Goal: Task Accomplishment & Management: Manage account settings

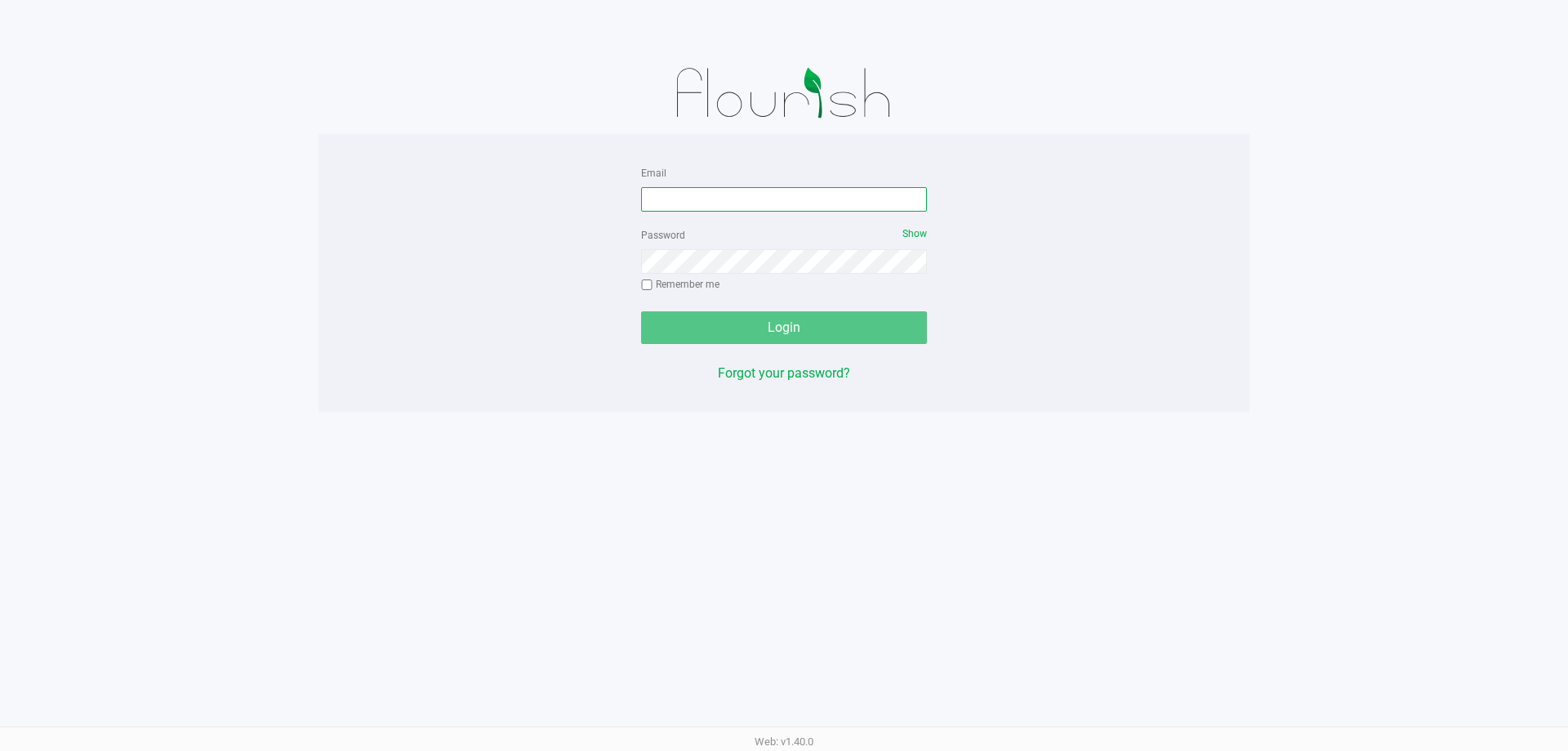
click at [703, 204] on input "Email" at bounding box center [784, 199] width 286 height 25
type input "mserrano@Liveparallel.com"
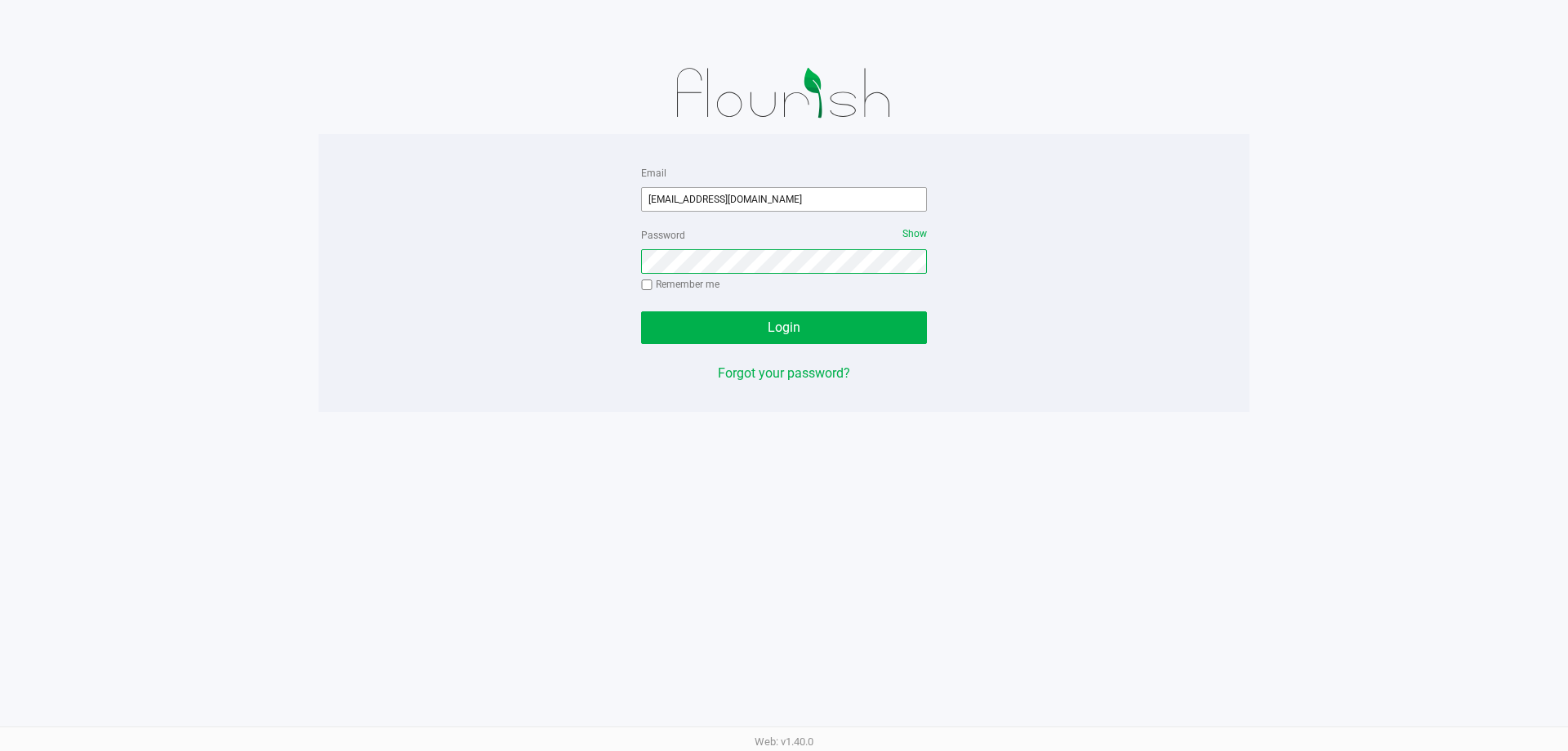
click at [641, 311] on button "Login" at bounding box center [784, 328] width 286 height 33
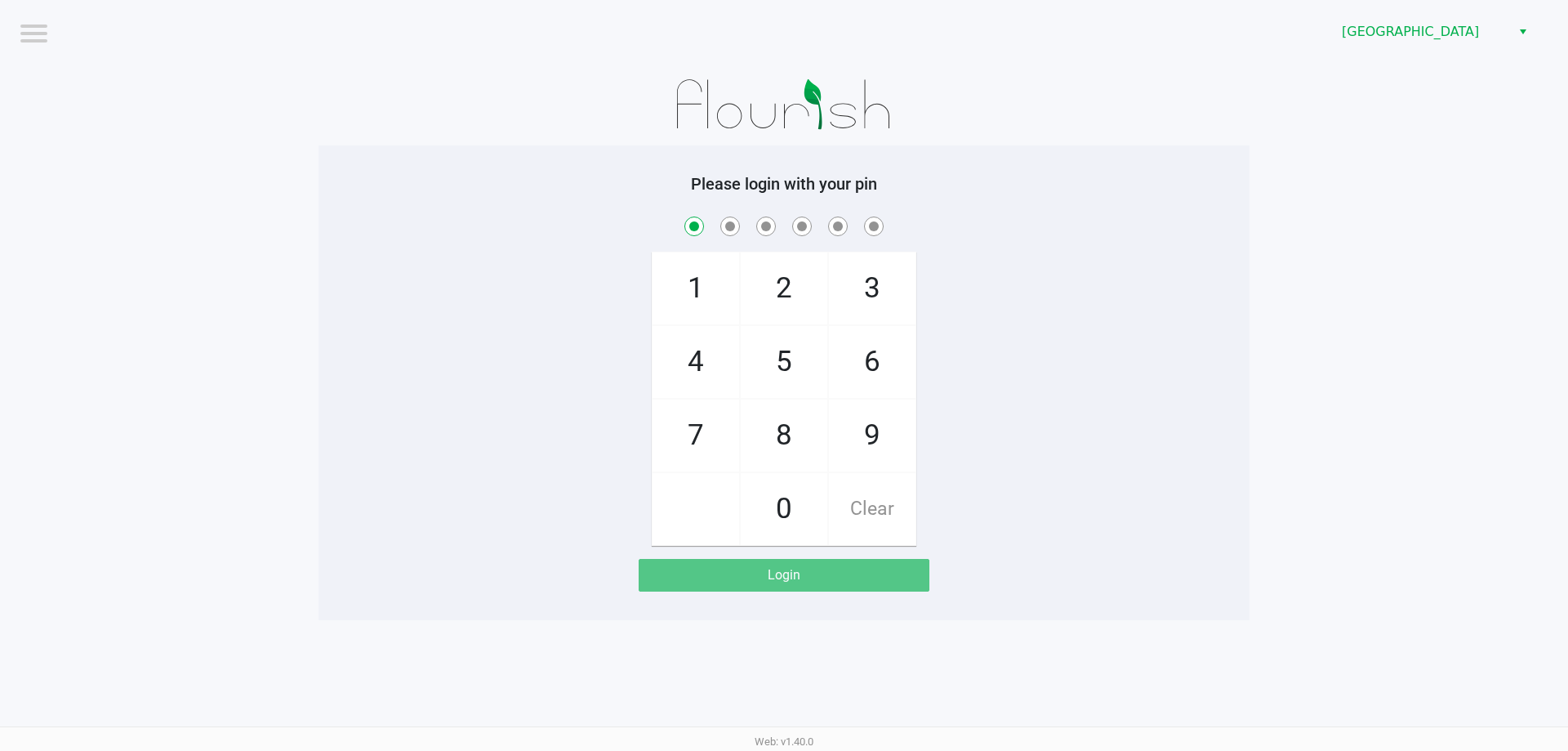
checkbox input "true"
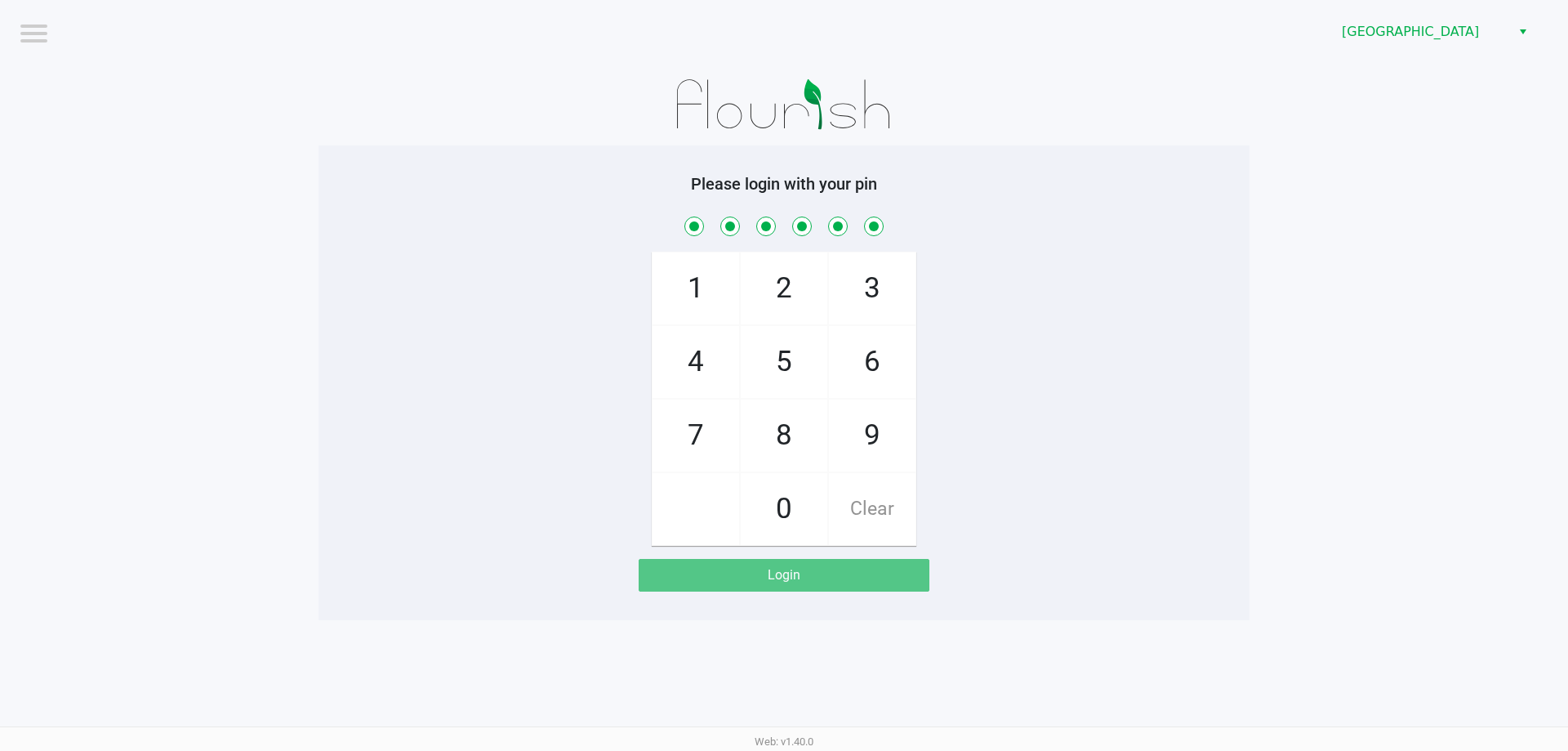
checkbox input "true"
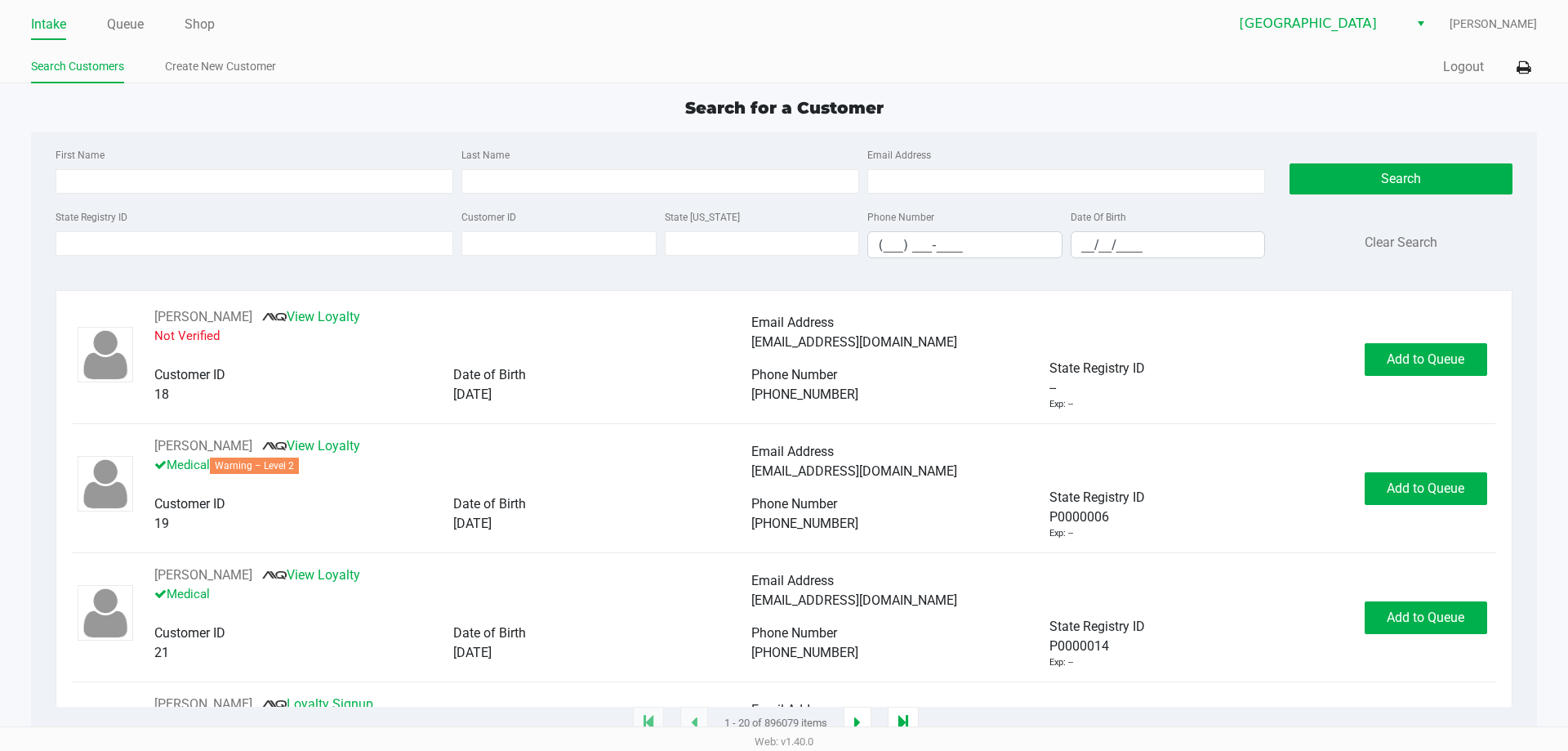
click at [340, 51] on div "Intake Queue Shop Palm Coast WC Mark Serrano Search Customers Create New Custom…" at bounding box center [784, 41] width 1568 height 83
click at [447, 46] on div "Intake Queue Shop Palm Coast WC Mark Serrano Search Customers Create New Custom…" at bounding box center [784, 41] width 1568 height 83
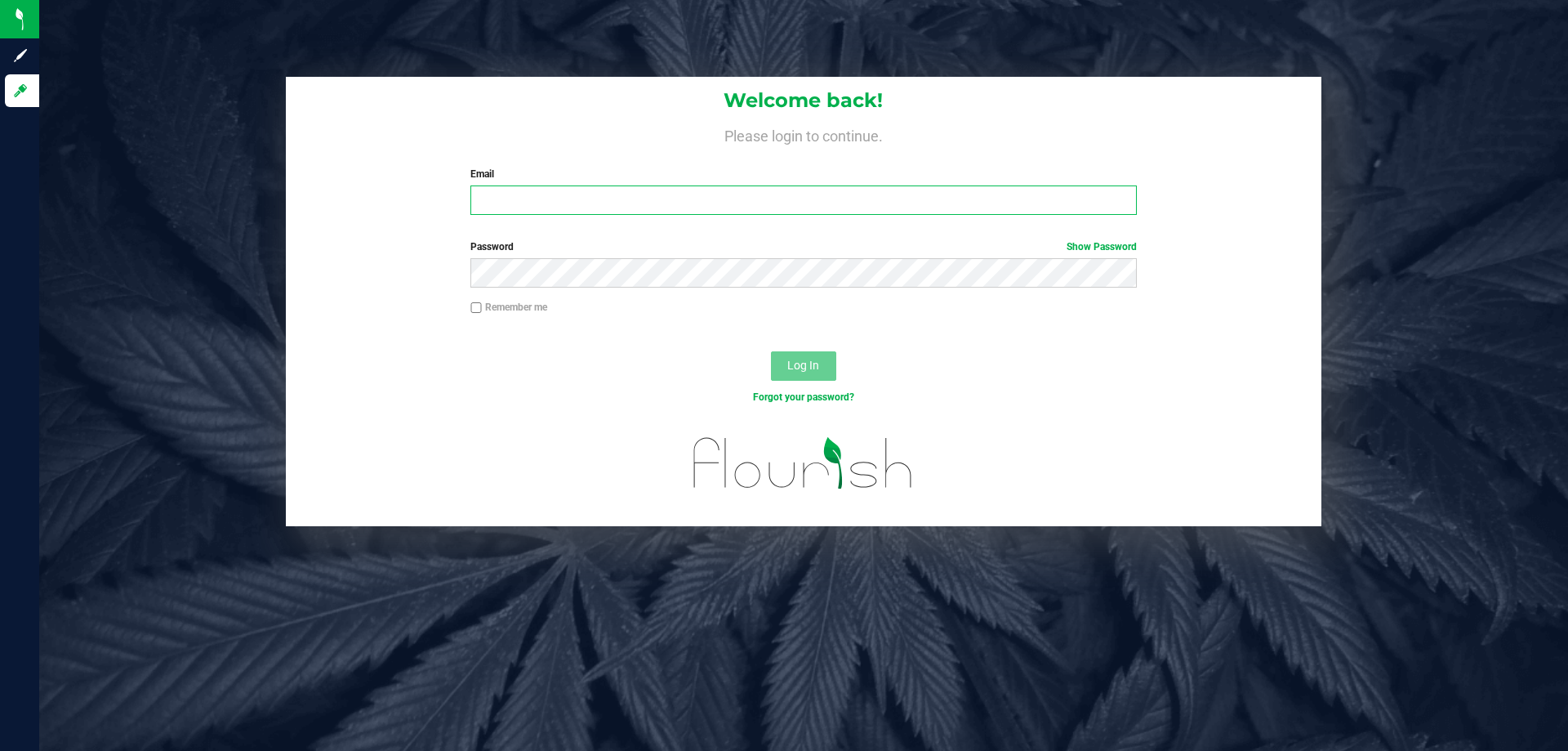
click at [498, 196] on input "Email" at bounding box center [803, 200] width 665 height 29
type input "[EMAIL_ADDRESS][DOMAIN_NAME]"
click at [771, 352] on button "Log In" at bounding box center [804, 366] width 65 height 29
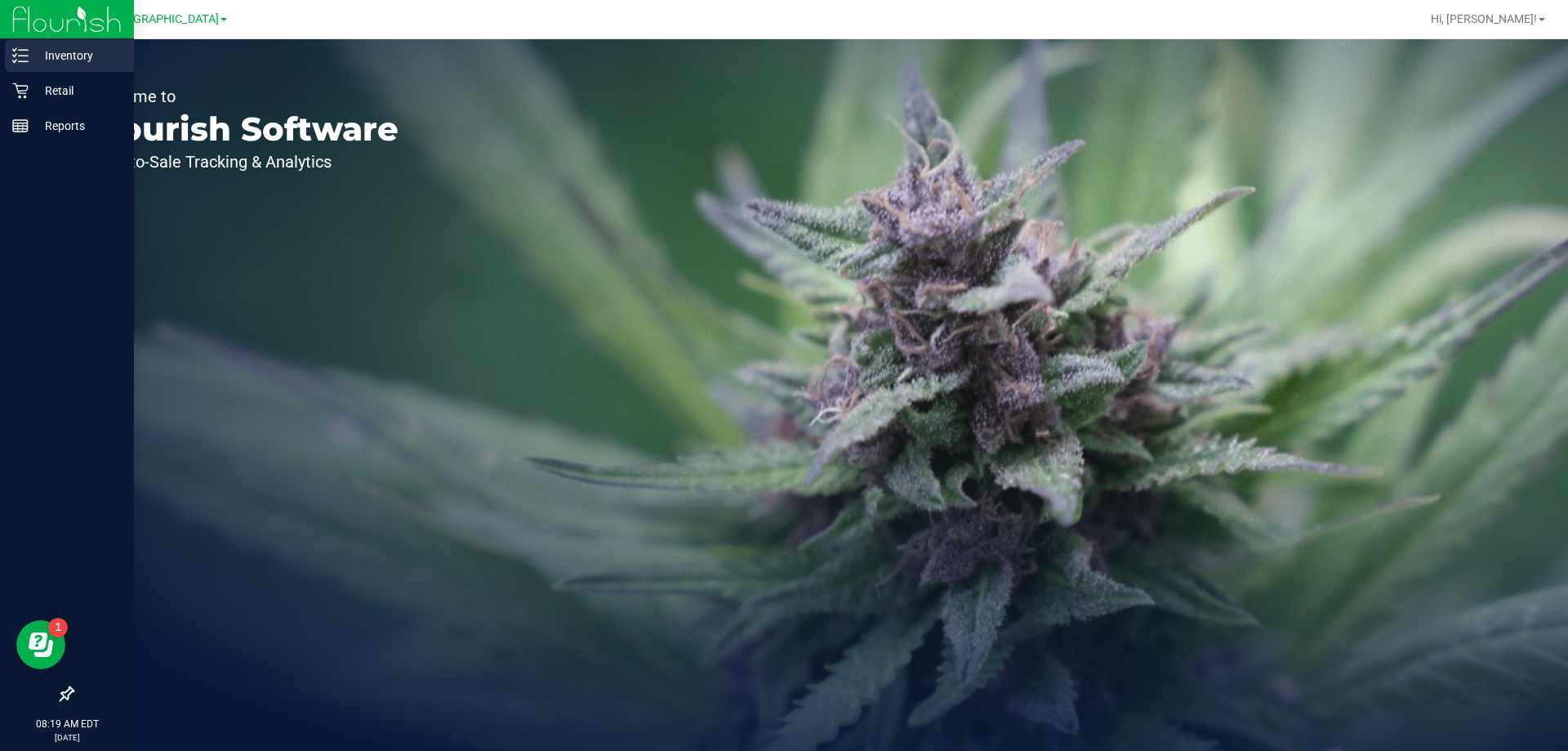
click at [65, 56] on p "Inventory" at bounding box center [77, 55] width 98 height 20
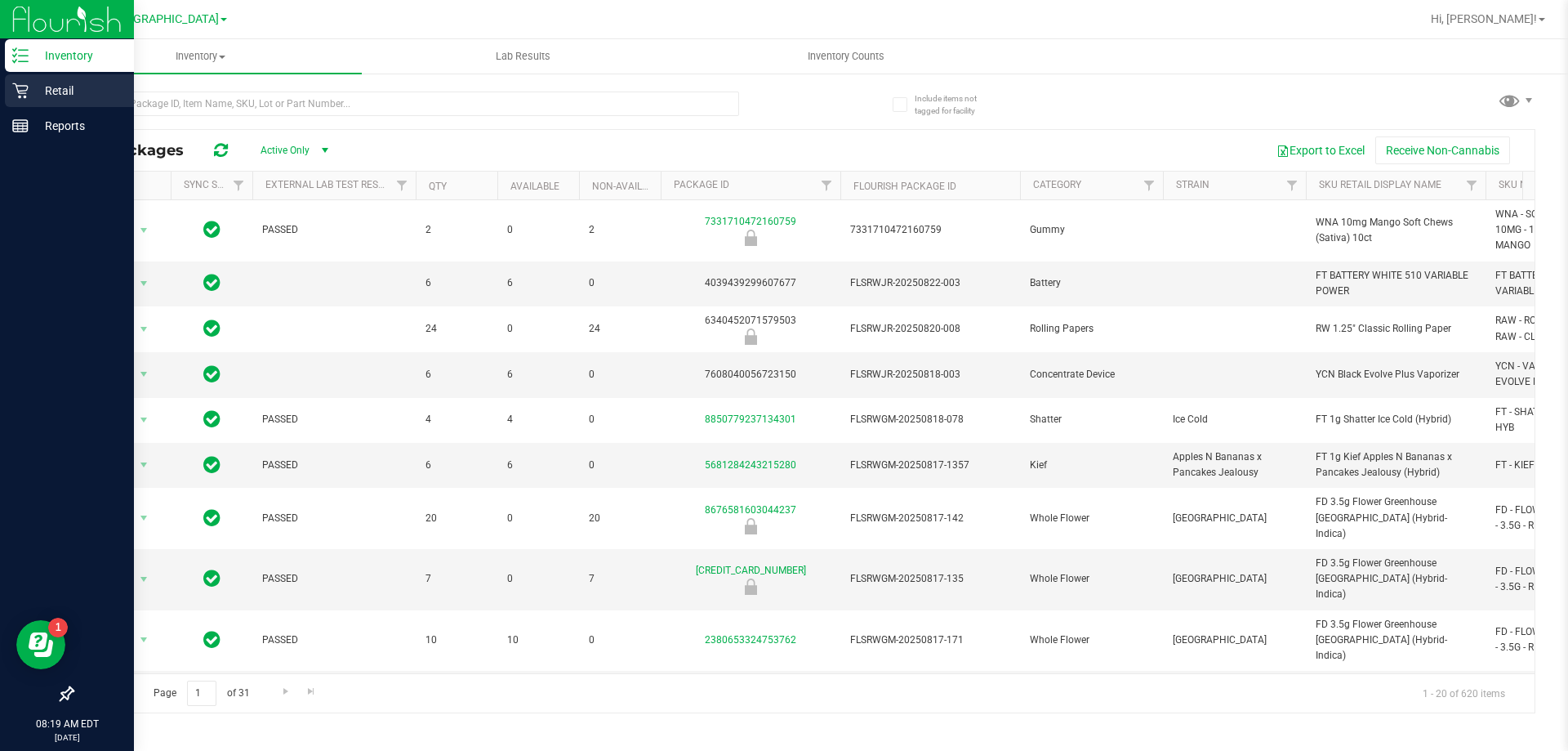
click at [28, 94] on p "Retail" at bounding box center [77, 91] width 98 height 20
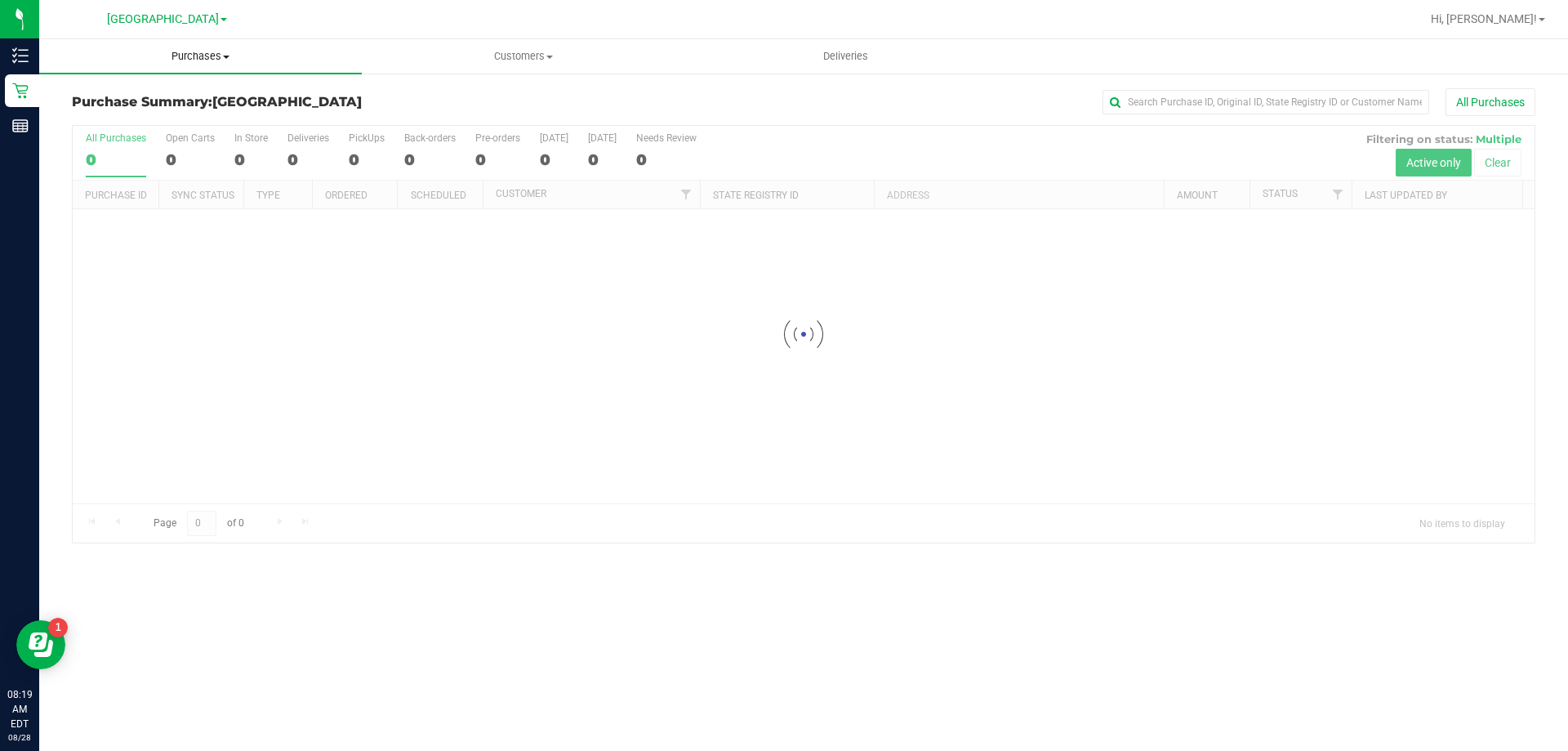
click at [193, 57] on span "Purchases" at bounding box center [200, 56] width 322 height 15
click at [150, 122] on li "Fulfillment" at bounding box center [200, 118] width 322 height 20
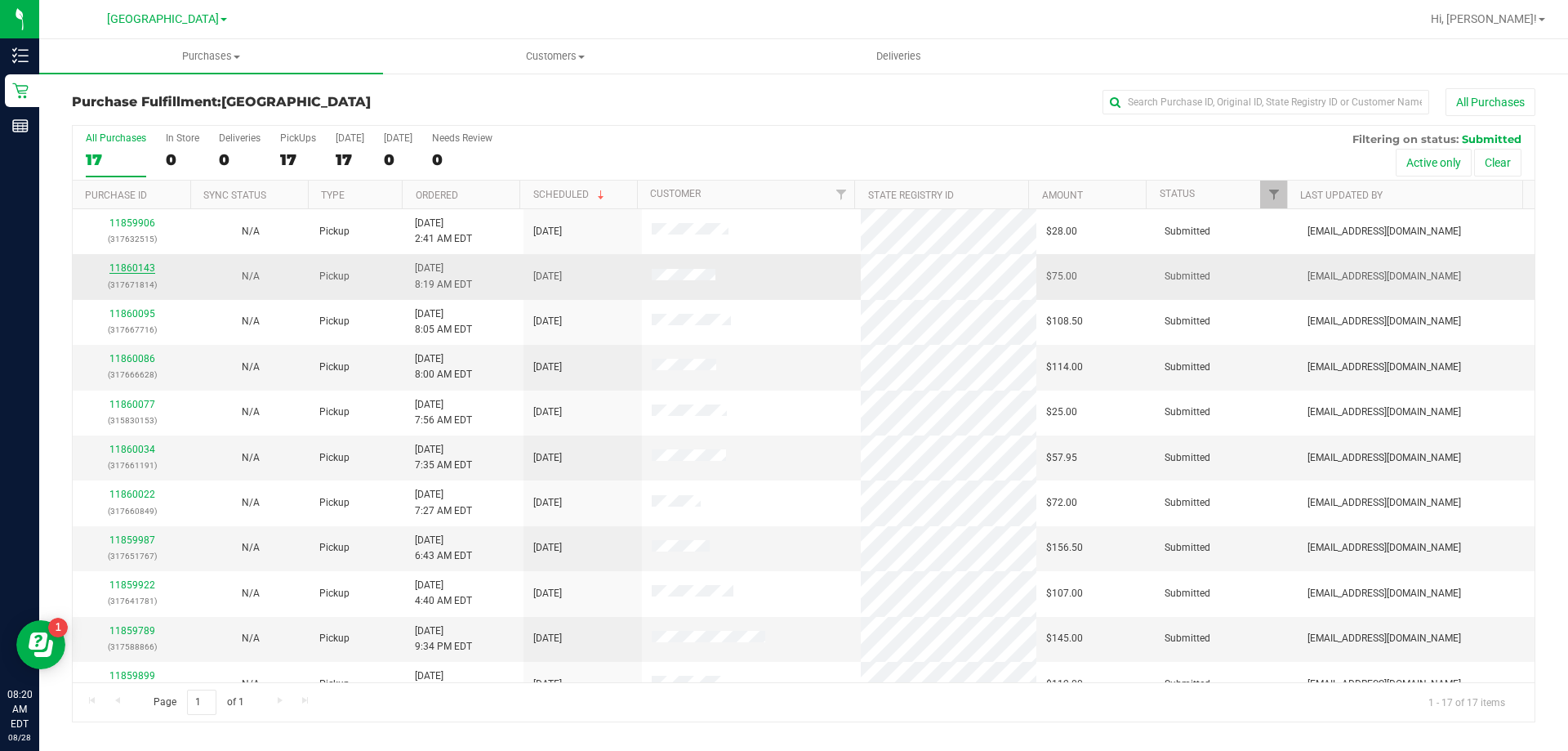
click at [148, 268] on link "11860143" at bounding box center [132, 268] width 45 height 11
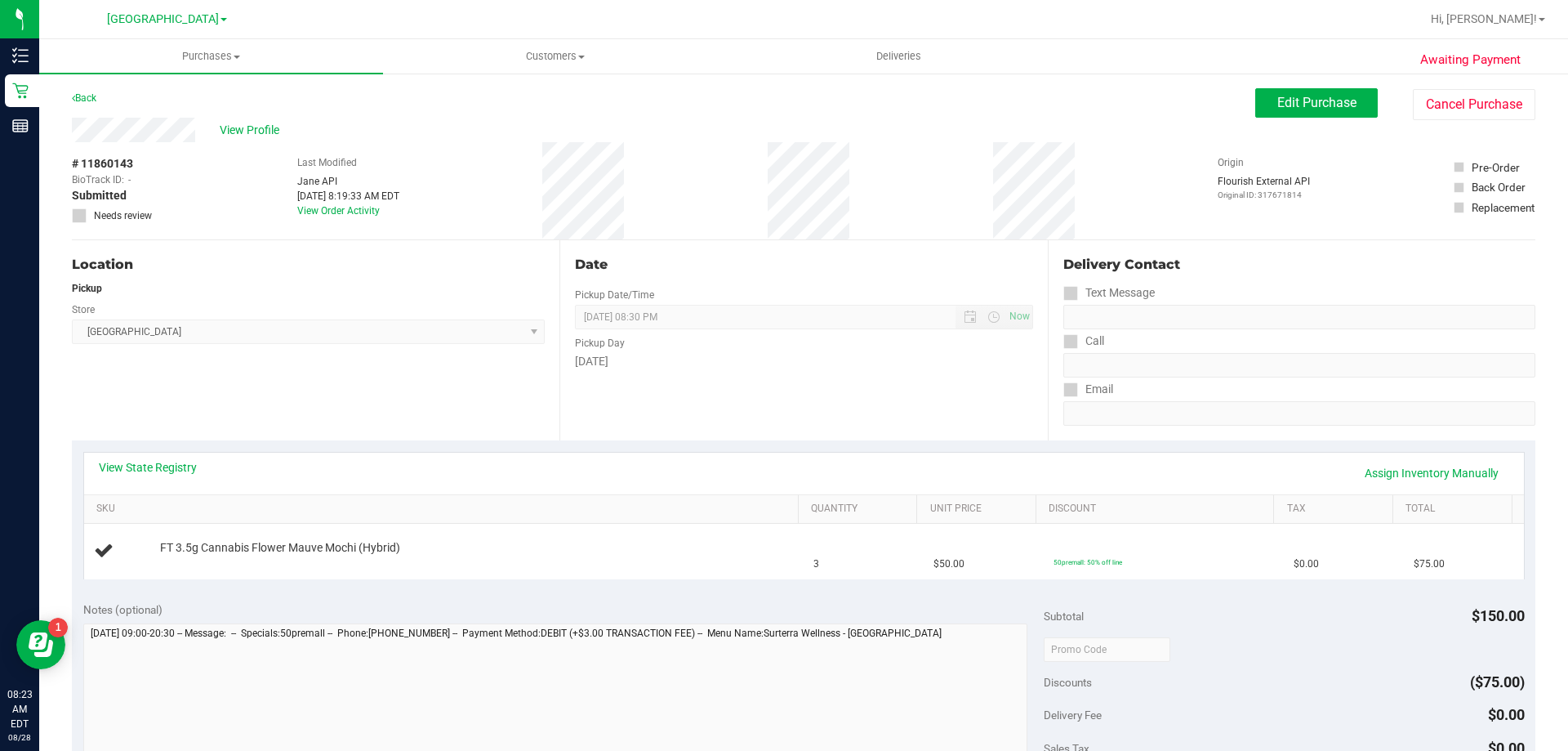
click at [162, 476] on div "View State Registry Assign Inventory Manually" at bounding box center [804, 473] width 1410 height 27
click at [166, 470] on link "View State Registry" at bounding box center [148, 467] width 98 height 16
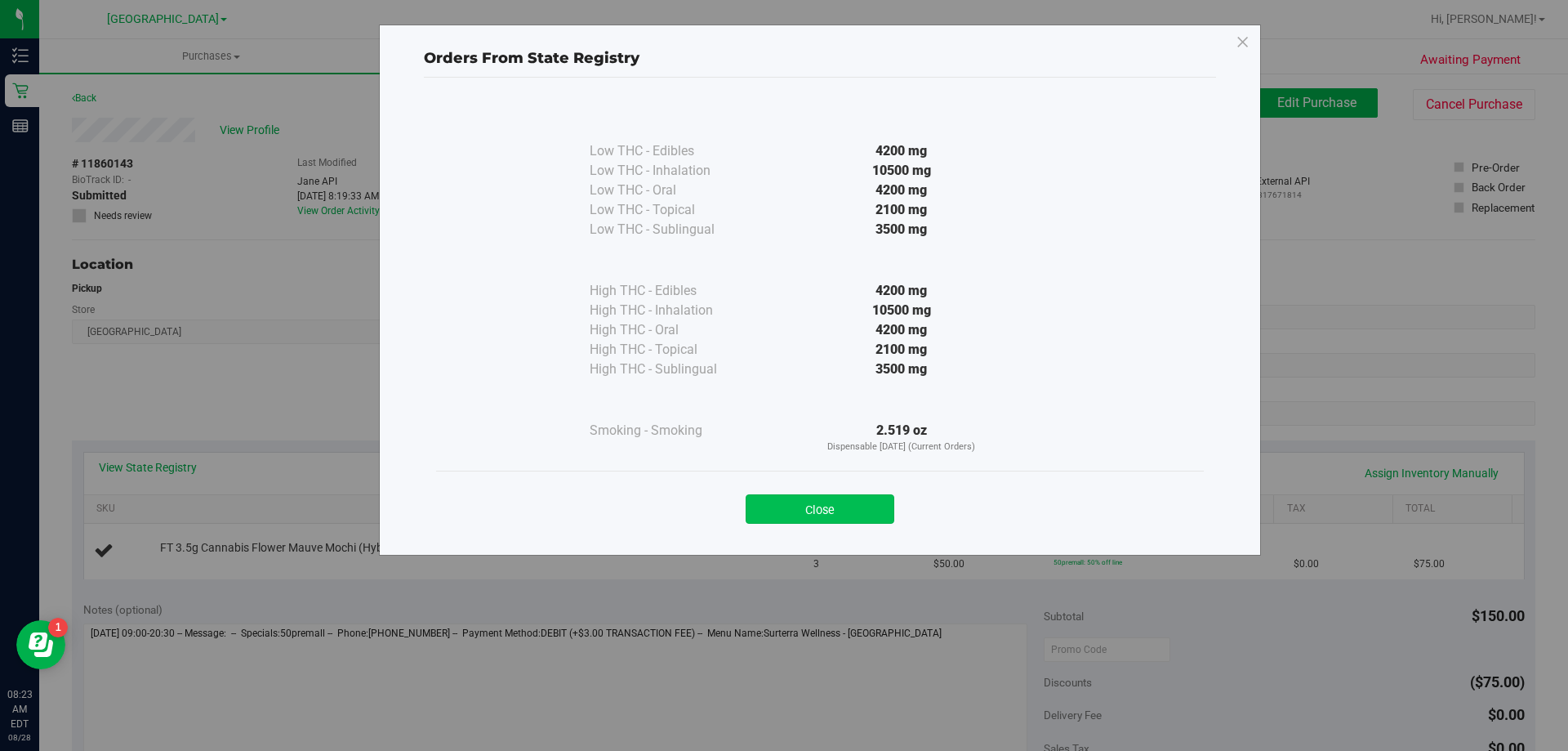
click at [853, 502] on button "Close" at bounding box center [820, 509] width 149 height 29
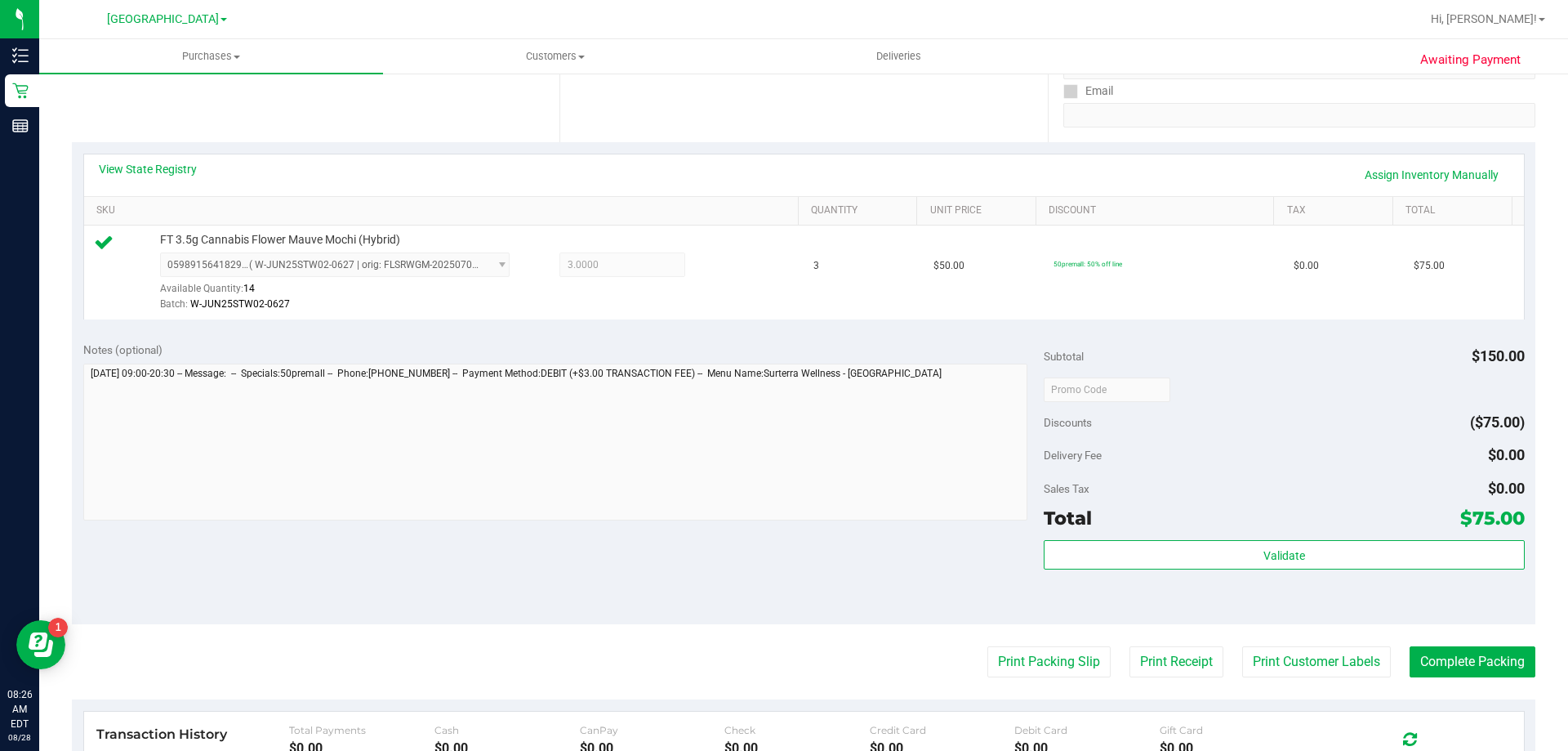
scroll to position [327, 0]
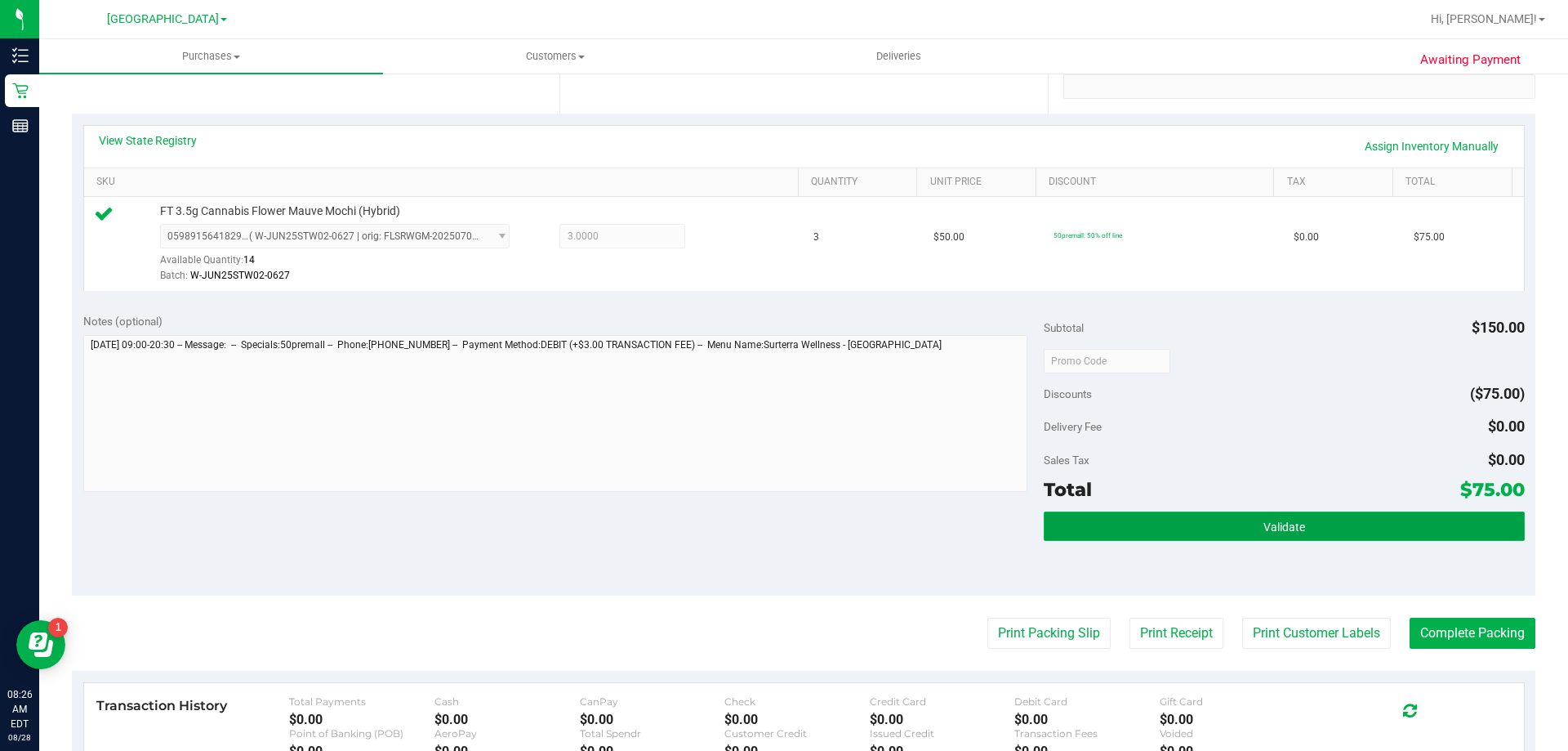
click at [1252, 523] on button "Validate" at bounding box center [1284, 526] width 480 height 29
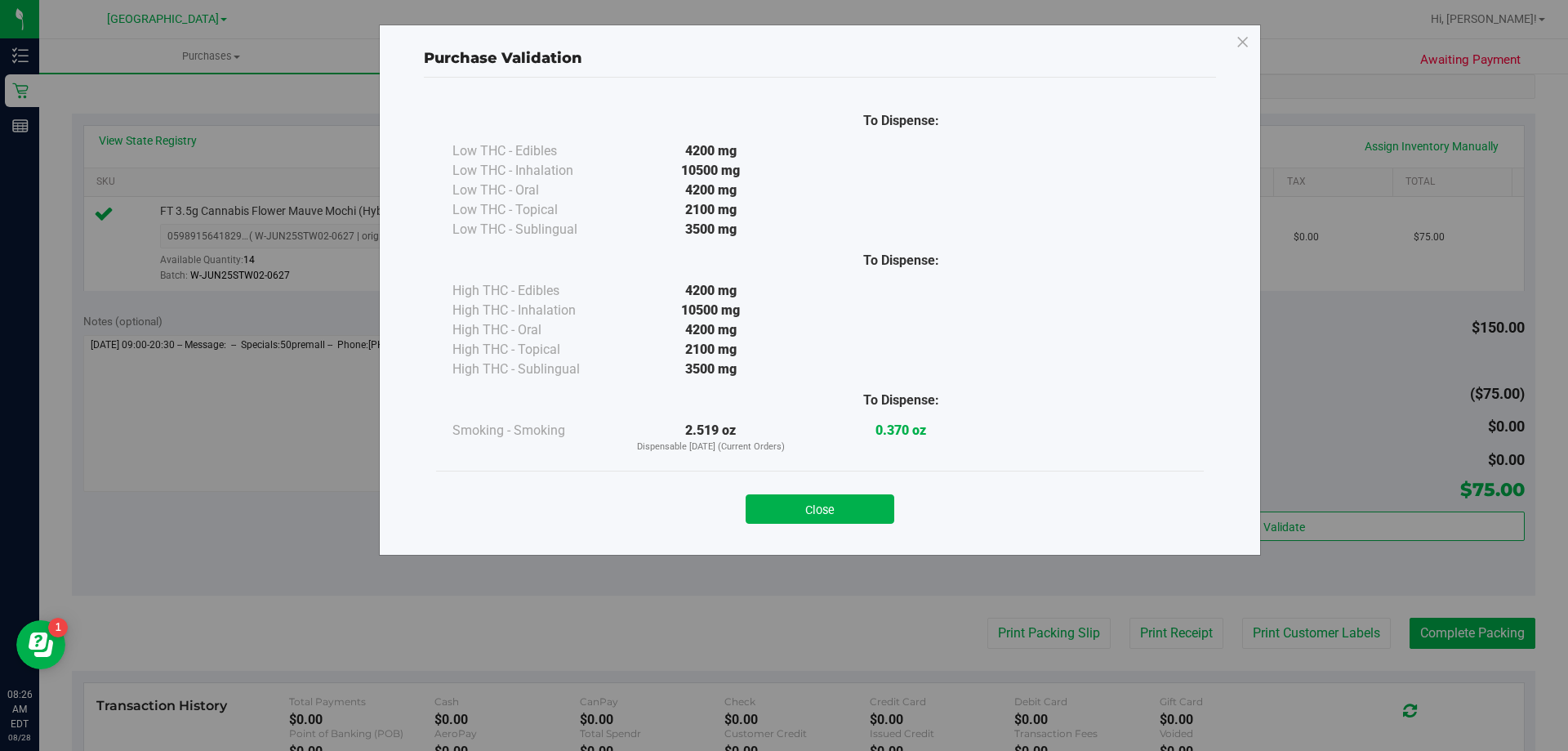
click at [845, 499] on button "Close" at bounding box center [820, 509] width 149 height 29
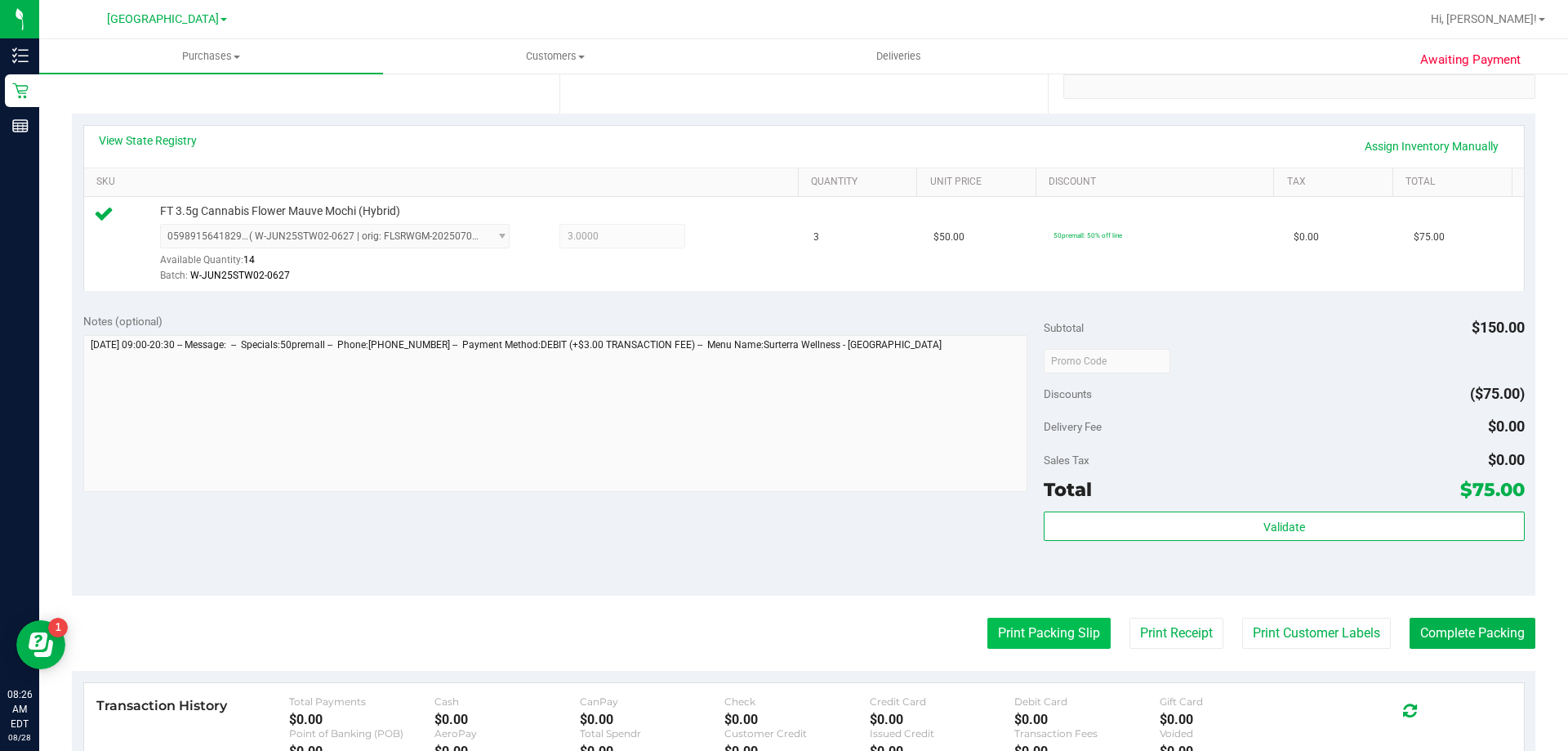
click at [1016, 630] on button "Print Packing Slip" at bounding box center [1049, 633] width 123 height 31
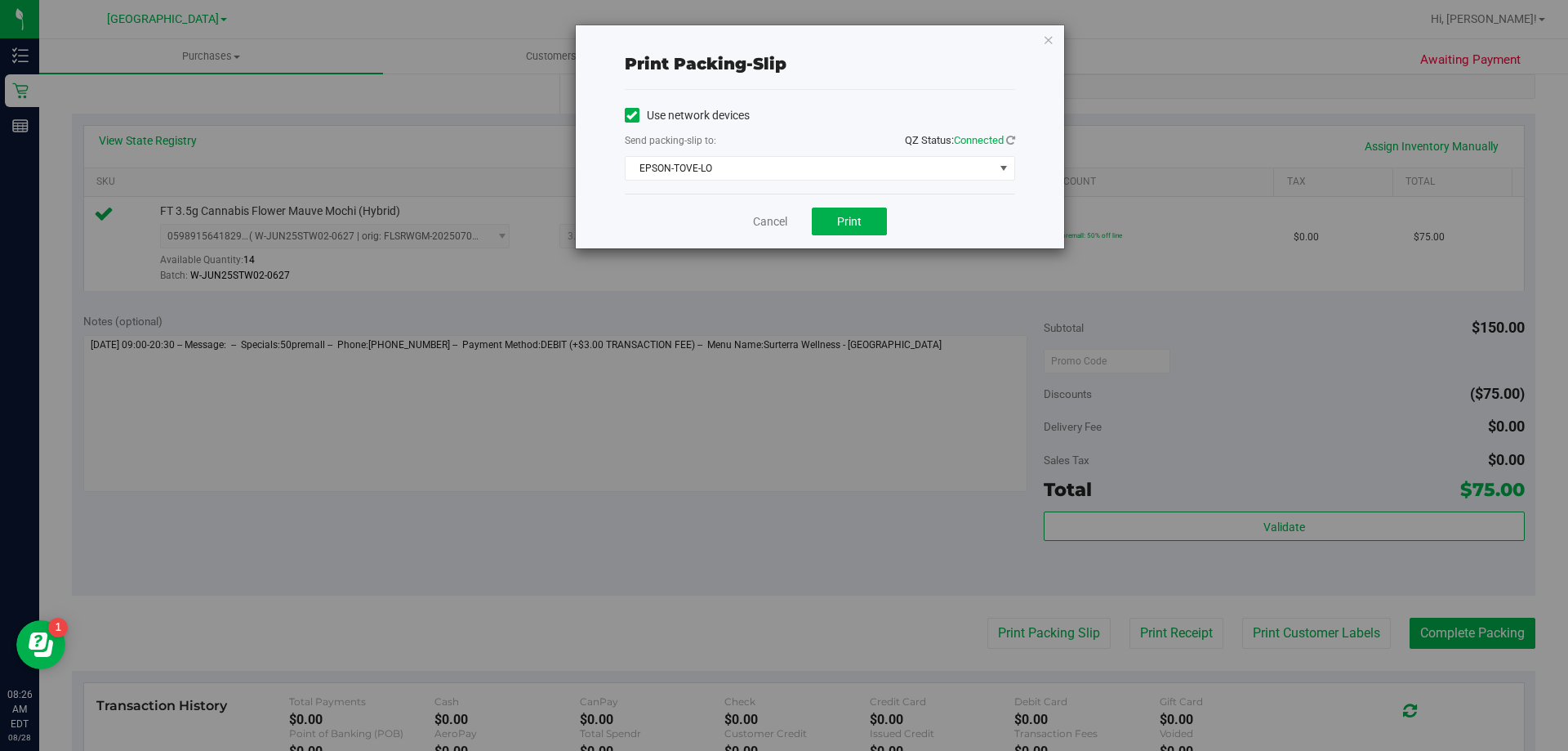
click at [864, 153] on div "Use network devices Send packing-slip to: QZ Status: Connected [GEOGRAPHIC_DATA…" at bounding box center [820, 141] width 391 height 78
click at [863, 159] on span "EPSON-TOVE-LO" at bounding box center [810, 168] width 368 height 23
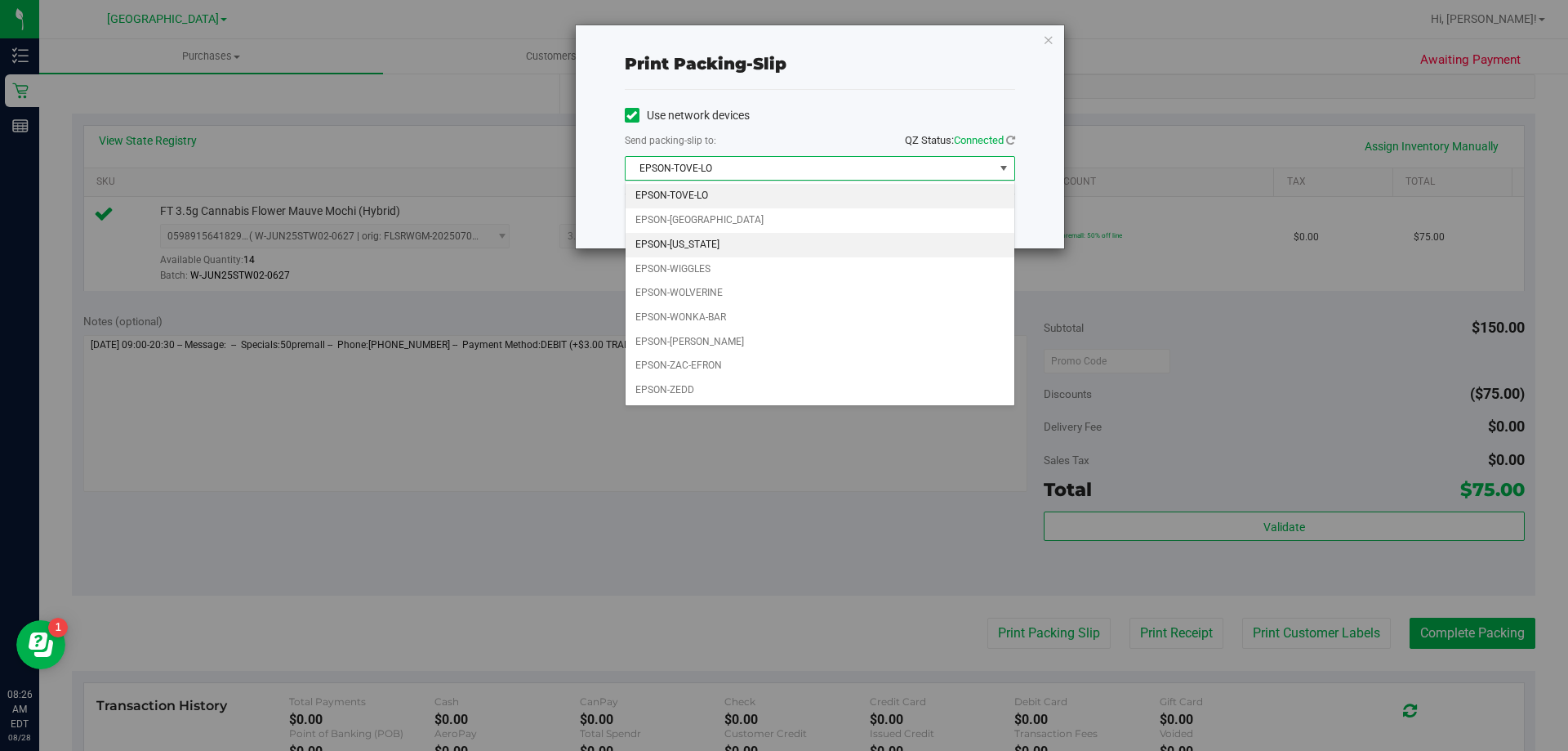
click at [790, 245] on li "EPSON-[US_STATE]" at bounding box center [820, 245] width 389 height 25
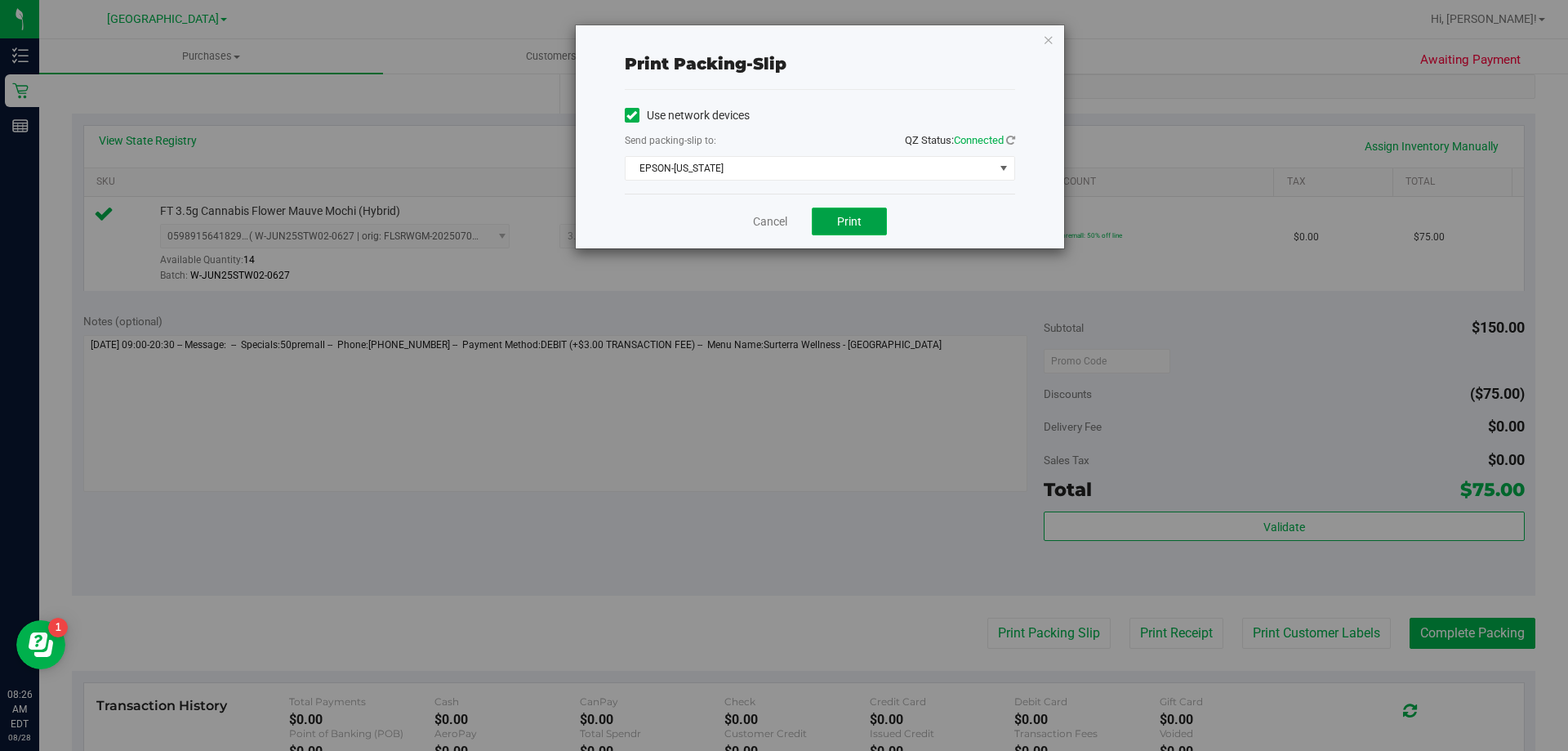
click at [858, 213] on button "Print" at bounding box center [849, 222] width 75 height 27
click at [758, 221] on link "Cancel" at bounding box center [770, 222] width 34 height 17
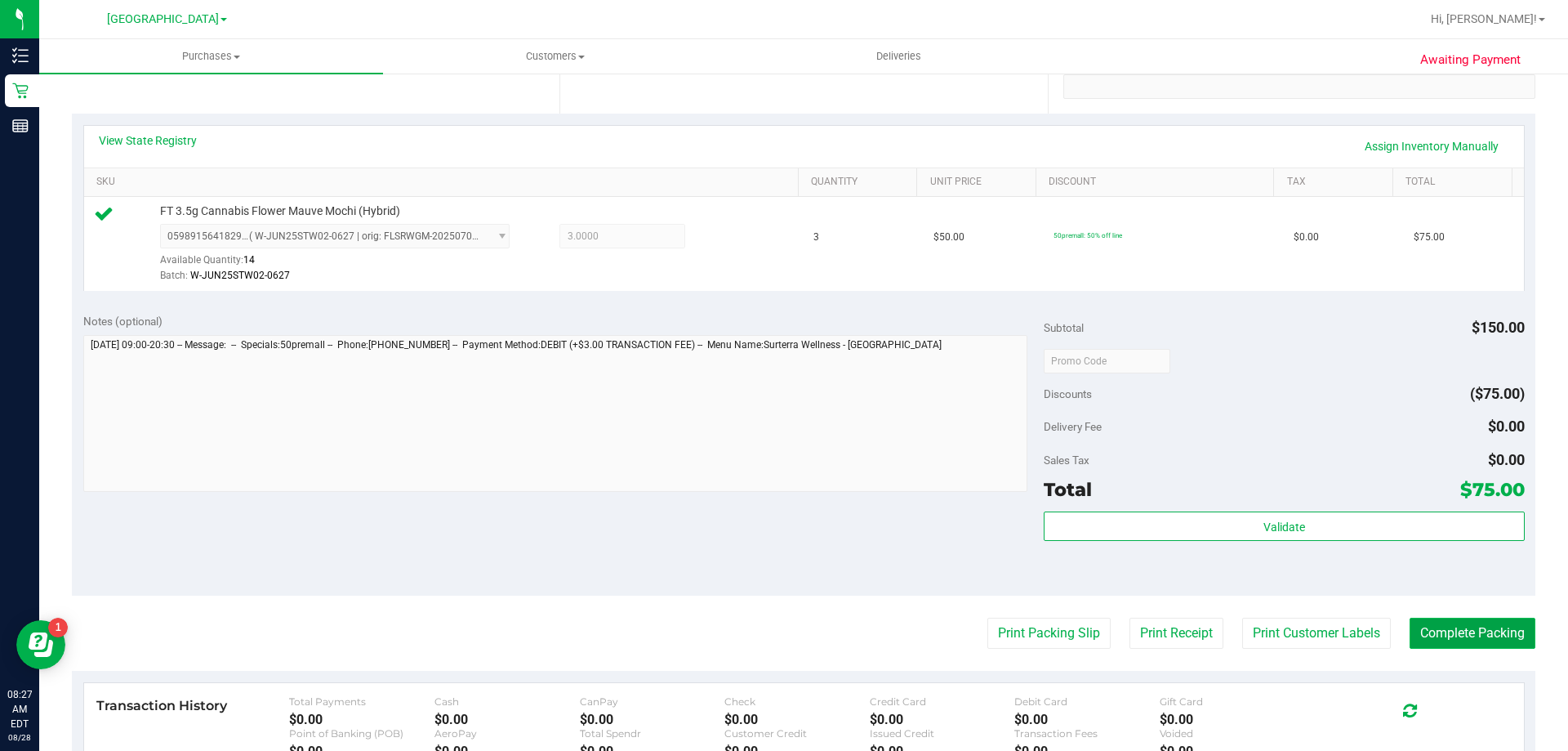
click at [1431, 636] on button "Complete Packing" at bounding box center [1471, 633] width 126 height 31
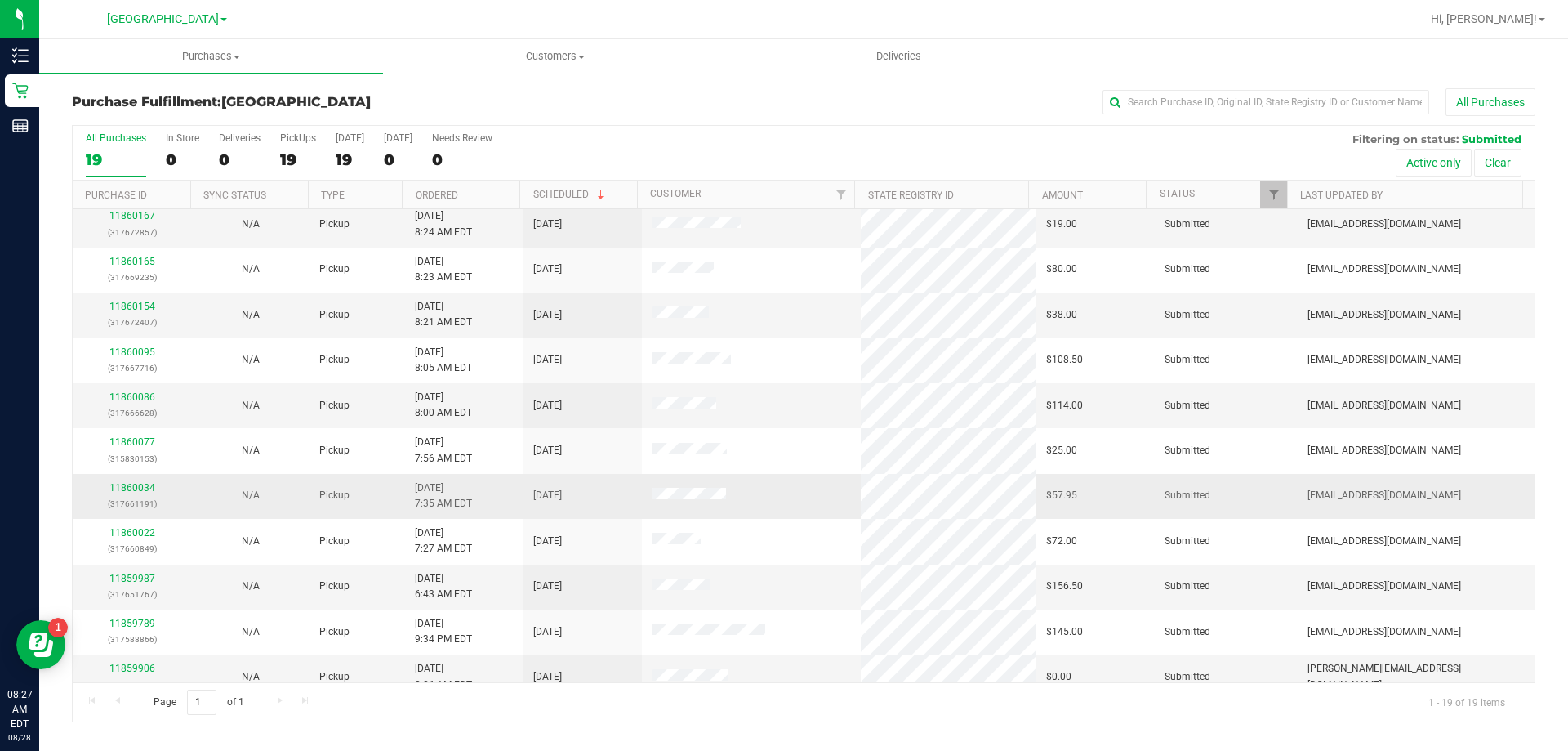
scroll to position [82, 0]
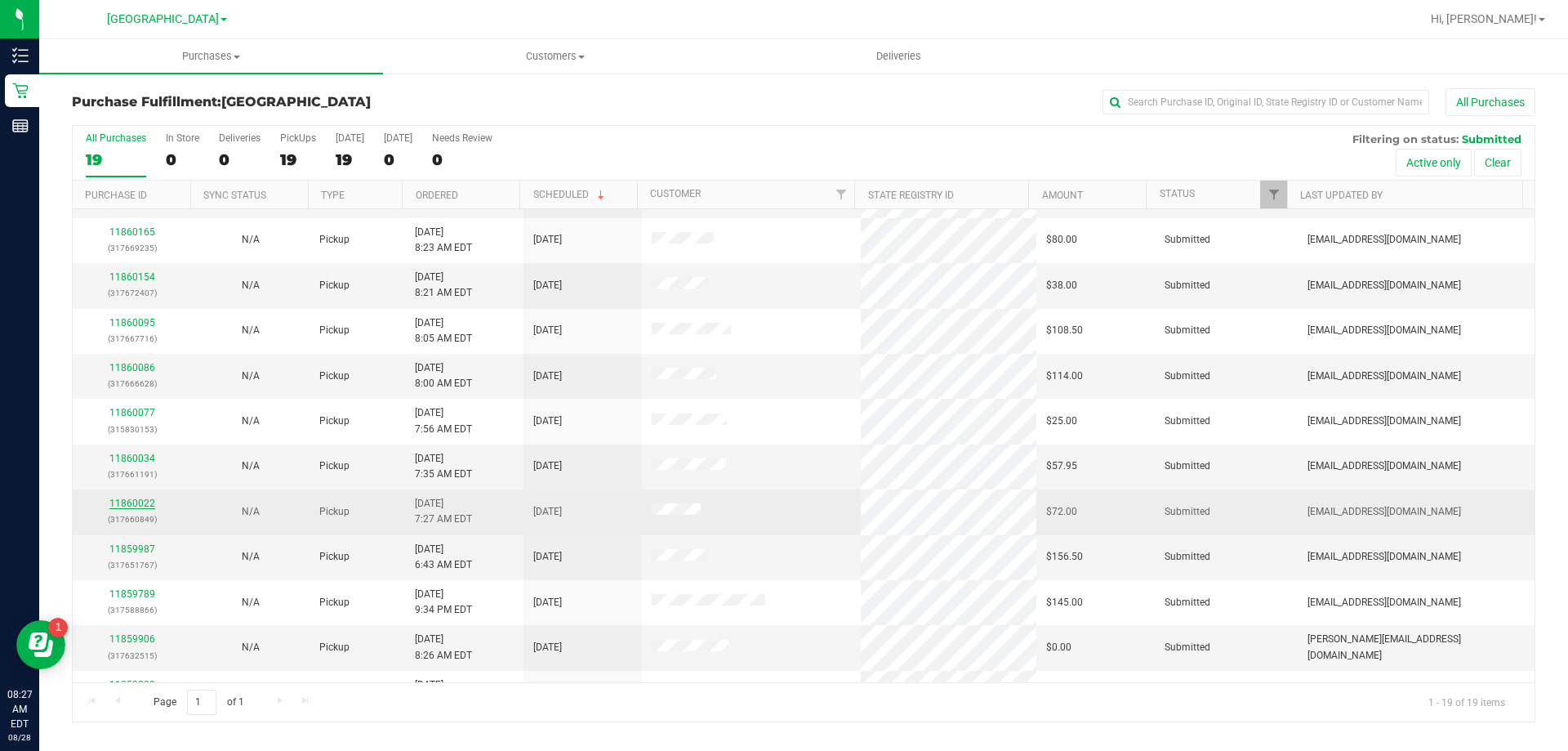
click at [146, 506] on link "11860022" at bounding box center [132, 503] width 45 height 11
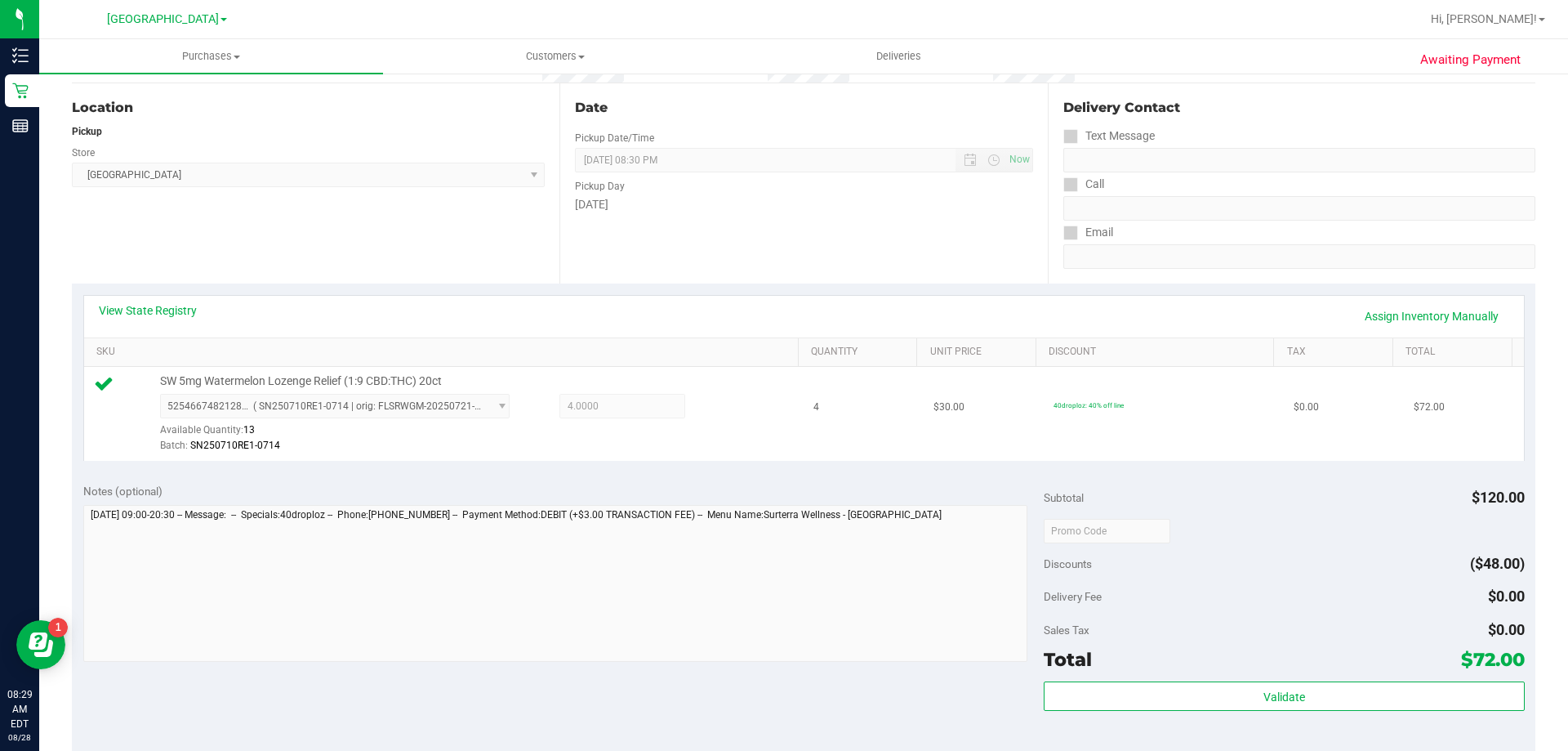
scroll to position [490, 0]
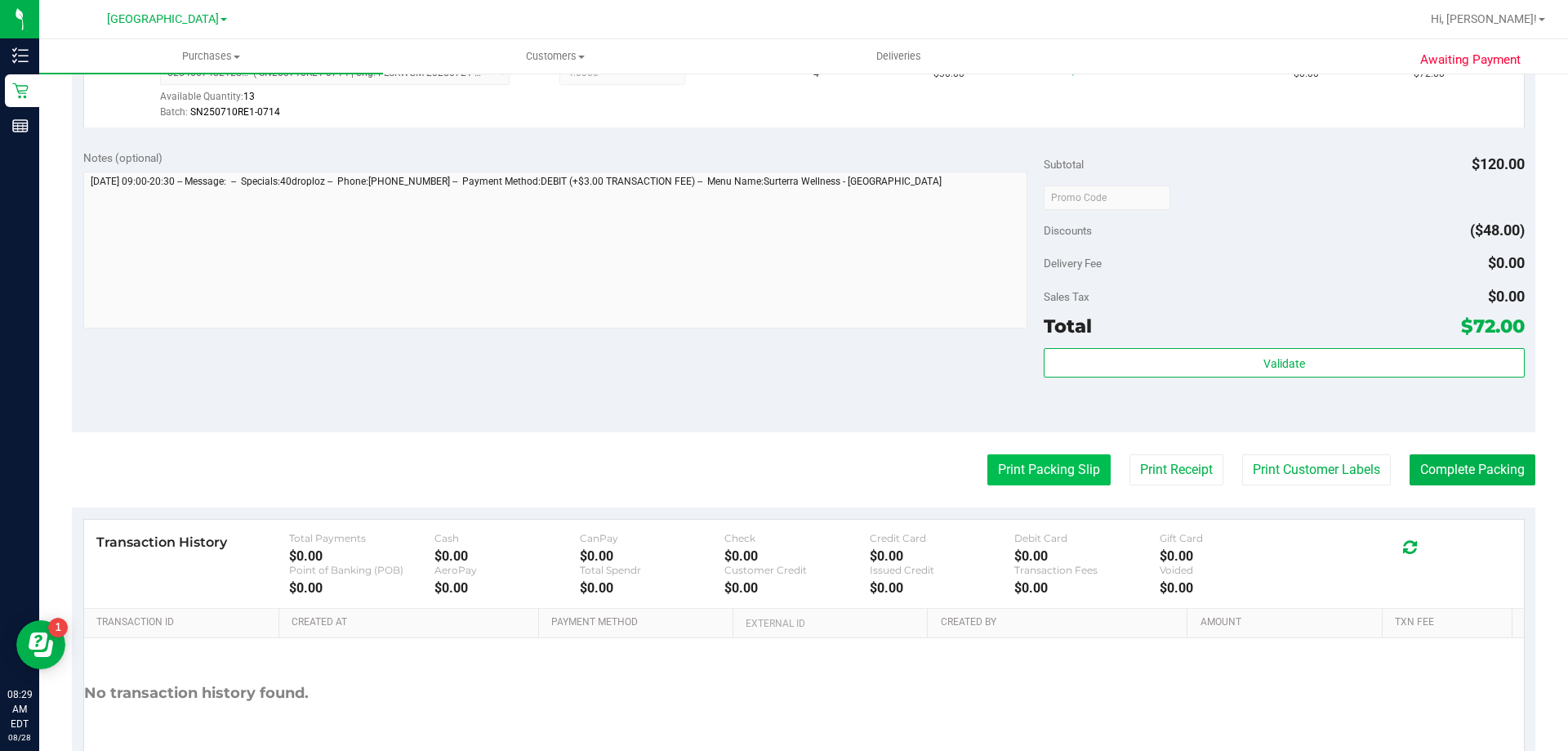
click at [1025, 479] on button "Print Packing Slip" at bounding box center [1049, 470] width 123 height 31
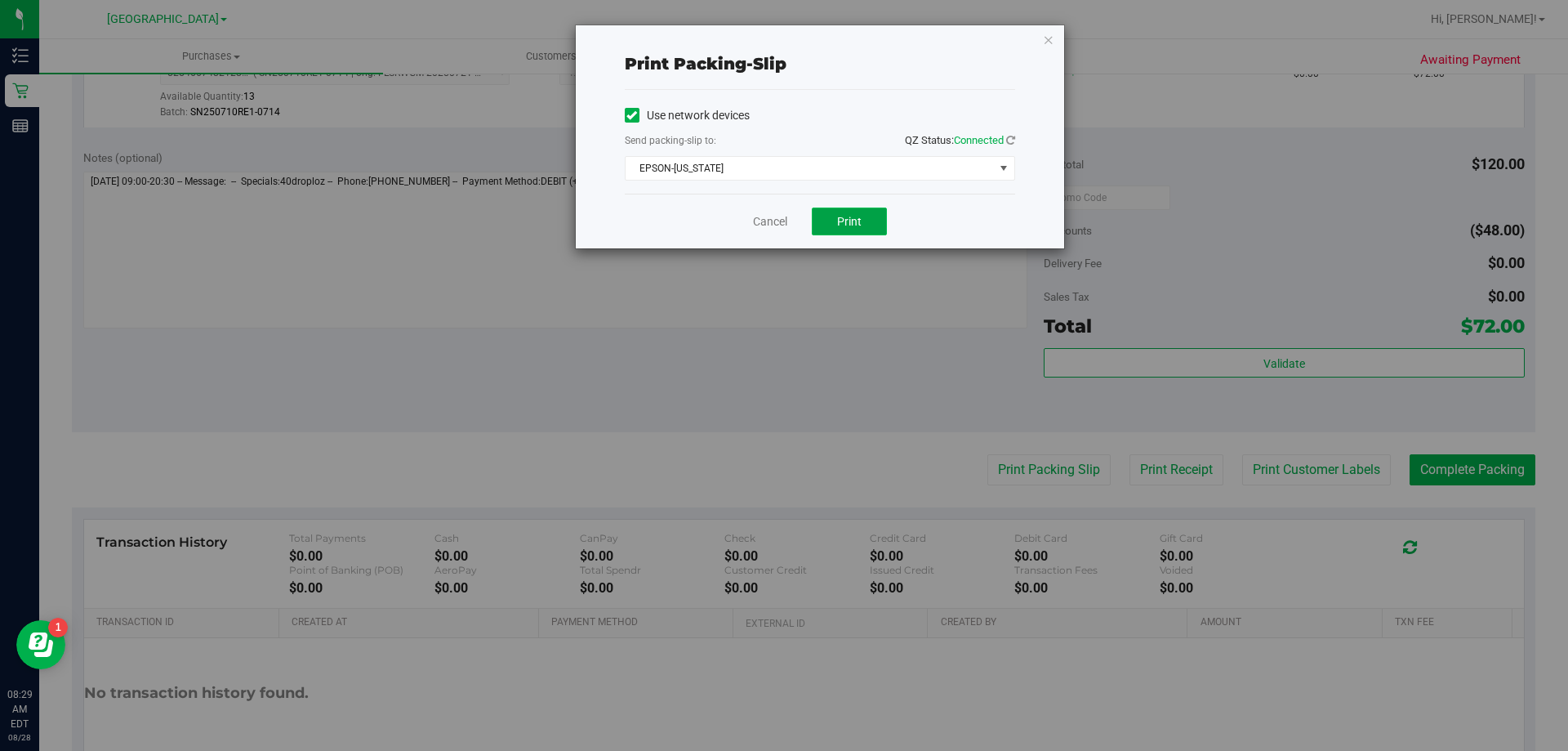
click at [854, 218] on span "Print" at bounding box center [849, 221] width 25 height 13
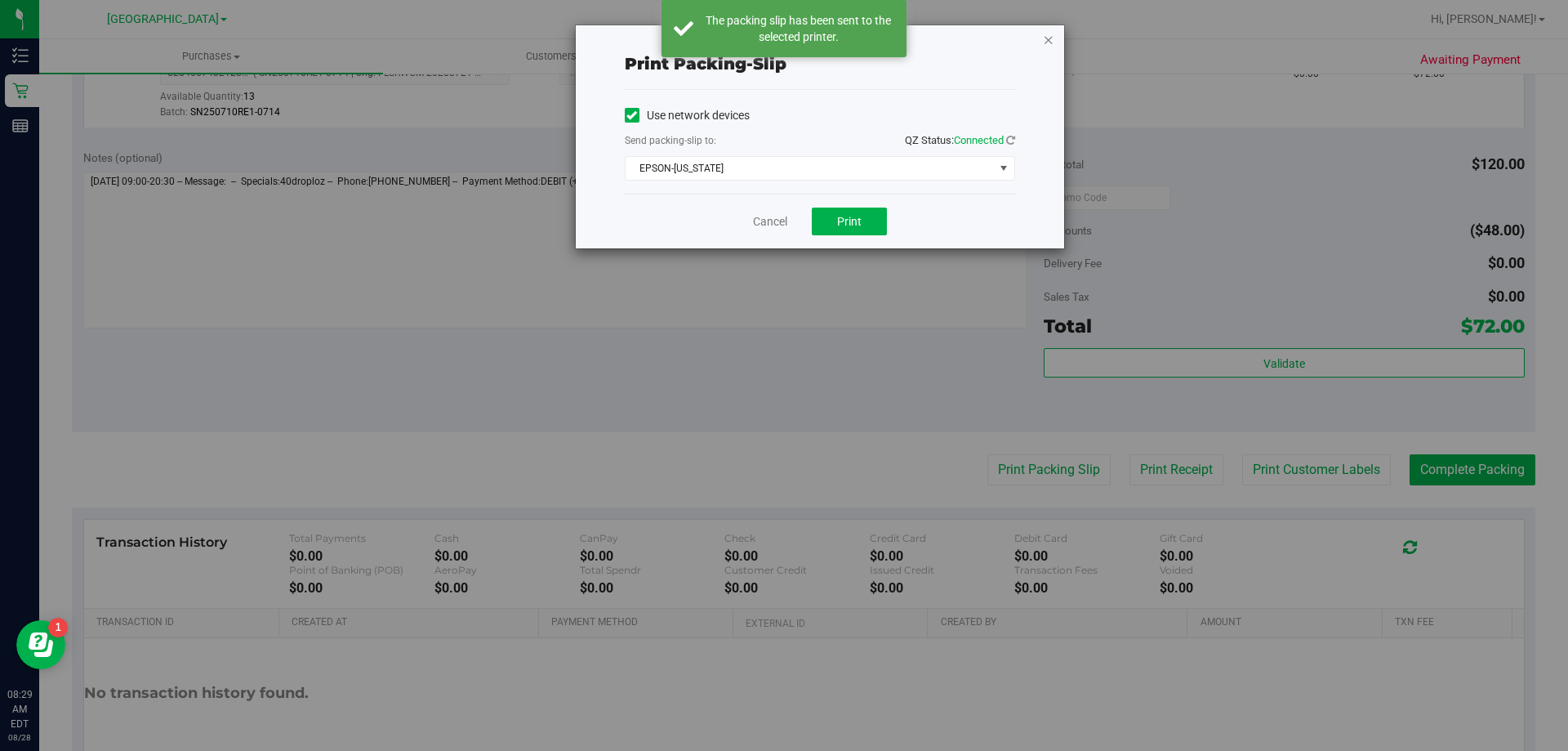
click at [1052, 38] on icon "button" at bounding box center [1048, 38] width 11 height 20
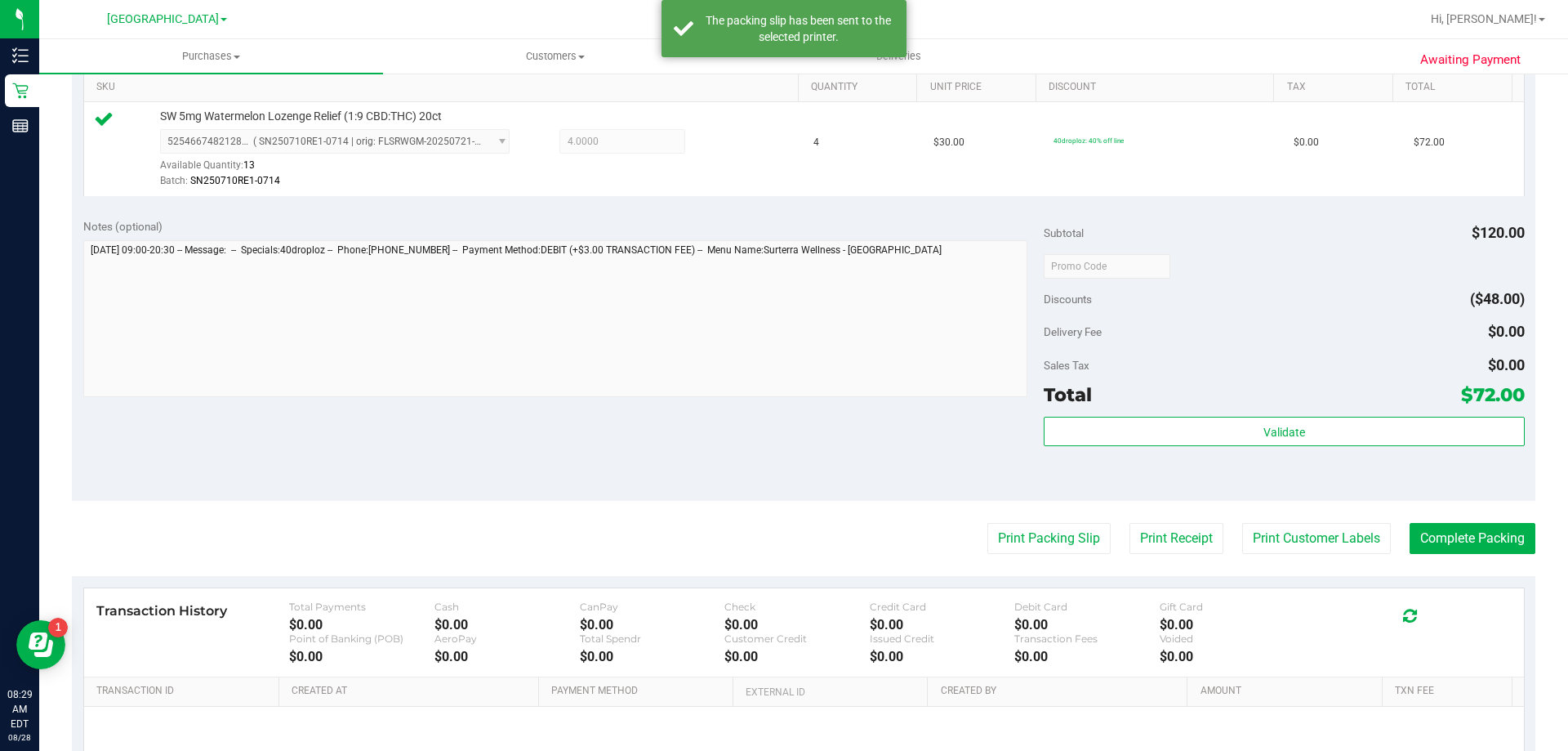
scroll to position [327, 0]
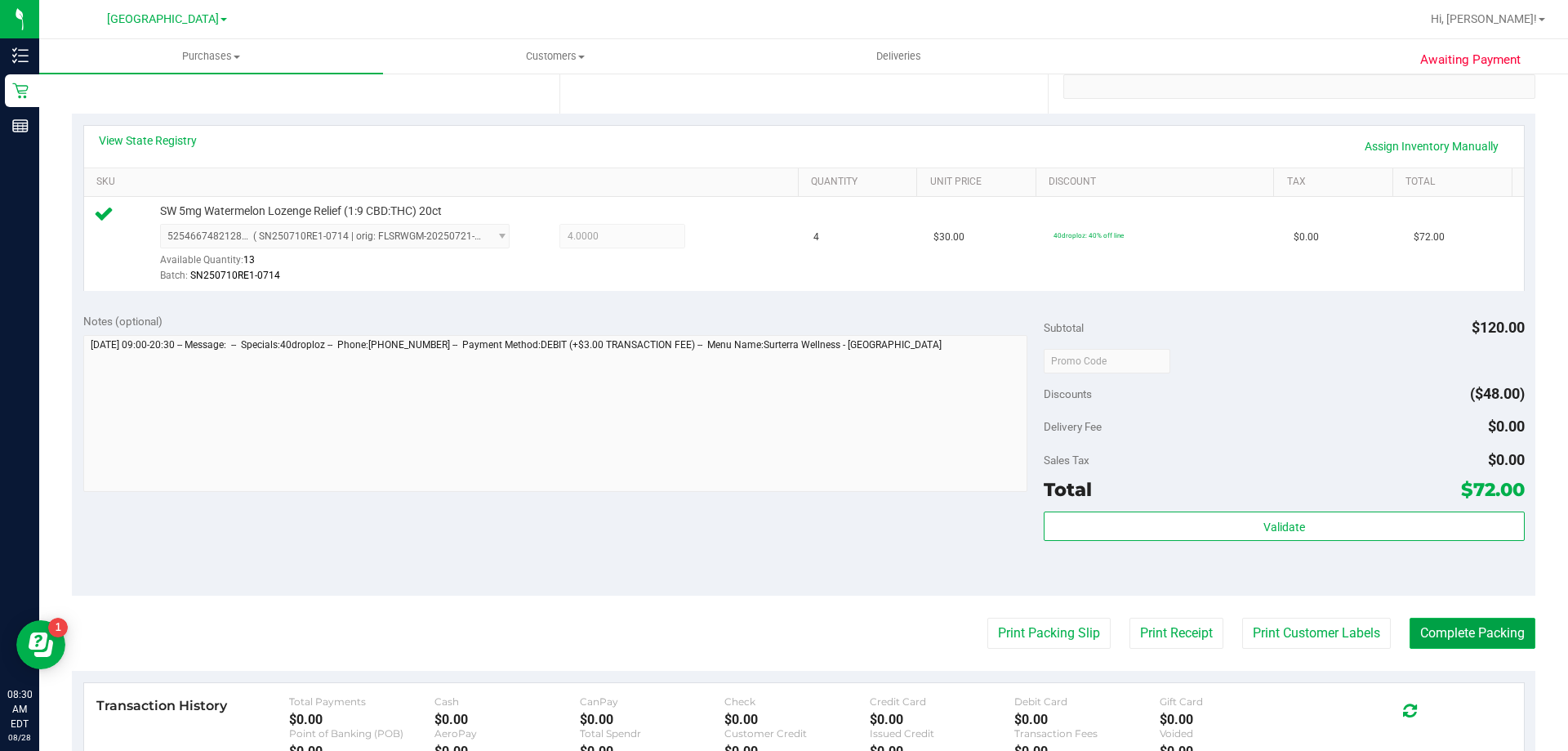
click at [1418, 634] on button "Complete Packing" at bounding box center [1471, 633] width 126 height 31
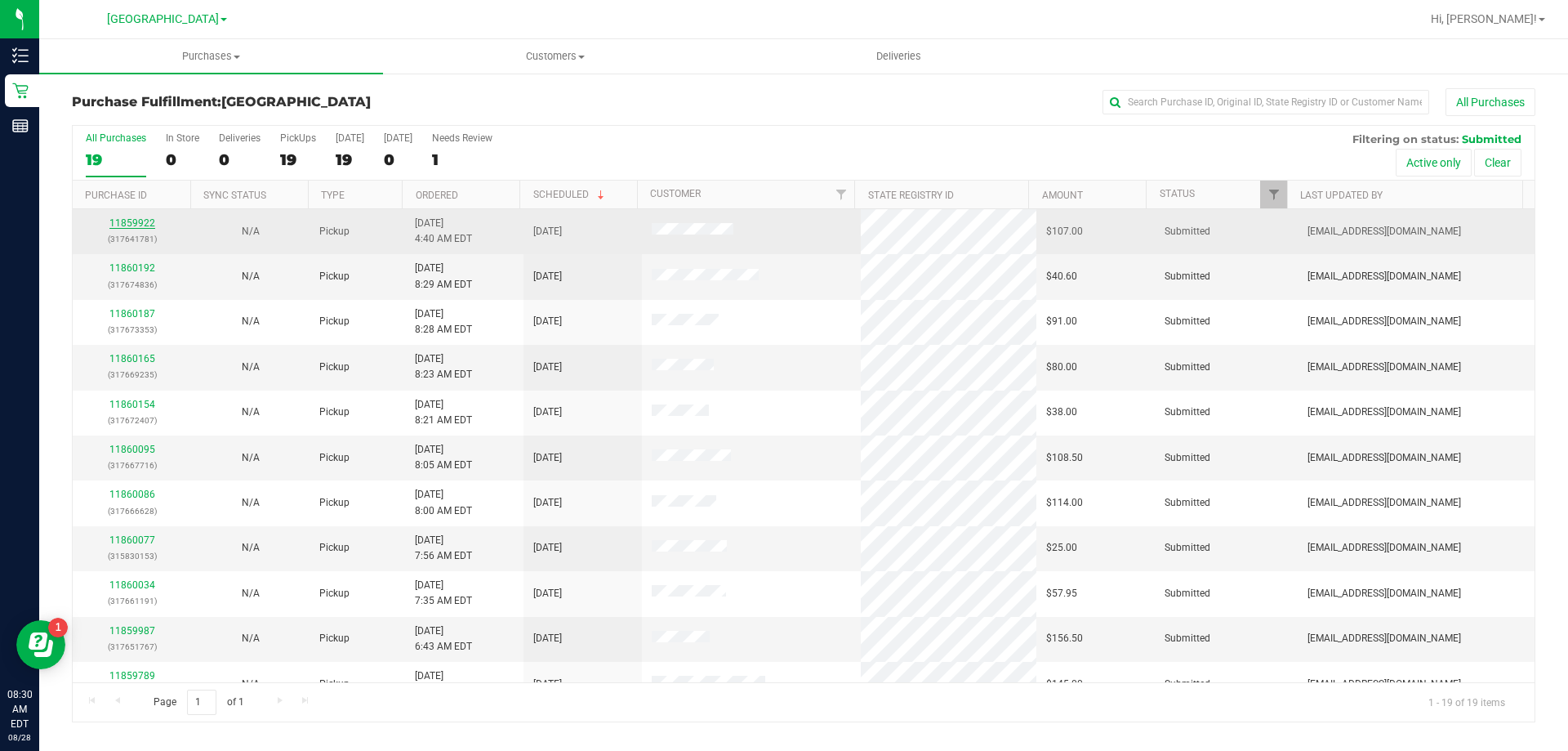
click at [136, 221] on link "11859922" at bounding box center [132, 222] width 45 height 11
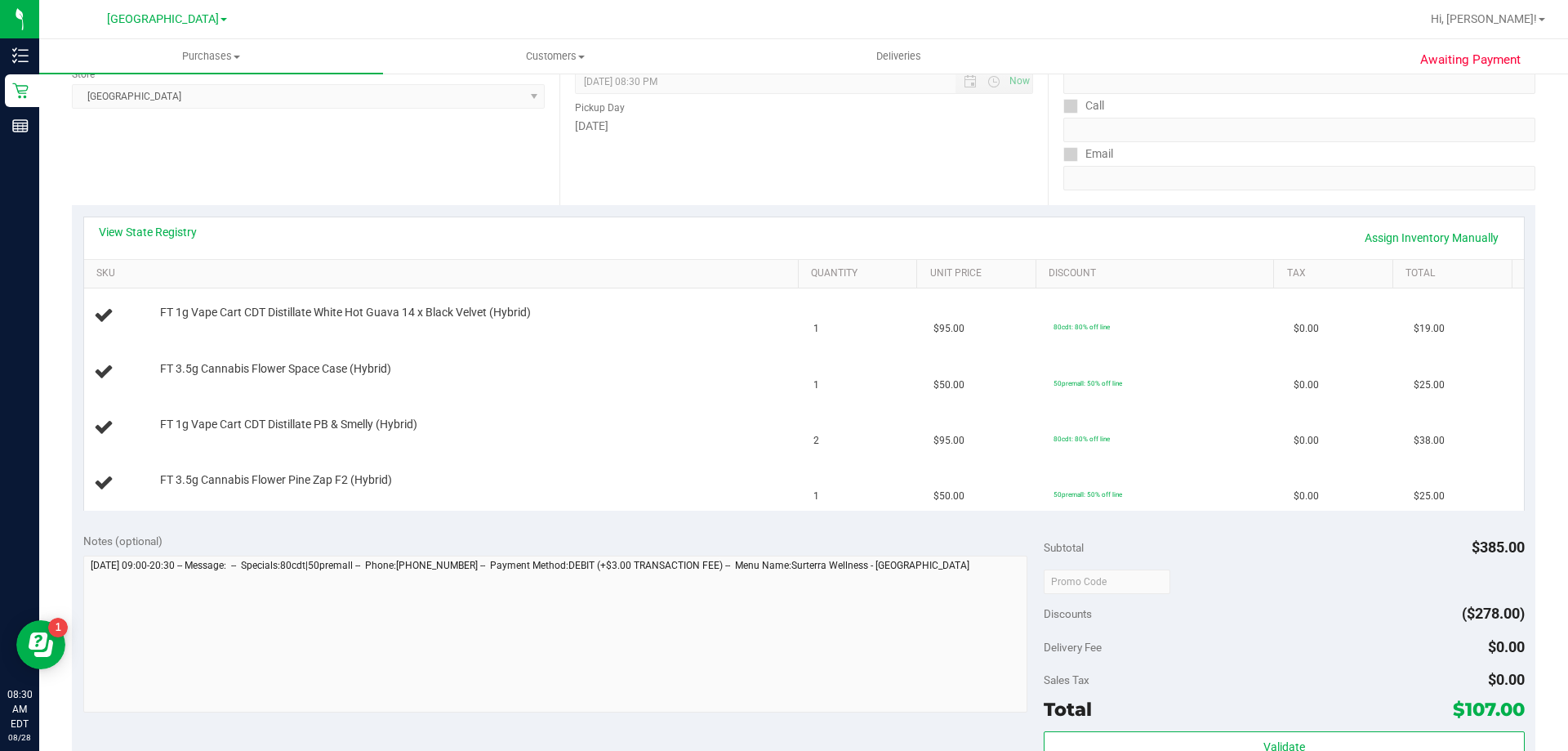
scroll to position [245, 0]
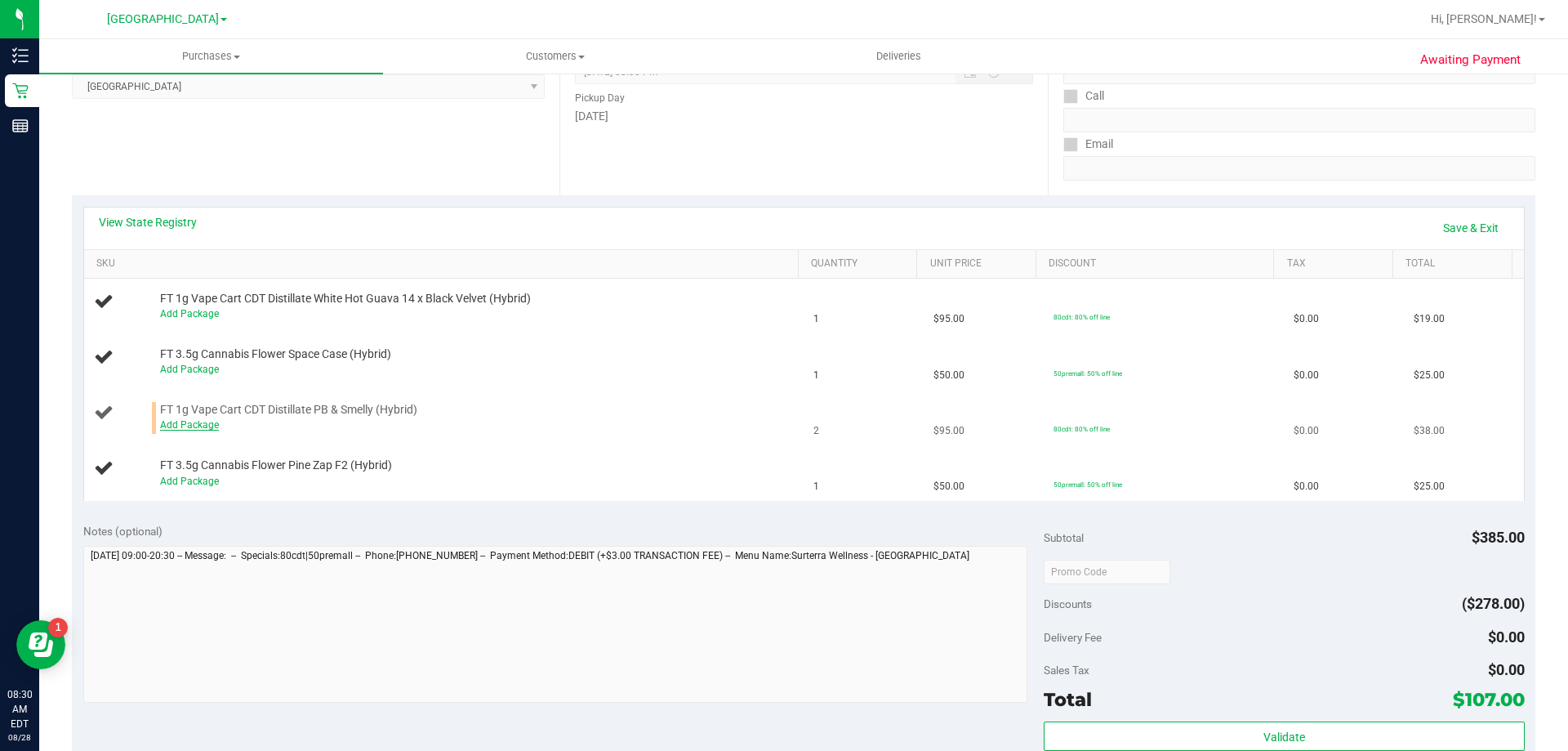
click at [180, 424] on link "Add Package" at bounding box center [189, 424] width 59 height 11
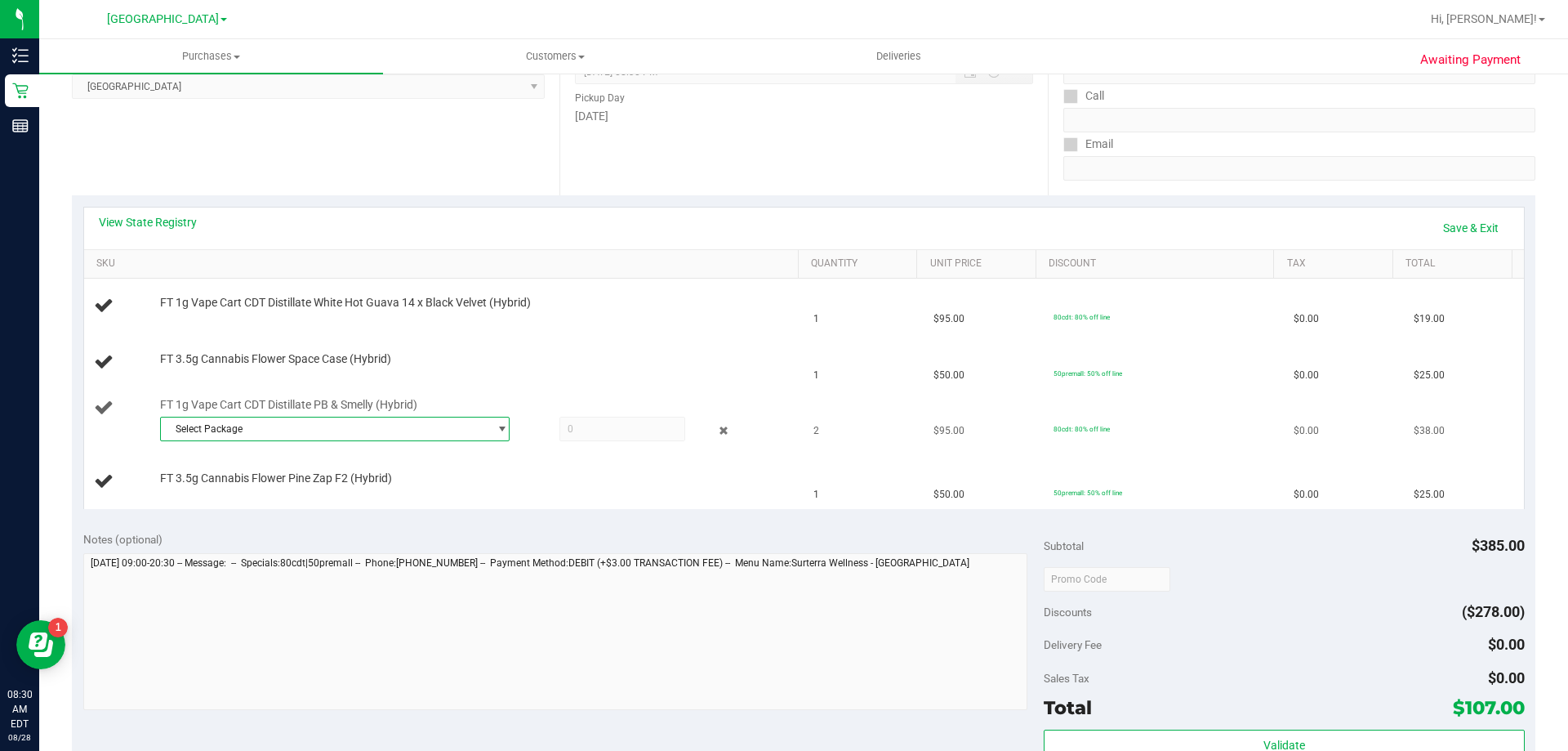
click at [280, 424] on span "Select Package" at bounding box center [324, 429] width 327 height 23
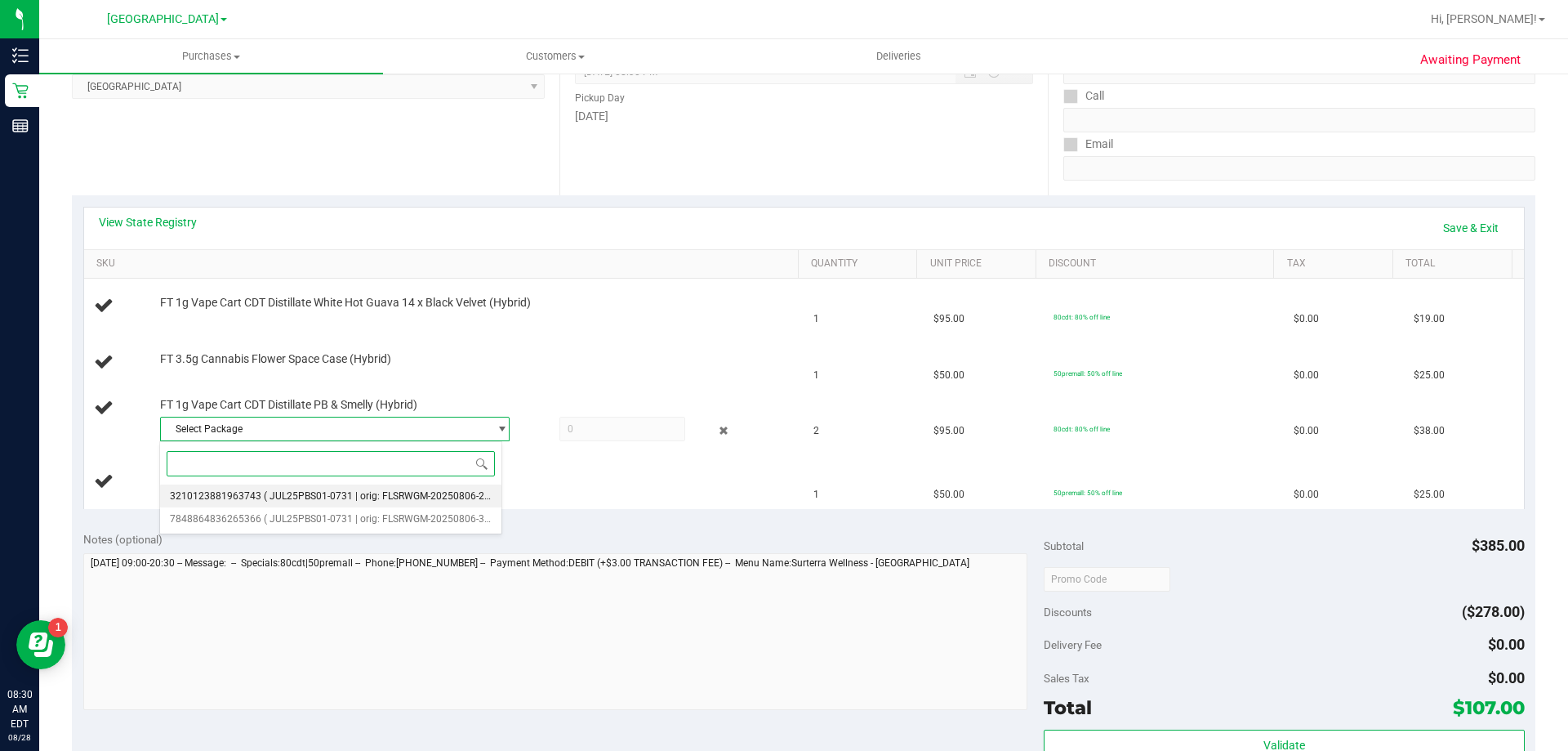
click at [319, 500] on span "( JUL25PBS01-0731 | orig: FLSRWGM-20250806-2968 )" at bounding box center [385, 495] width 244 height 11
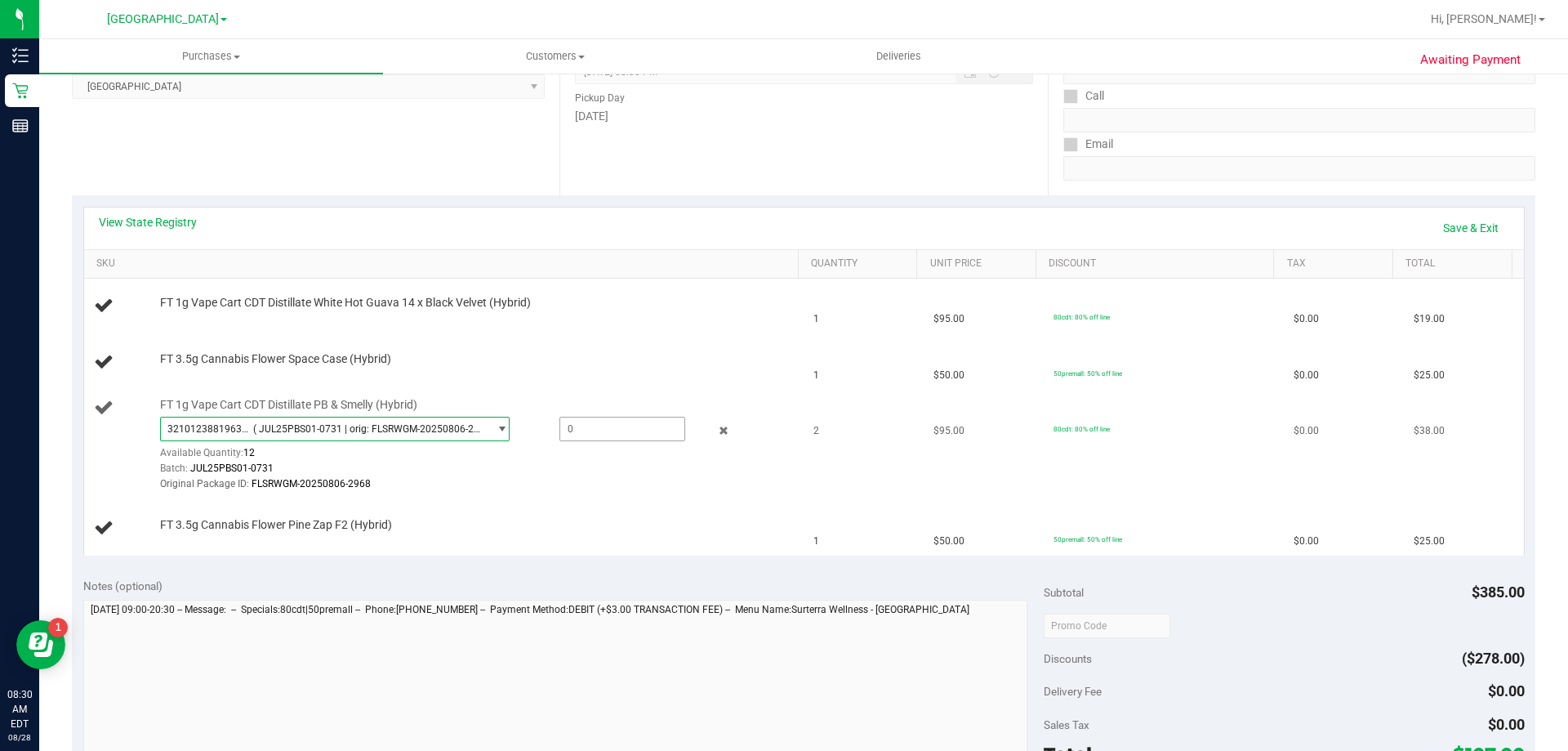
drag, startPoint x: 575, startPoint y: 443, endPoint x: 590, endPoint y: 436, distance: 16.6
click at [578, 443] on div "3210123881963743 ( JUL25PBS01-0731 | orig: FLSRWGM-20250806-2968 ) 321012388196…" at bounding box center [475, 454] width 630 height 76
click at [597, 431] on span at bounding box center [622, 429] width 126 height 25
type input "1"
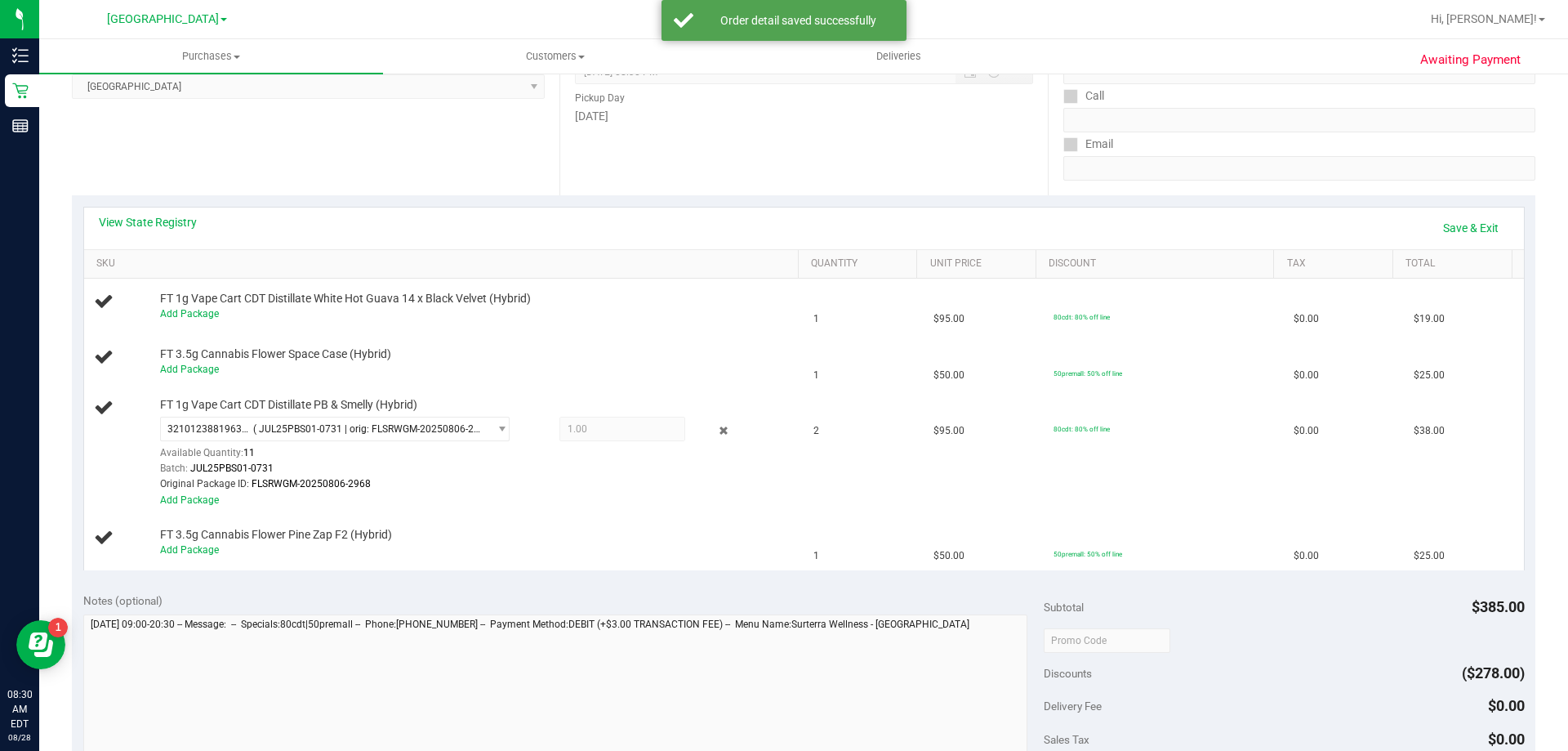
click at [576, 488] on div "Original Package ID: FLSRWGM-20250806-2968" at bounding box center [475, 484] width 630 height 15
click at [1438, 223] on link "Save & Exit" at bounding box center [1471, 228] width 77 height 27
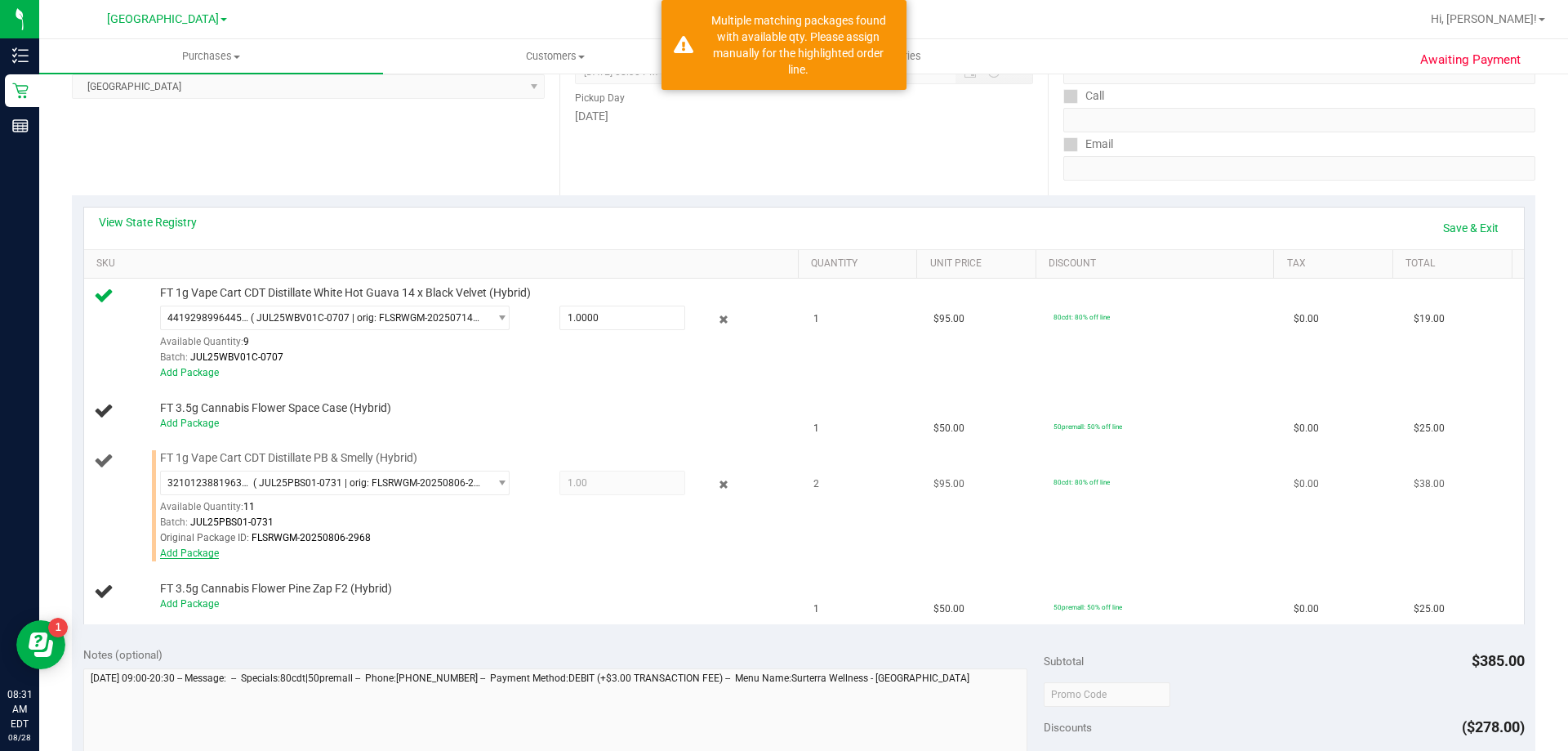
click at [186, 554] on link "Add Package" at bounding box center [189, 553] width 59 height 11
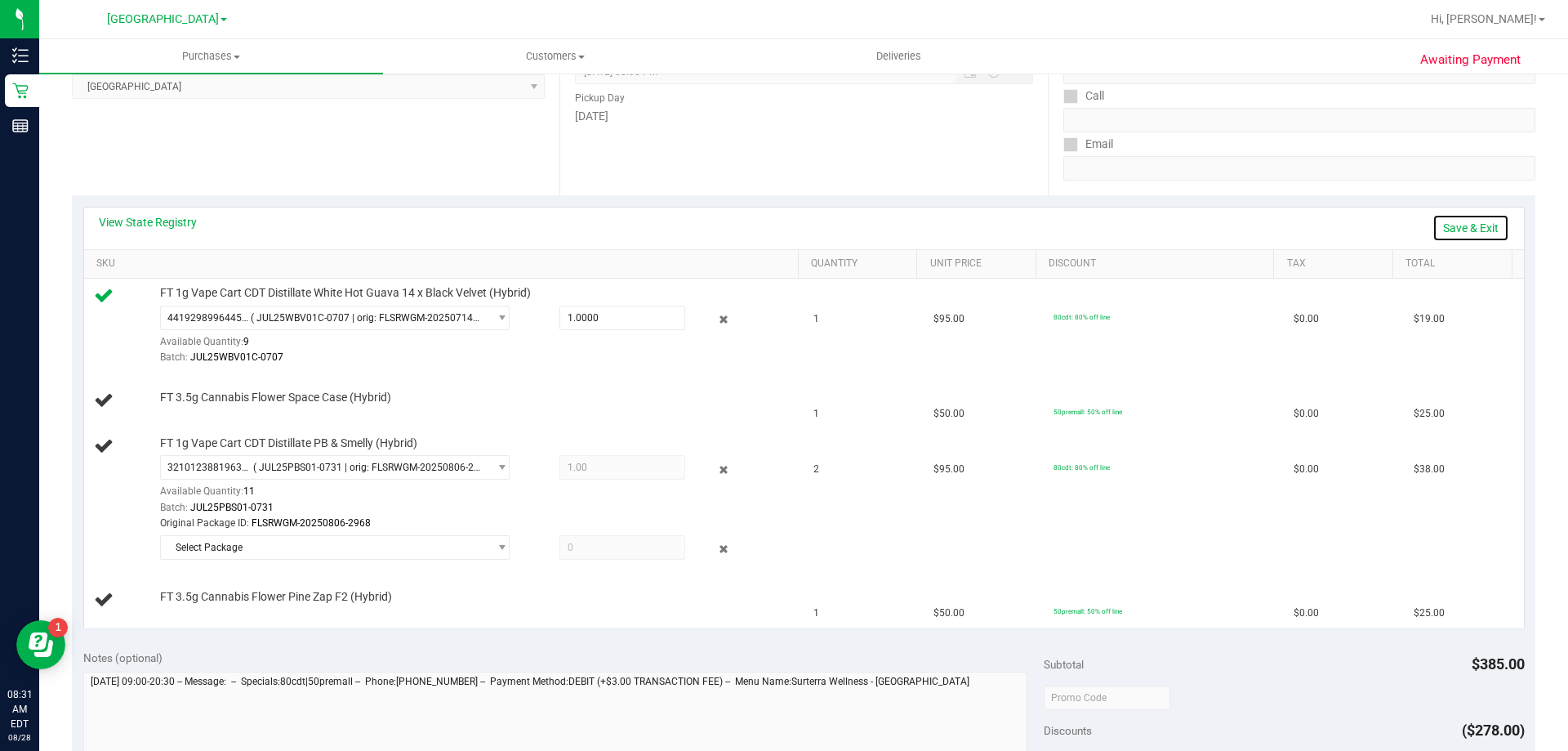
click at [1476, 228] on link "Save & Exit" at bounding box center [1471, 228] width 77 height 27
click at [456, 482] on div "Available Quantity: 11" at bounding box center [344, 495] width 368 height 32
click at [461, 471] on span "3210123881963743 ( JUL25PBS01-0731 | orig: FLSRWGM-20250806-2968 ) 321012388196…" at bounding box center [334, 467] width 350 height 25
click at [569, 469] on span "1.00 1" at bounding box center [622, 467] width 126 height 25
click at [1418, 231] on link "Assign Inventory Manually" at bounding box center [1430, 228] width 155 height 27
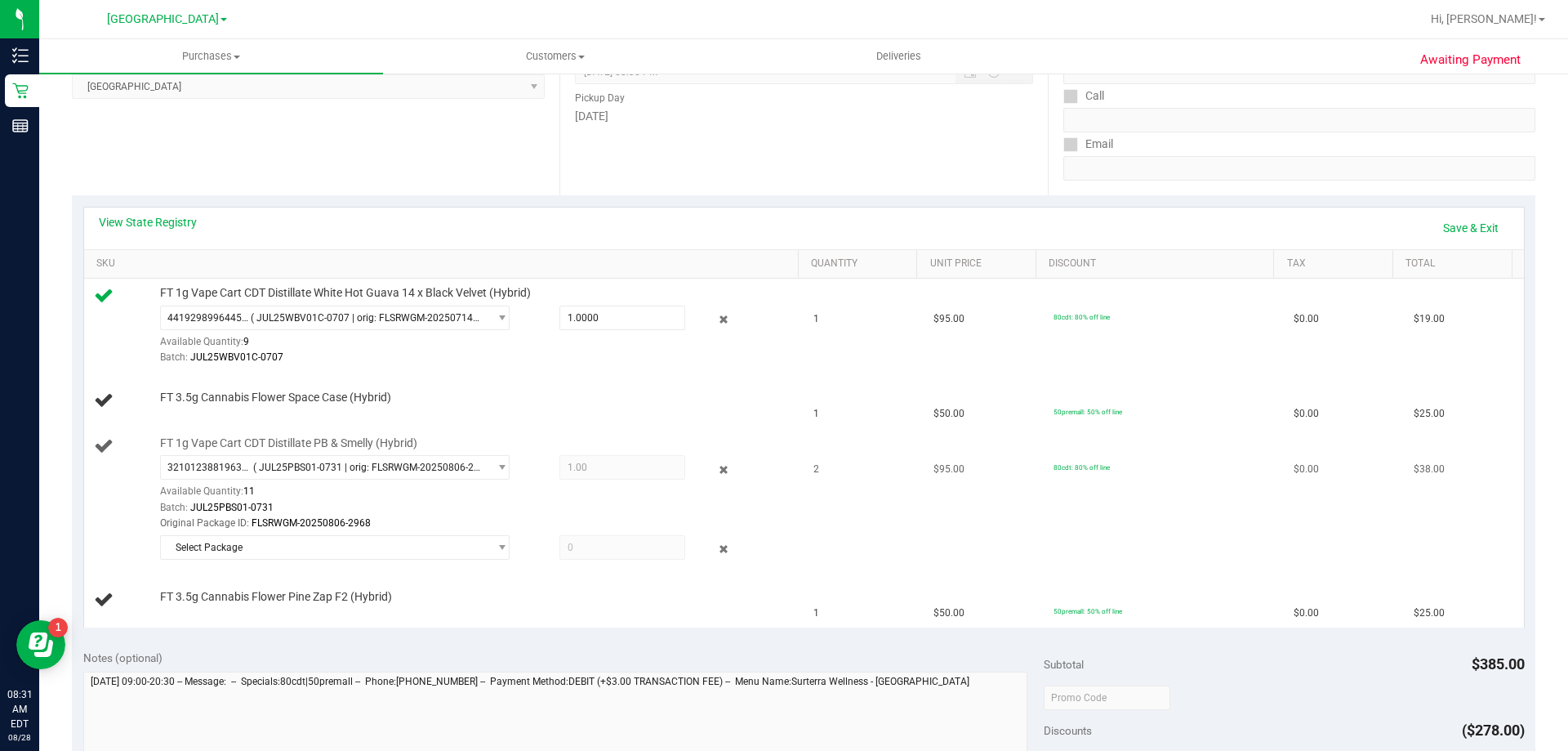
click at [608, 471] on span "1.00 1" at bounding box center [622, 467] width 126 height 25
click at [716, 465] on icon at bounding box center [724, 470] width 17 height 19
click at [422, 541] on span "Select Package" at bounding box center [324, 547] width 327 height 23
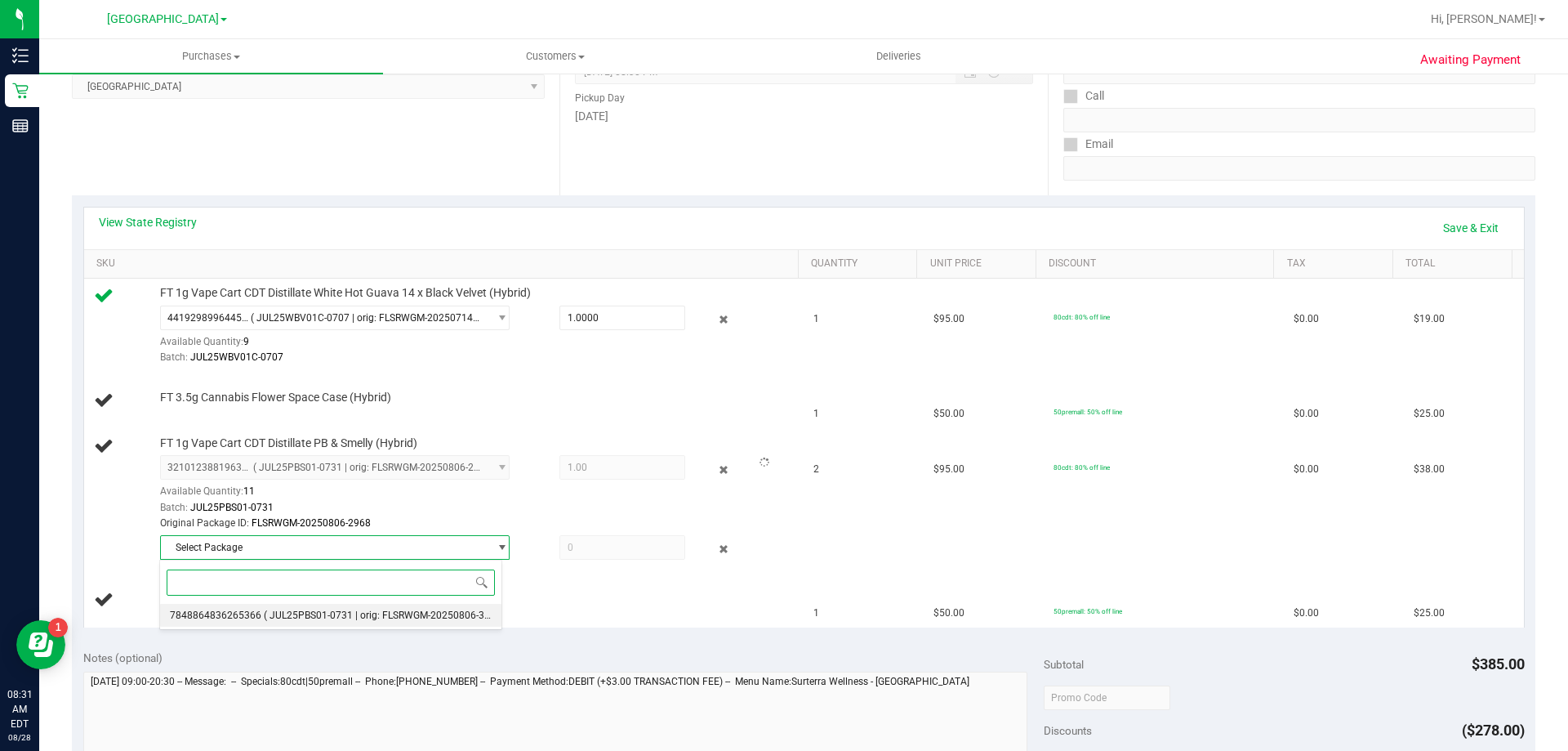
click at [411, 614] on span "( JUL25PBS01-0731 | orig: FLSRWGM-20250806-3012 )" at bounding box center [385, 614] width 244 height 11
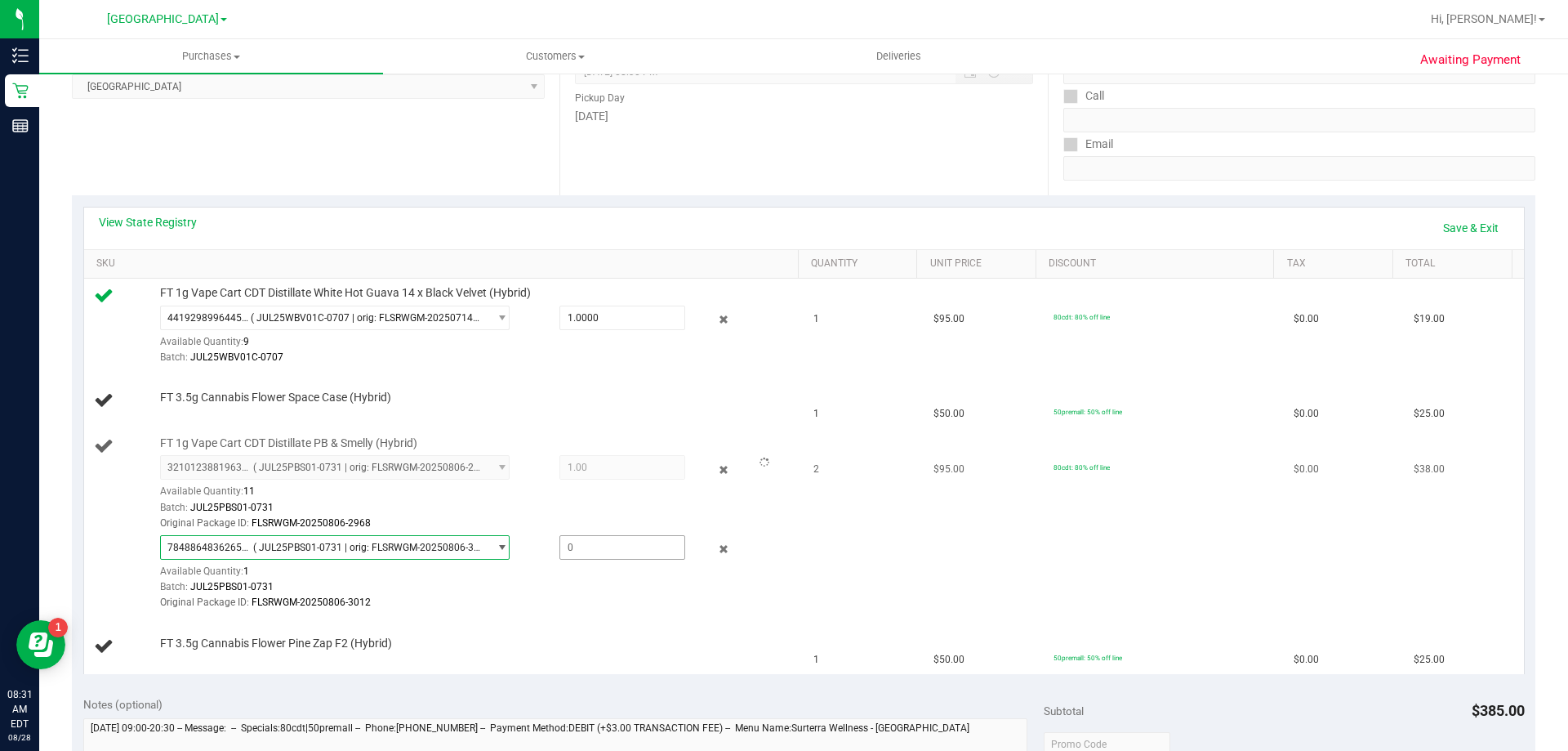
click at [579, 542] on span at bounding box center [622, 547] width 126 height 25
type input "1"
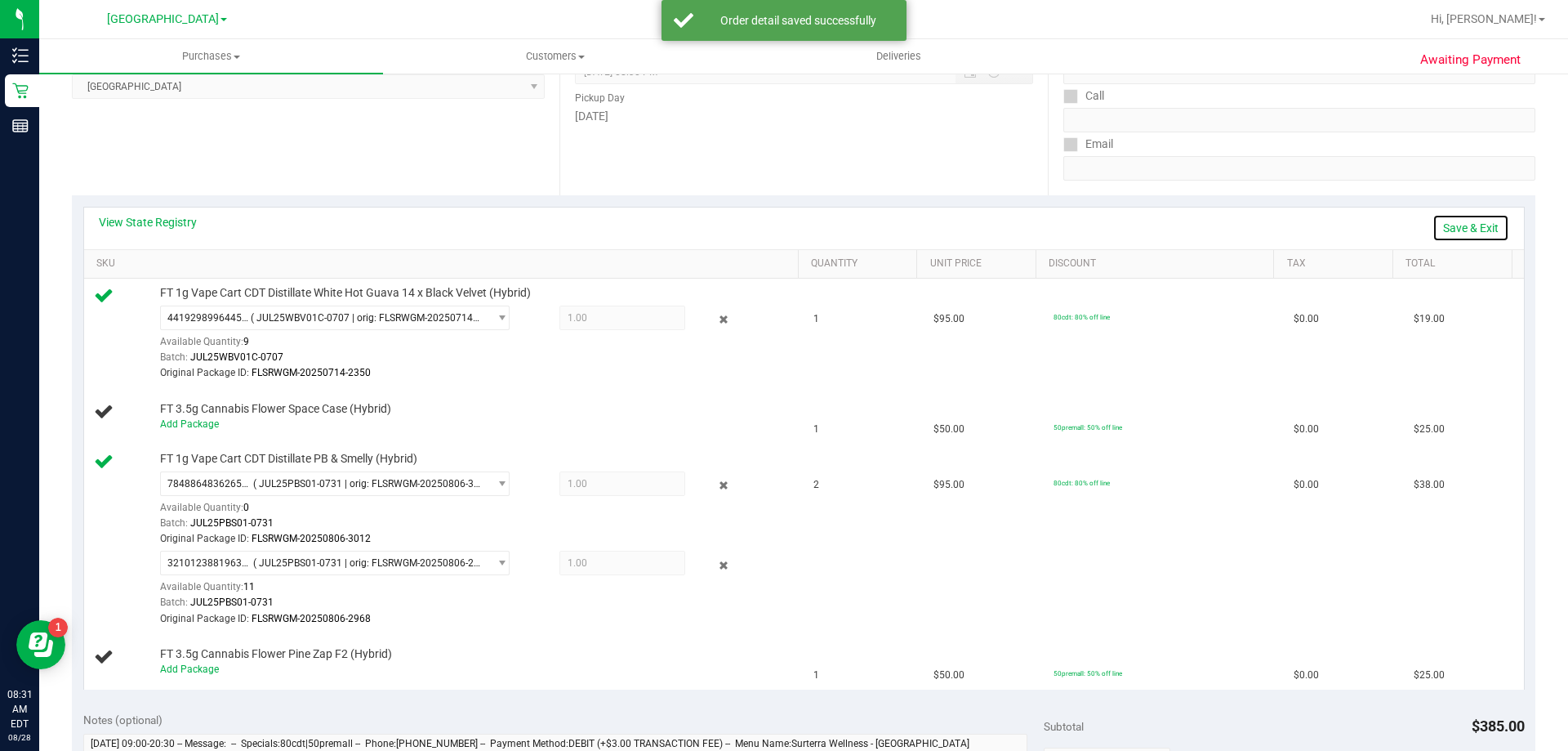
click at [1444, 232] on link "Save & Exit" at bounding box center [1471, 228] width 77 height 27
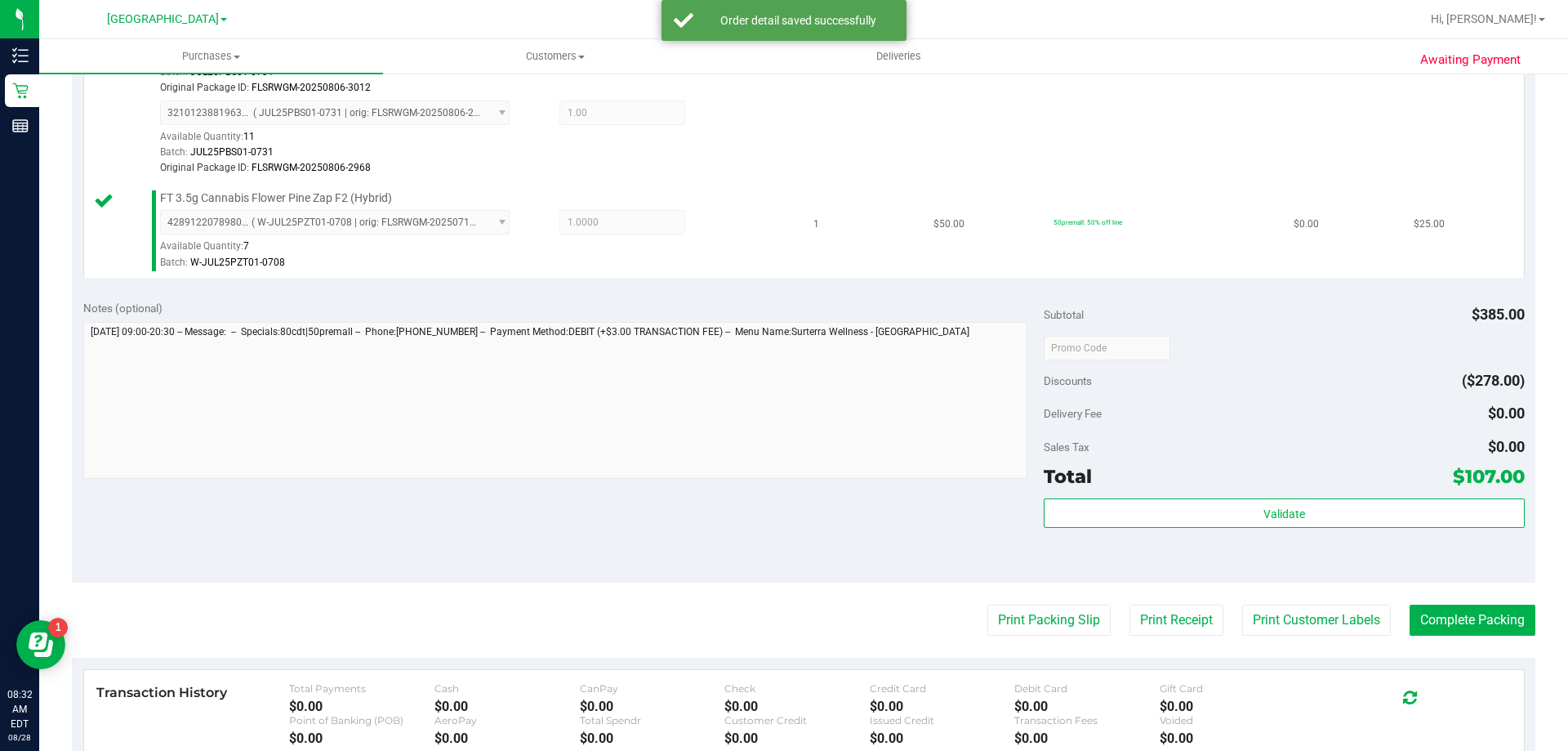
scroll to position [736, 0]
click at [1040, 611] on button "Print Packing Slip" at bounding box center [1049, 619] width 123 height 31
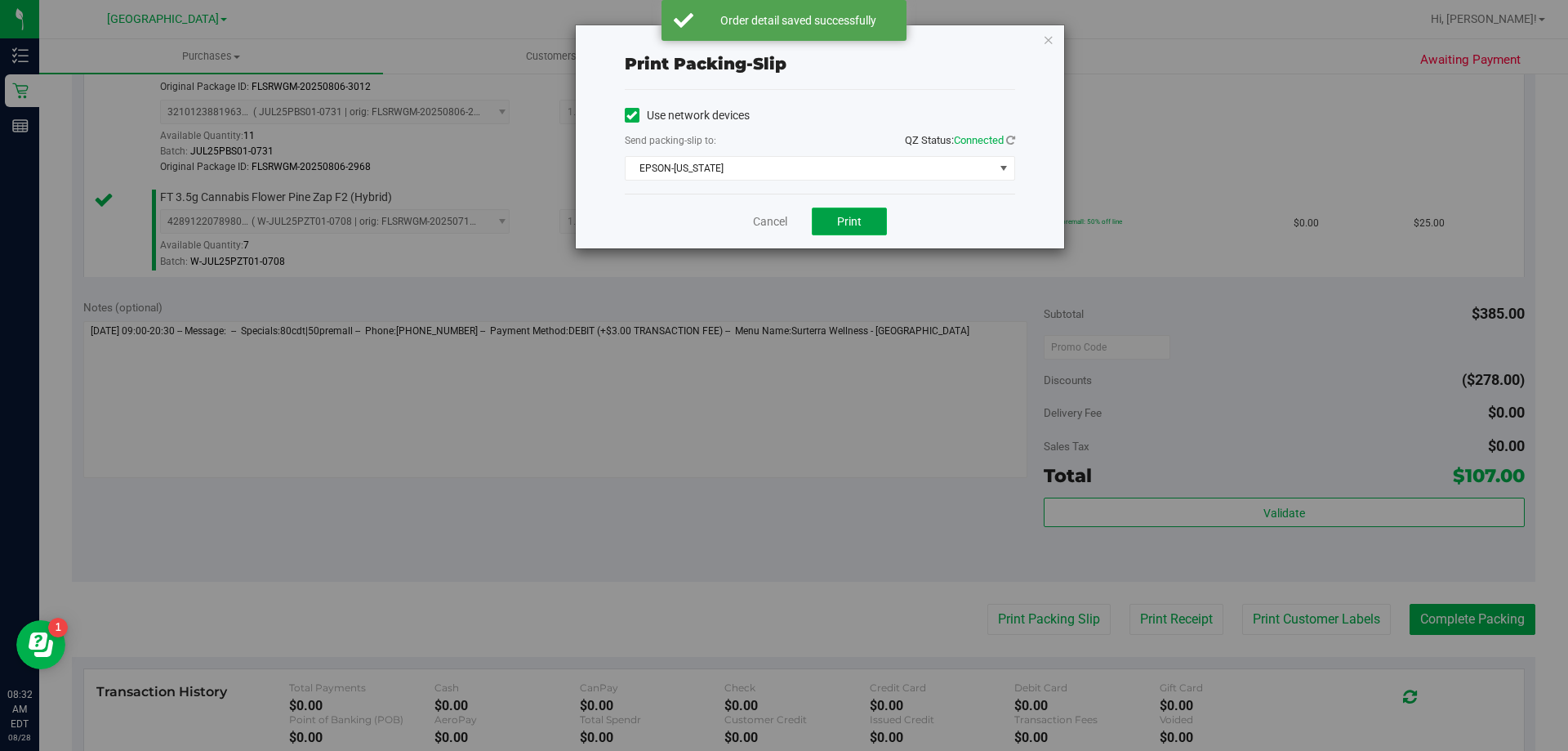
click at [846, 228] on span "Print" at bounding box center [849, 221] width 25 height 13
click at [764, 227] on link "Cancel" at bounding box center [770, 222] width 34 height 17
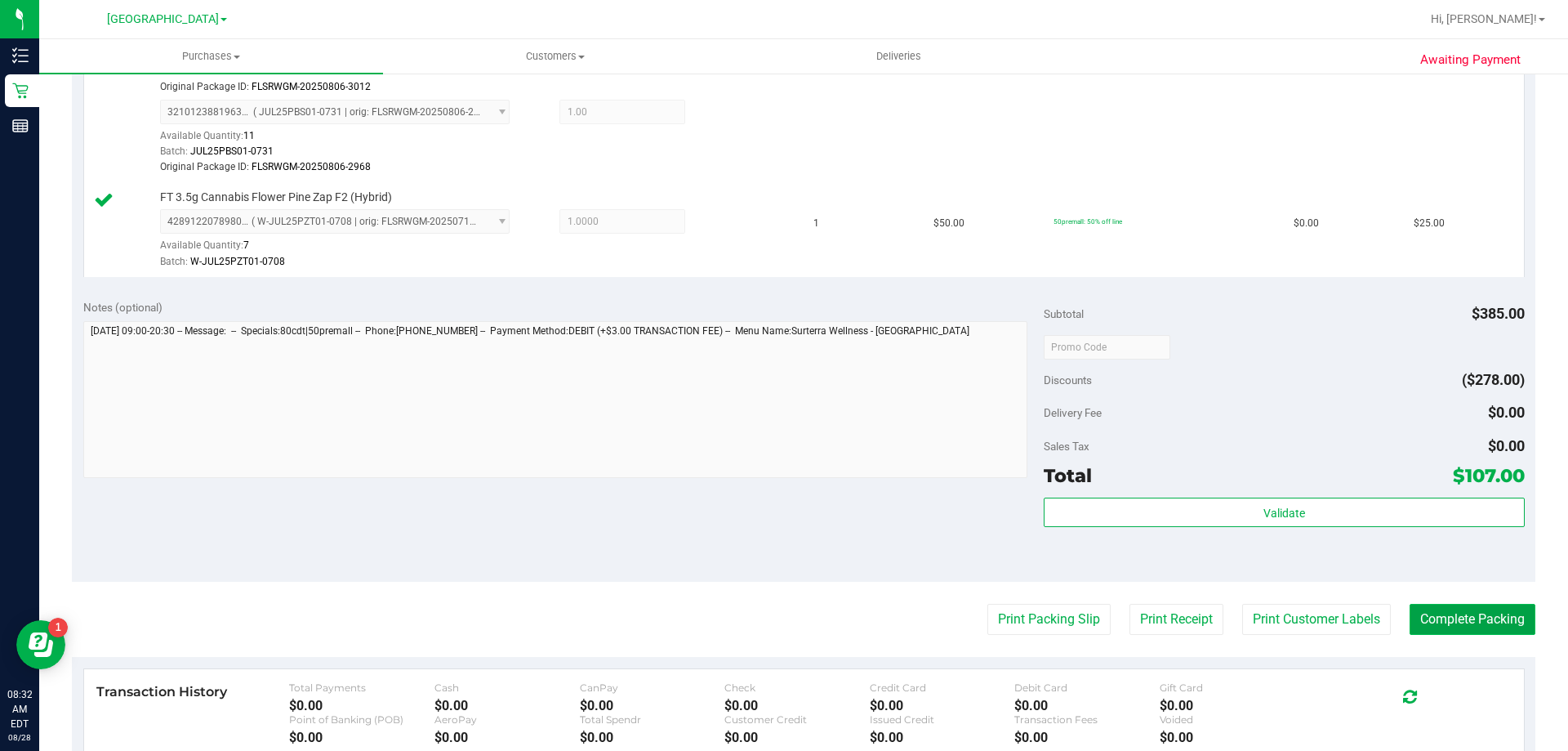
click at [1453, 631] on button "Complete Packing" at bounding box center [1471, 619] width 126 height 31
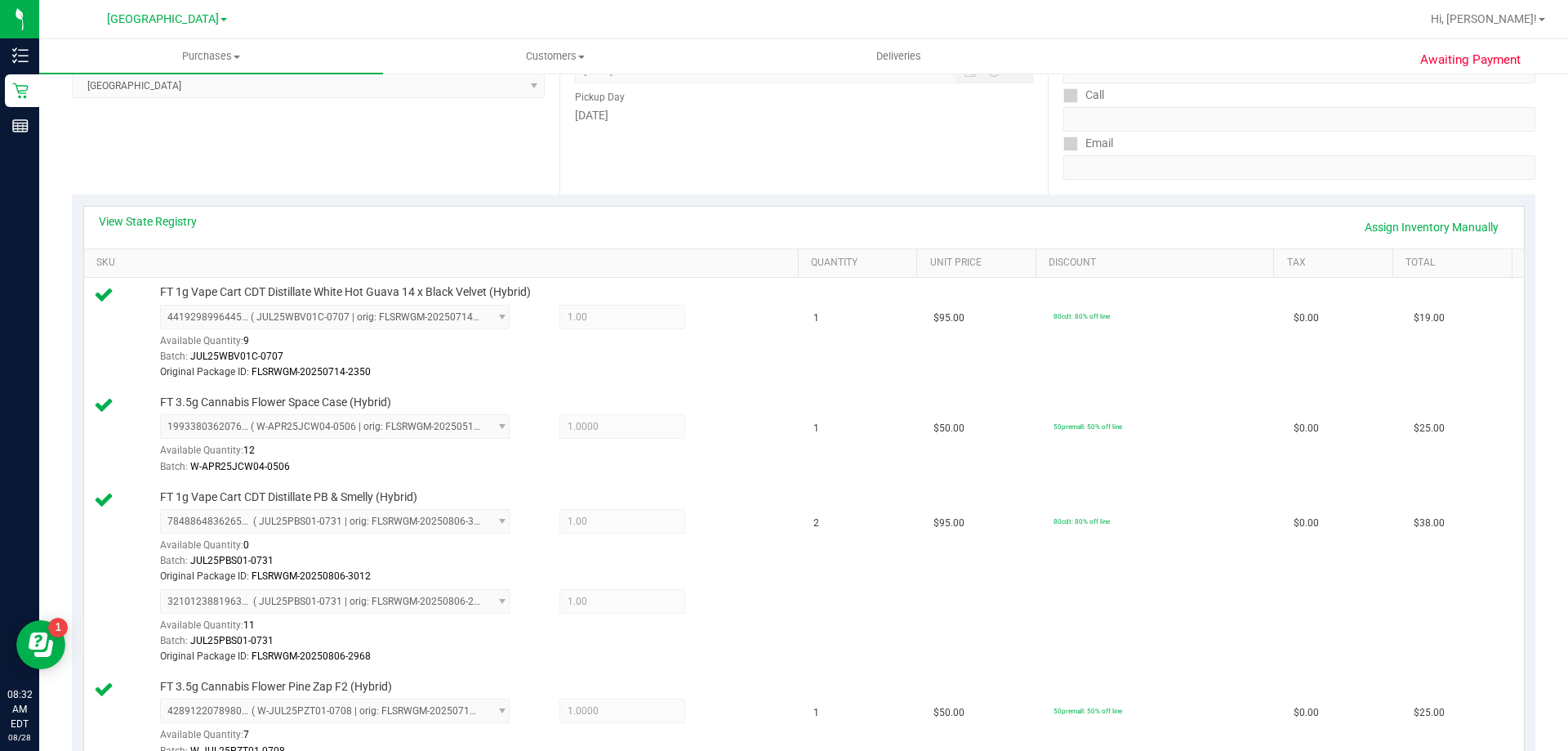
scroll to position [245, 0]
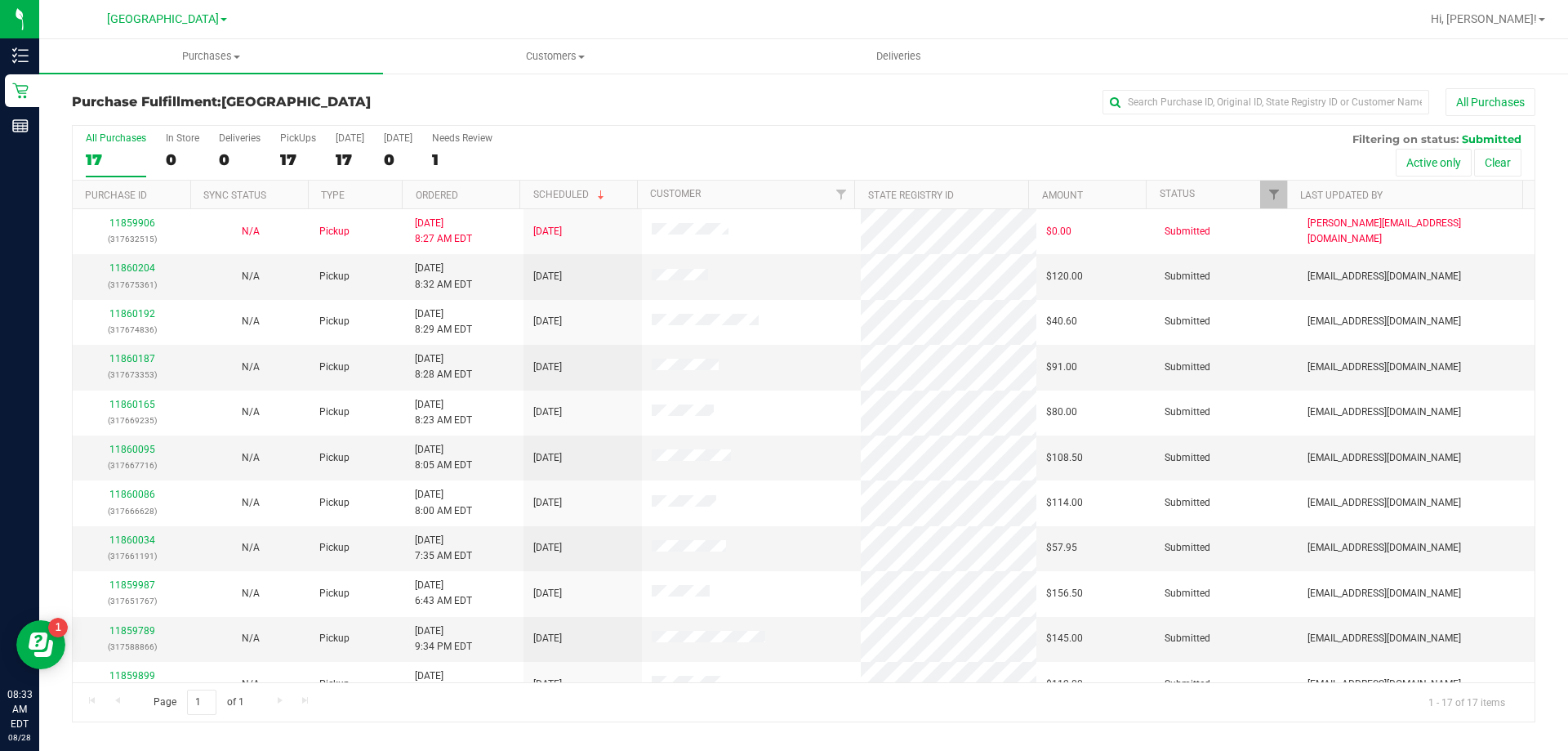
click at [469, 203] on th "Ordered" at bounding box center [461, 194] width 118 height 28
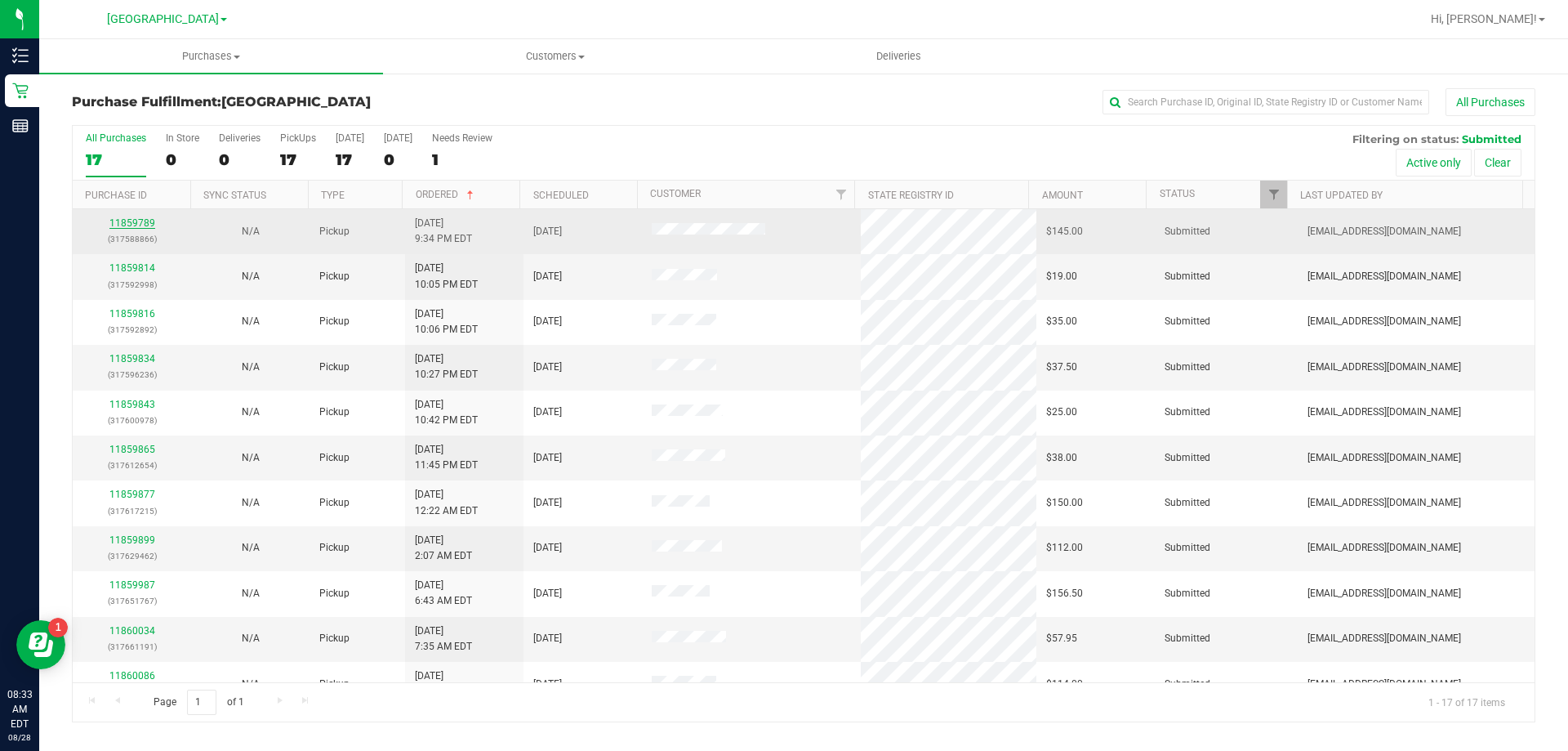
click at [136, 222] on link "11859789" at bounding box center [132, 222] width 45 height 11
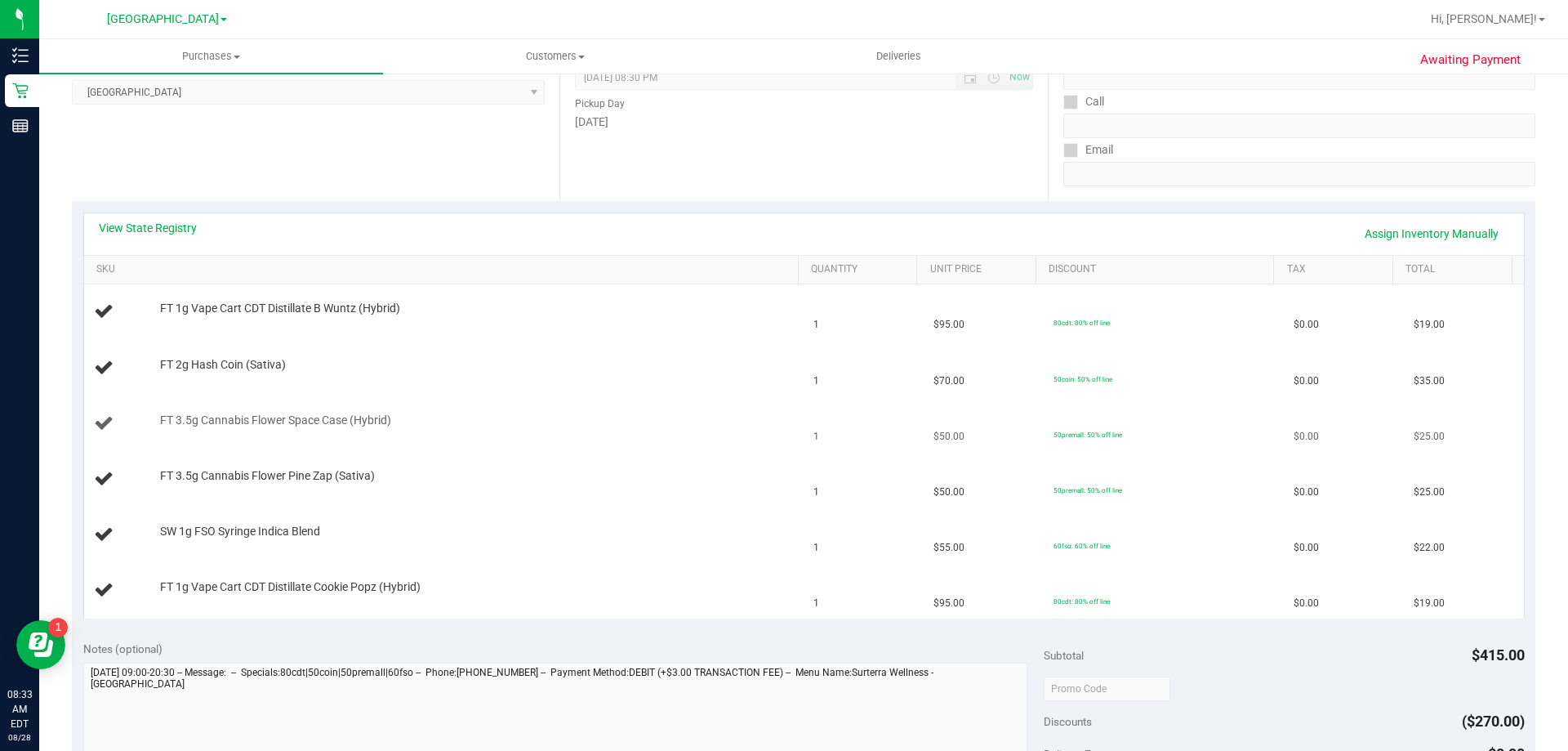
scroll to position [245, 0]
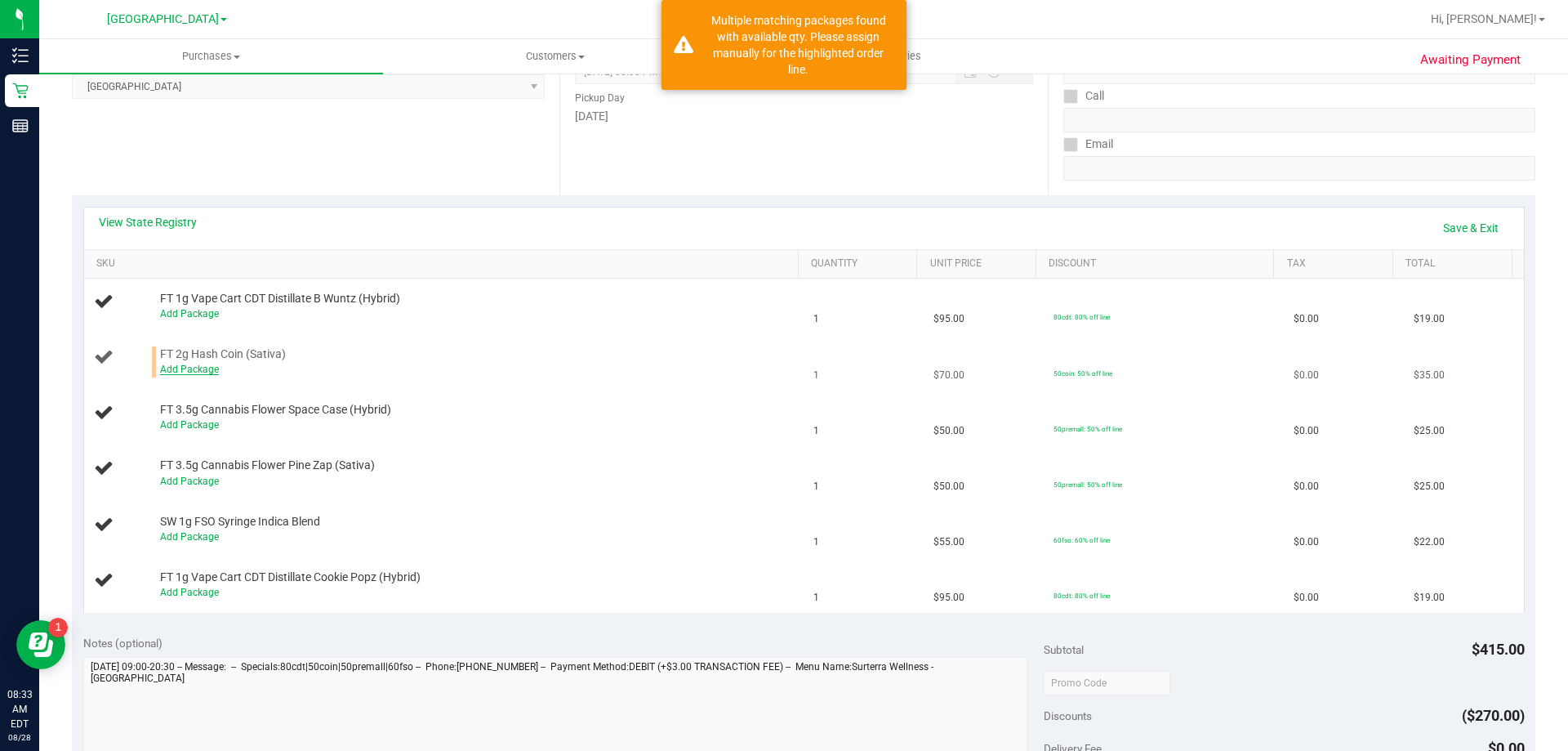
click at [198, 372] on link "Add Package" at bounding box center [189, 369] width 59 height 11
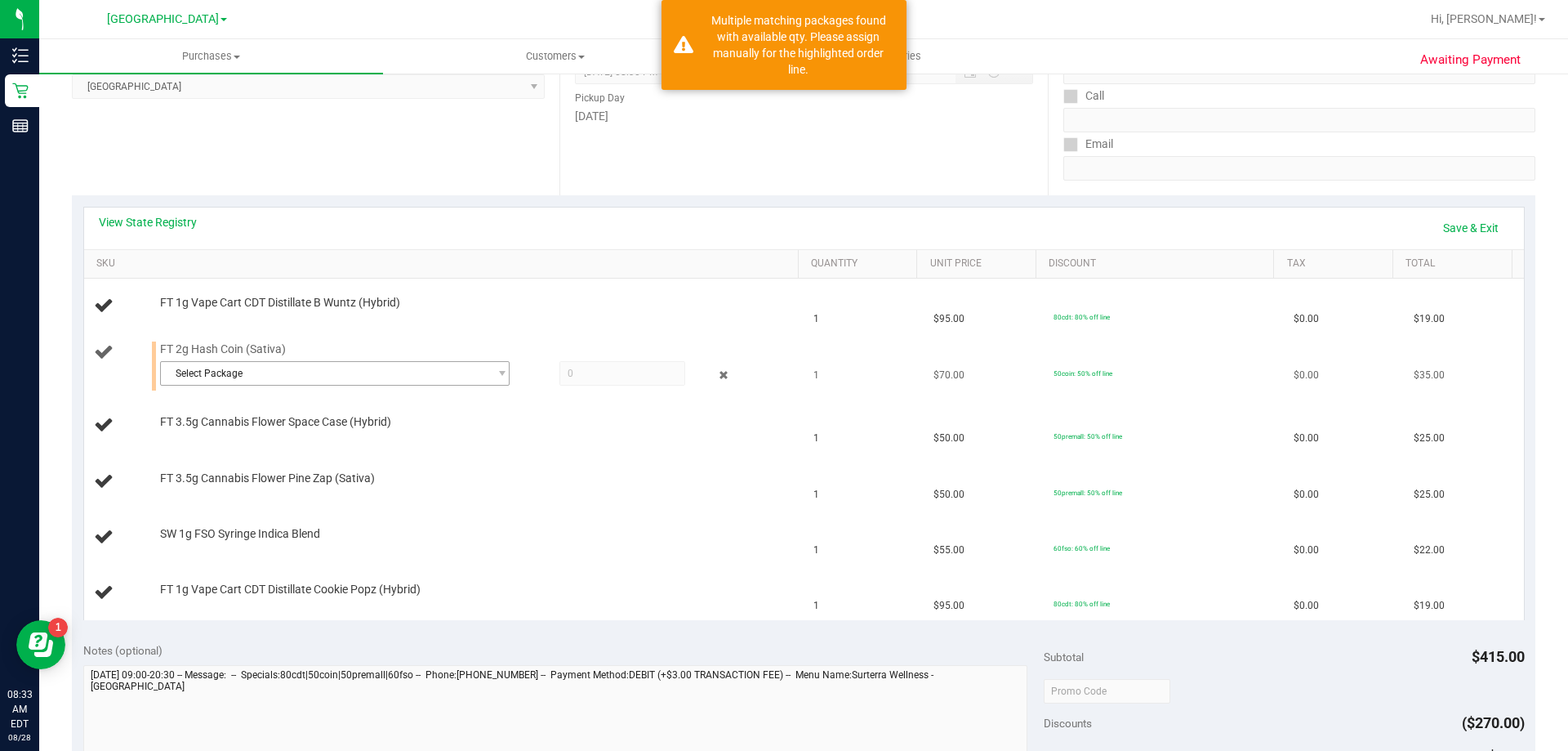
click at [292, 374] on span "Select Package" at bounding box center [324, 373] width 327 height 23
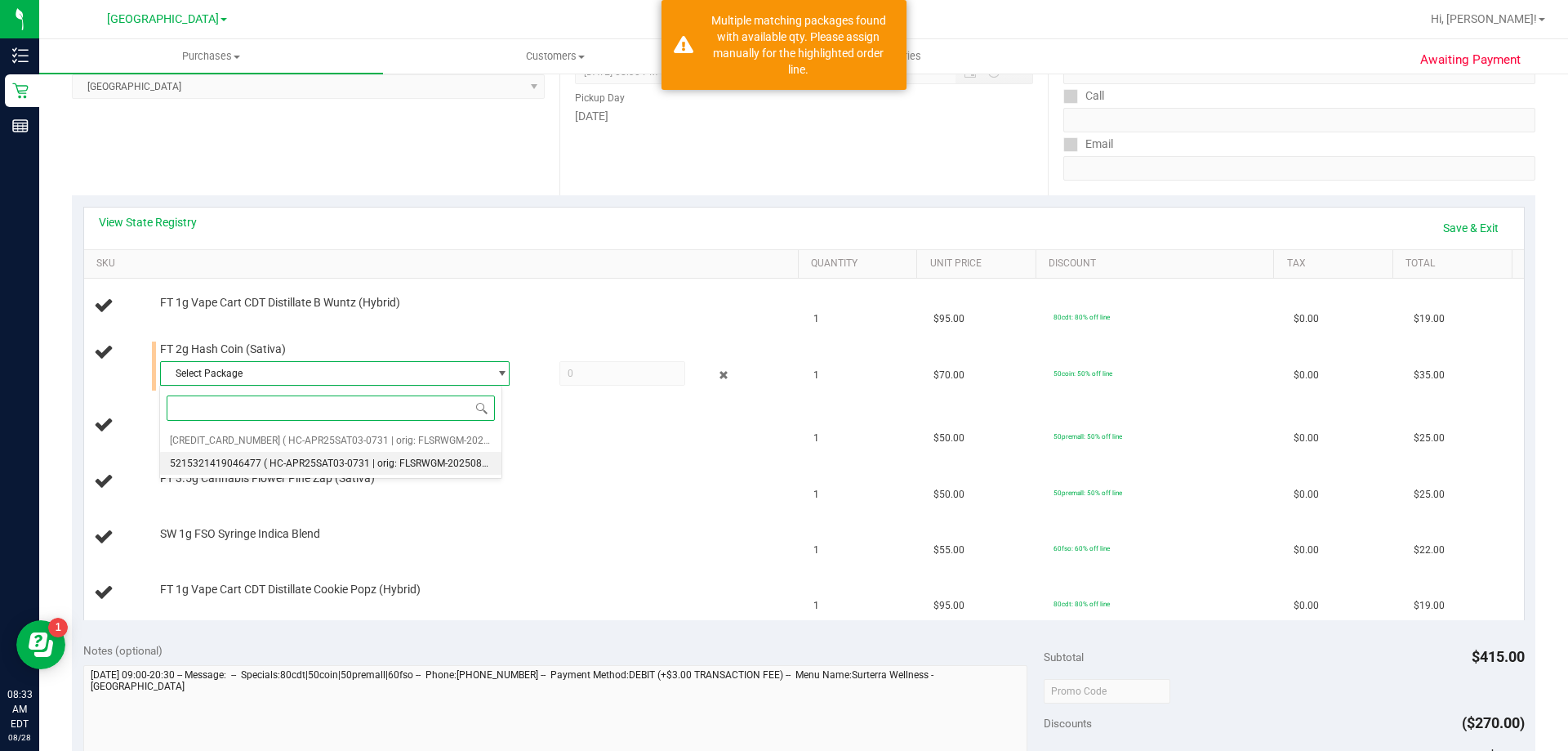
click at [293, 460] on span "( HC-APR25SAT03-0731 | orig: FLSRWGM-20250806-2785 )" at bounding box center [393, 463] width 261 height 11
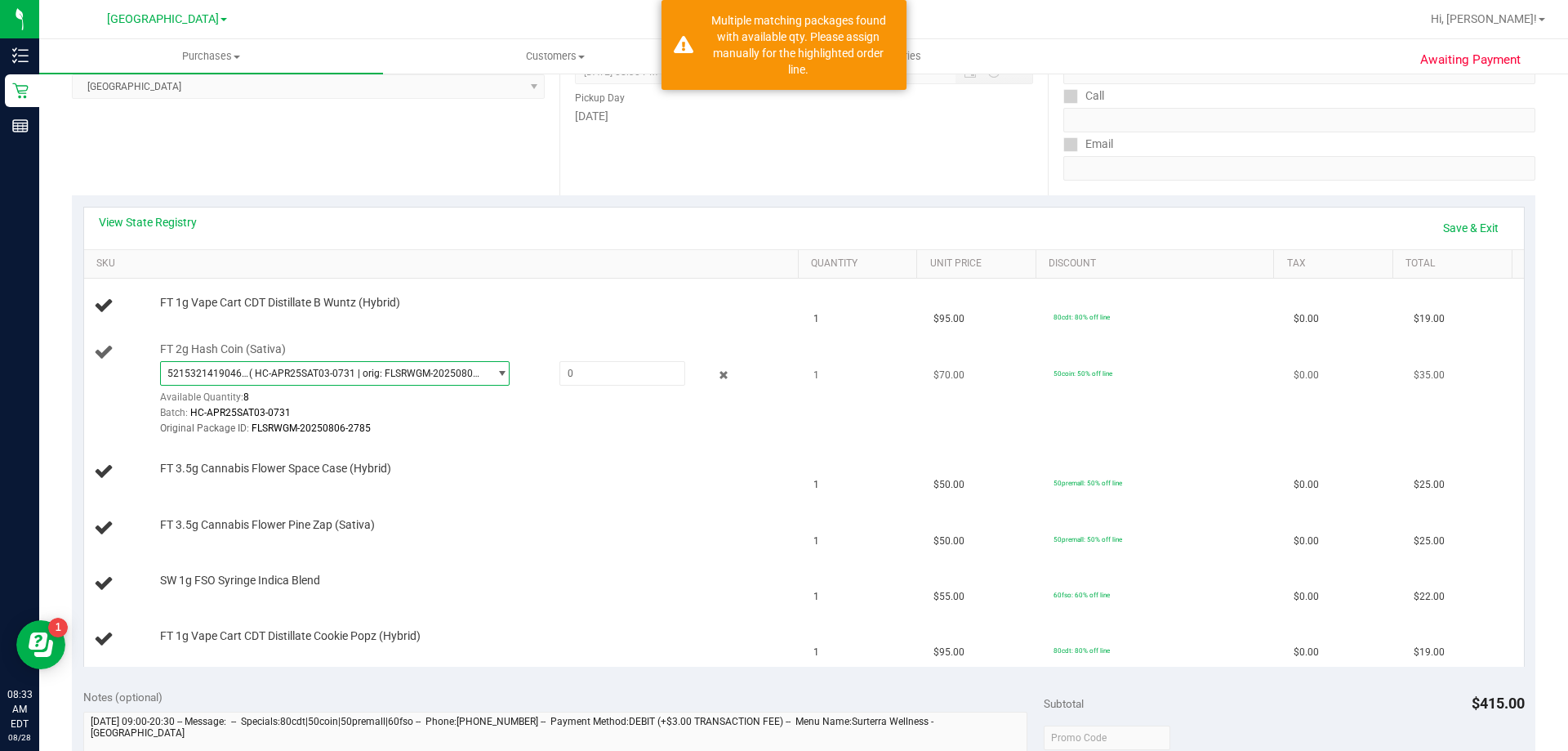
click at [321, 380] on span "5215321419046477 ( HC-APR25SAT03-0731 | orig: FLSRWGM-20250806-2785 )" at bounding box center [324, 373] width 327 height 23
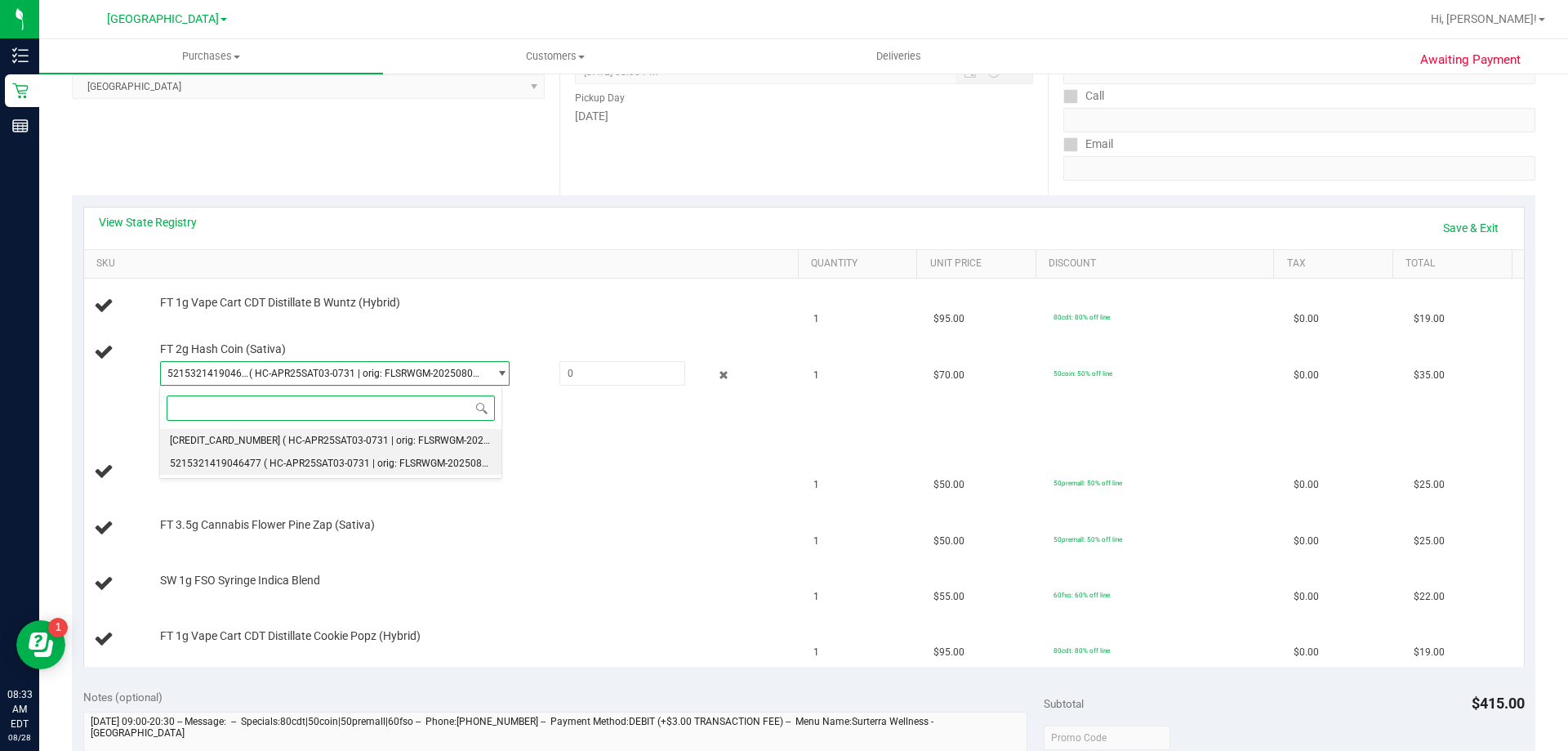
click at [307, 440] on span "( HC-APR25SAT03-0731 | orig: FLSRWGM-20250806-2874 )" at bounding box center [412, 440] width 261 height 11
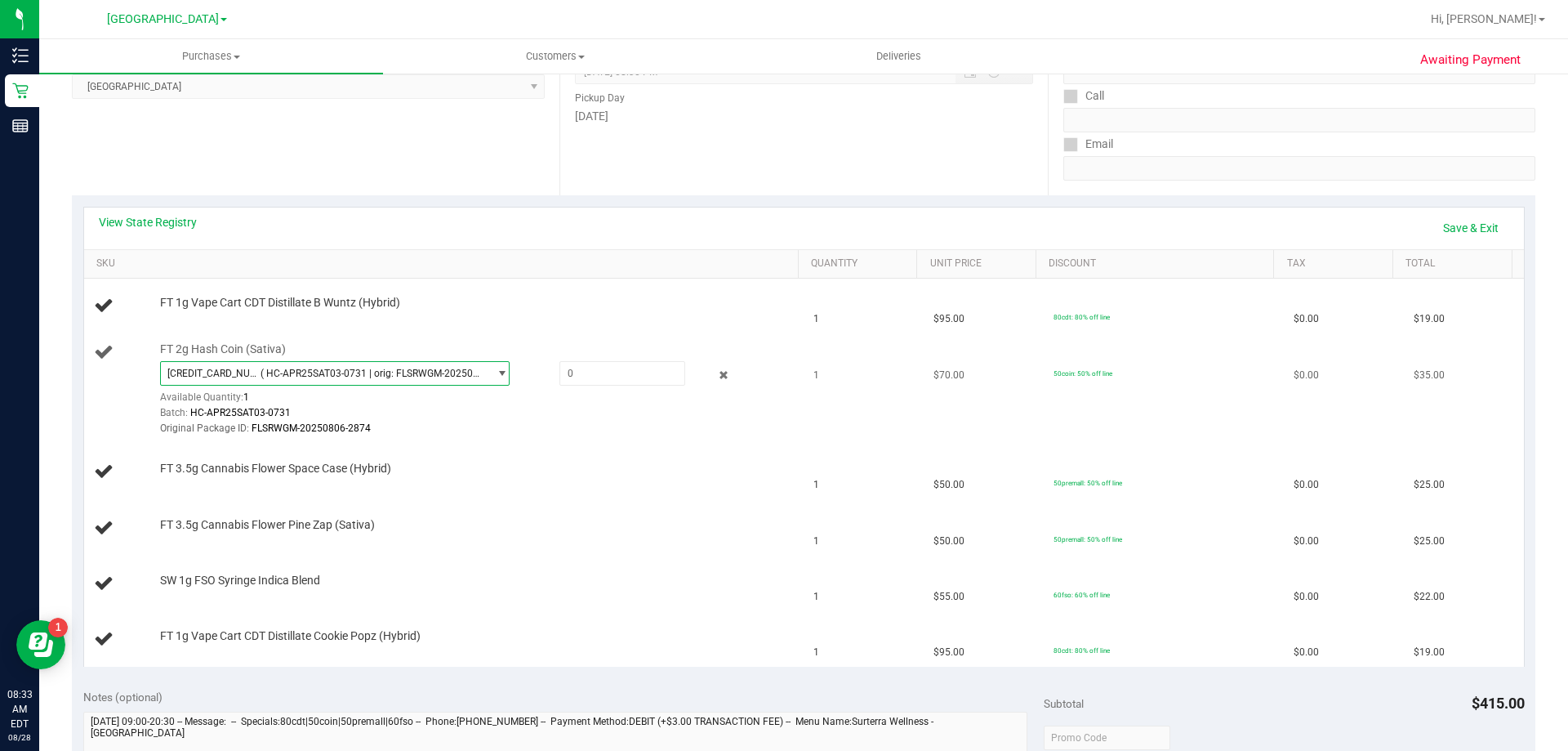
click at [441, 376] on span "( HC-APR25SAT03-0731 | orig: FLSRWGM-20250806-2874 )" at bounding box center [371, 373] width 221 height 11
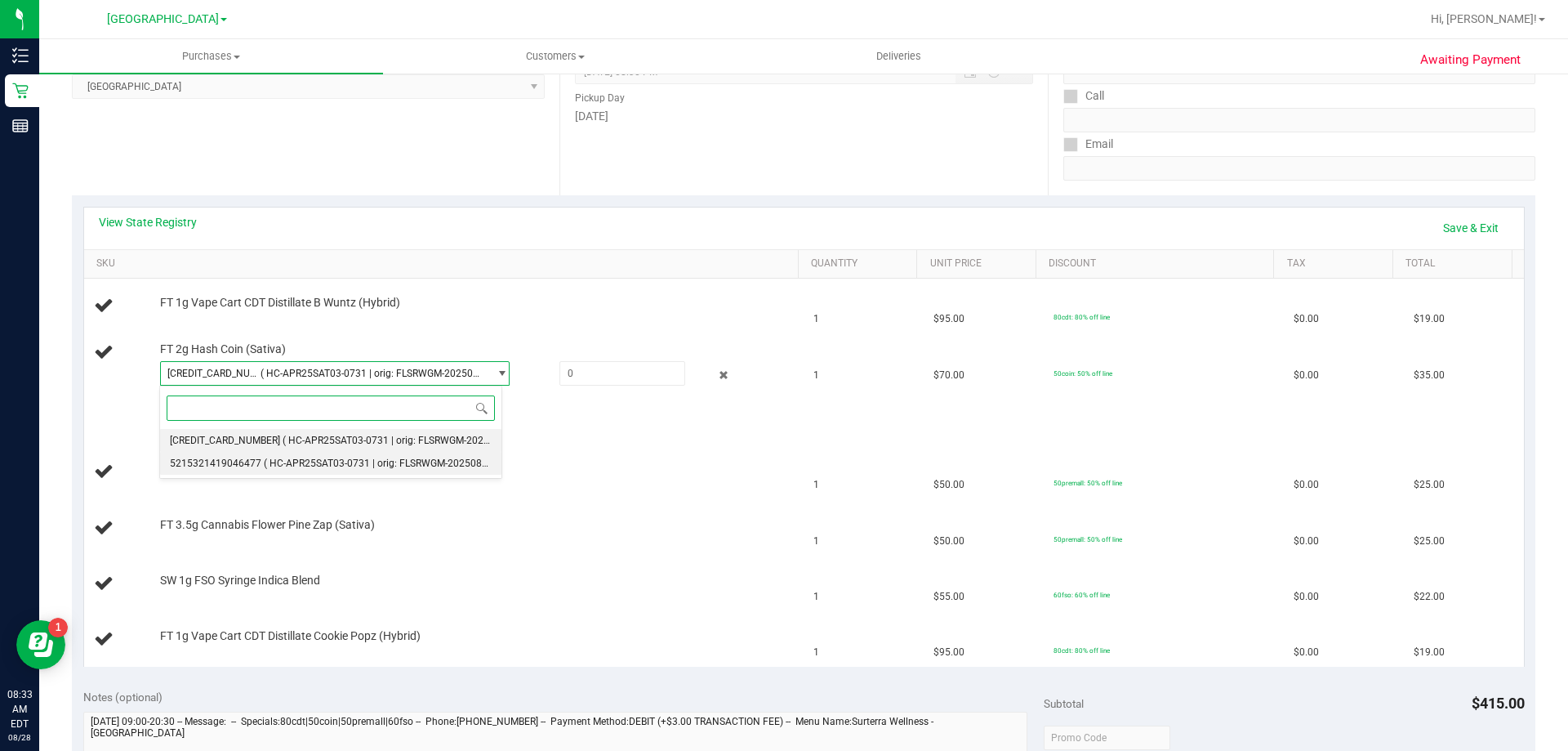
click at [381, 464] on span "( HC-APR25SAT03-0731 | orig: FLSRWGM-20250806-2785 )" at bounding box center [393, 463] width 261 height 11
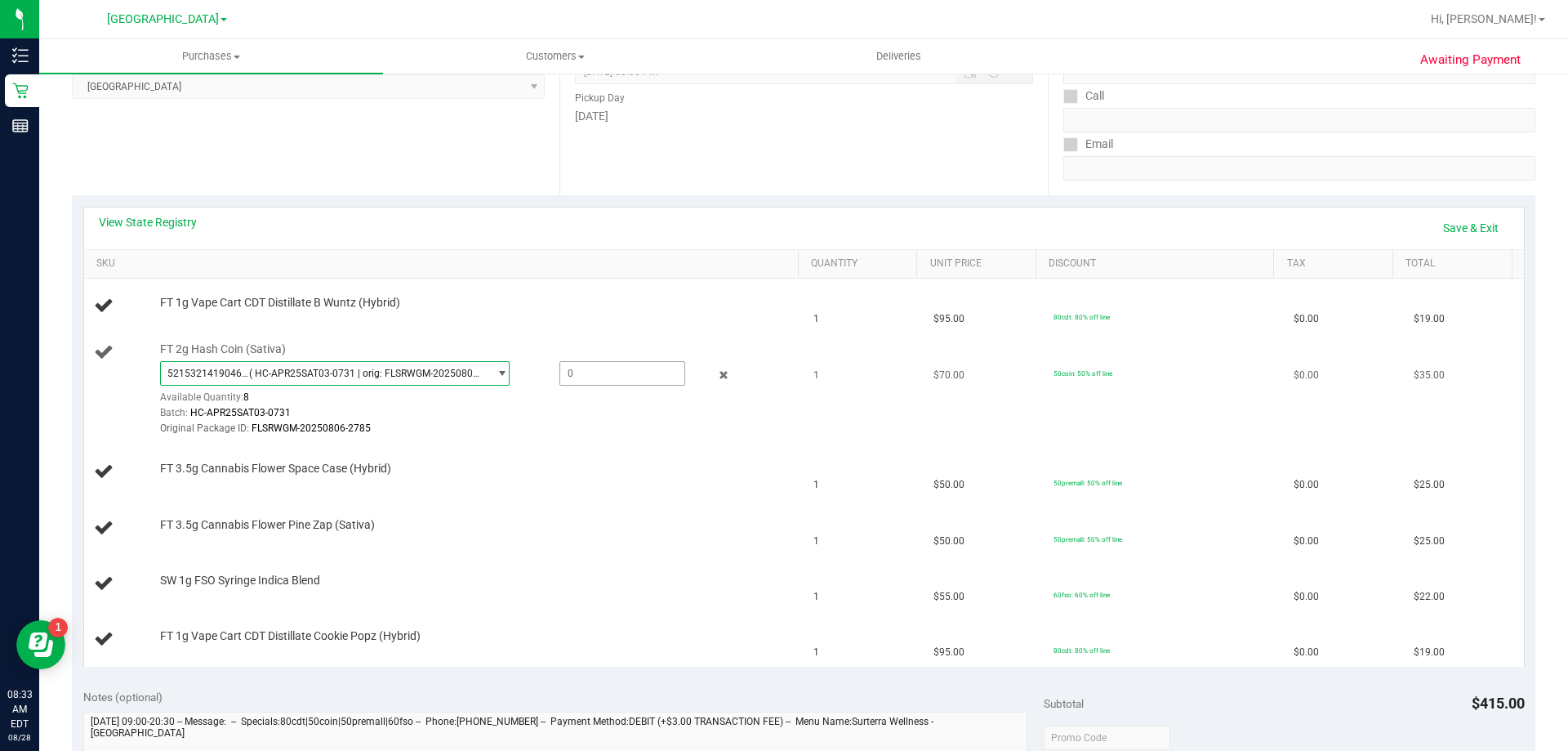
click at [569, 376] on span at bounding box center [622, 373] width 126 height 25
type input "1"
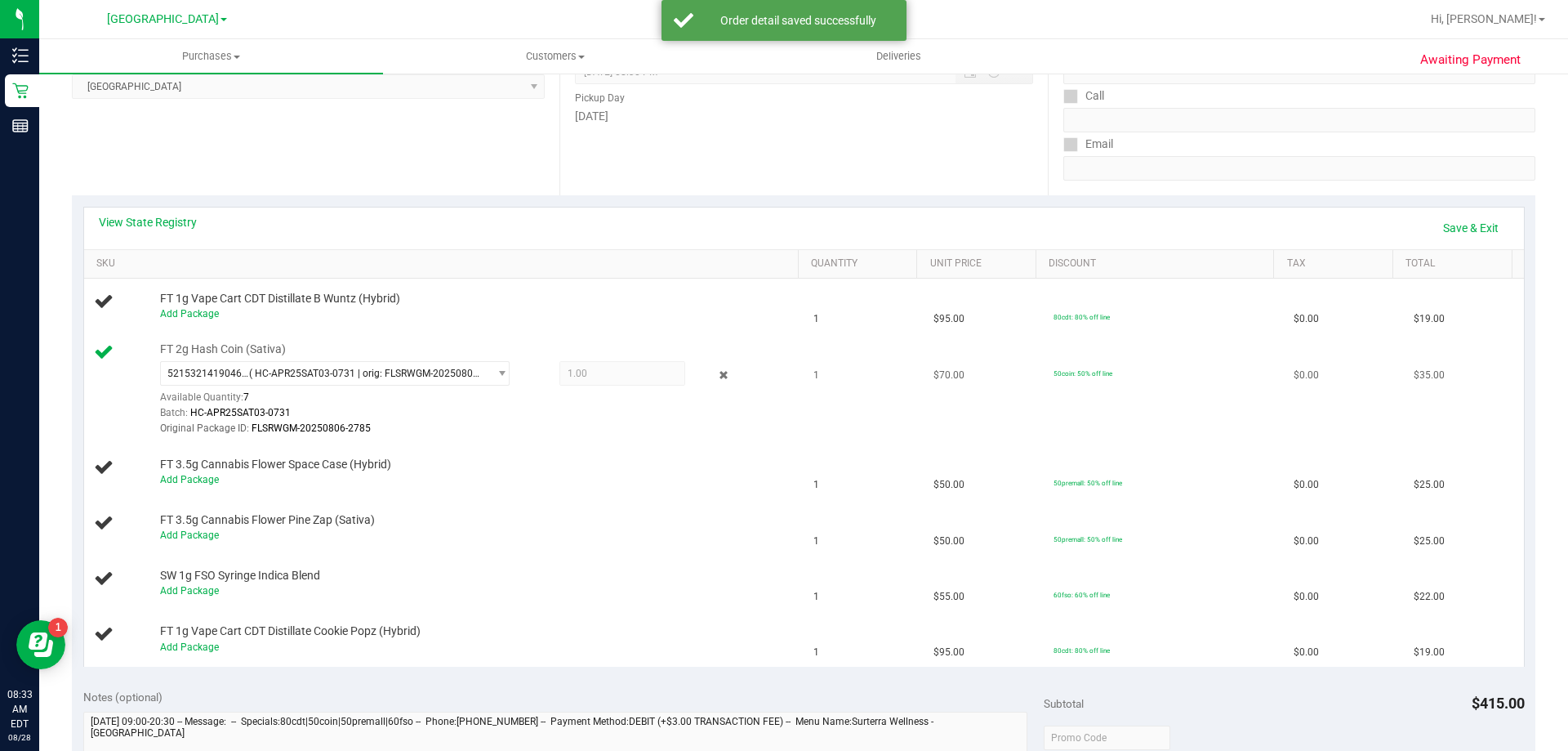
click at [551, 418] on div "Batch: HC-APR25SAT03-0731" at bounding box center [475, 413] width 630 height 15
click at [1473, 231] on link "Save & Exit" at bounding box center [1471, 228] width 77 height 27
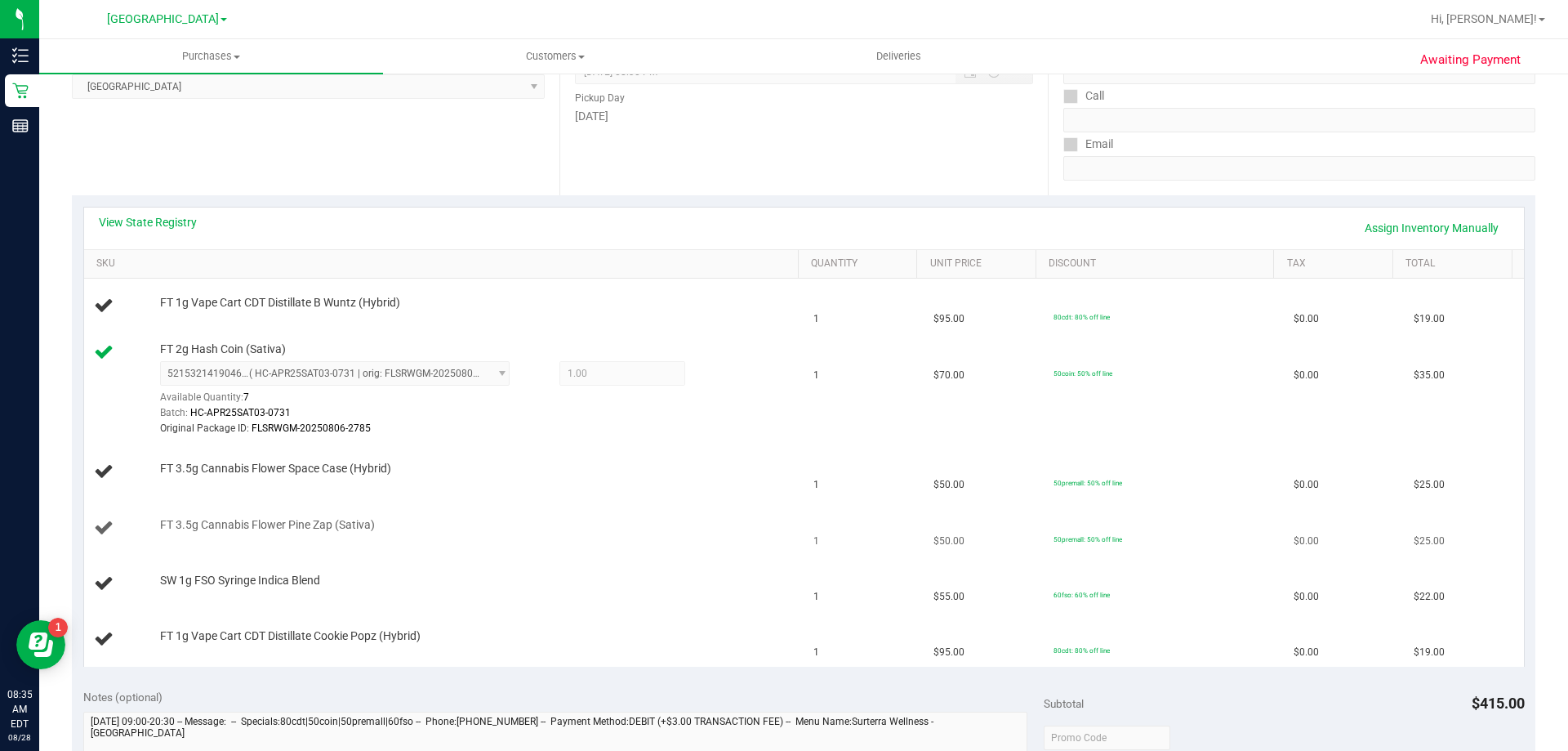
click at [661, 522] on div "FT 3.5g Cannabis Flower Pine Zap (Sativa)" at bounding box center [471, 525] width 639 height 16
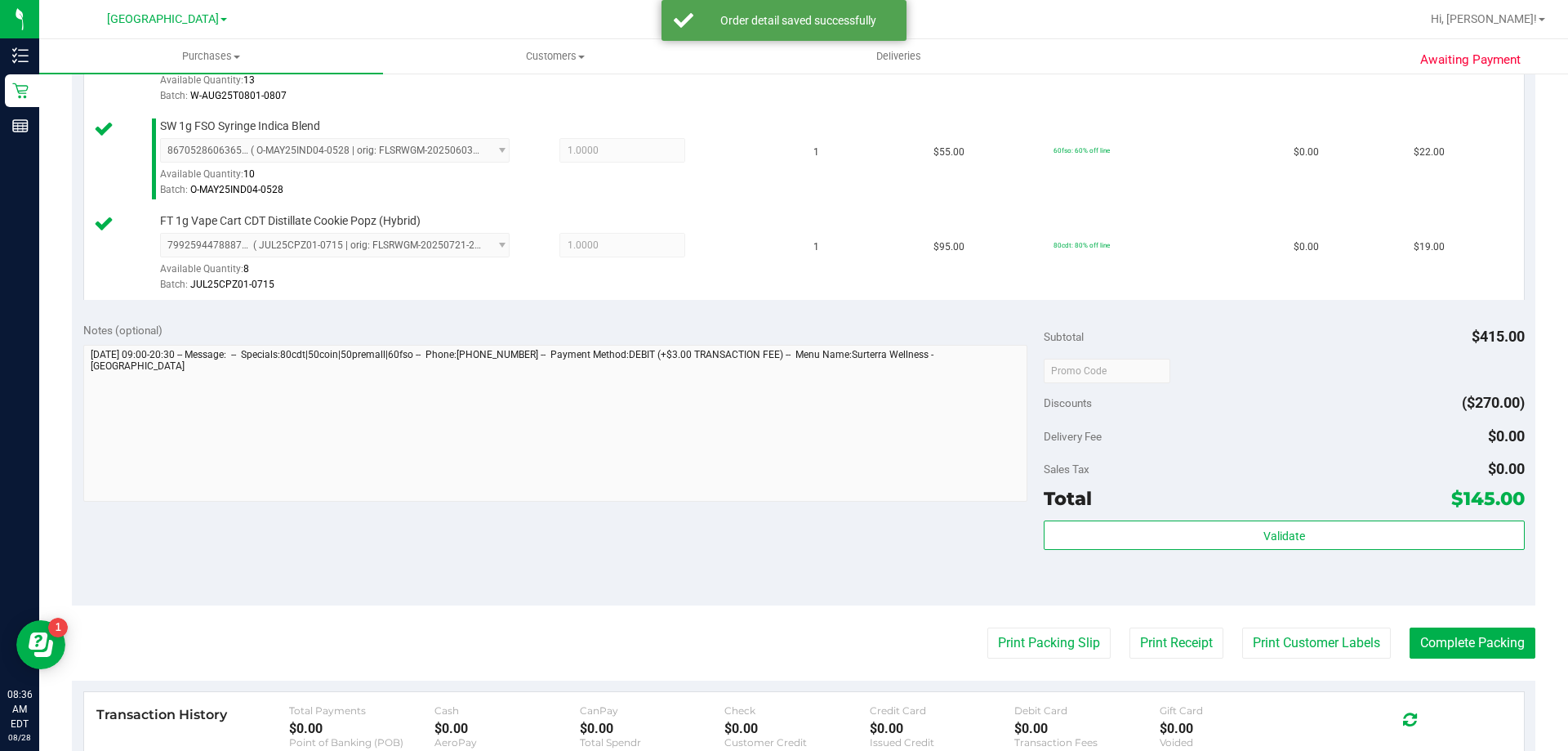
scroll to position [817, 0]
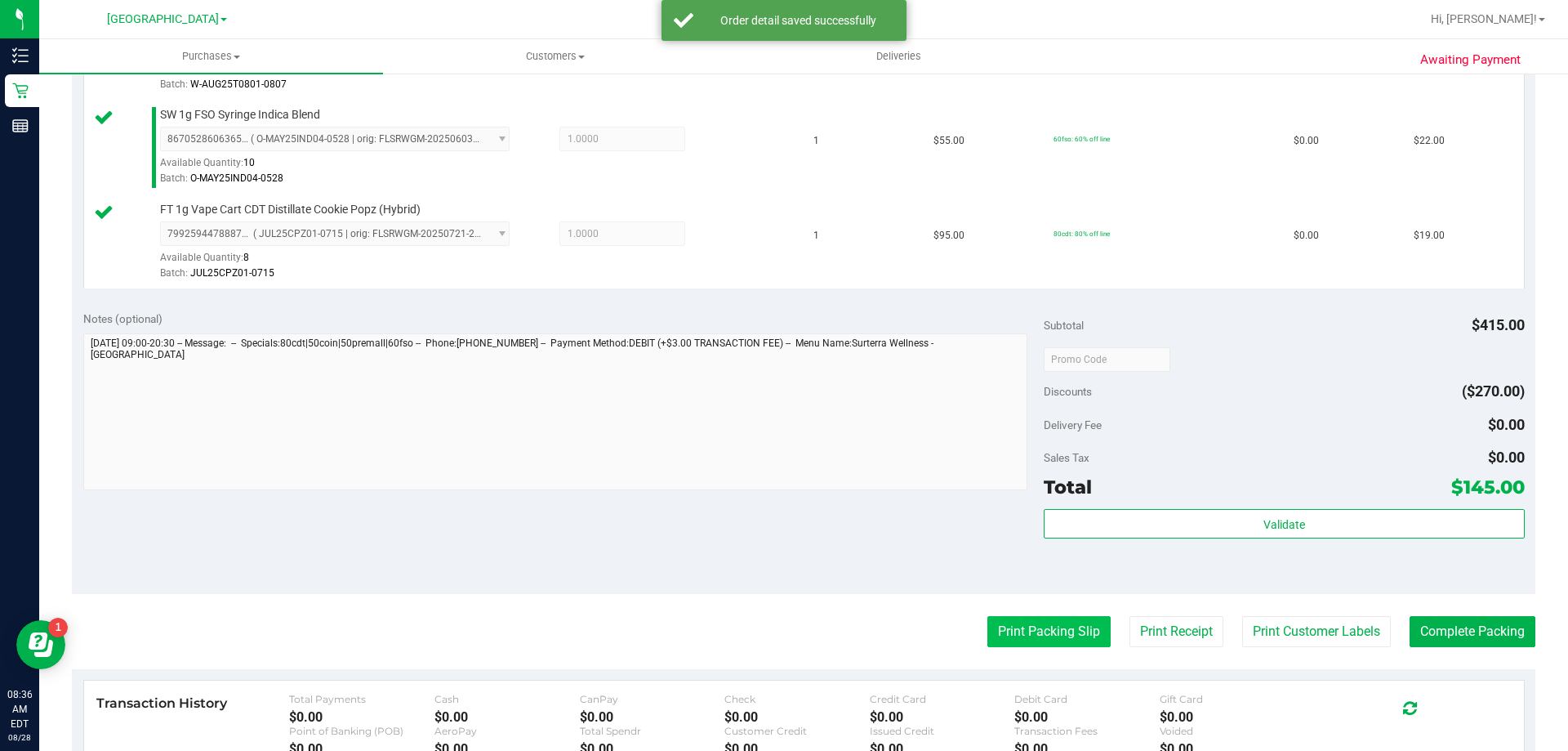
click at [1052, 633] on button "Print Packing Slip" at bounding box center [1049, 631] width 123 height 31
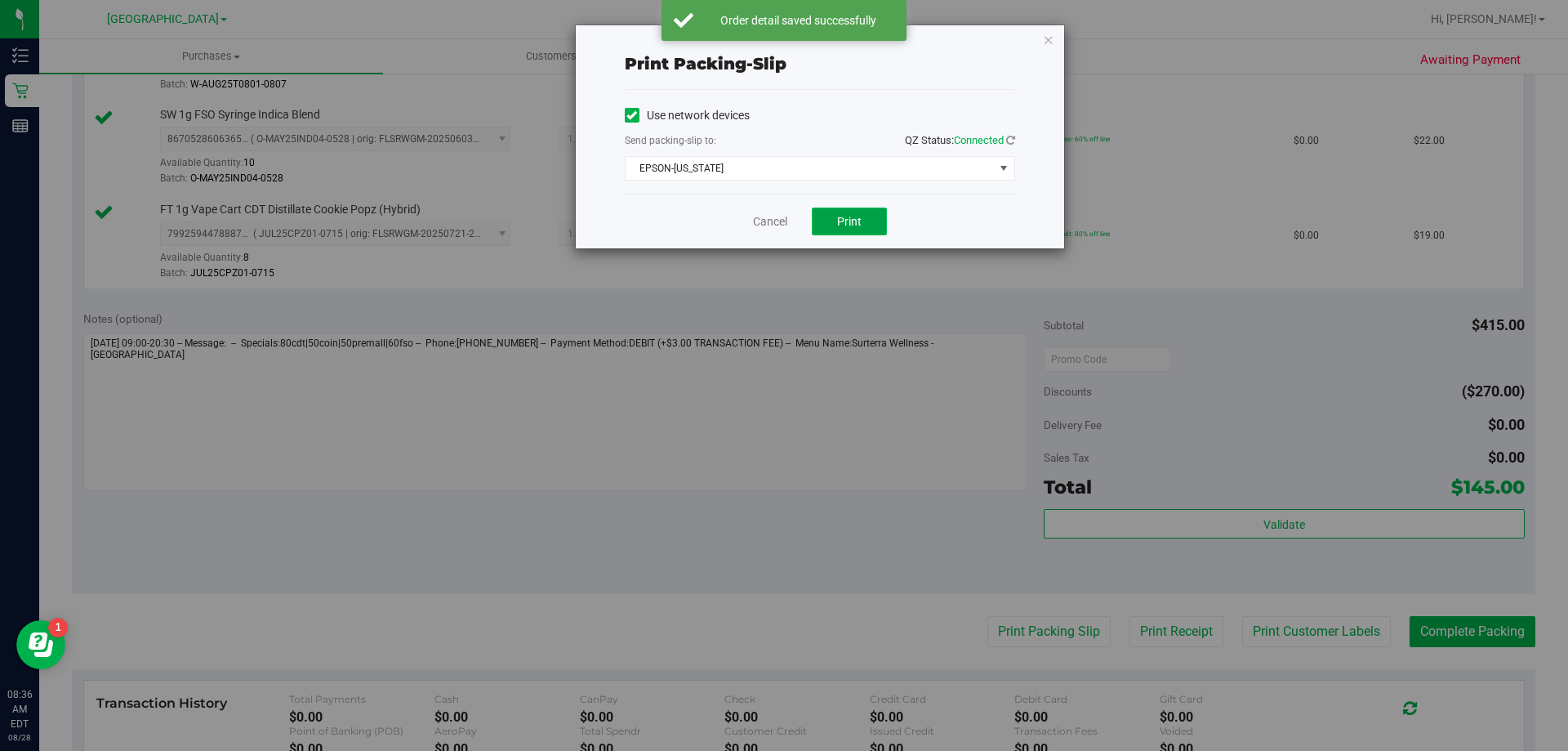
click at [856, 215] on span "Print" at bounding box center [849, 221] width 25 height 13
click at [775, 226] on link "Cancel" at bounding box center [770, 222] width 34 height 17
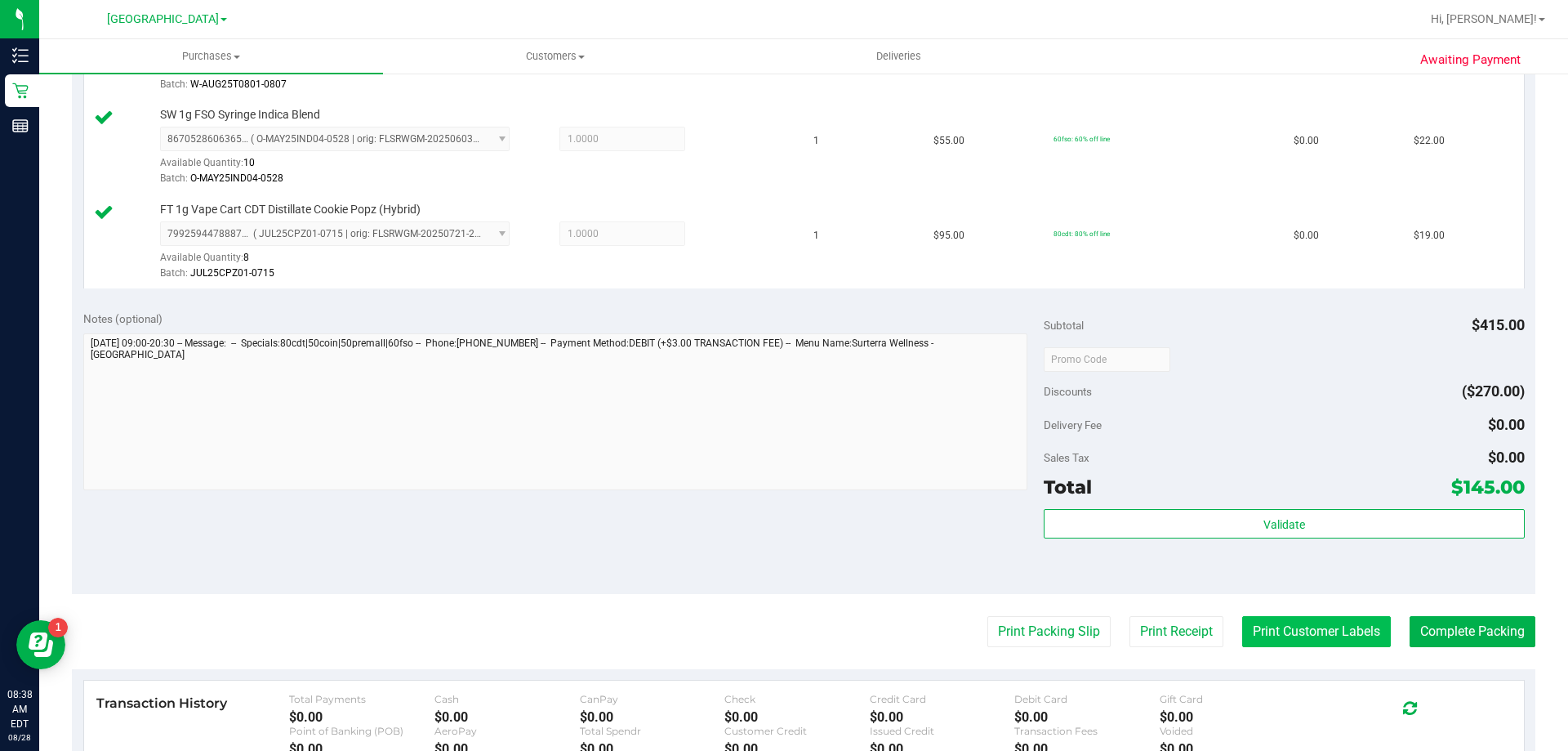
click at [1245, 632] on button "Print Customer Labels" at bounding box center [1317, 631] width 149 height 31
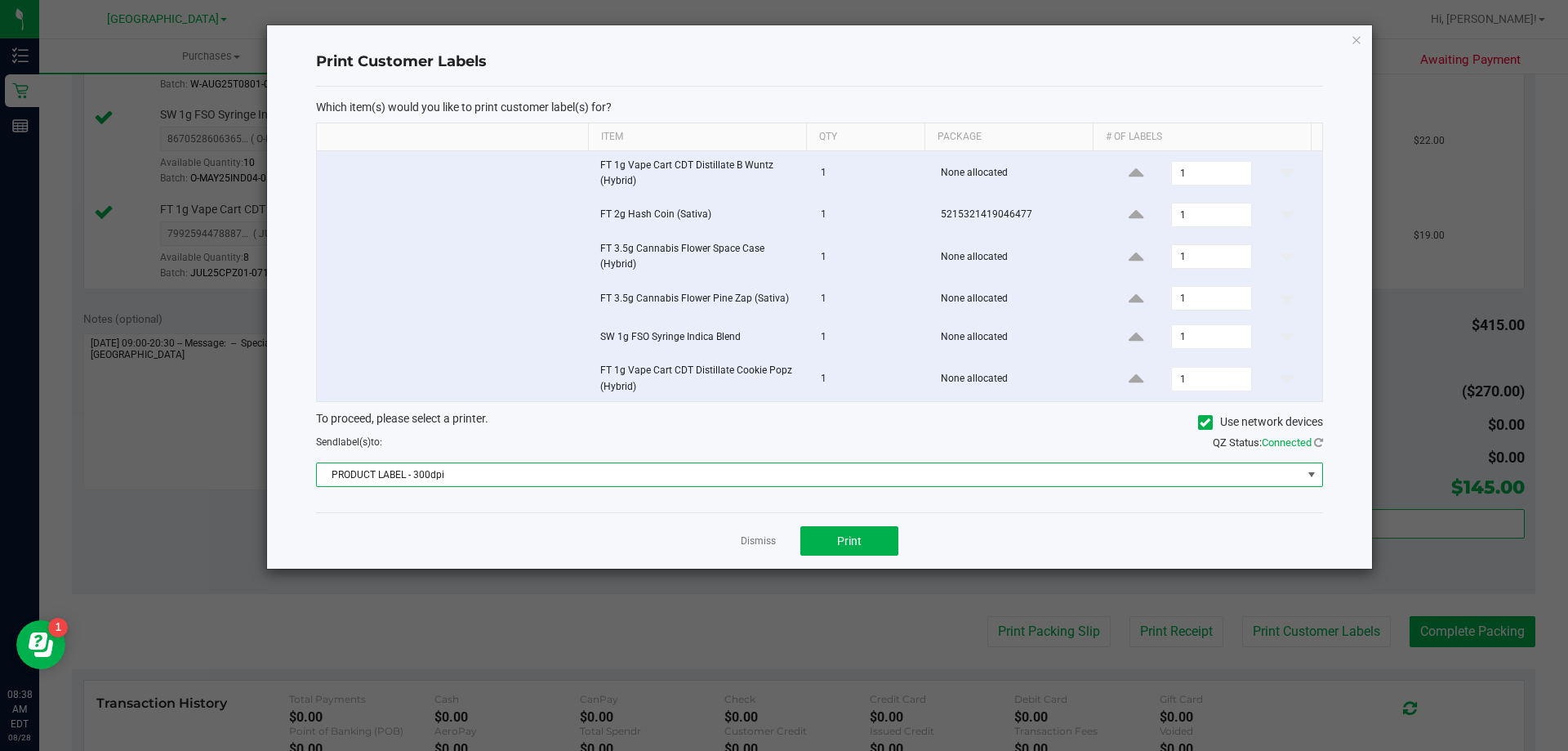
click at [850, 479] on span "PRODUCT LABEL - 300dpi" at bounding box center [810, 475] width 985 height 23
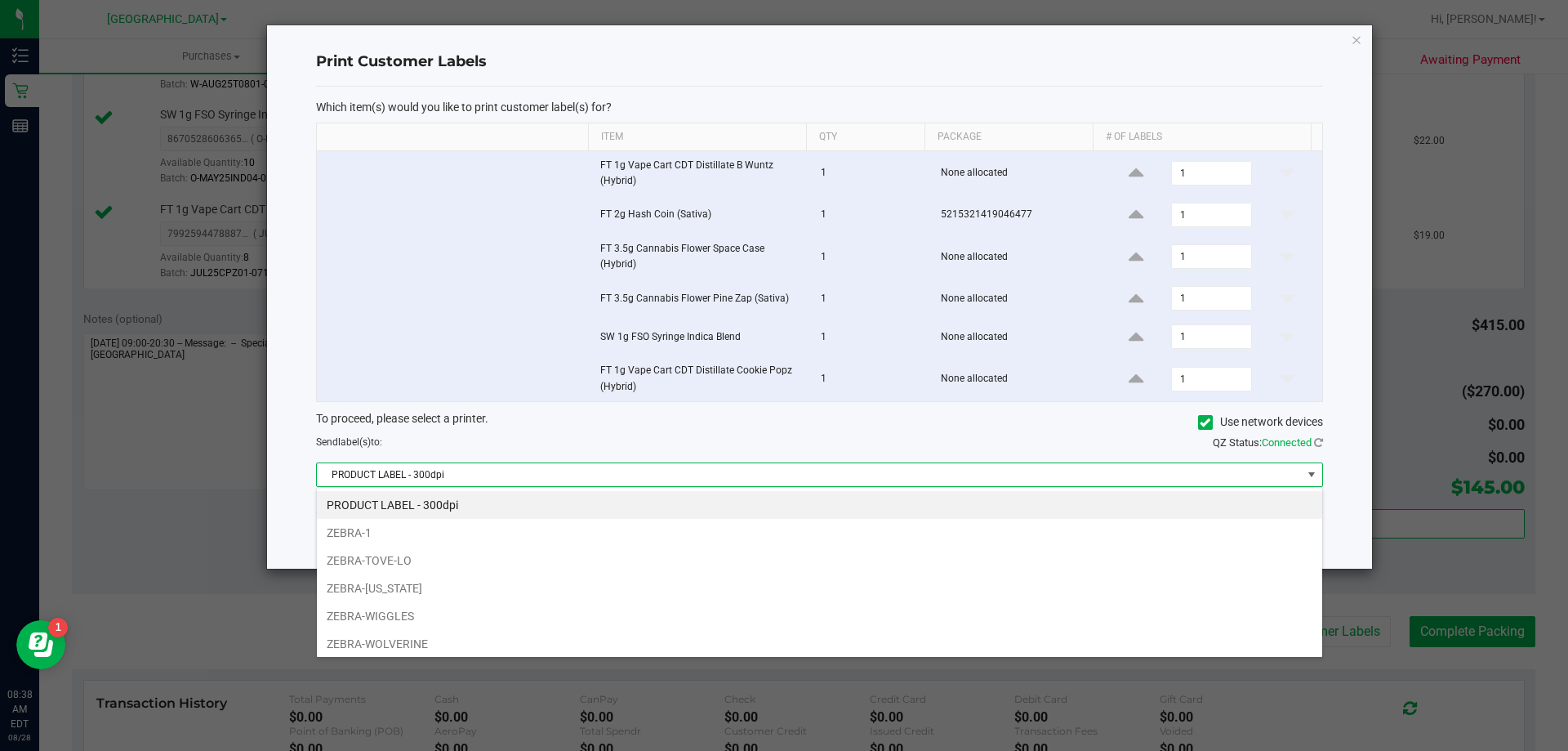
scroll to position [25, 1006]
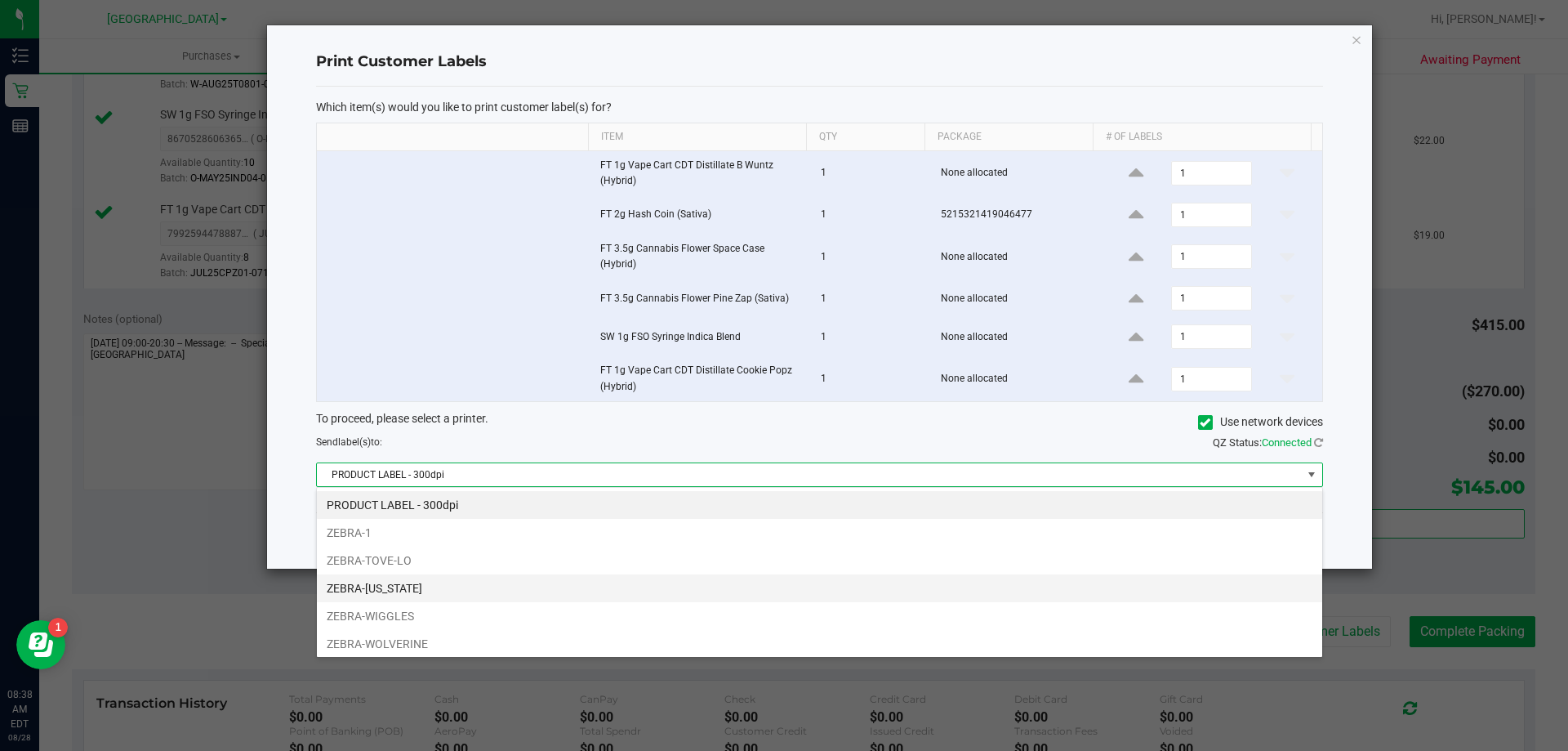
click at [606, 599] on li "ZEBRA-[US_STATE]" at bounding box center [820, 588] width 1005 height 27
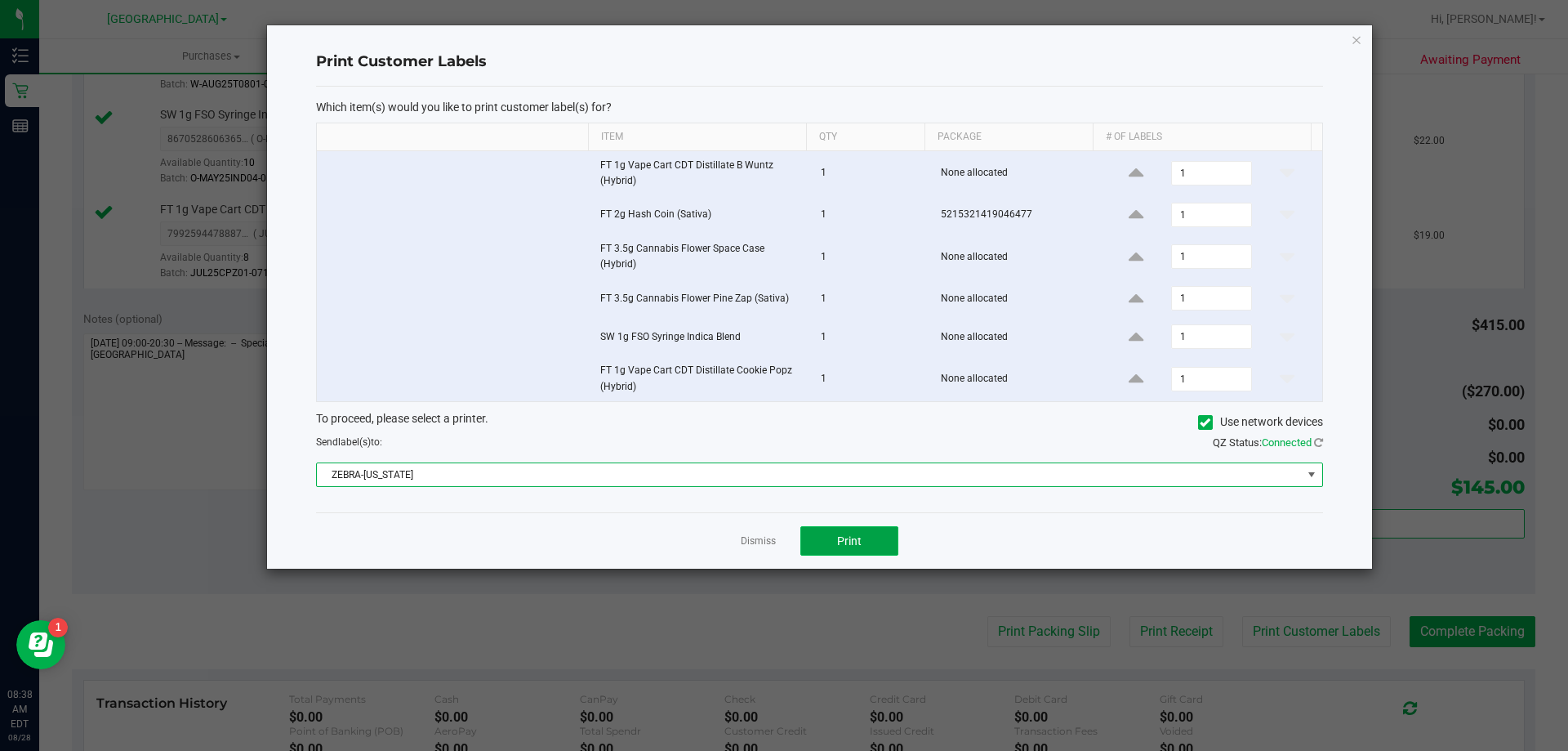
click at [832, 546] on button "Print" at bounding box center [849, 541] width 98 height 29
click at [852, 597] on ngb-modal-window "Print Customer Labels Which item(s) would you like to print customer label(s) f…" at bounding box center [790, 376] width 1580 height 751
click at [769, 539] on link "Dismiss" at bounding box center [757, 541] width 35 height 14
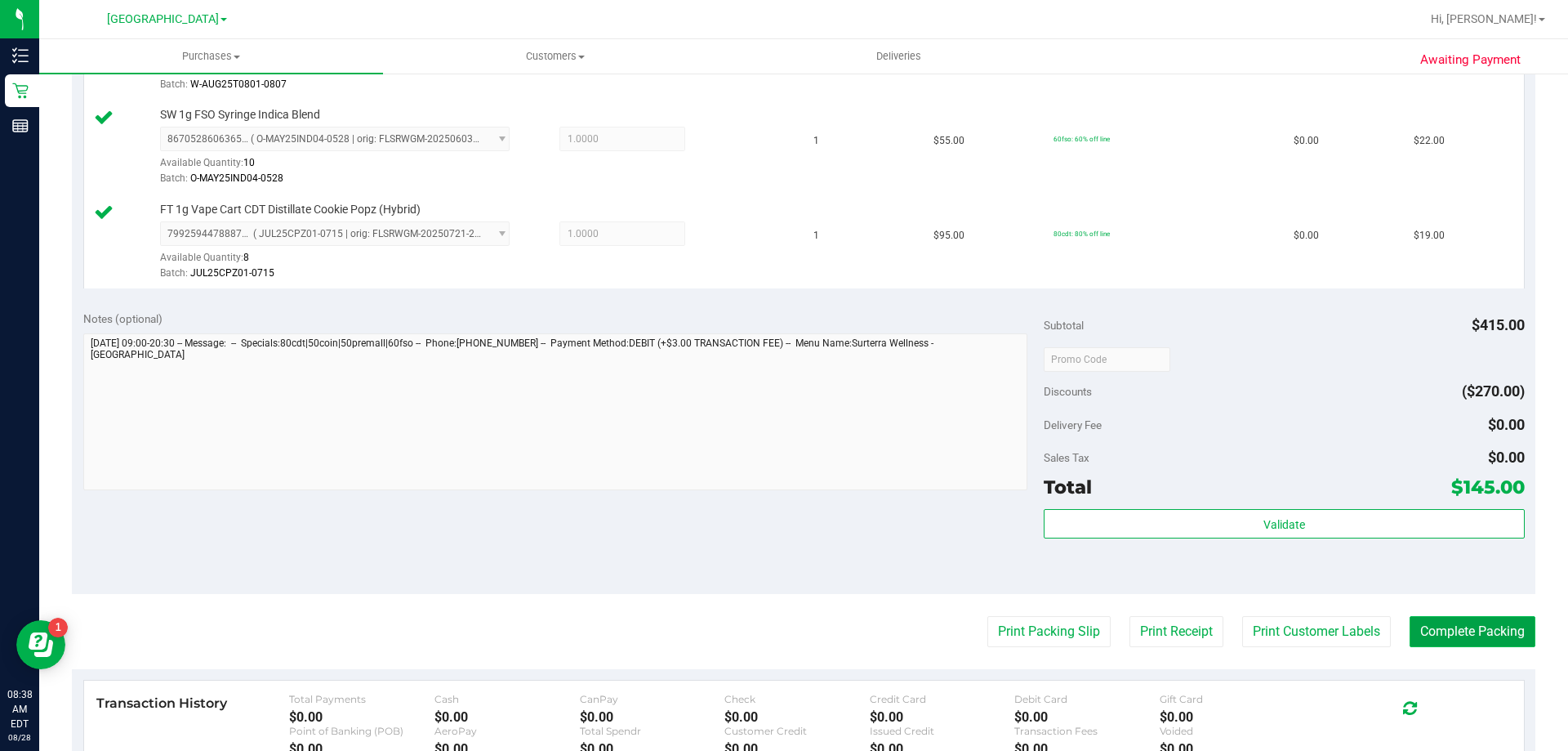
click at [1450, 634] on button "Complete Packing" at bounding box center [1471, 631] width 126 height 31
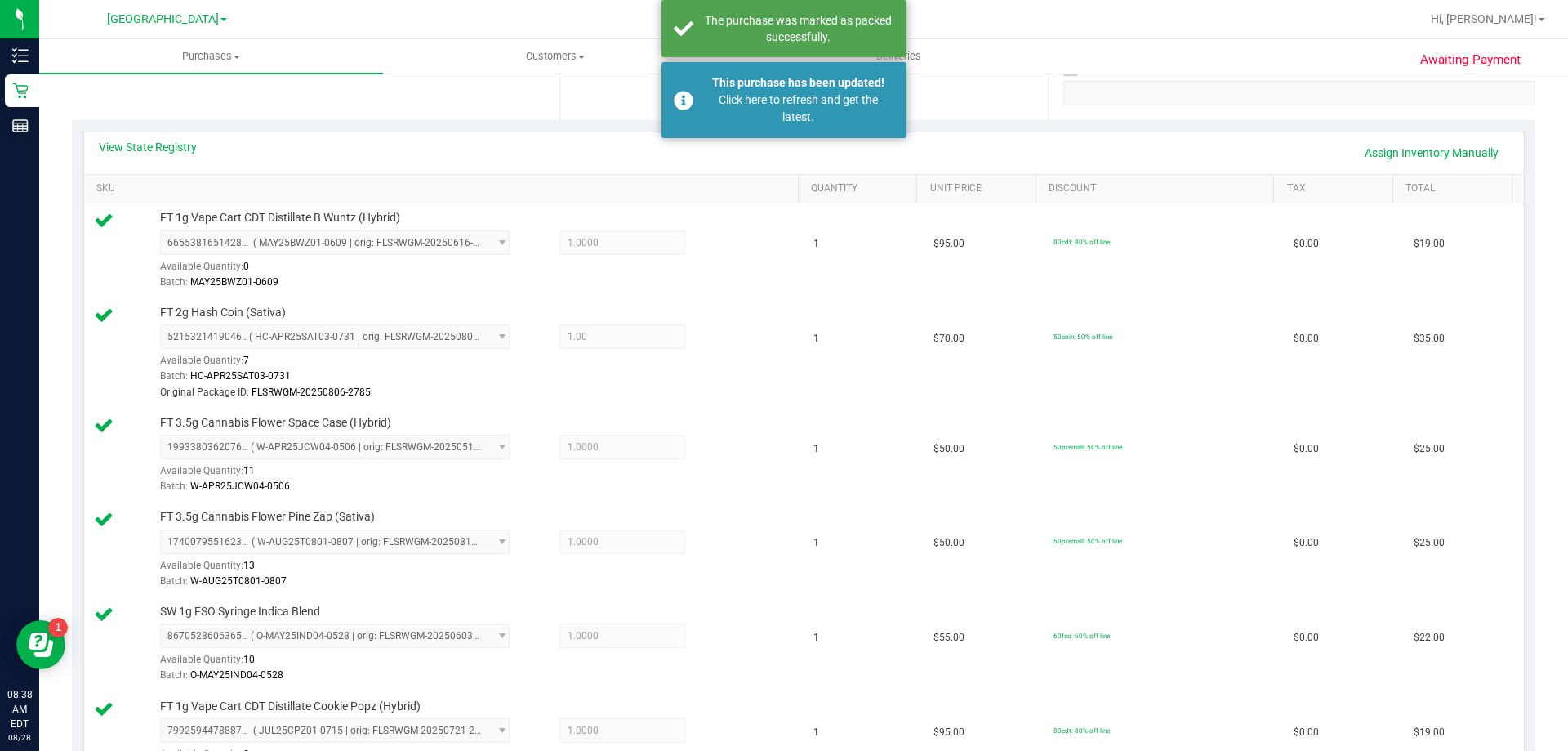
scroll to position [163, 0]
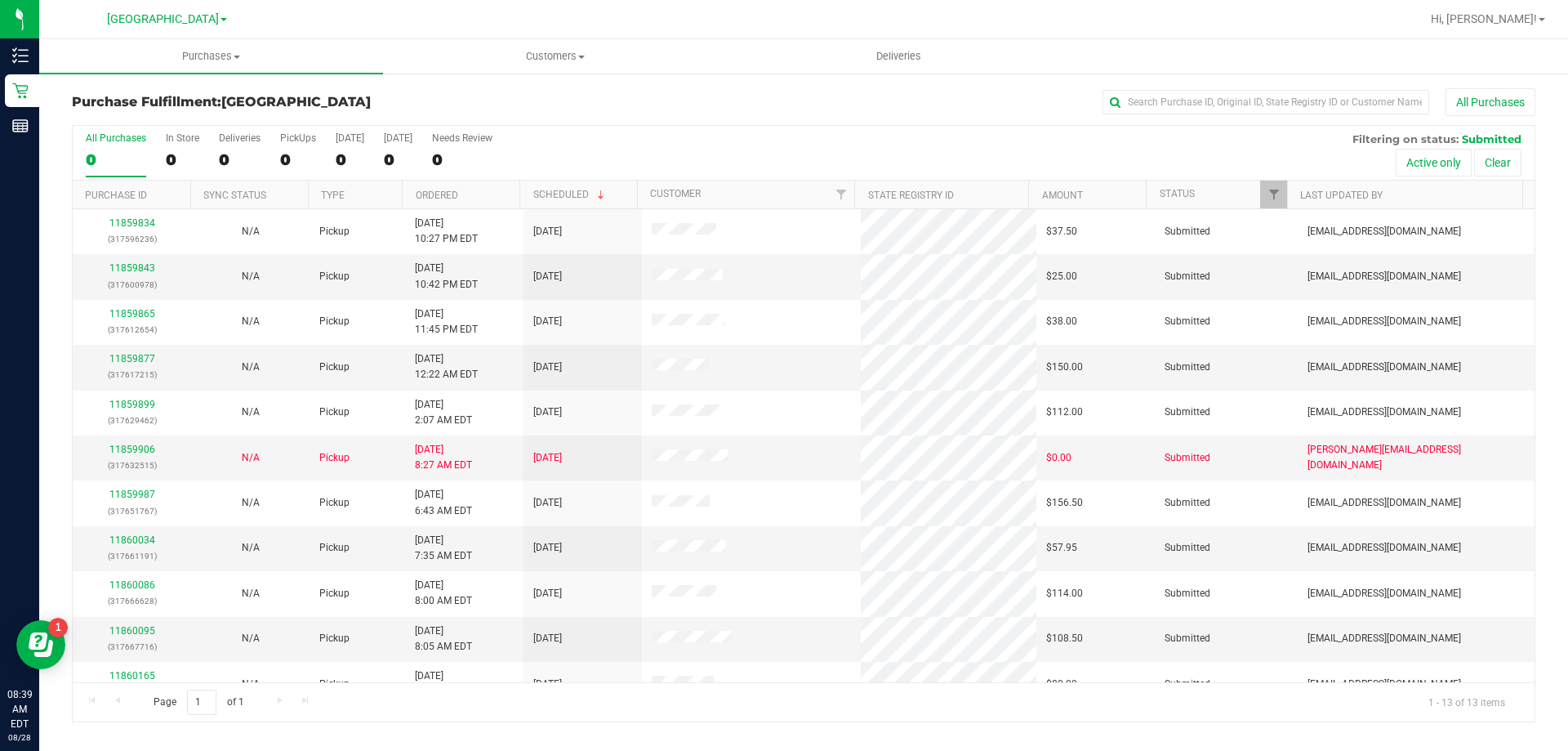
click at [498, 199] on th "Ordered" at bounding box center [461, 194] width 118 height 28
click at [498, 199] on th "Ordered" at bounding box center [461, 194] width 118 height 28
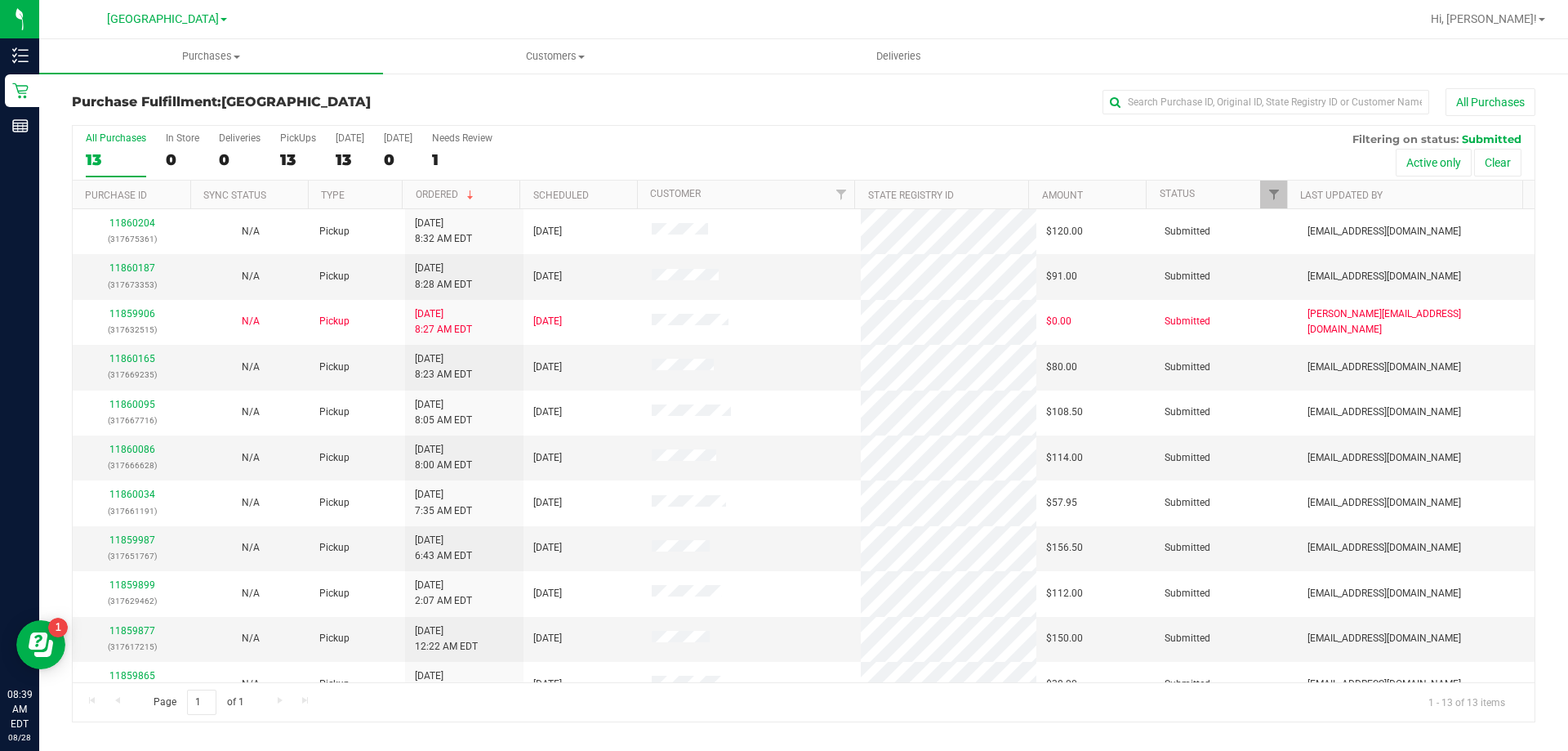
click at [498, 199] on th "Ordered" at bounding box center [461, 194] width 118 height 28
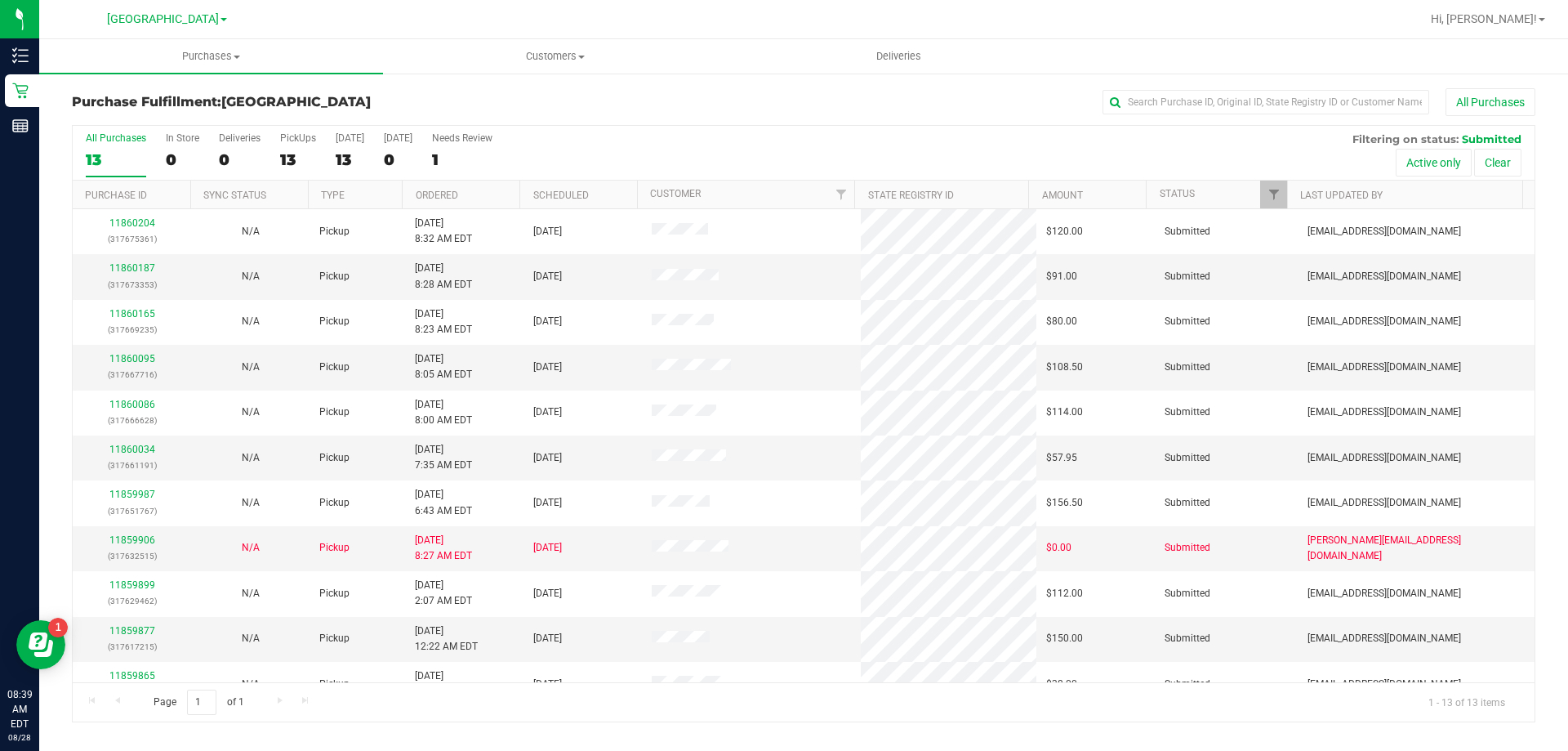
click at [498, 199] on th "Ordered" at bounding box center [461, 194] width 118 height 28
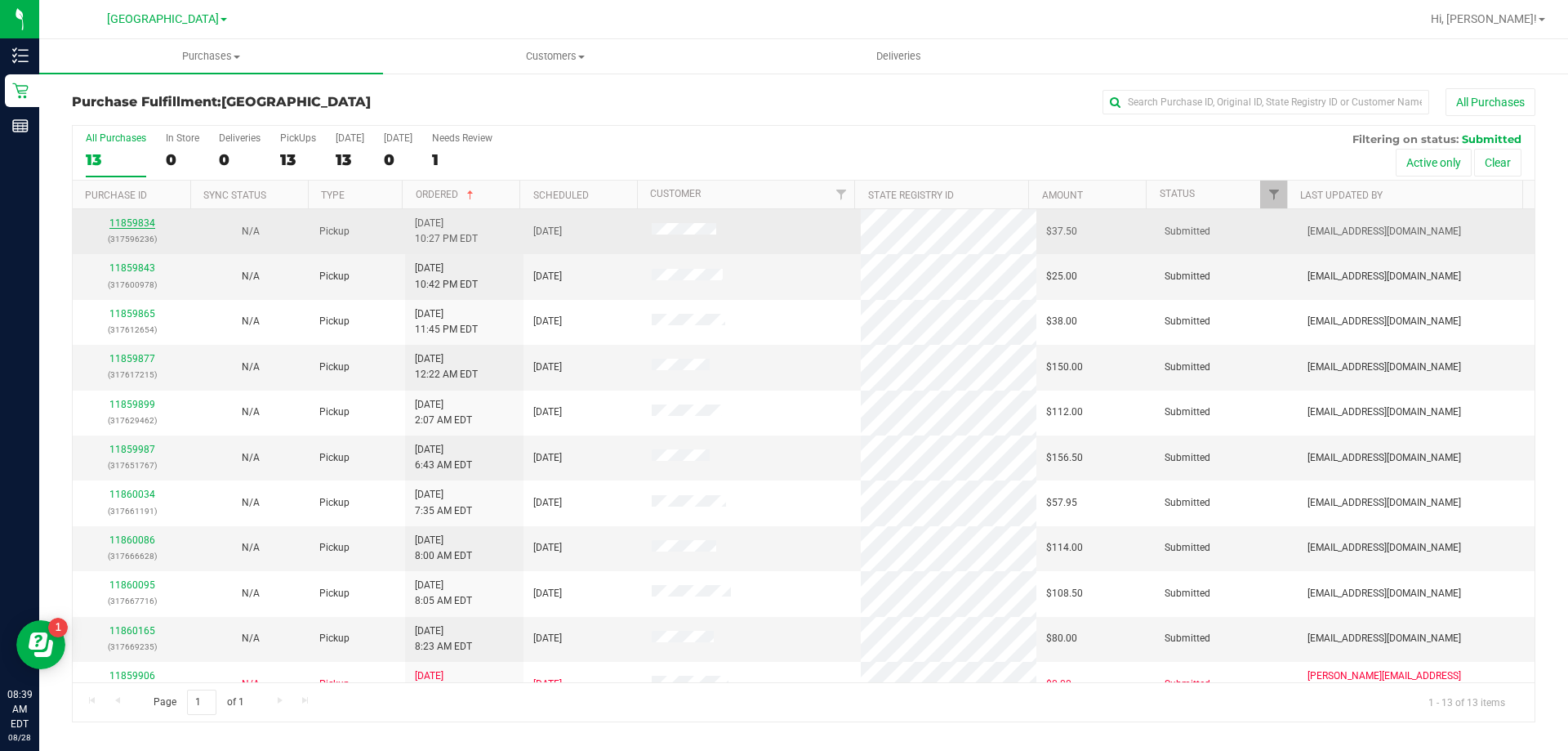
click at [143, 218] on link "11859834" at bounding box center [132, 222] width 45 height 11
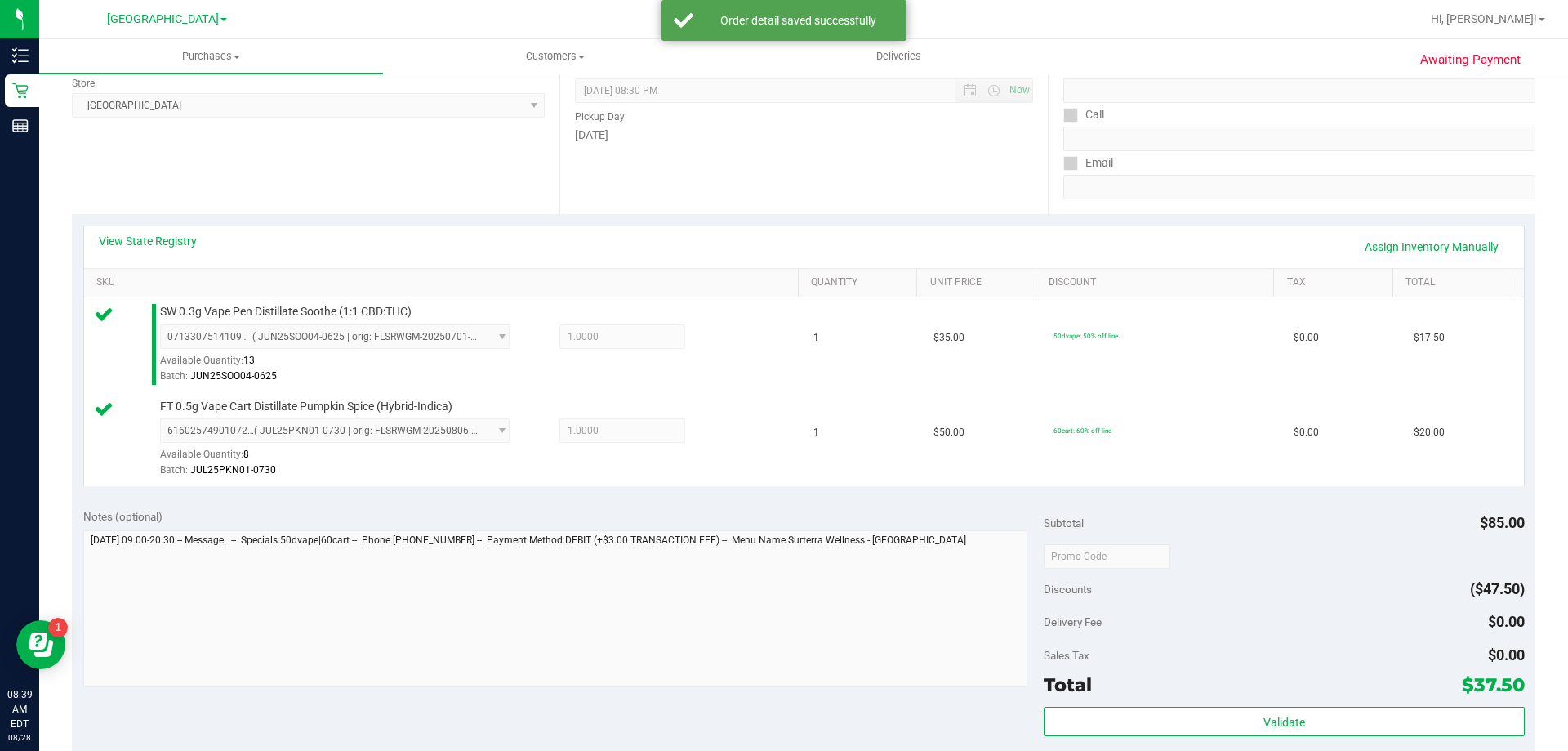
scroll to position [409, 0]
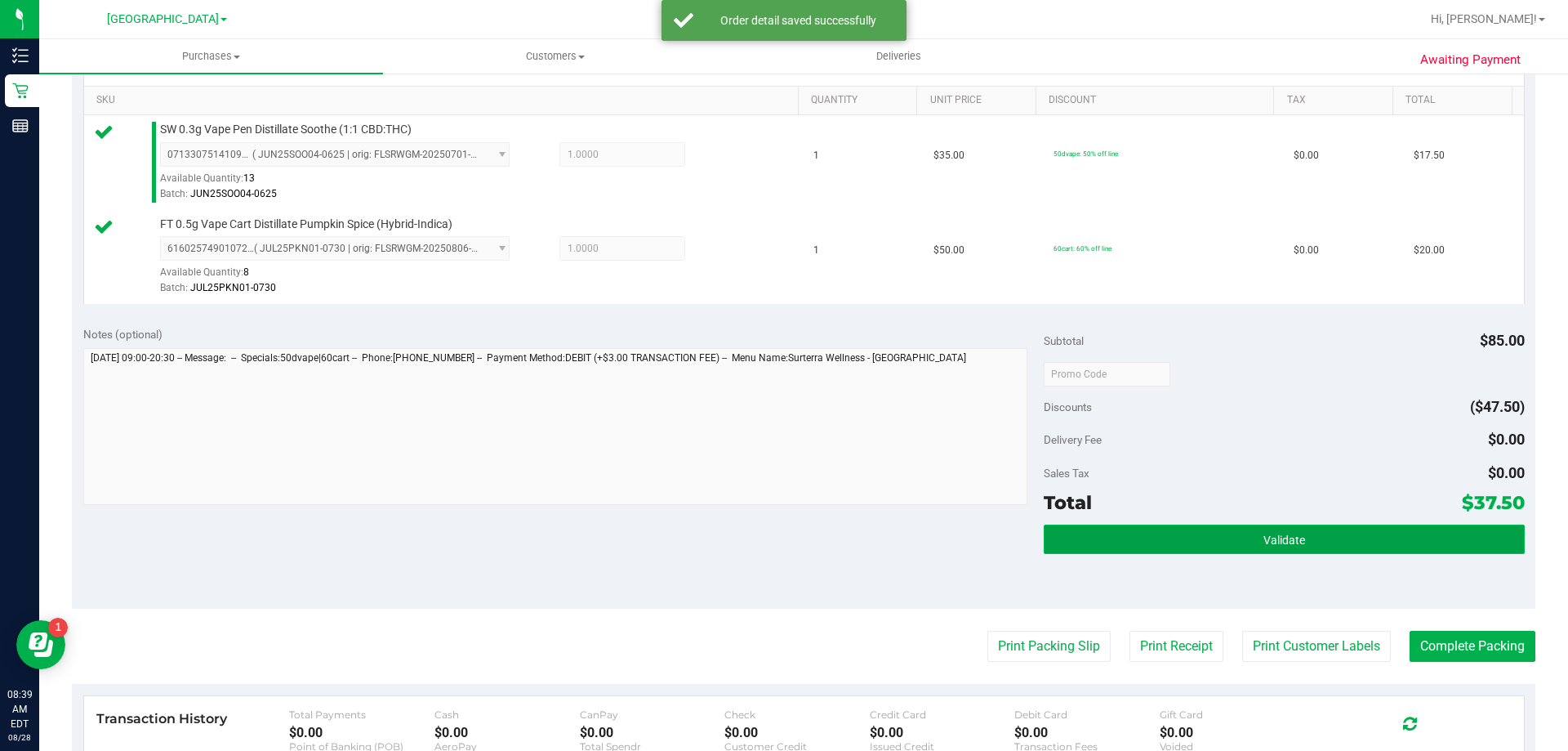
click at [1189, 541] on button "Validate" at bounding box center [1284, 539] width 480 height 29
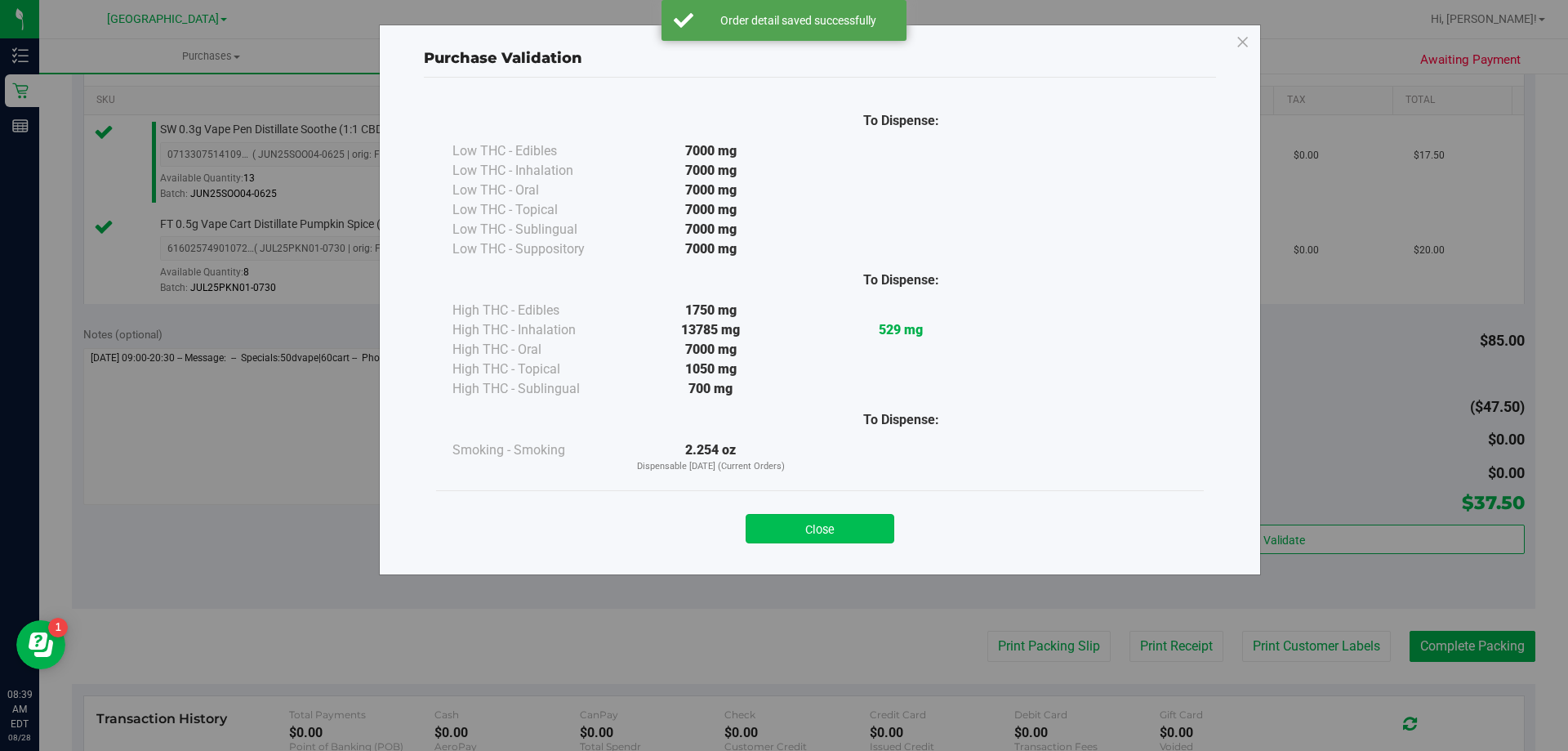
click at [839, 529] on button "Close" at bounding box center [820, 529] width 149 height 29
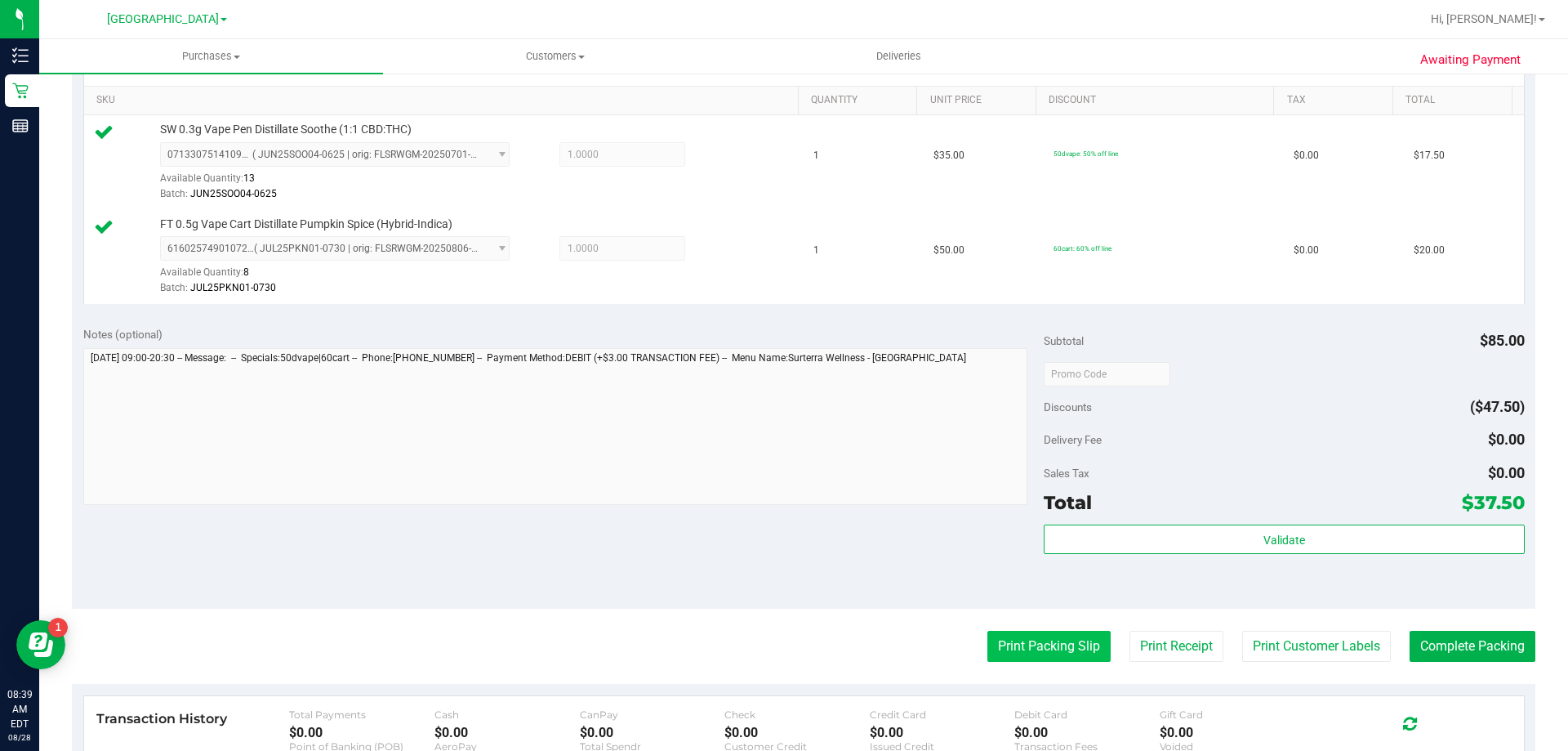
click at [1044, 640] on button "Print Packing Slip" at bounding box center [1049, 646] width 123 height 31
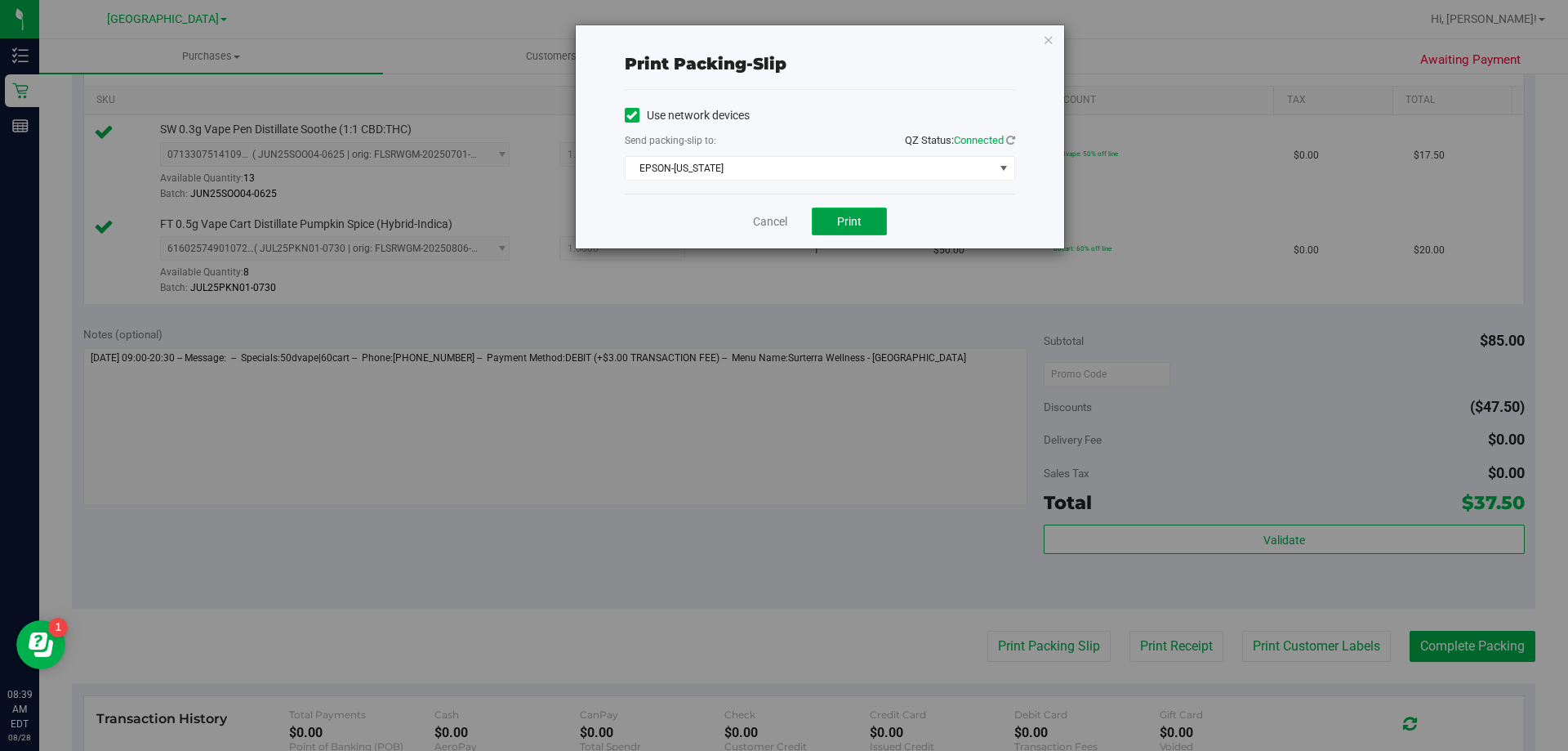
click at [857, 228] on span "Print" at bounding box center [849, 221] width 25 height 13
click at [787, 221] on link "Cancel" at bounding box center [770, 222] width 34 height 17
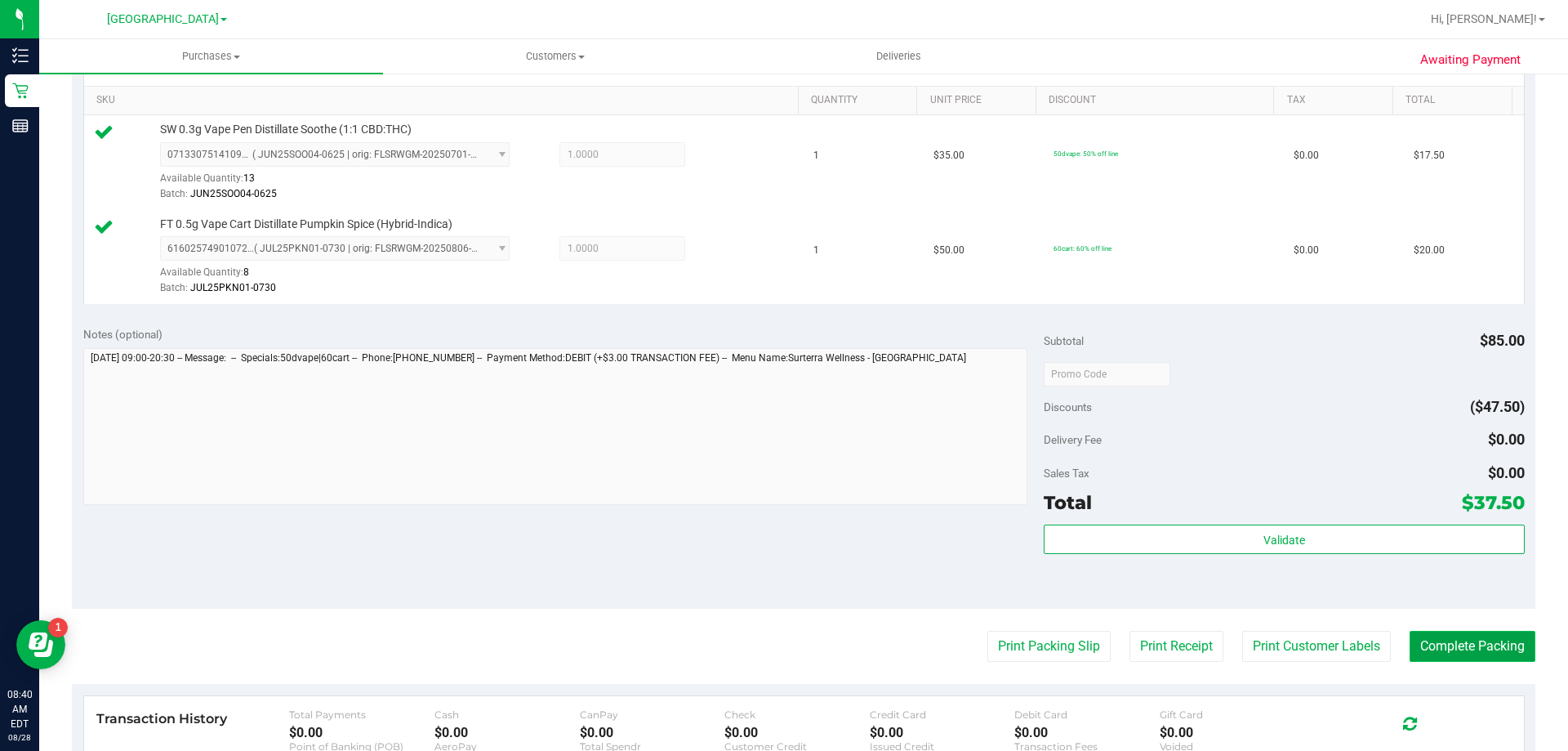
click at [1462, 649] on button "Complete Packing" at bounding box center [1471, 646] width 126 height 31
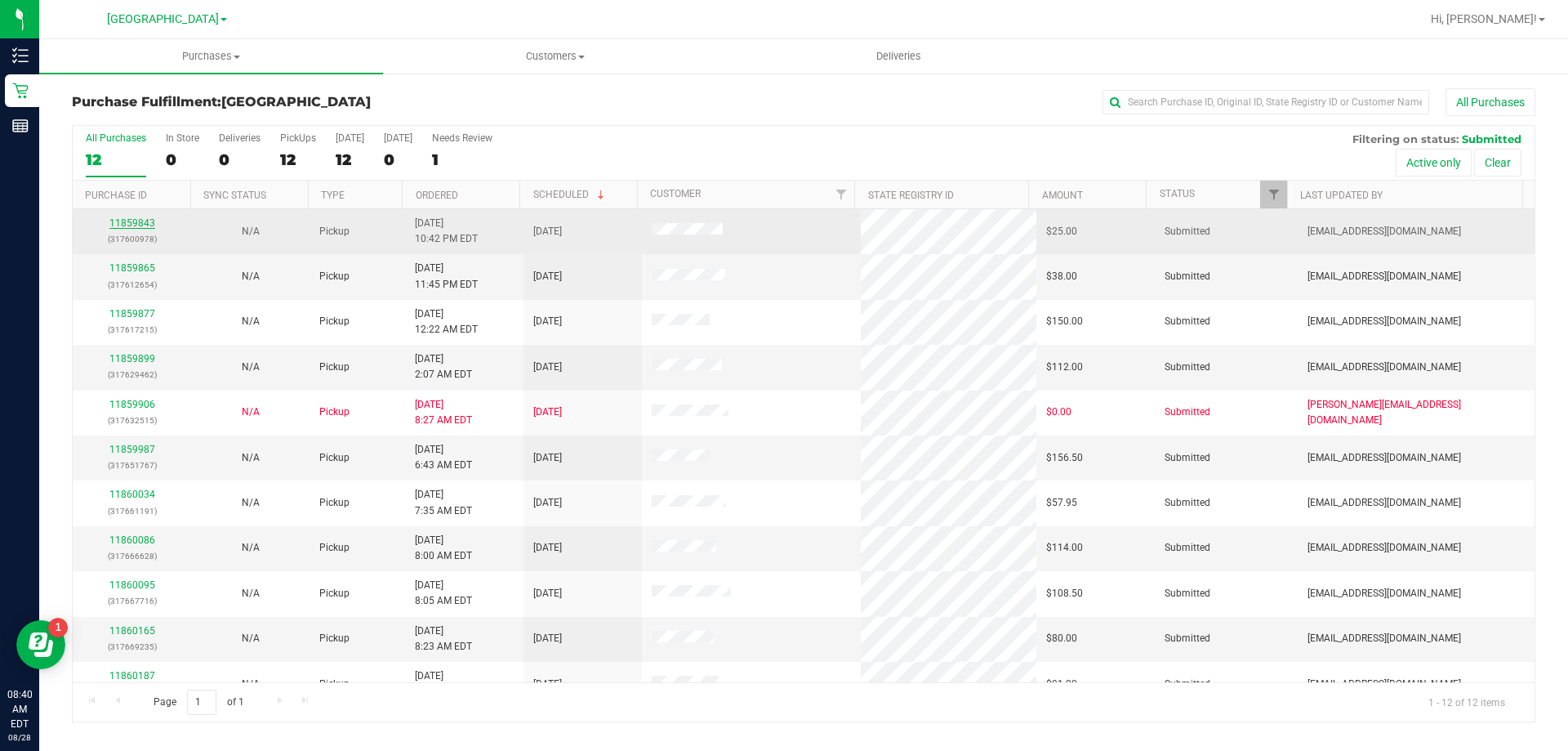
click at [121, 223] on link "11859843" at bounding box center [132, 222] width 45 height 11
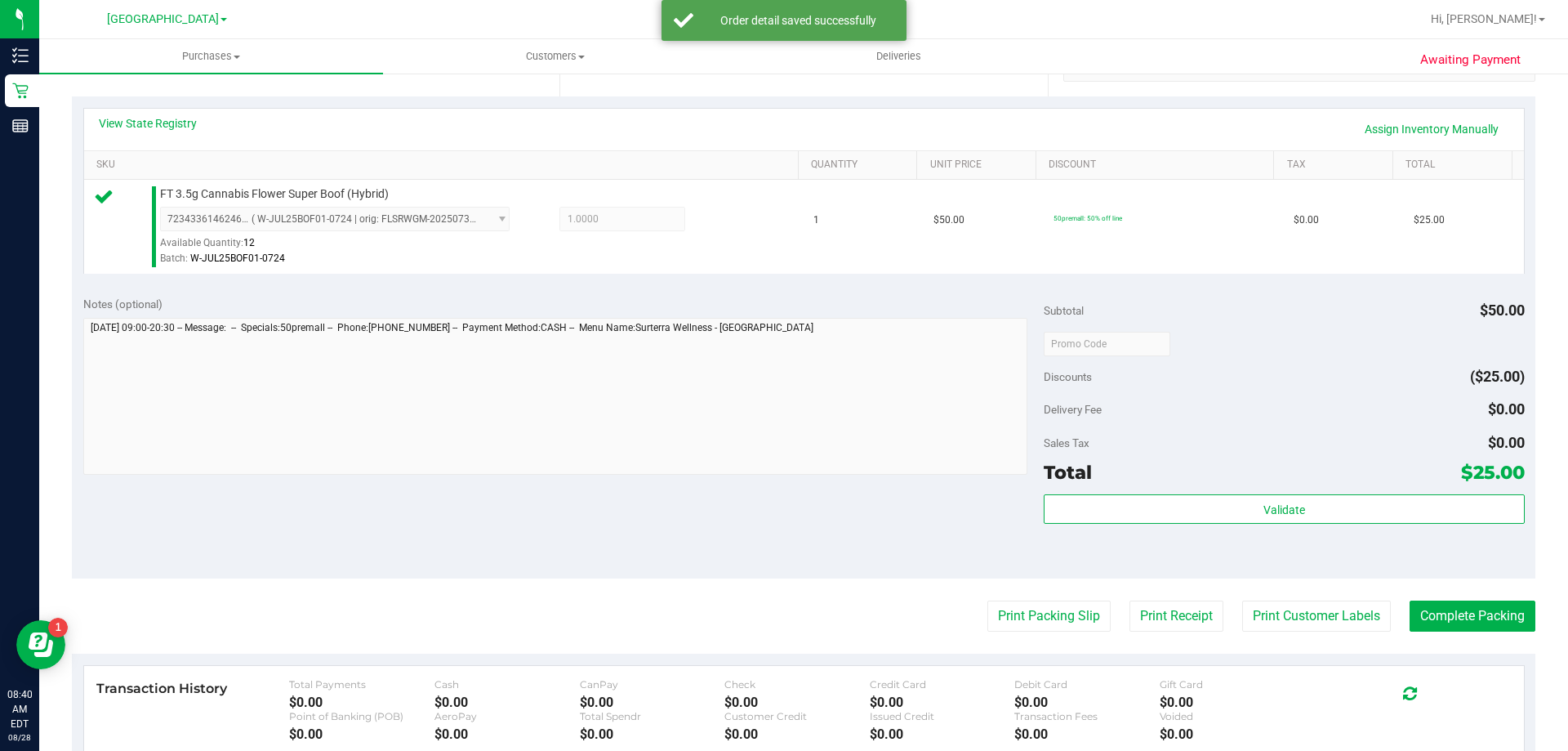
scroll to position [409, 0]
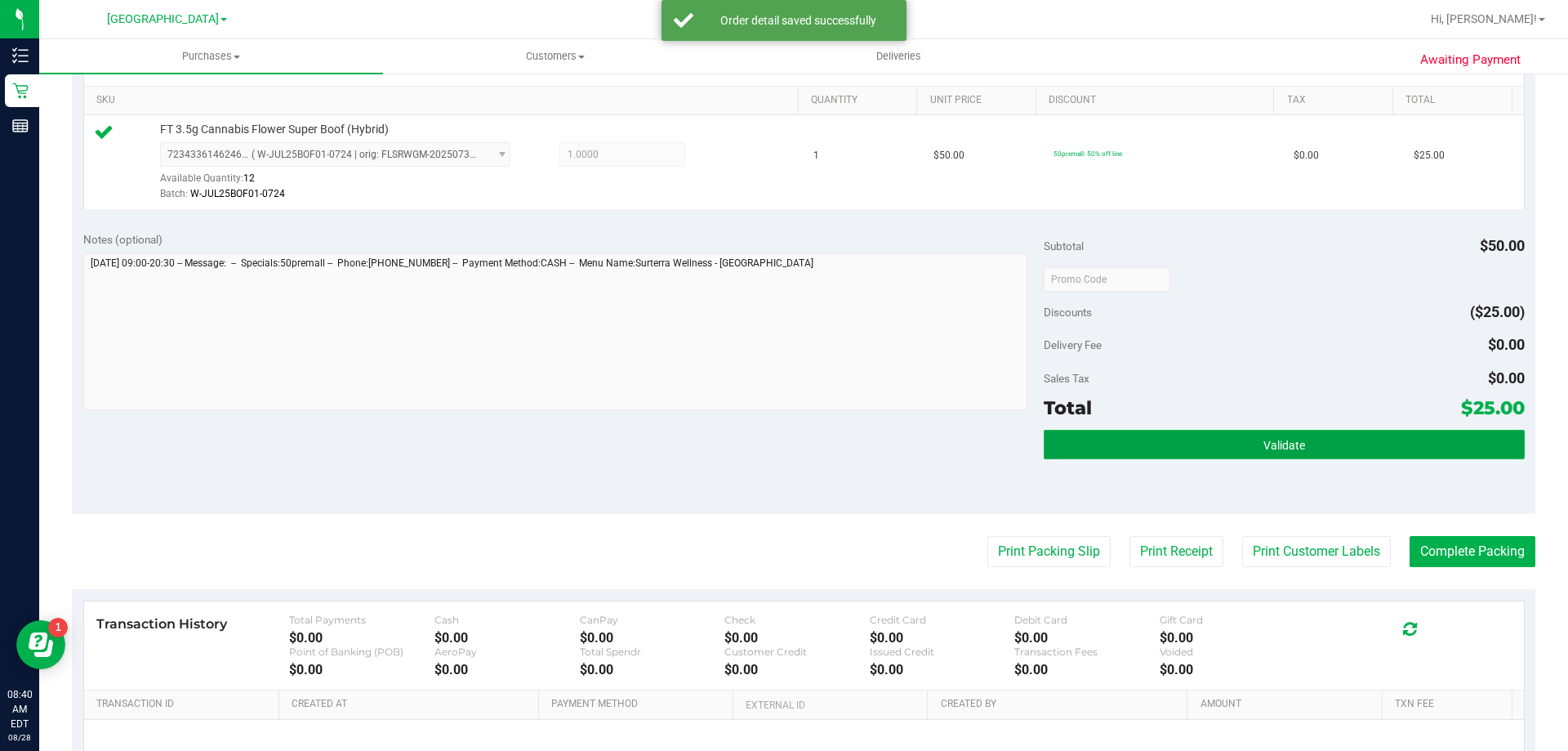
click at [1126, 435] on button "Validate" at bounding box center [1284, 444] width 480 height 29
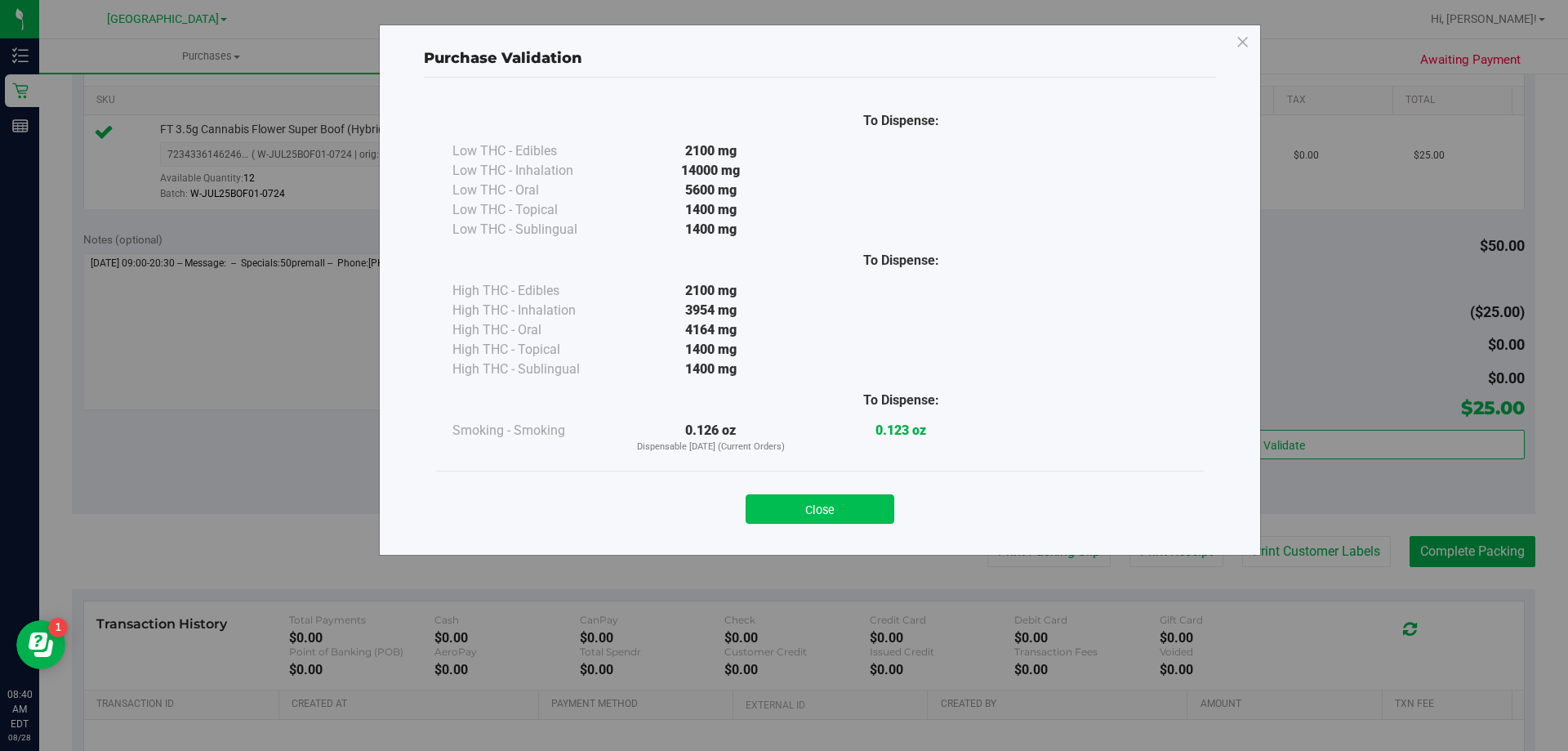
click at [866, 500] on button "Close" at bounding box center [820, 509] width 149 height 29
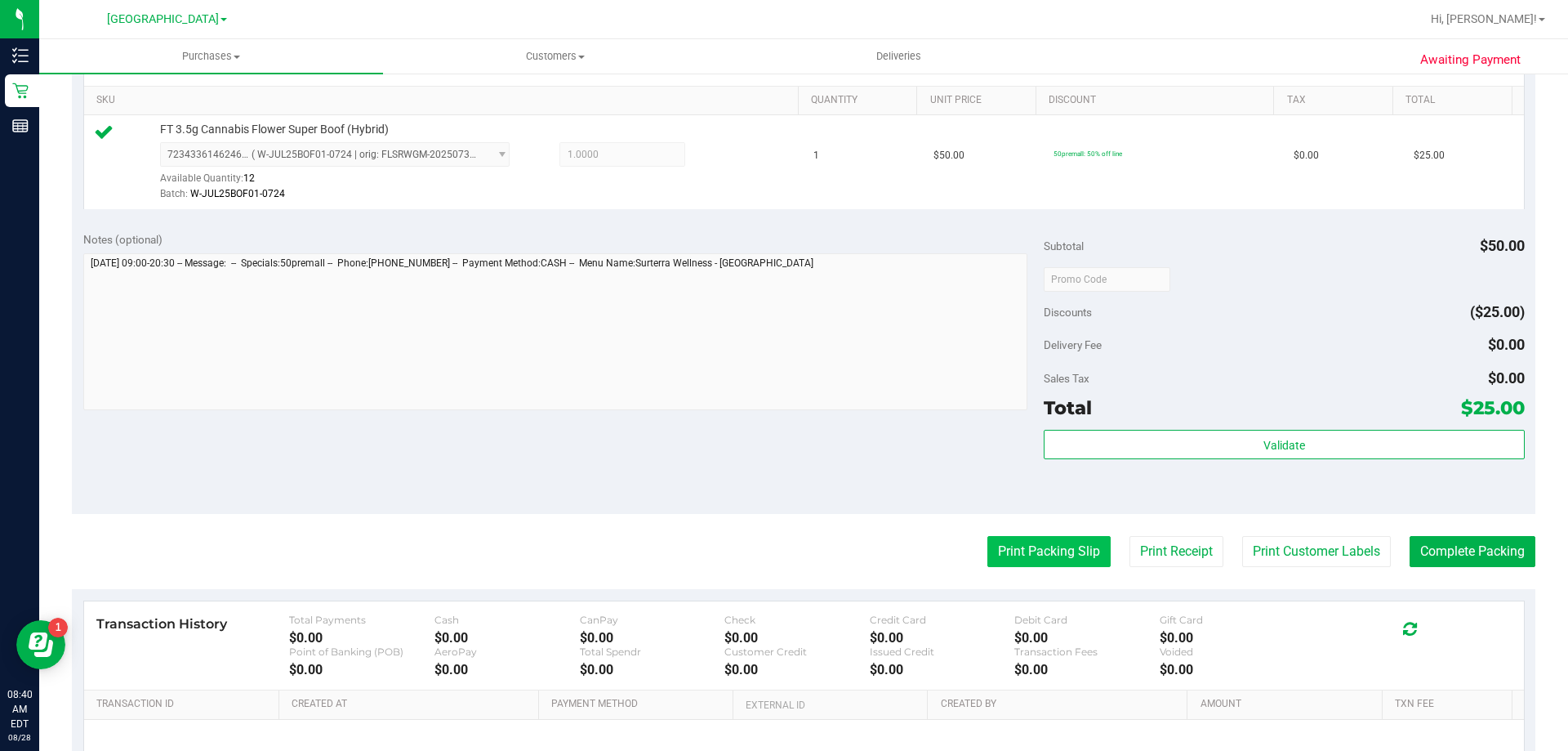
click at [1039, 543] on button "Print Packing Slip" at bounding box center [1049, 552] width 123 height 31
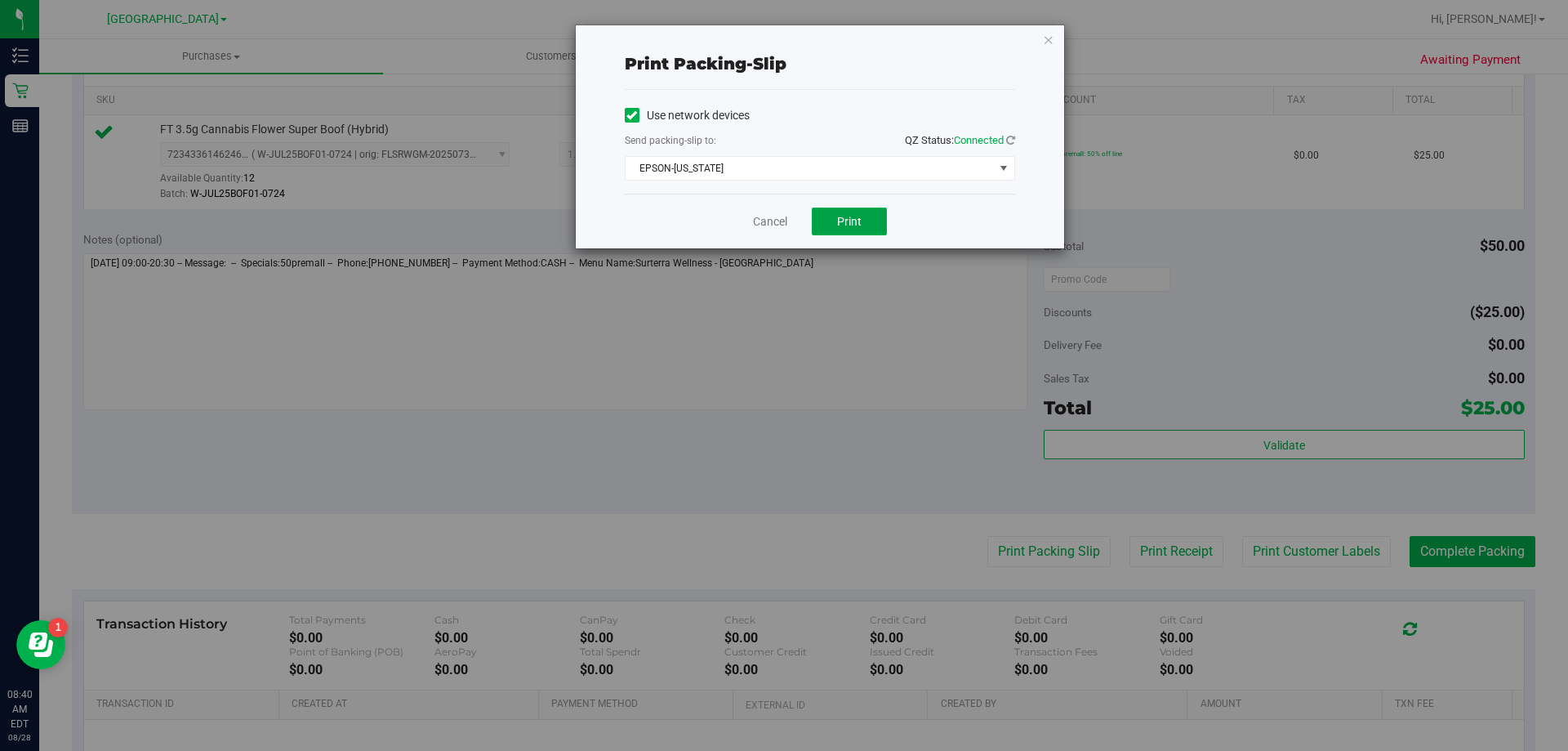
drag, startPoint x: 855, startPoint y: 220, endPoint x: 887, endPoint y: 250, distance: 43.9
click at [856, 221] on span "Print" at bounding box center [849, 221] width 25 height 13
click at [769, 228] on link "Cancel" at bounding box center [770, 222] width 34 height 17
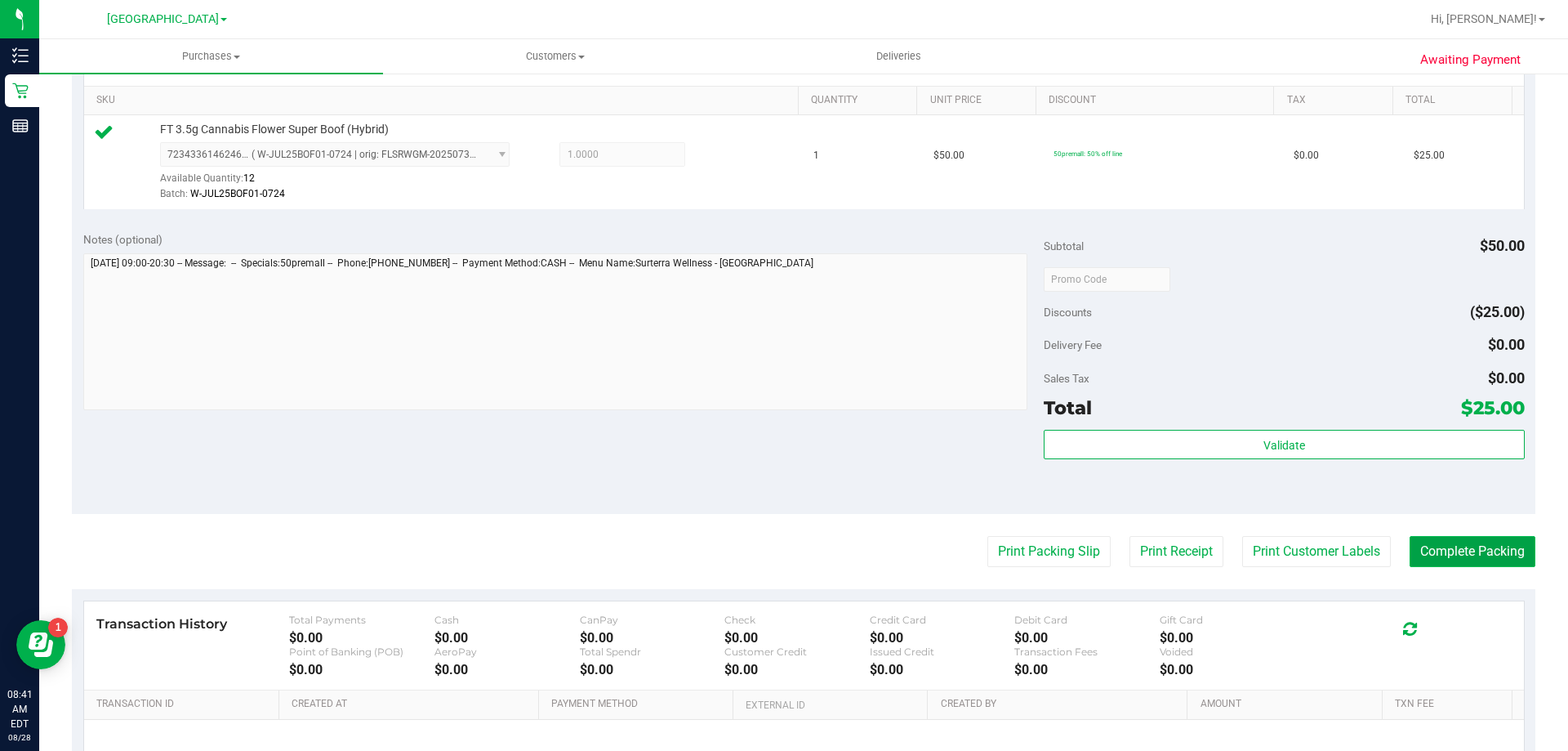
click at [1446, 558] on button "Complete Packing" at bounding box center [1471, 552] width 126 height 31
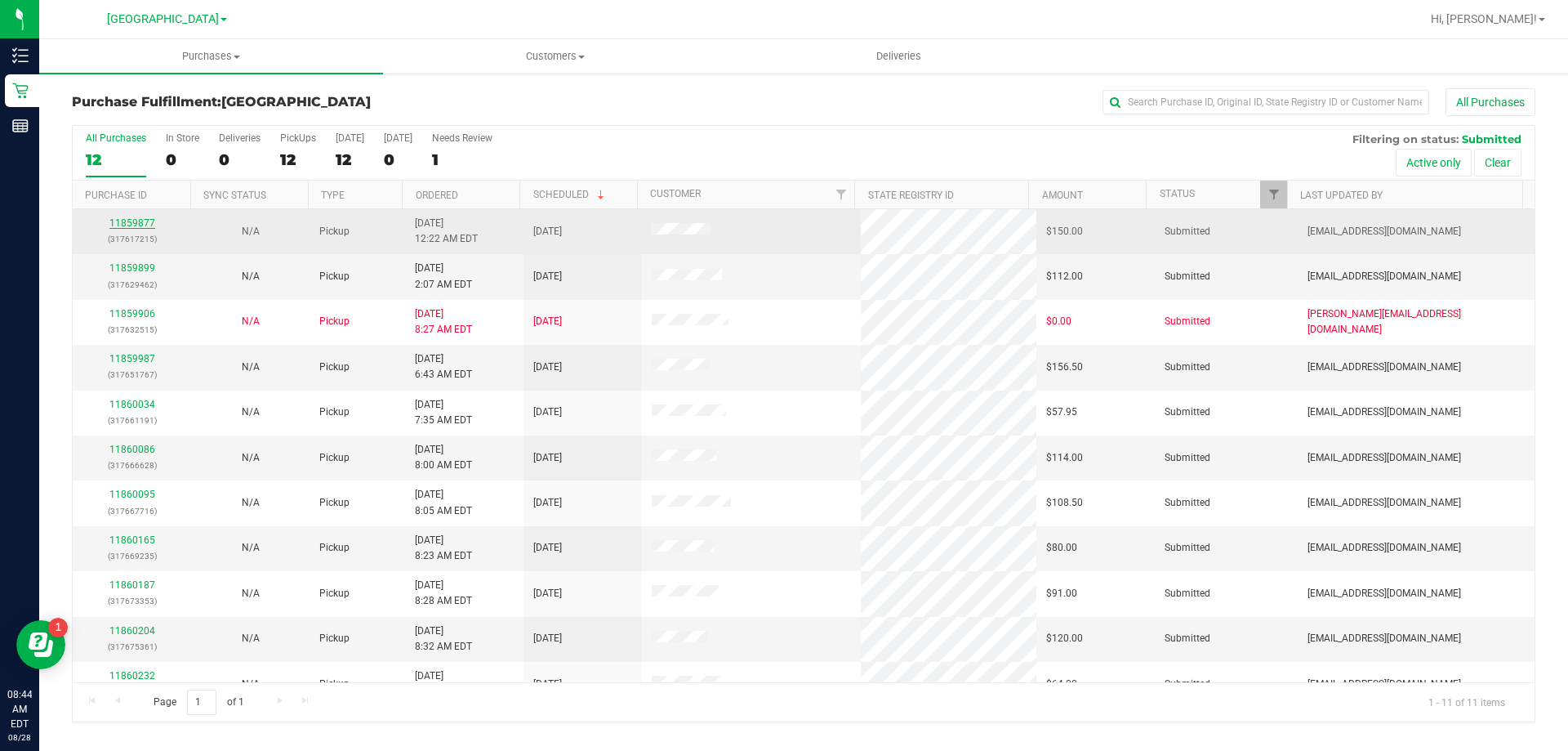
click at [139, 217] on link "11859877" at bounding box center [132, 222] width 45 height 11
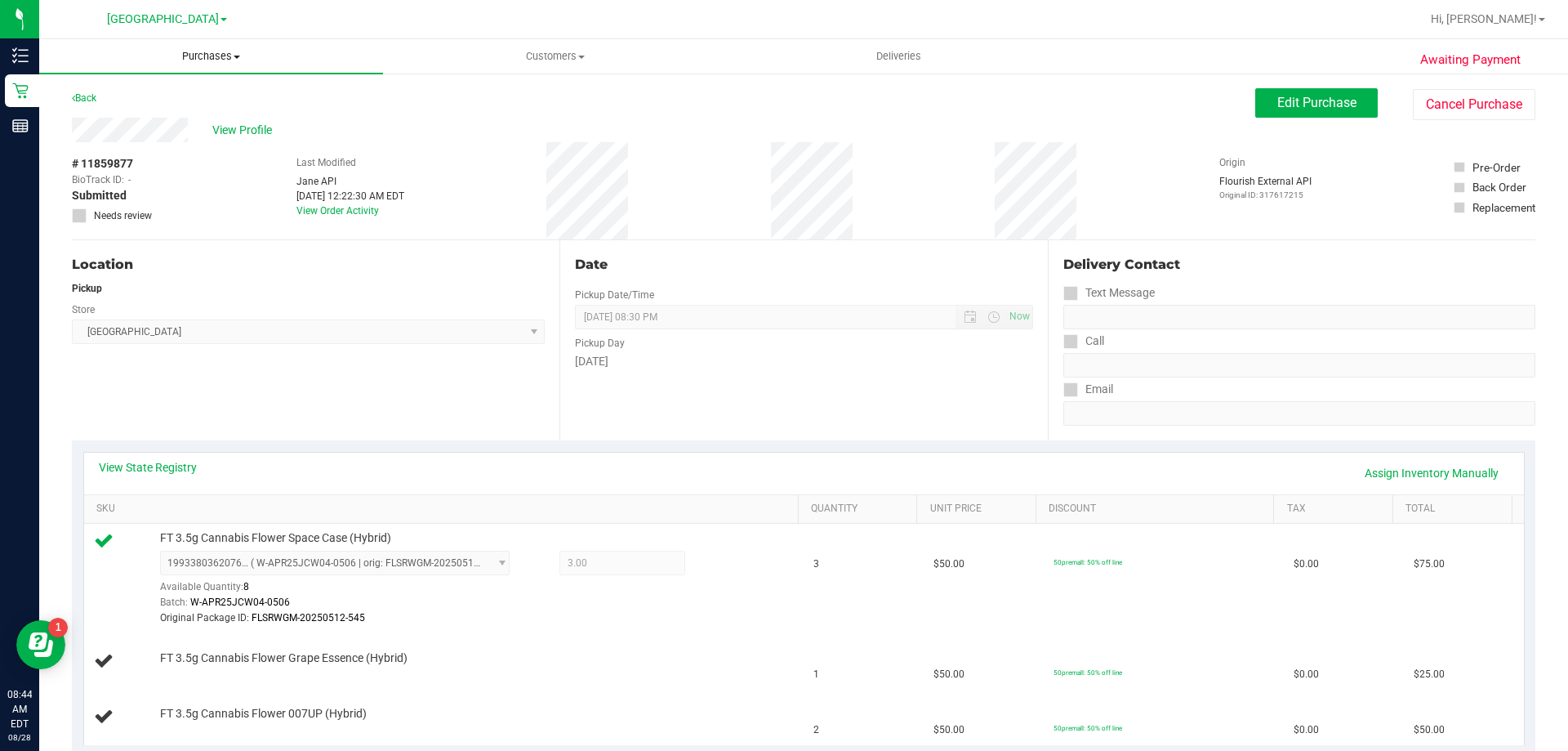
click at [236, 48] on uib-tab-heading "Purchases Summary of purchases Fulfillment All purchases" at bounding box center [211, 56] width 344 height 34
click at [209, 118] on li "Fulfillment" at bounding box center [211, 118] width 344 height 20
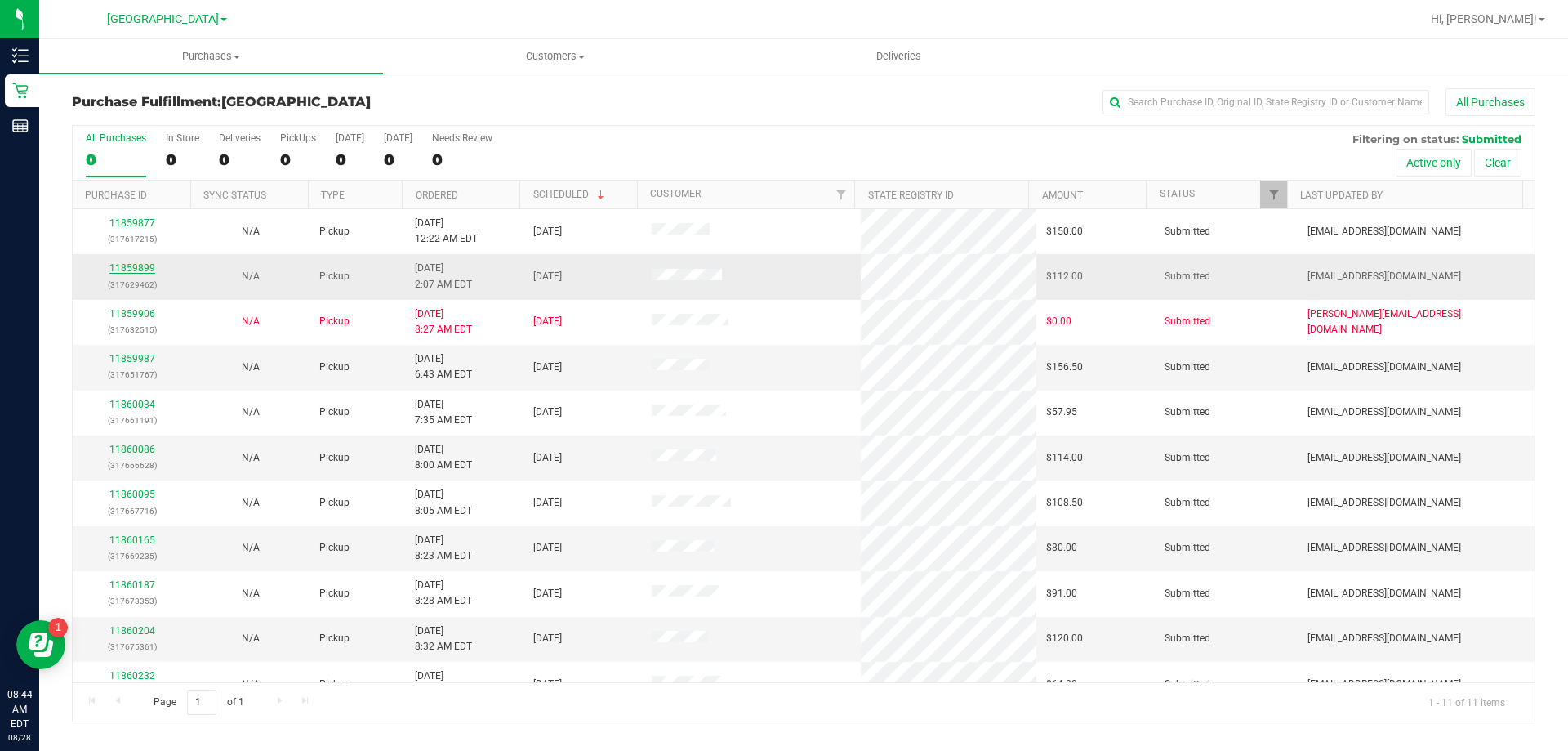
click at [141, 263] on link "11859899" at bounding box center [132, 268] width 45 height 11
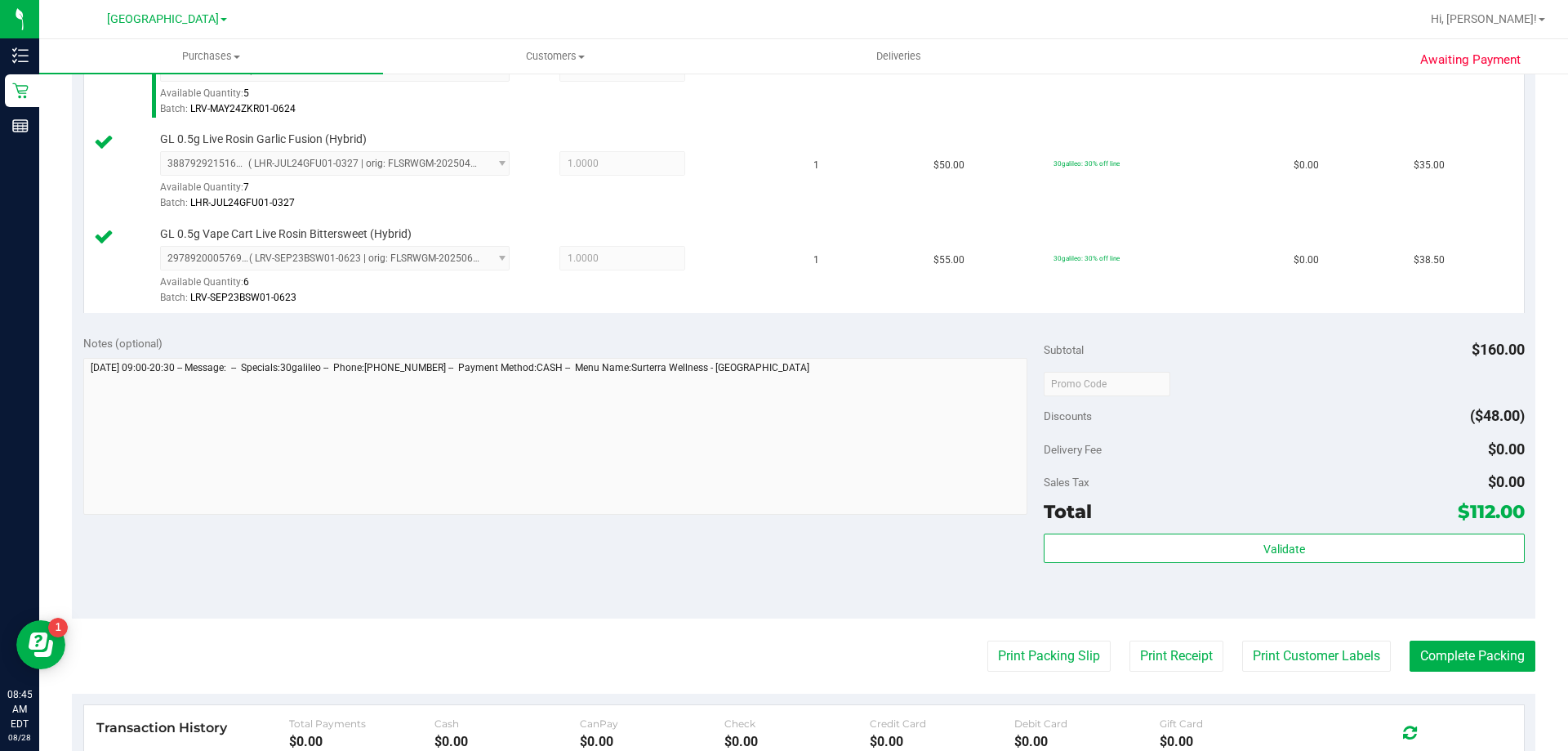
scroll to position [572, 0]
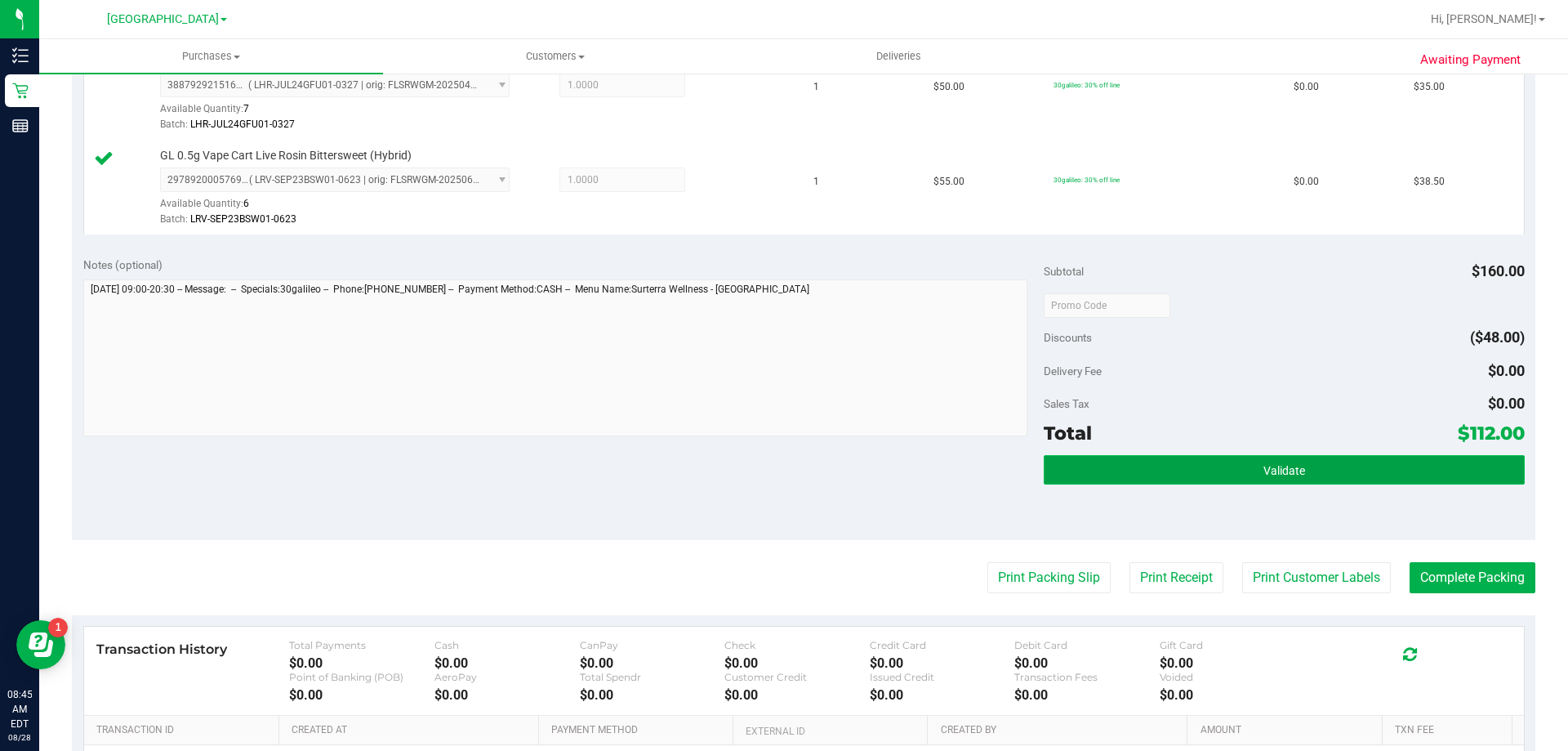
click at [1099, 482] on button "Validate" at bounding box center [1284, 470] width 480 height 29
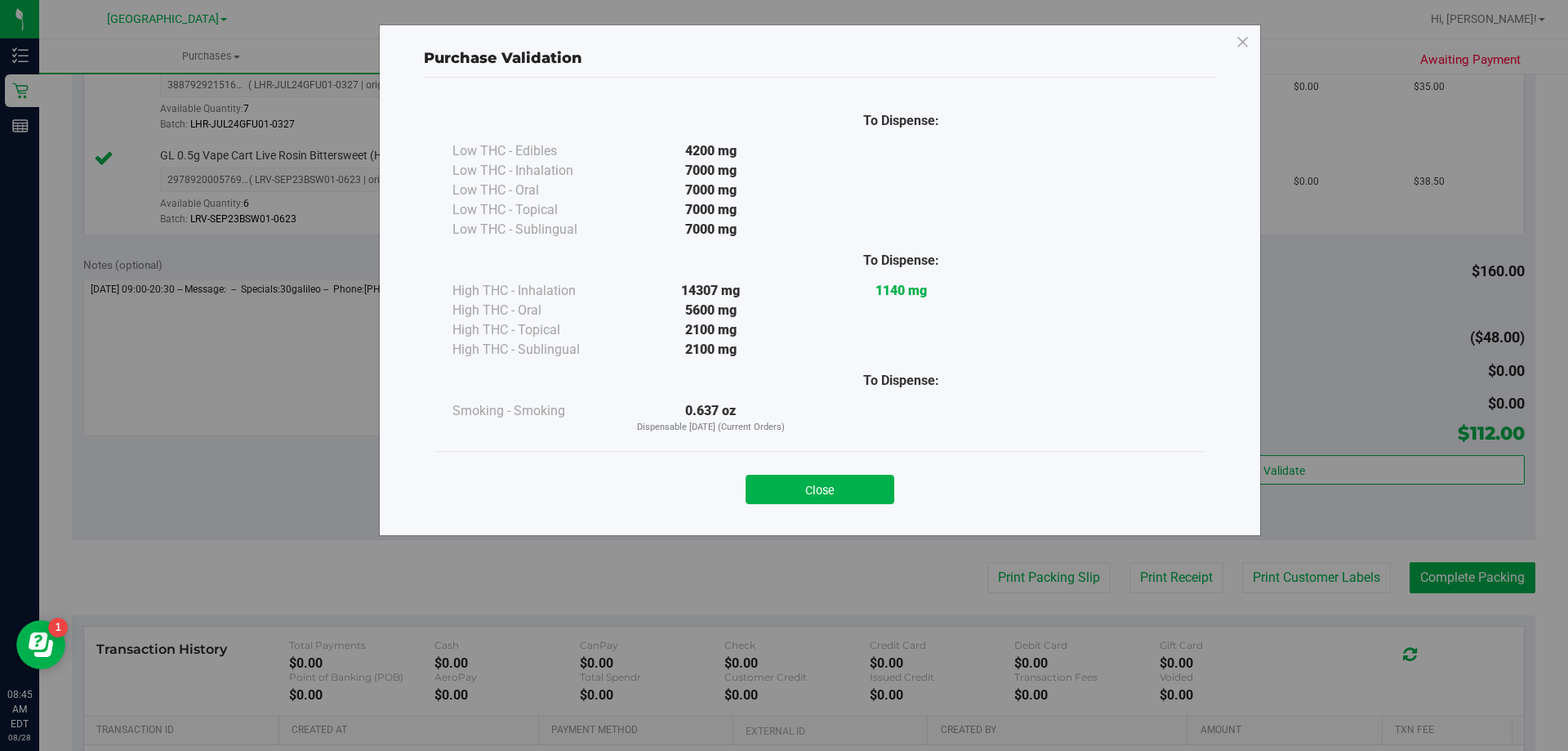
click at [856, 473] on div "Close" at bounding box center [819, 484] width 743 height 41
click at [871, 482] on button "Close" at bounding box center [820, 489] width 149 height 29
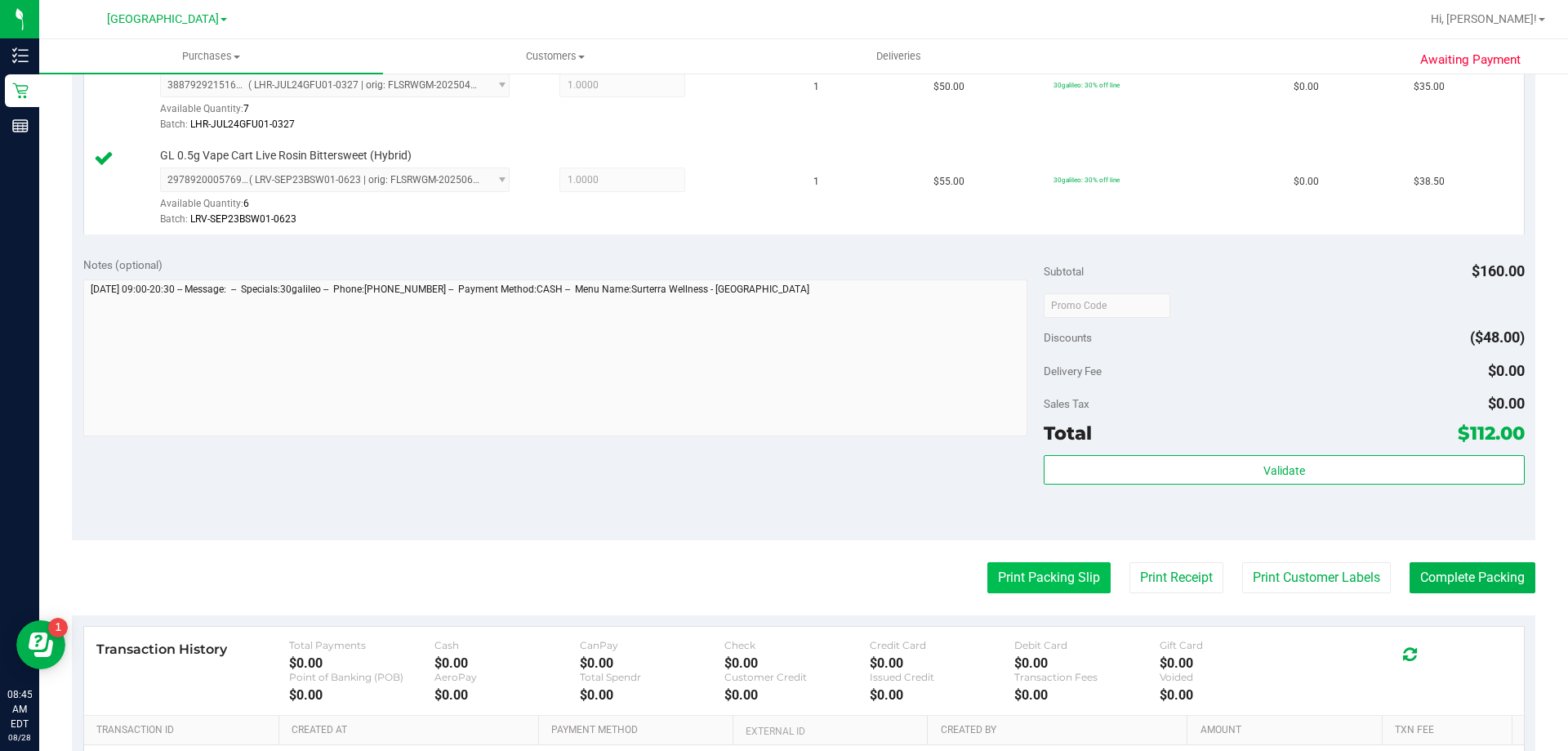
click at [1034, 573] on button "Print Packing Slip" at bounding box center [1049, 577] width 123 height 31
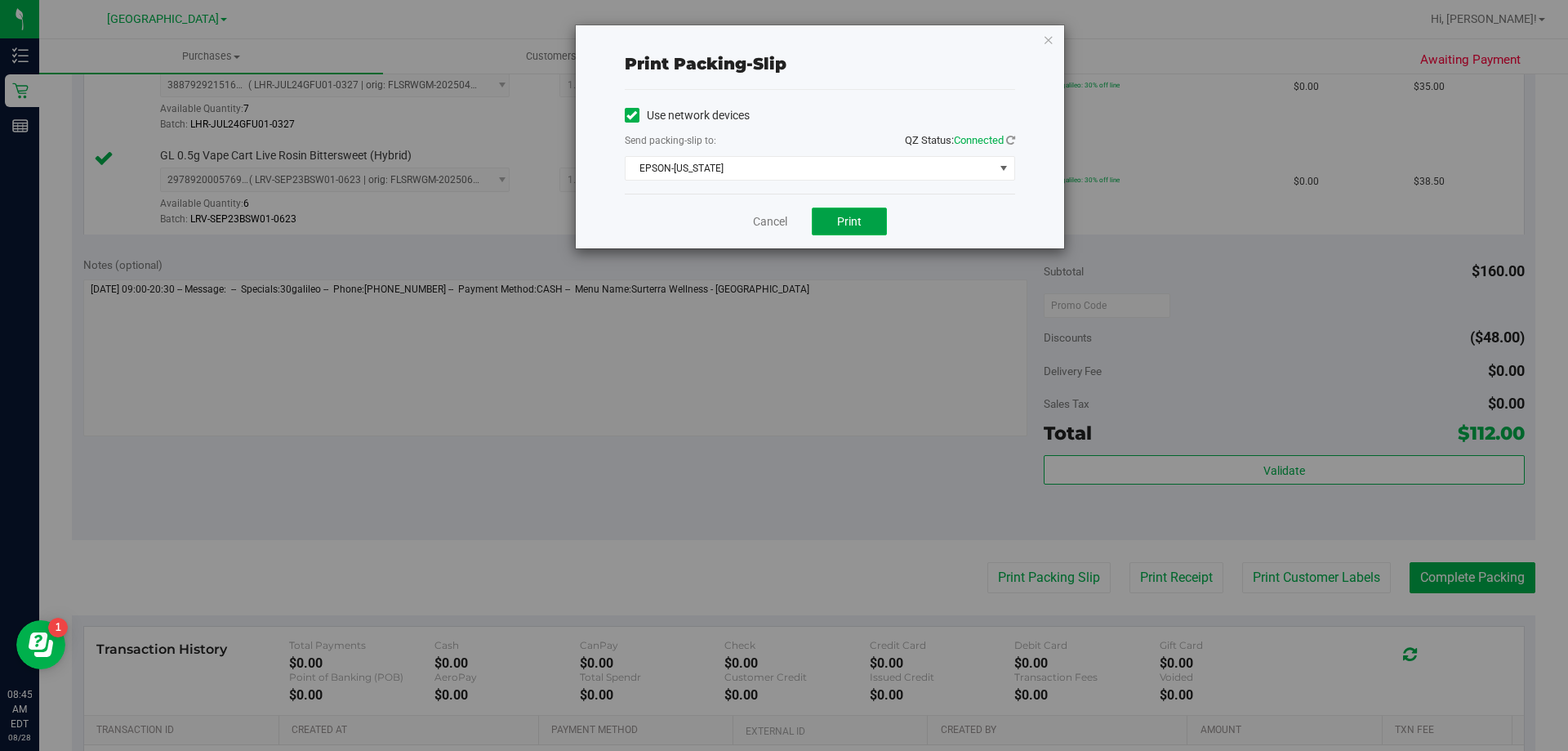
click at [853, 220] on span "Print" at bounding box center [849, 221] width 25 height 13
click at [772, 218] on link "Cancel" at bounding box center [770, 222] width 34 height 17
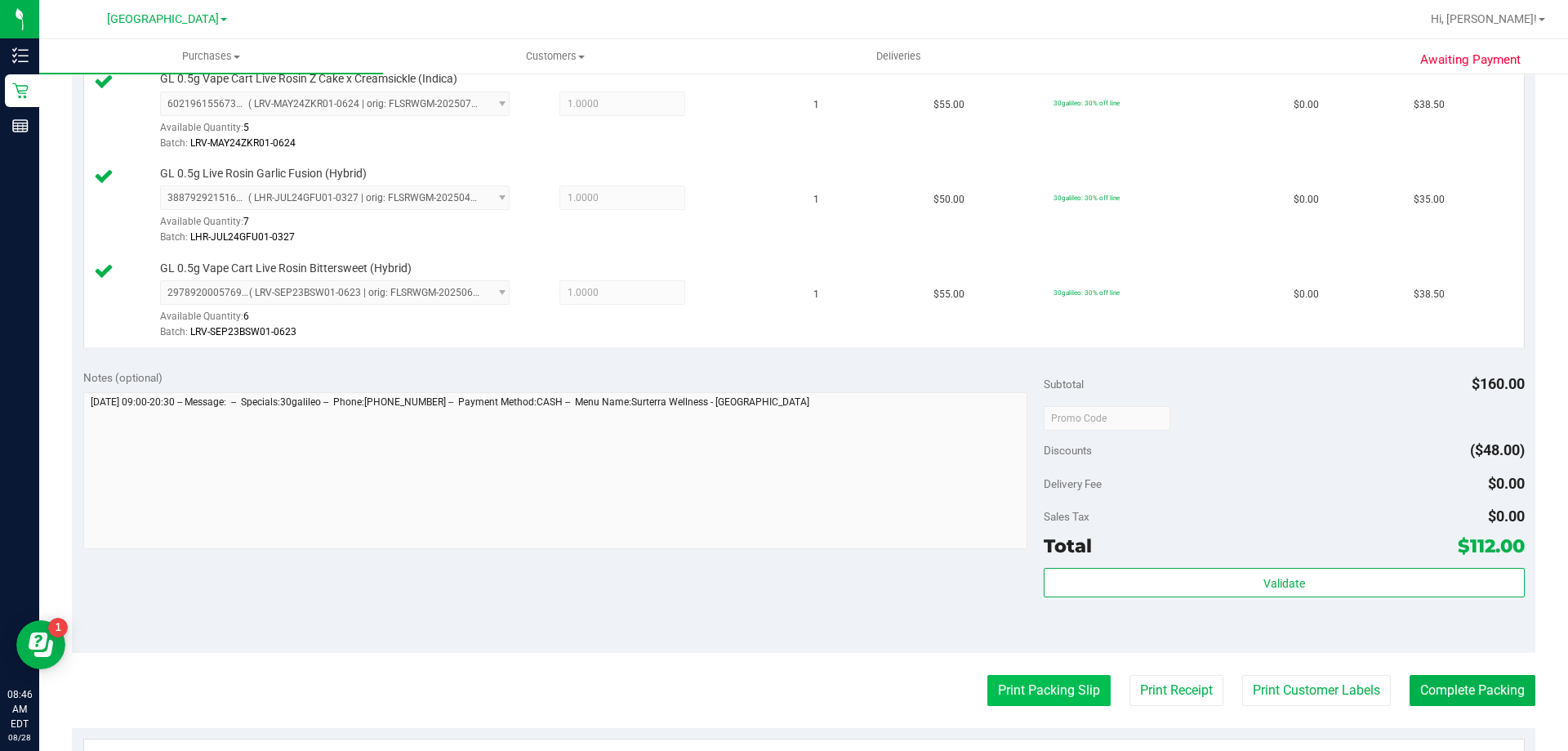
scroll to position [653, 0]
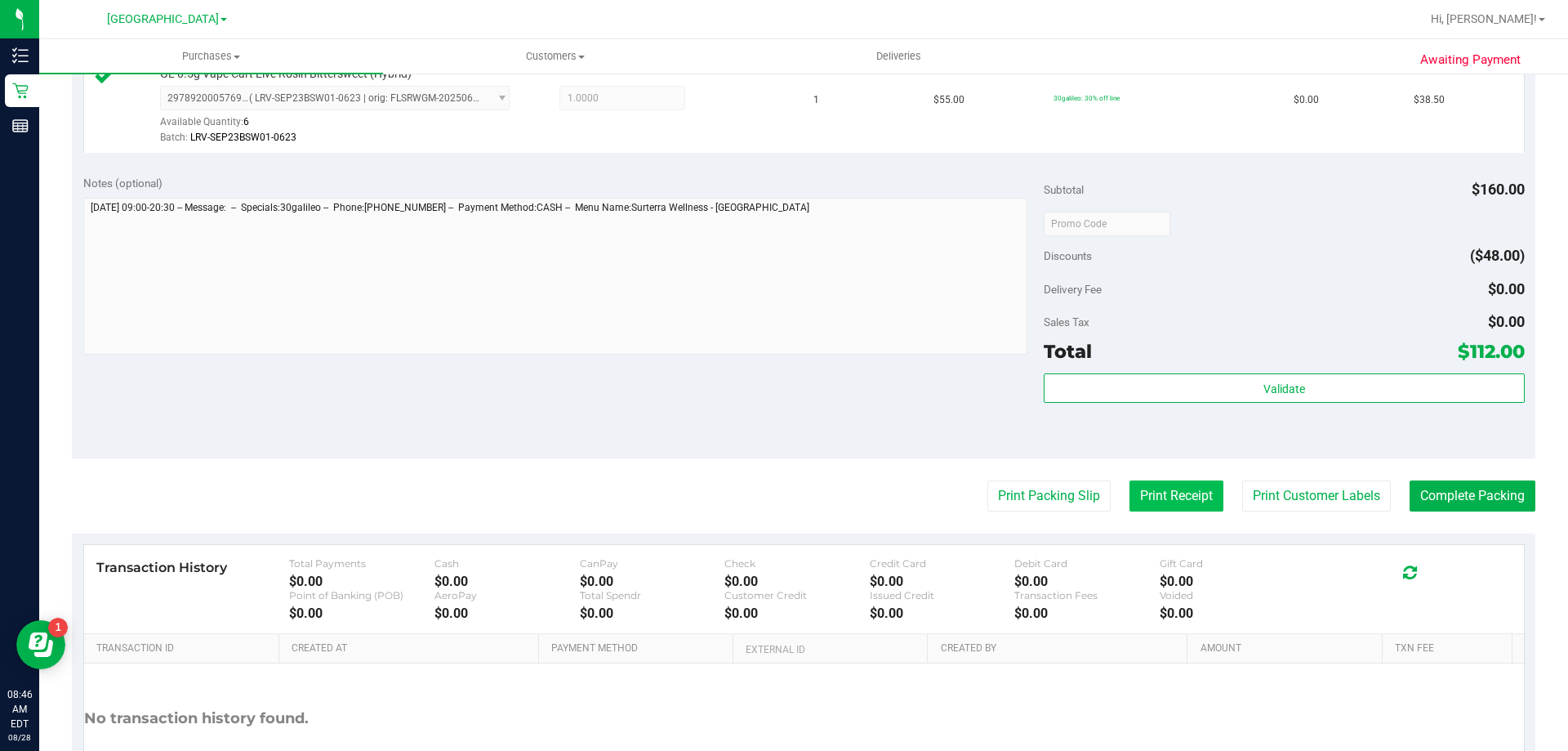
click at [1193, 494] on button "Print Receipt" at bounding box center [1176, 496] width 94 height 31
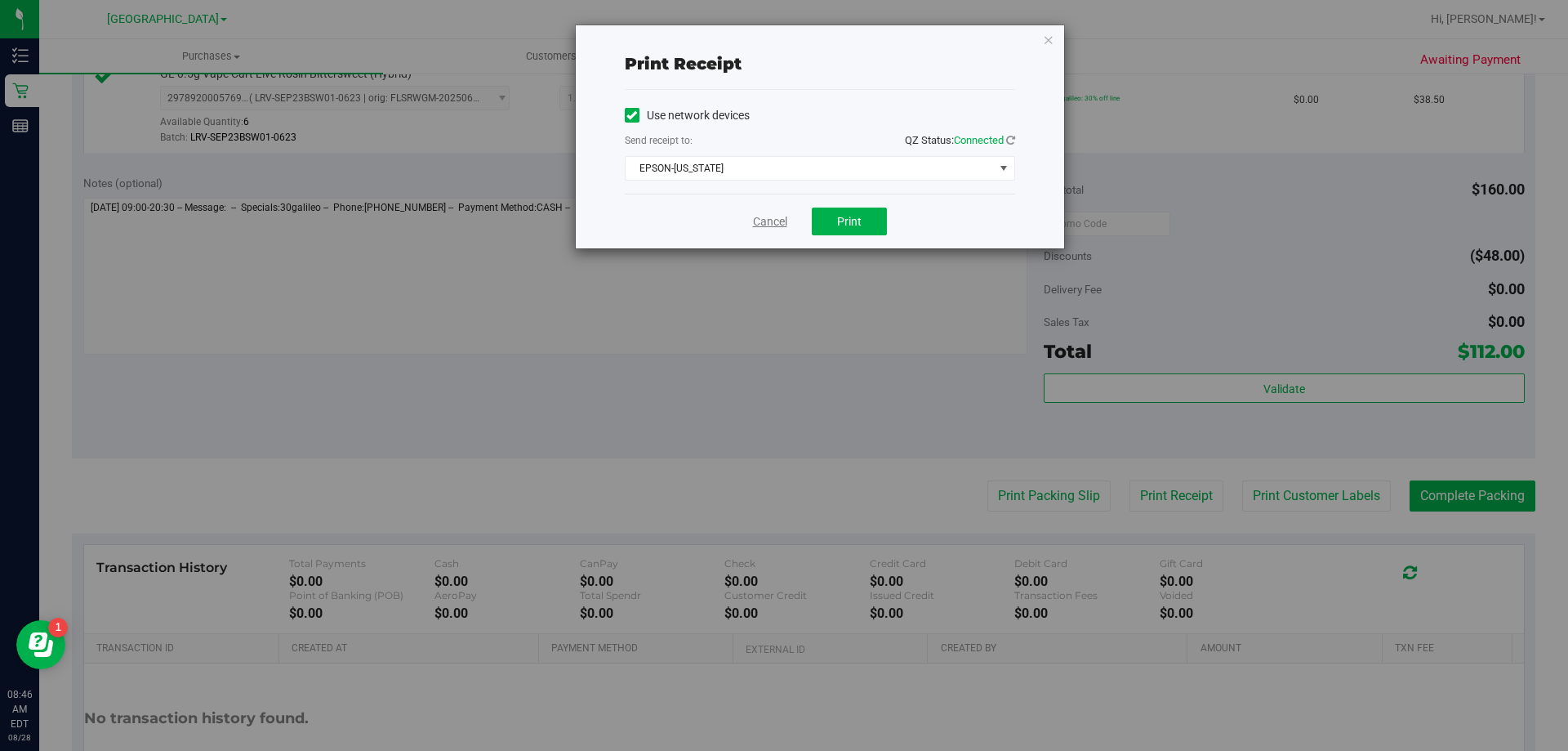
click at [775, 218] on link "Cancel" at bounding box center [770, 222] width 34 height 17
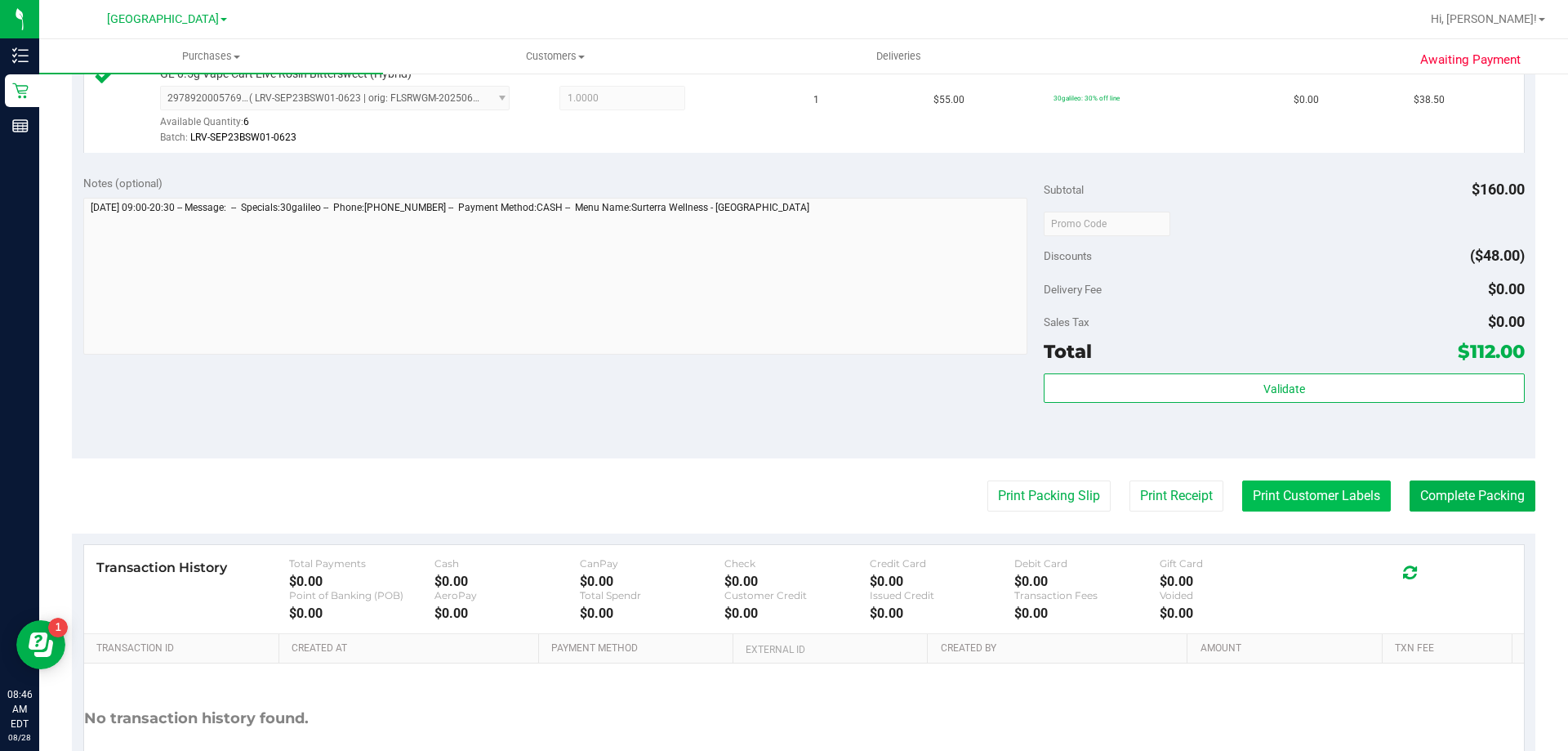
click at [1278, 496] on button "Print Customer Labels" at bounding box center [1317, 496] width 149 height 31
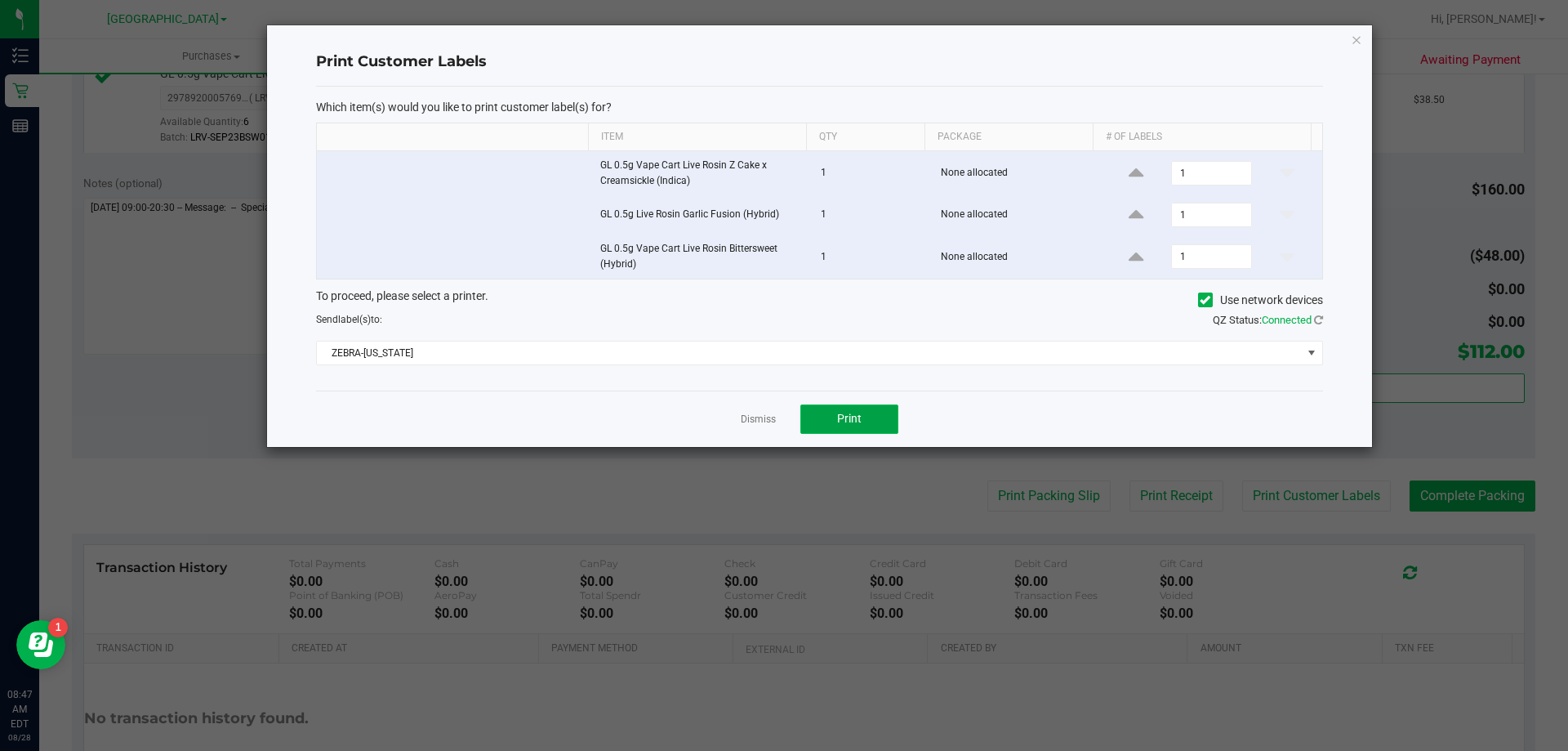
click at [876, 417] on button "Print" at bounding box center [849, 419] width 98 height 29
click at [761, 421] on link "Dismiss" at bounding box center [757, 419] width 35 height 14
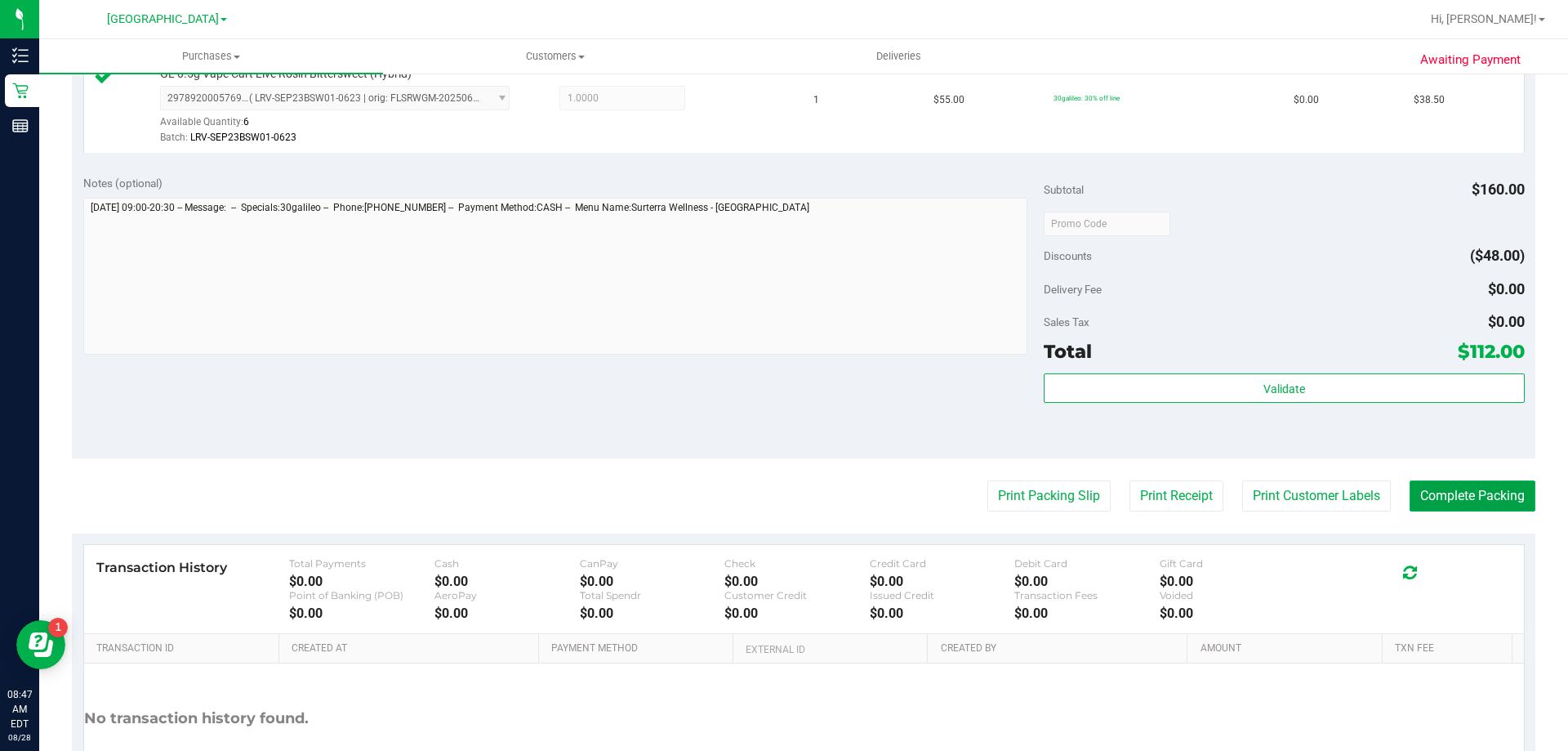
click at [1434, 500] on button "Complete Packing" at bounding box center [1471, 496] width 126 height 31
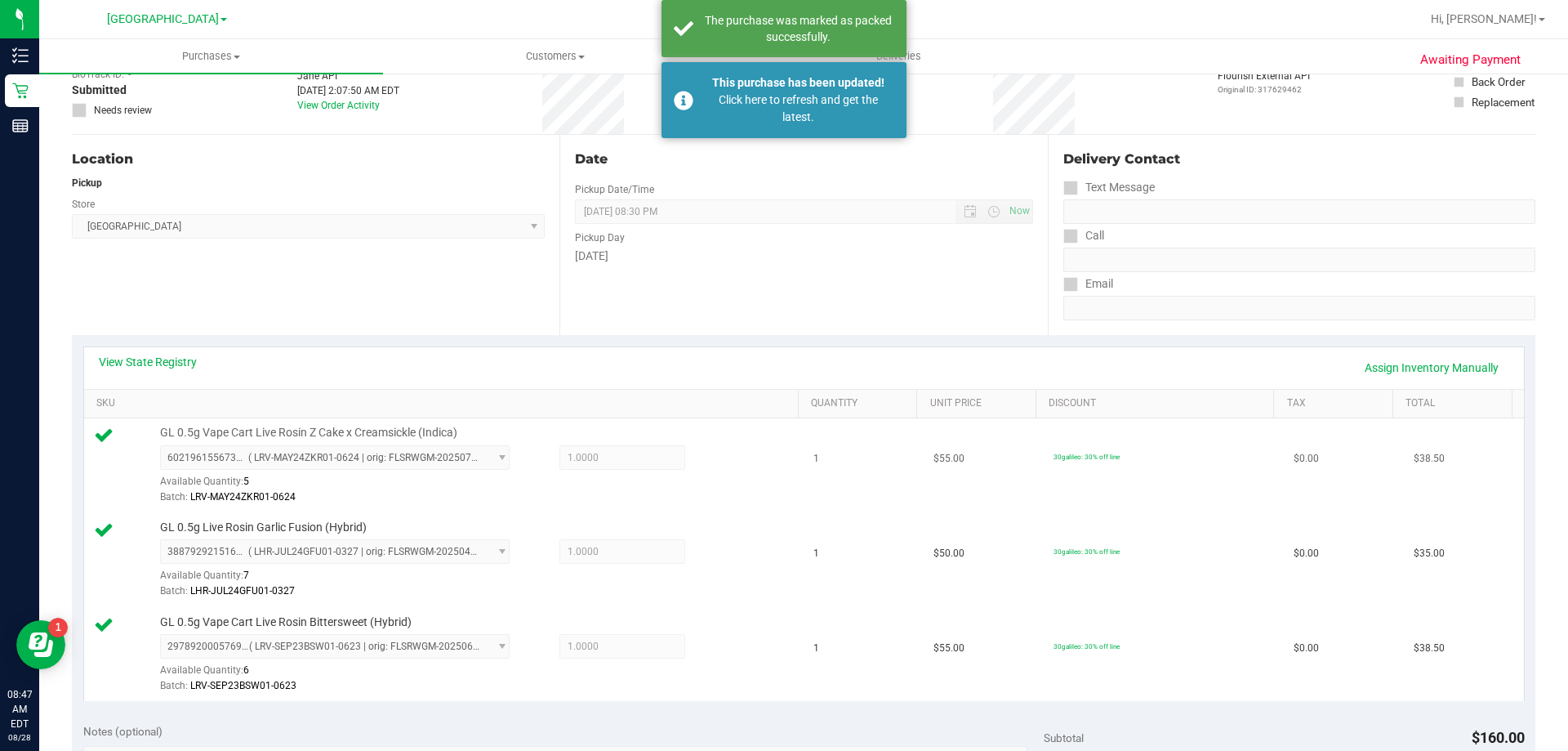
scroll to position [0, 0]
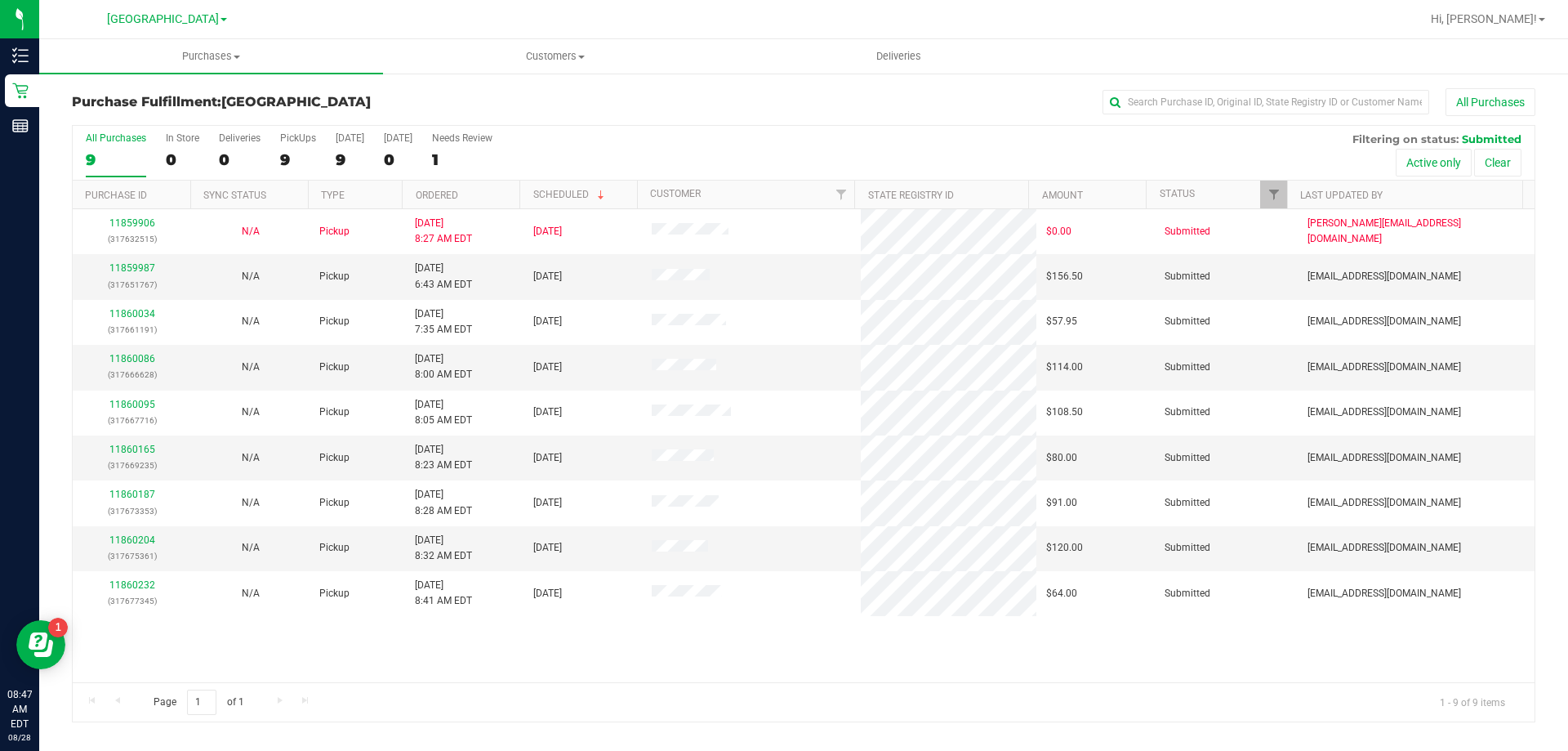
click at [477, 191] on th "Ordered" at bounding box center [461, 194] width 118 height 28
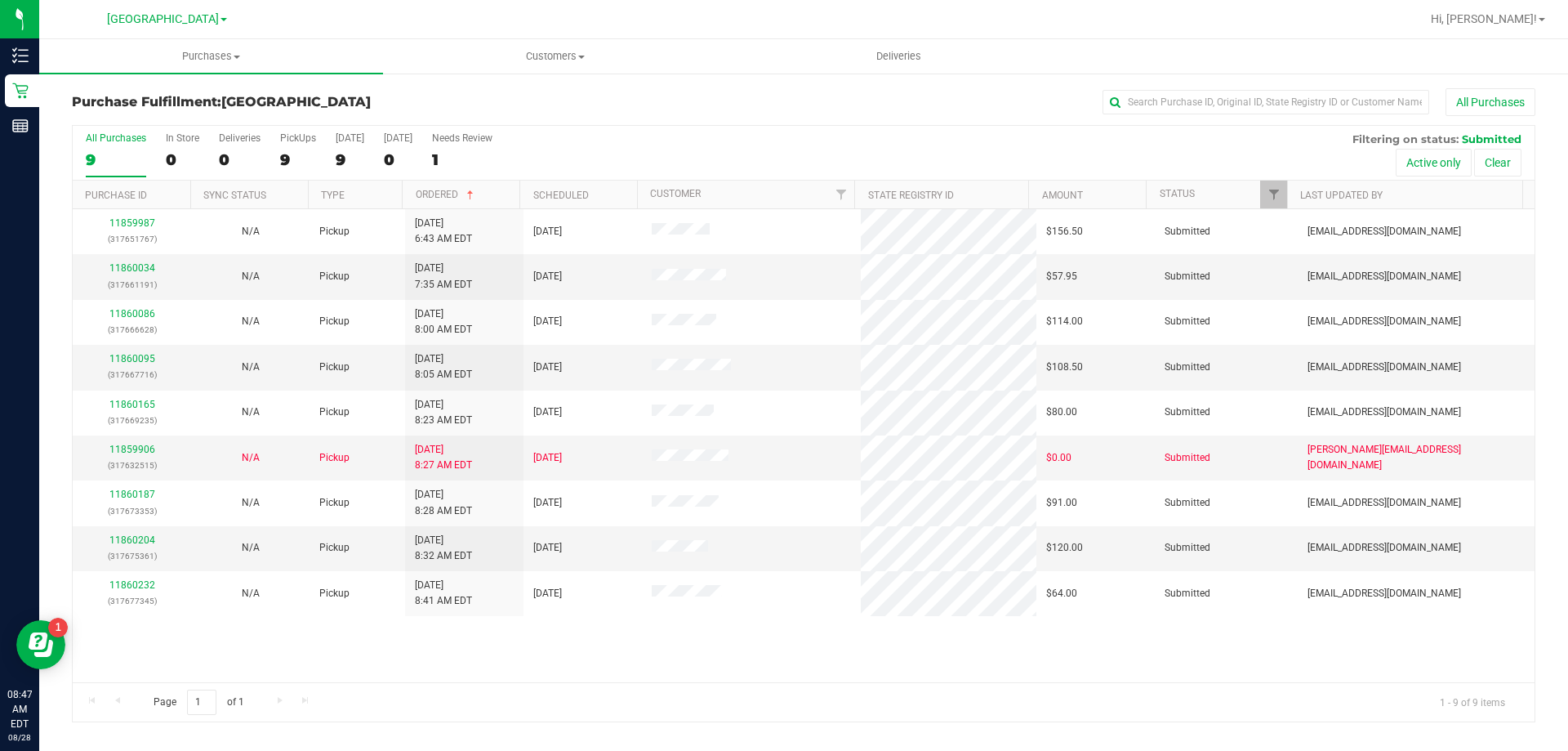
click at [496, 195] on th "Ordered" at bounding box center [461, 194] width 118 height 28
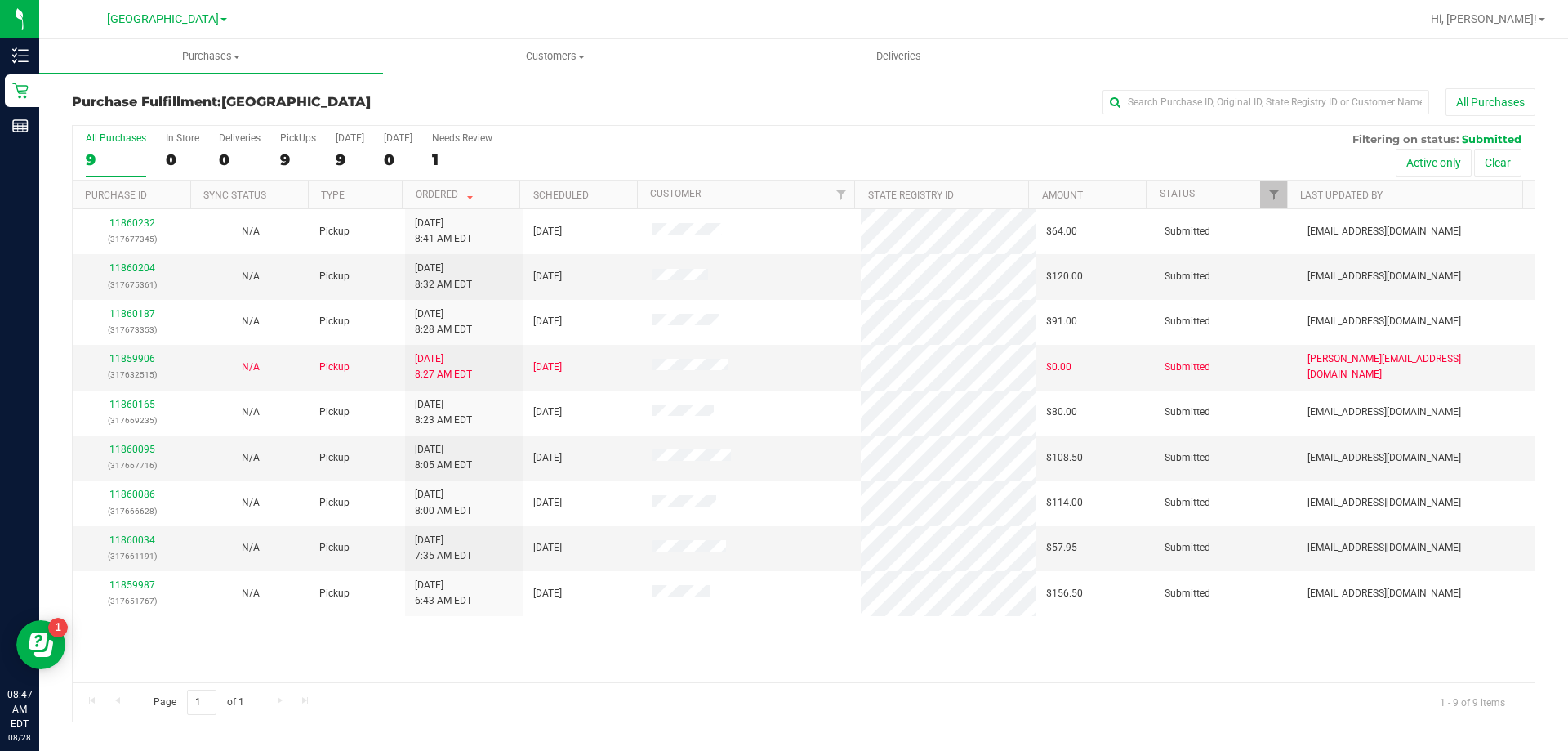
click at [663, 134] on div "All Purchases 9 In Store 0 Deliveries 0 PickUps 9 [DATE] 9 [DATE] 0 Needs Revie…" at bounding box center [804, 132] width 1462 height 13
click at [592, 152] on div "All Purchases 9 In Store 0 Deliveries 0 PickUps 9 [DATE] 9 [DATE] 0 Needs Revie…" at bounding box center [804, 153] width 1462 height 55
click at [790, 146] on div "All Purchases 9 In Store 0 Deliveries 0 PickUps 9 [DATE] 9 [DATE] 0 Needs Revie…" at bounding box center [804, 153] width 1462 height 55
click at [140, 263] on link "11860204" at bounding box center [132, 268] width 45 height 11
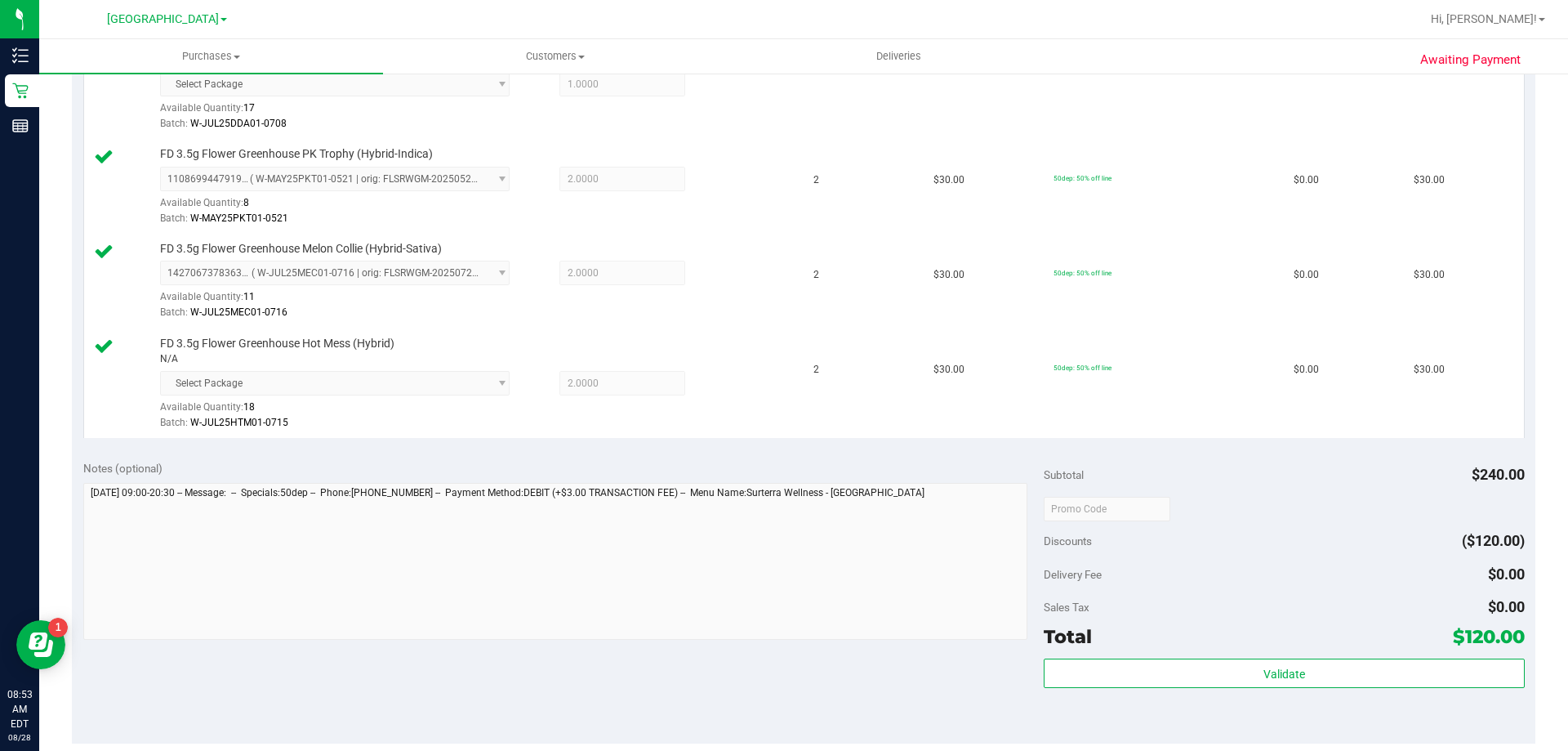
scroll to position [572, 0]
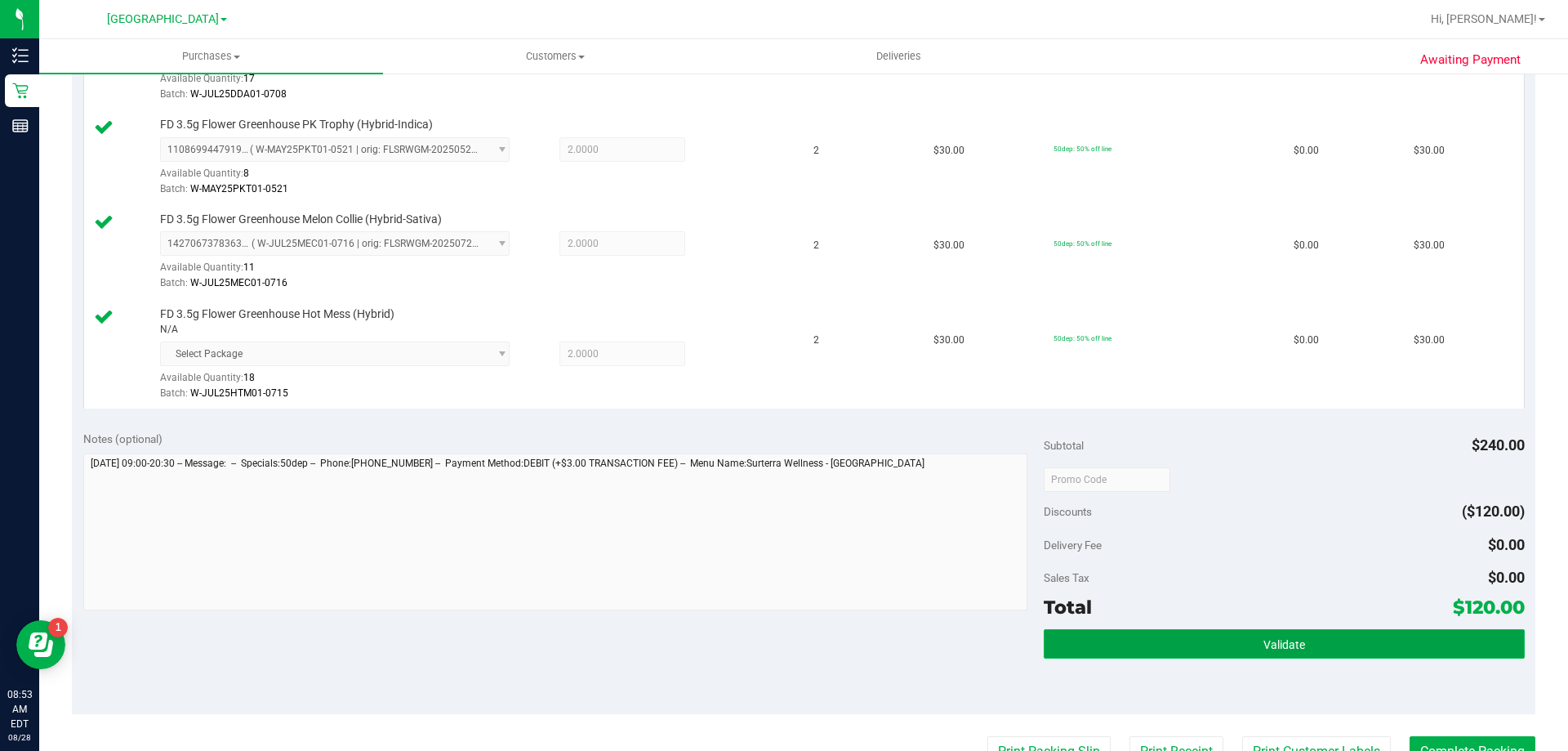
click at [1208, 647] on button "Validate" at bounding box center [1284, 643] width 480 height 29
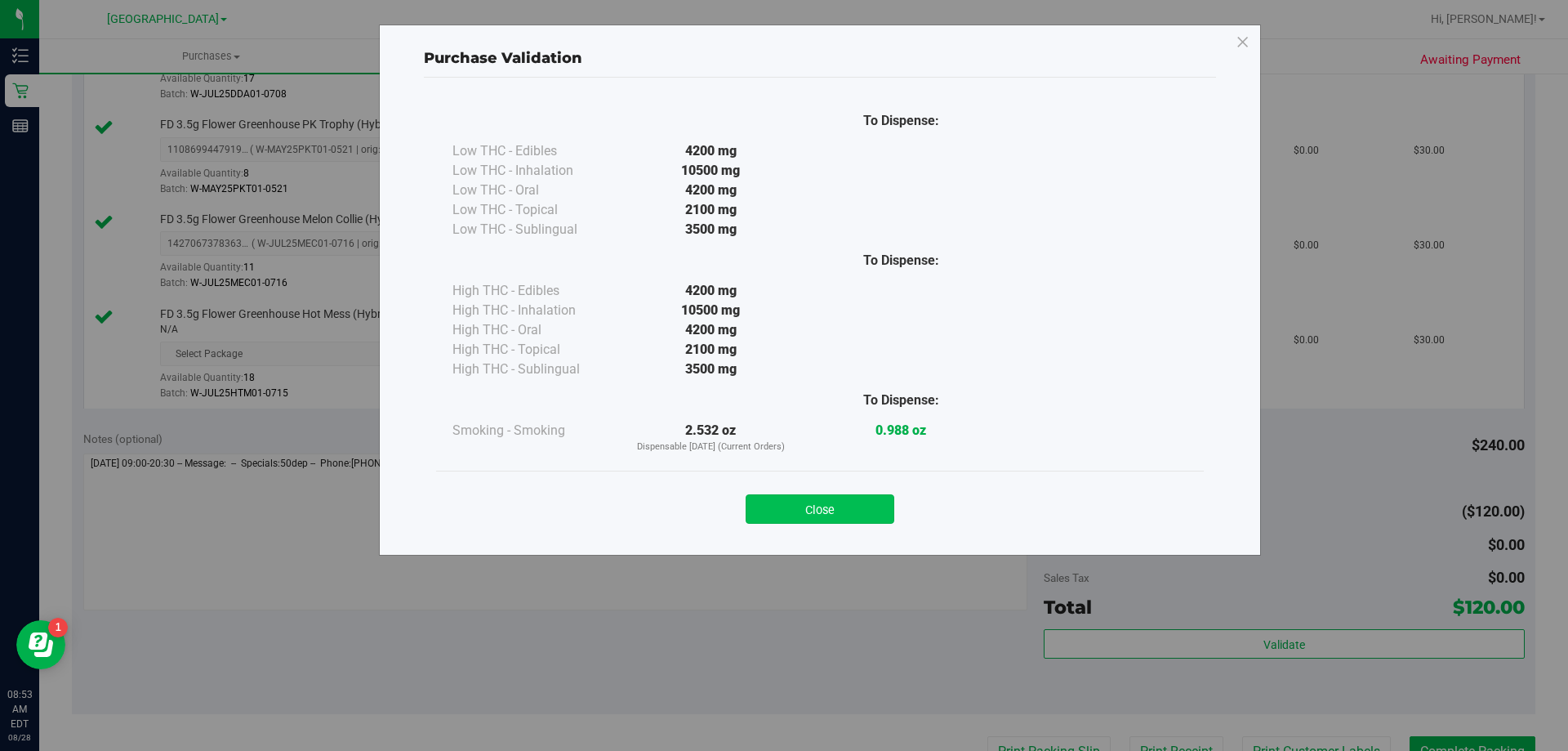
click at [858, 496] on button "Close" at bounding box center [820, 509] width 149 height 29
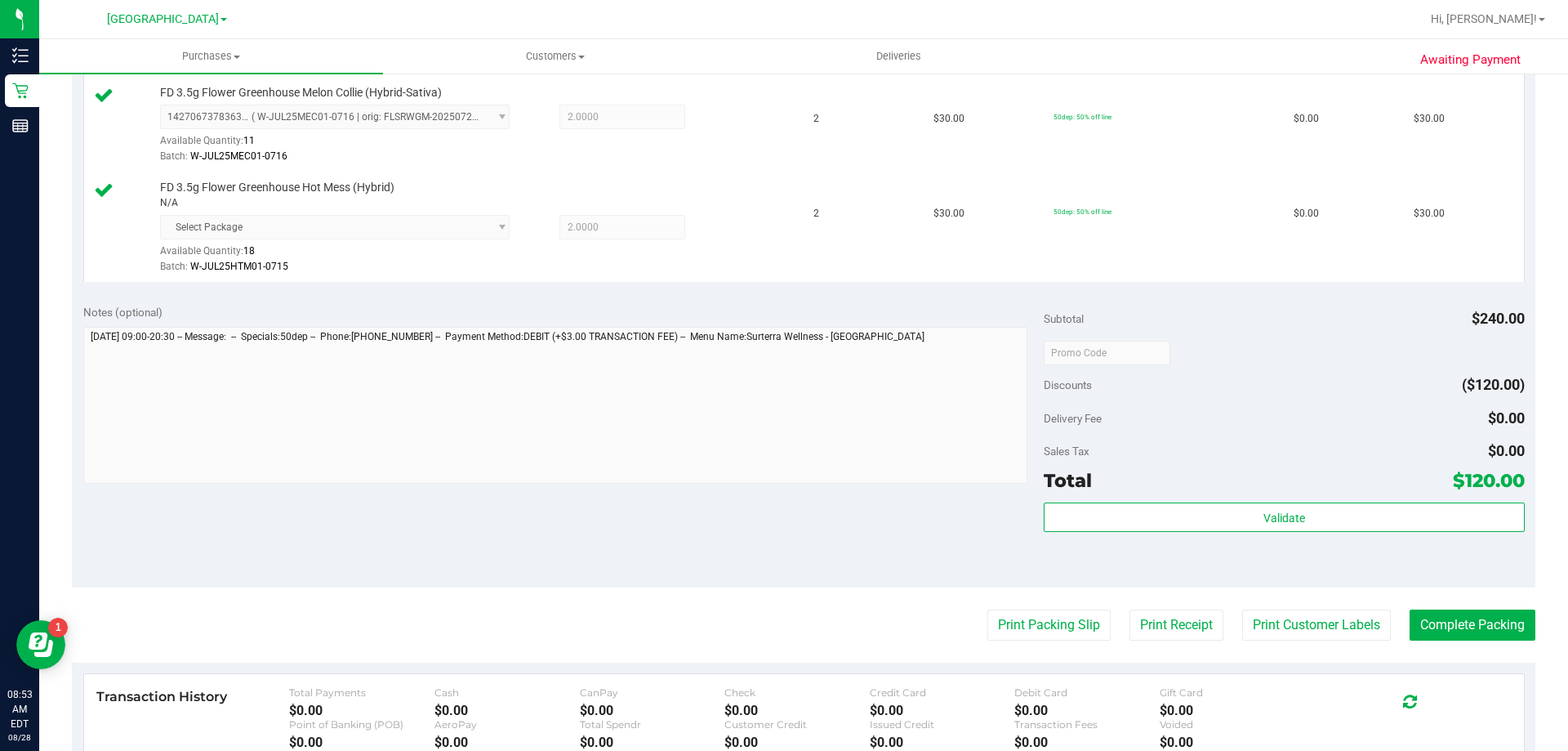
scroll to position [817, 0]
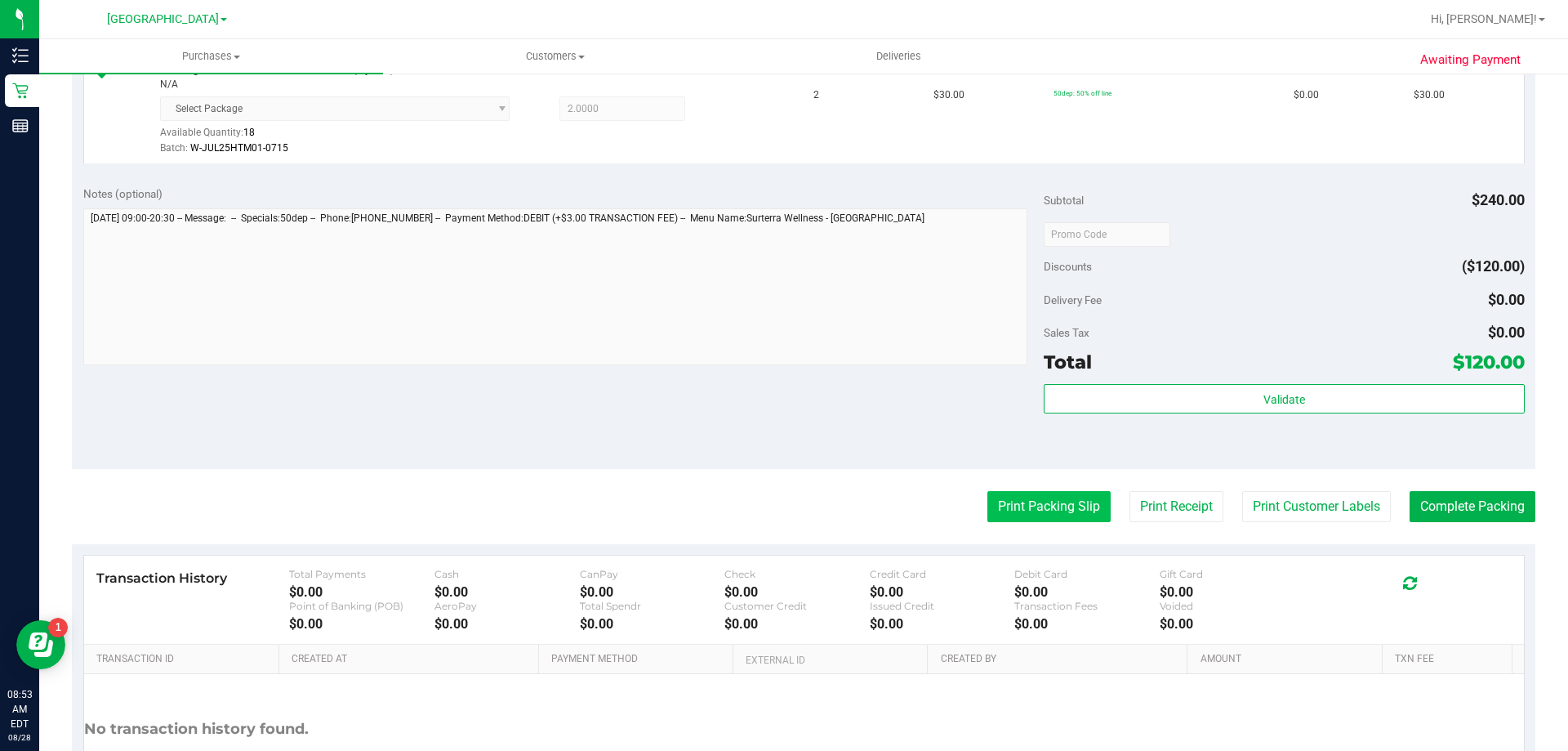
click at [1052, 517] on button "Print Packing Slip" at bounding box center [1049, 506] width 123 height 31
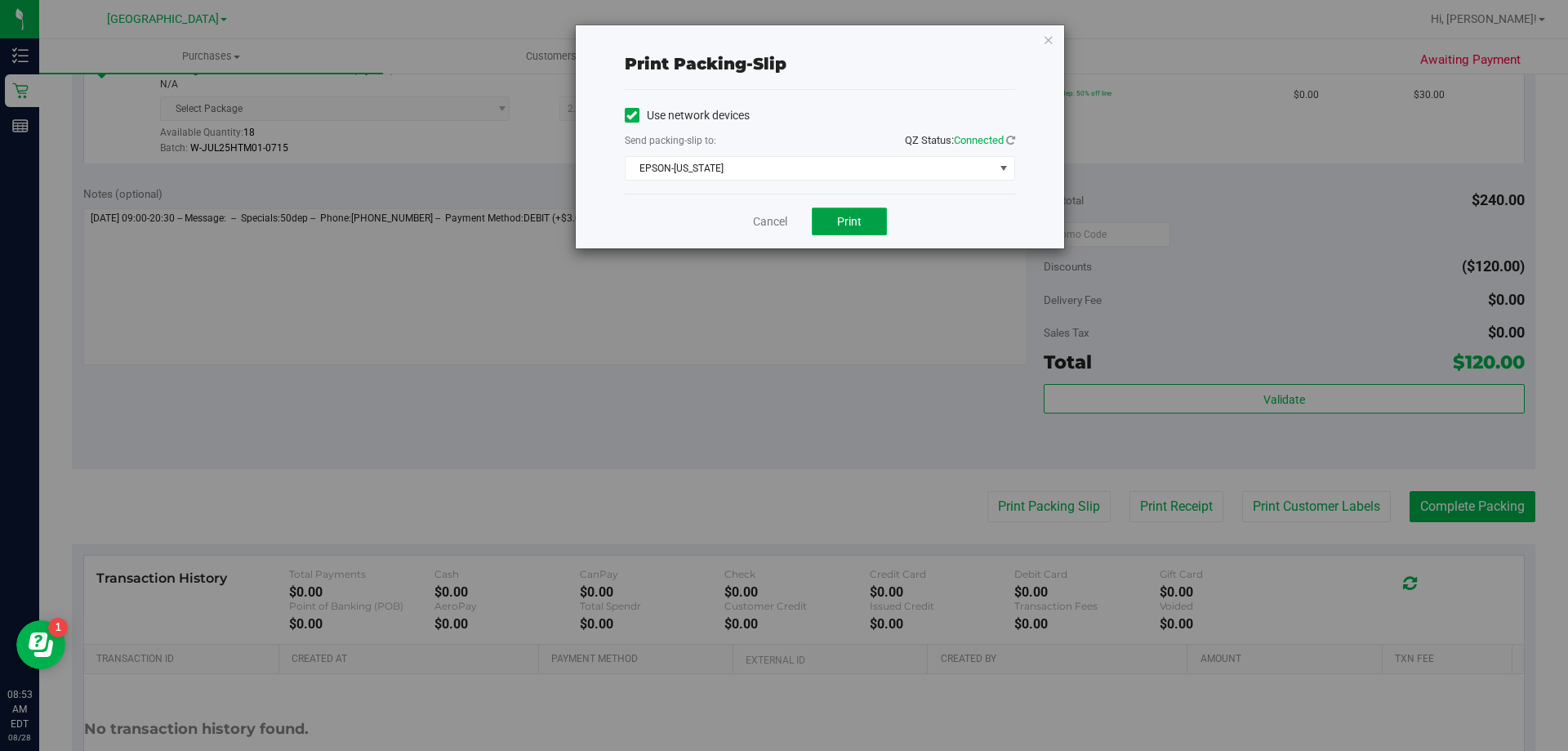
click at [837, 222] on span "Print" at bounding box center [849, 221] width 25 height 13
click at [756, 223] on link "Cancel" at bounding box center [770, 222] width 34 height 17
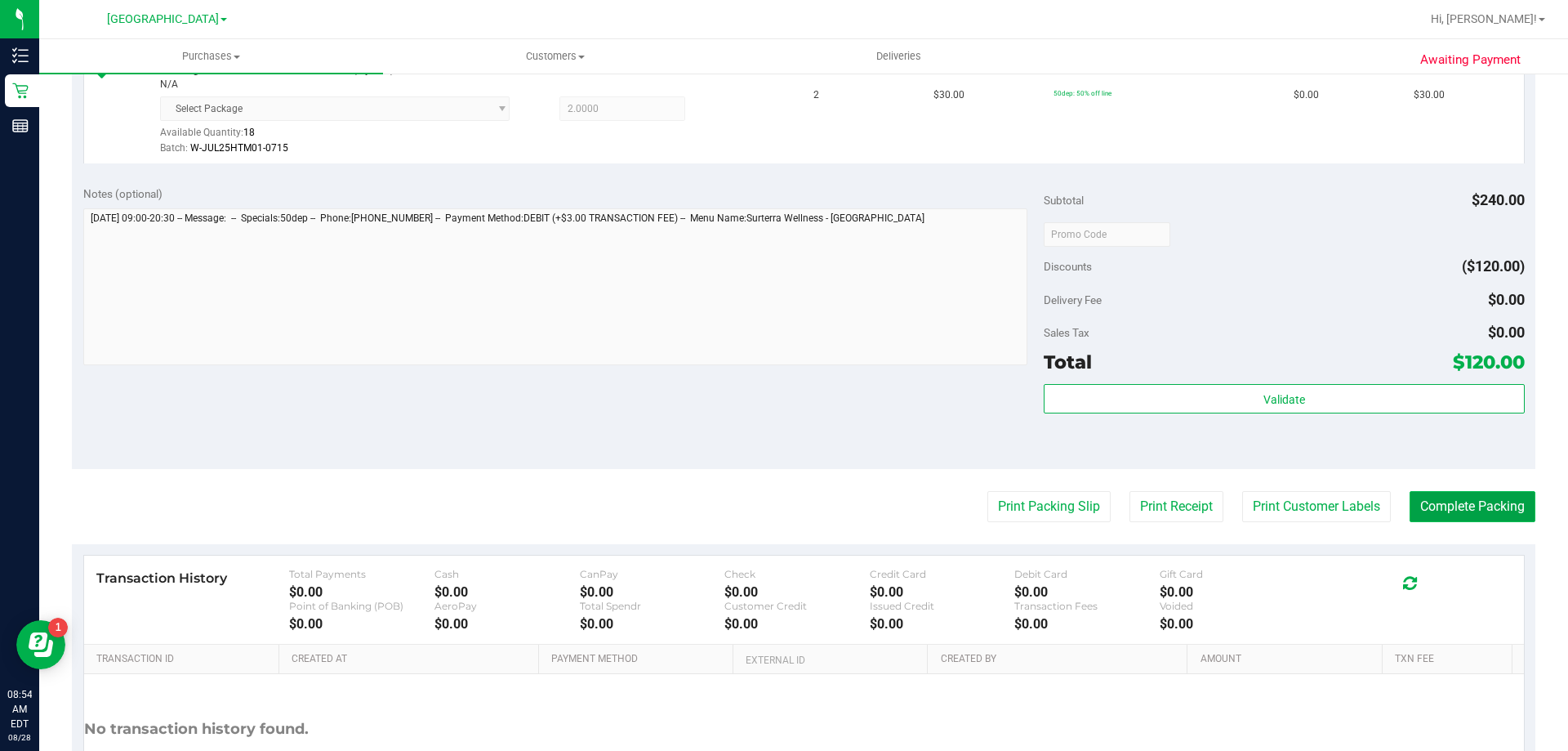
drag, startPoint x: 1447, startPoint y: 499, endPoint x: 1430, endPoint y: 499, distance: 17.0
click at [1446, 499] on button "Complete Packing" at bounding box center [1471, 506] width 126 height 31
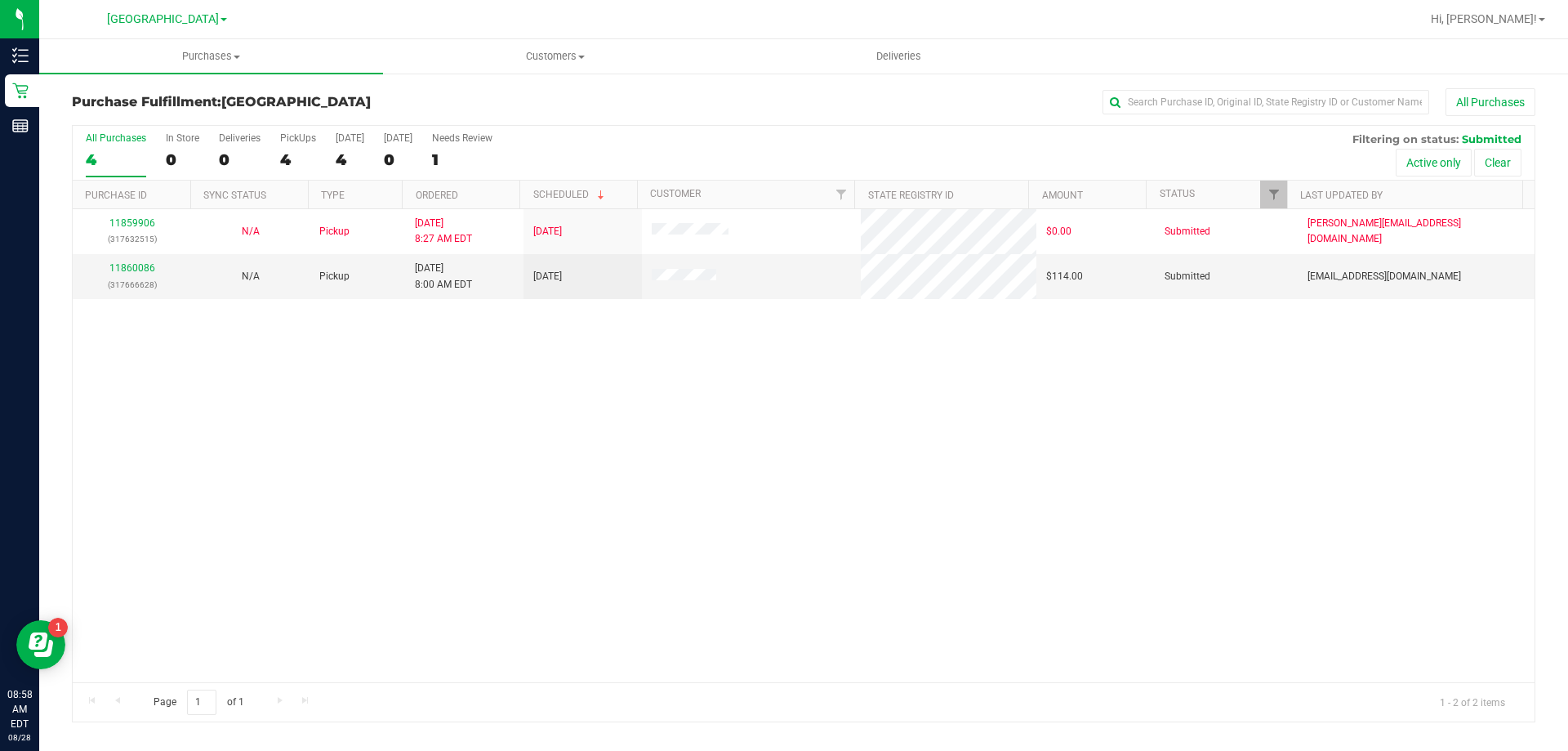
click at [600, 86] on div "Purchase Fulfillment: [GEOGRAPHIC_DATA] All Purchases All Purchases 4 In Store …" at bounding box center [804, 405] width 1529 height 666
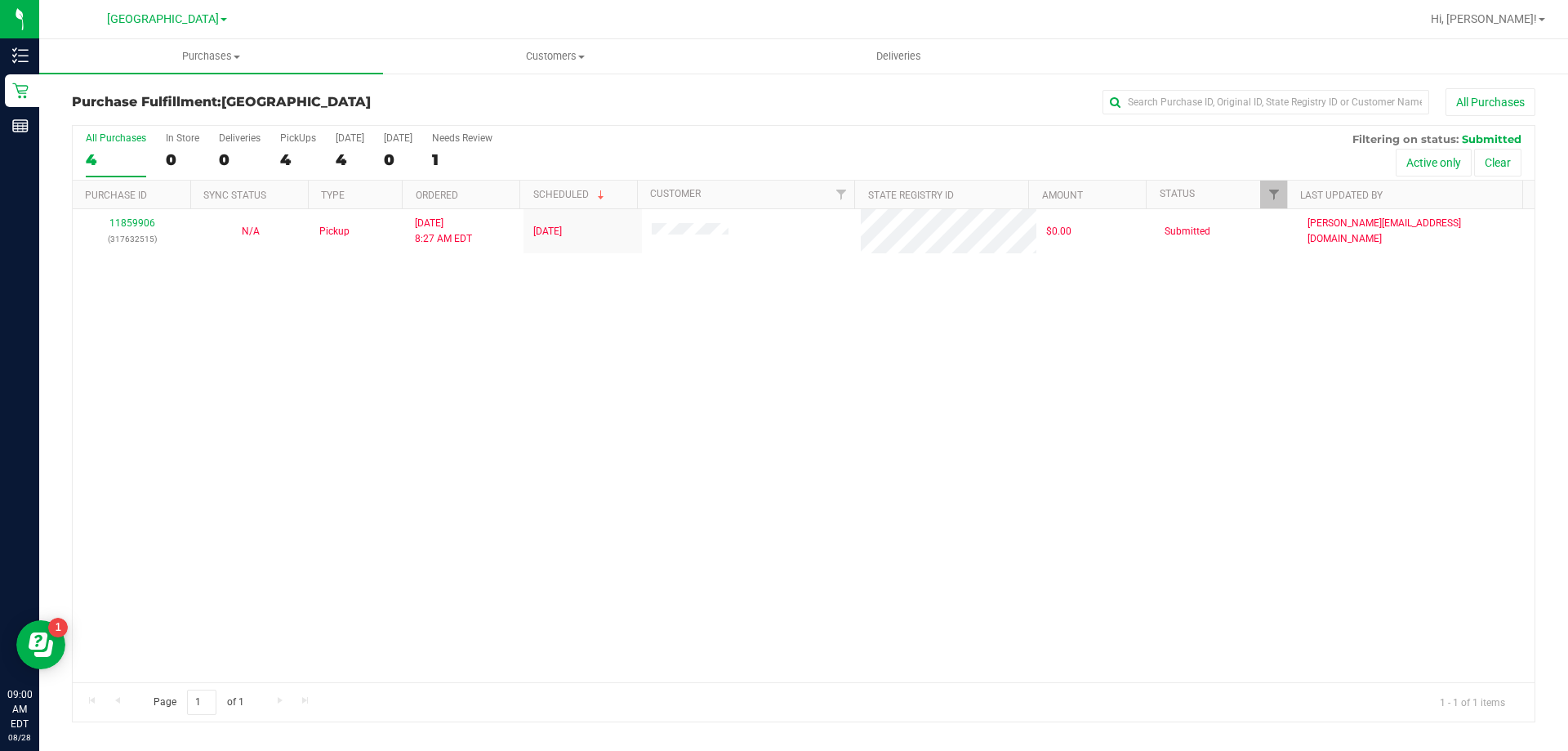
click at [536, 96] on h3 "Purchase Fulfillment: [GEOGRAPHIC_DATA]" at bounding box center [315, 102] width 487 height 15
click at [314, 16] on div at bounding box center [856, 19] width 1128 height 32
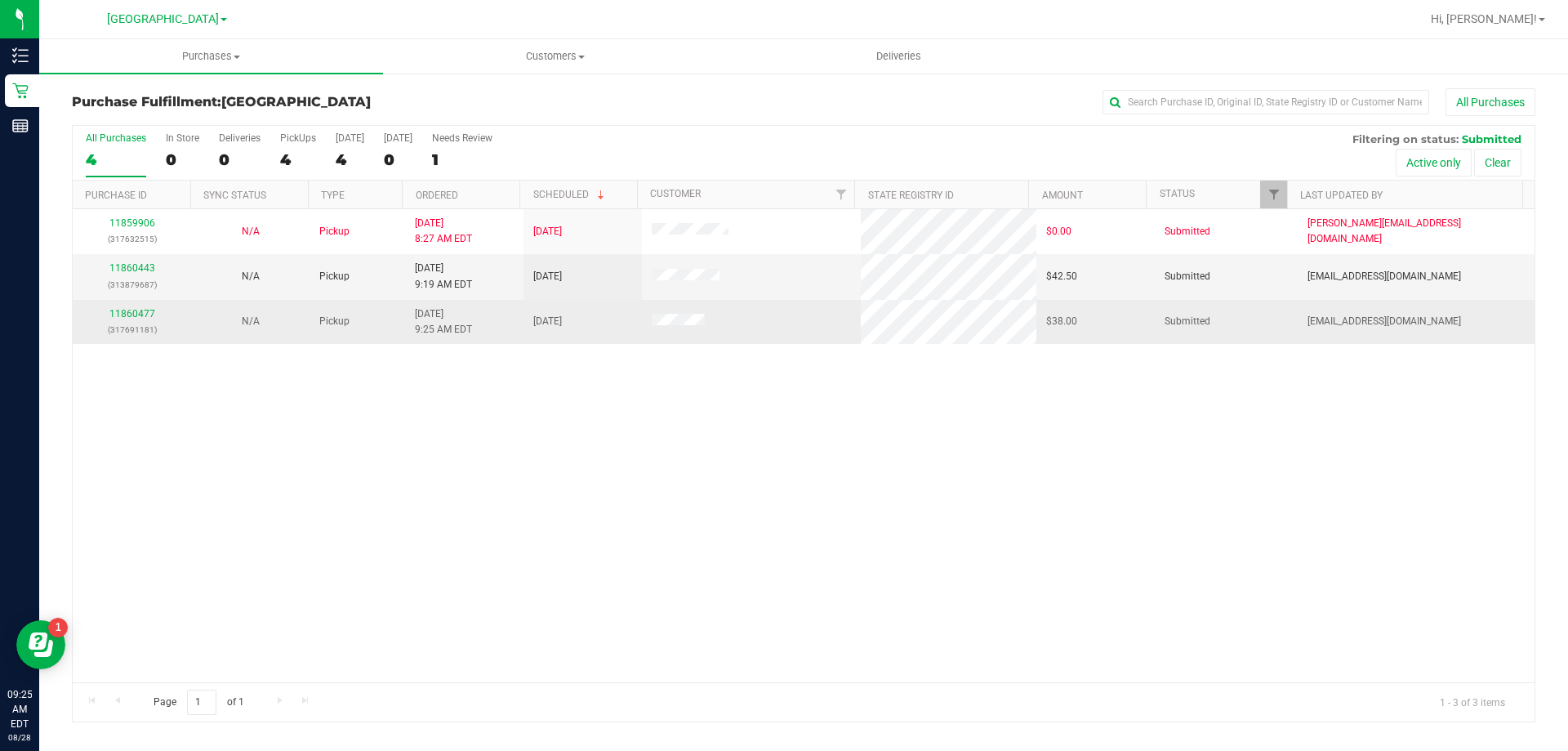
click at [140, 299] on td "11860477 (317691181)" at bounding box center [132, 322] width 118 height 44
click at [147, 313] on link "11860477" at bounding box center [132, 313] width 45 height 11
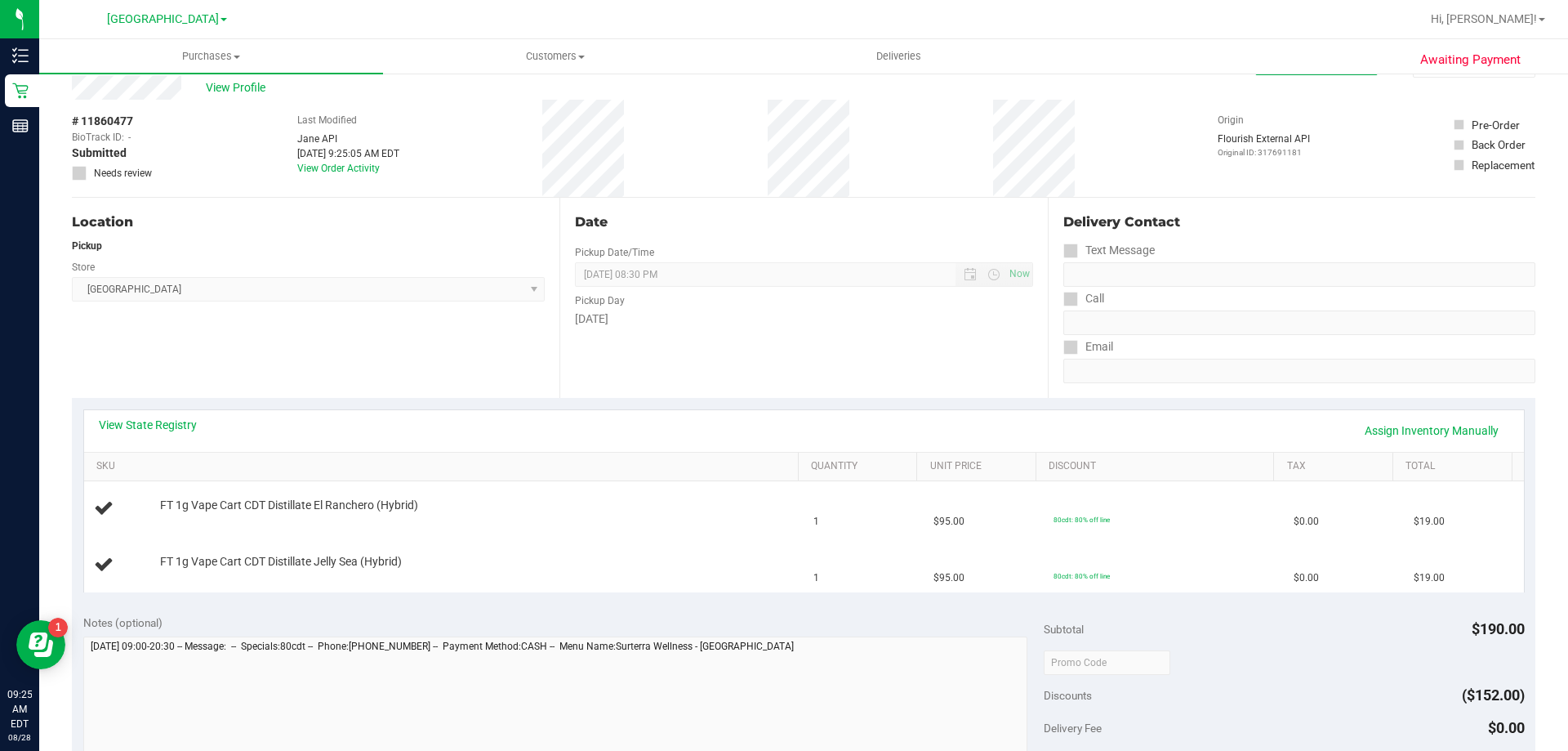
scroll to position [82, 0]
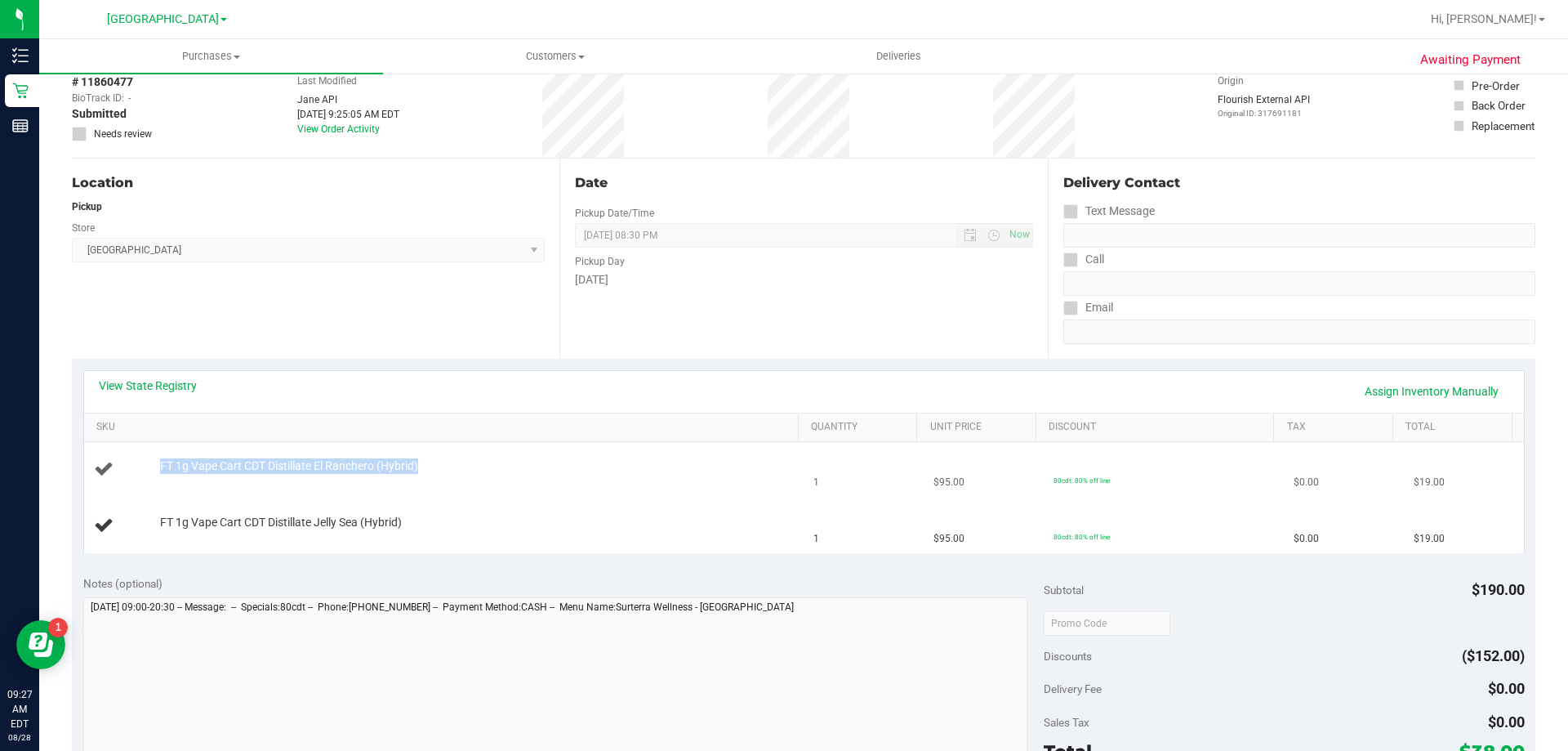
drag, startPoint x: 427, startPoint y: 462, endPoint x: 143, endPoint y: 466, distance: 284.0
click at [143, 466] on div "FT 1g Vape Cart CDT Distillate El Ranchero (Hybrid)" at bounding box center [444, 470] width 700 height 22
copy div "FT 1g Vape Cart CDT Distillate El Ranchero (Hybrid)"
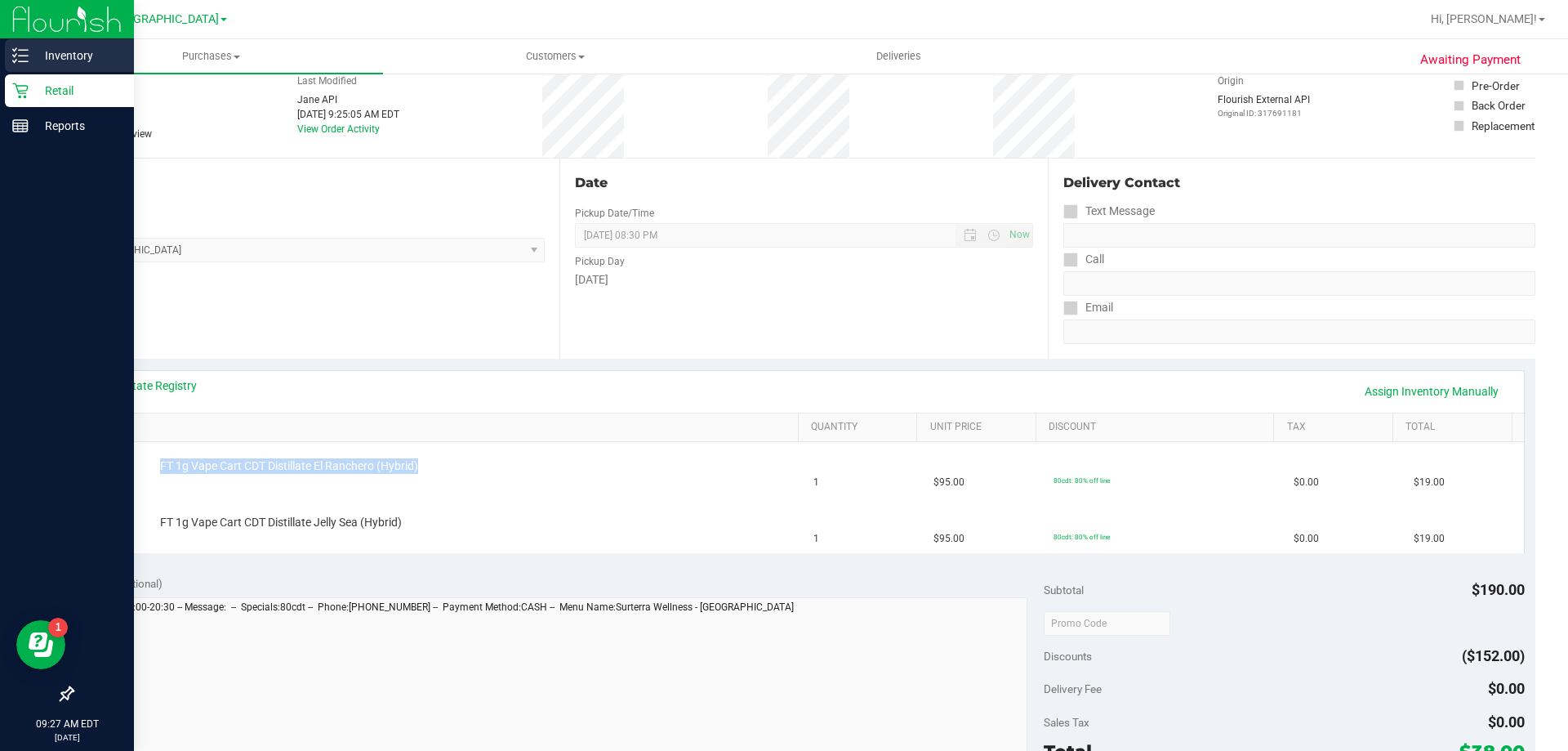
click at [27, 56] on line at bounding box center [23, 56] width 9 height 0
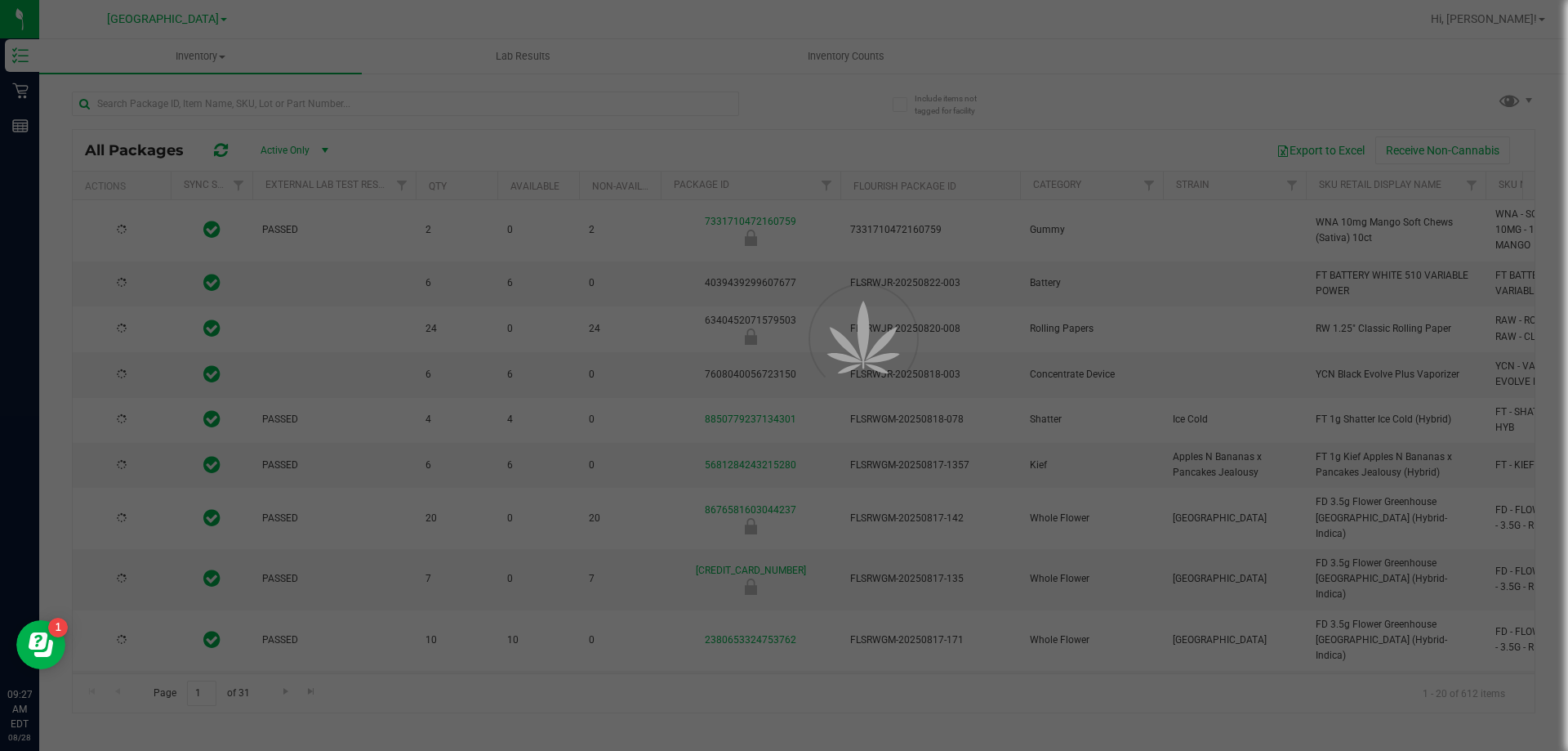
click at [242, 107] on div at bounding box center [784, 376] width 1568 height 751
type input "[DATE]"
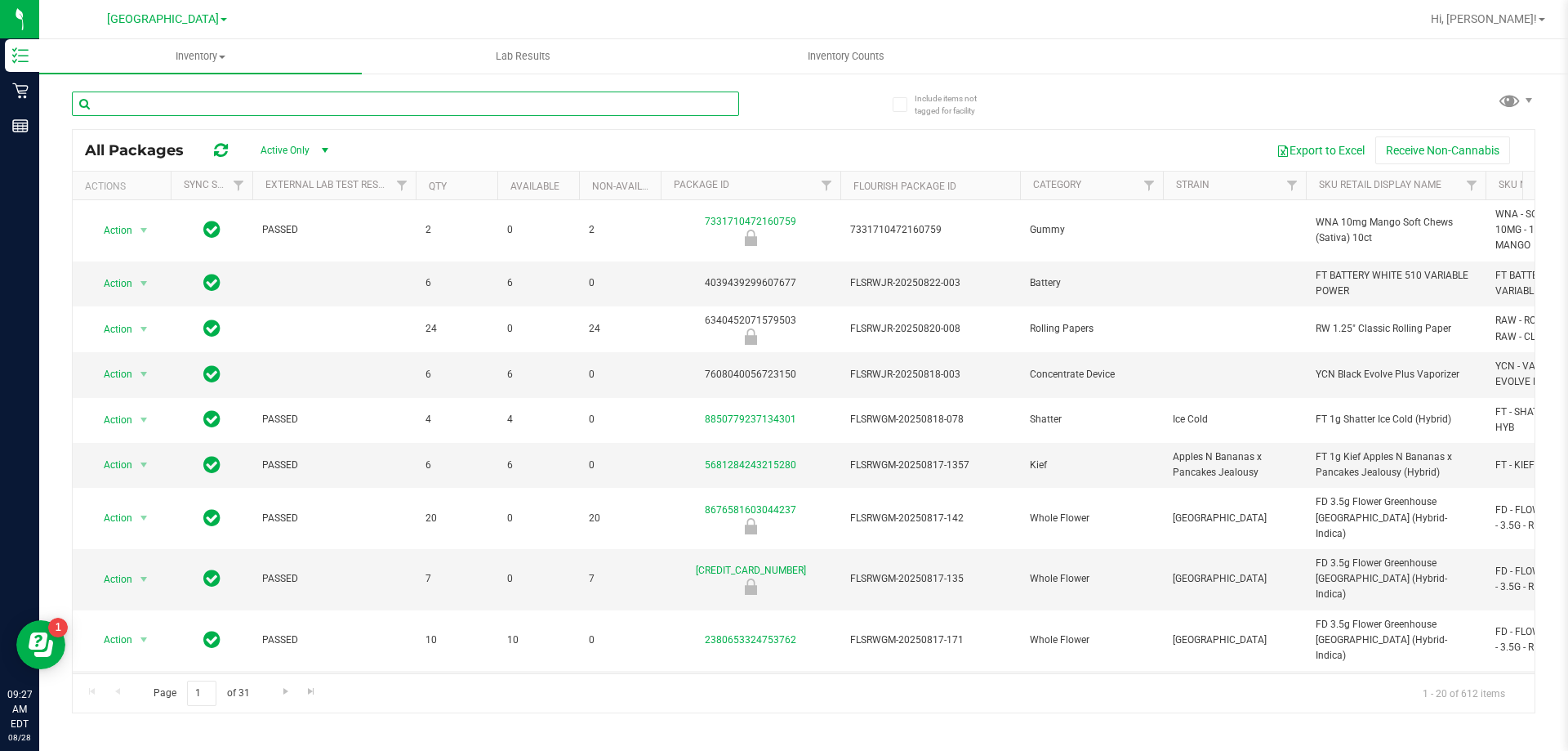
click at [242, 107] on input "text" at bounding box center [405, 103] width 667 height 25
paste input "FT 1g Vape Cart CDT Distillate El Ranchero (Hybrid)"
type input "FT 1g Vape Cart CDT Distillate El Ranchero (Hybrid)"
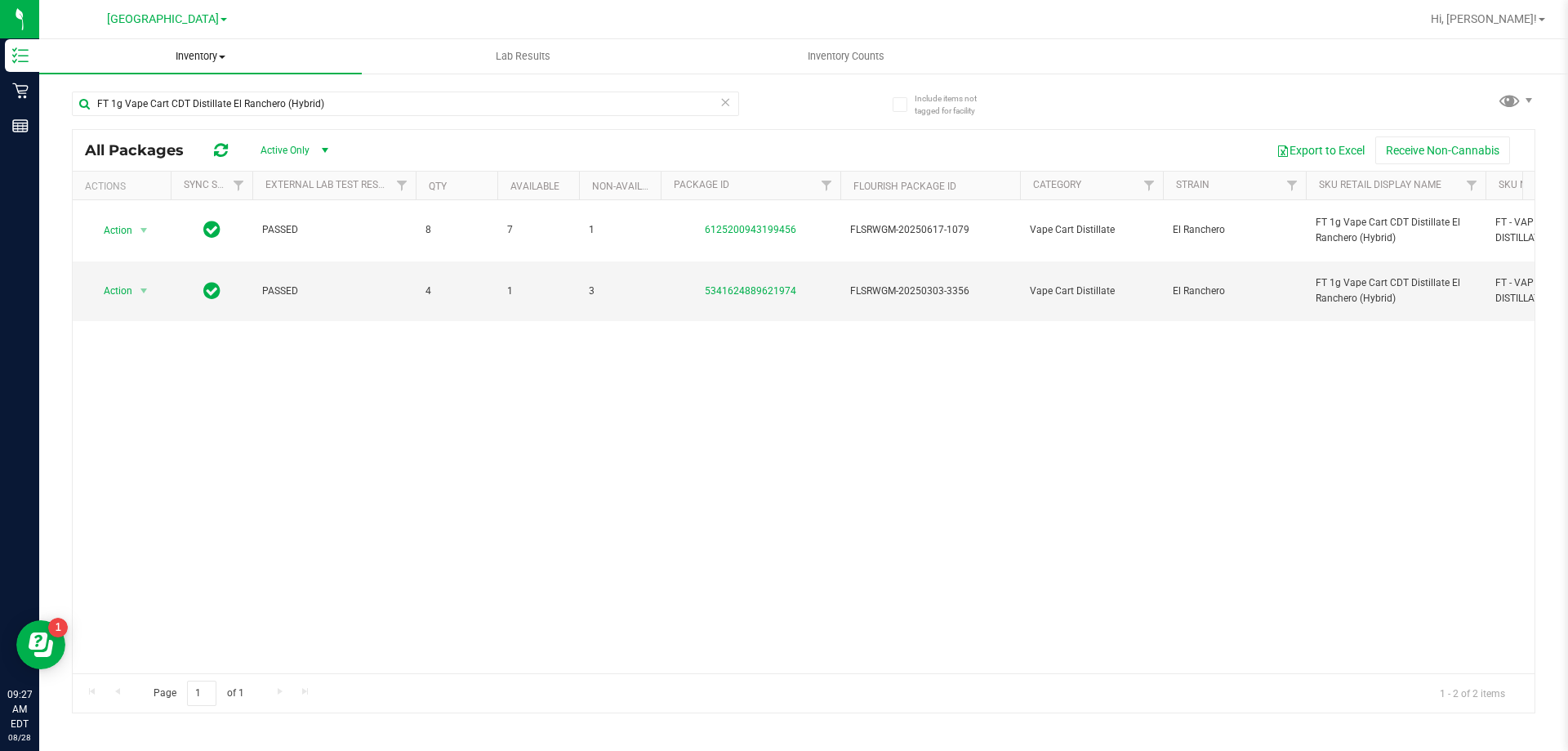
click at [201, 58] on span "Inventory" at bounding box center [200, 56] width 322 height 15
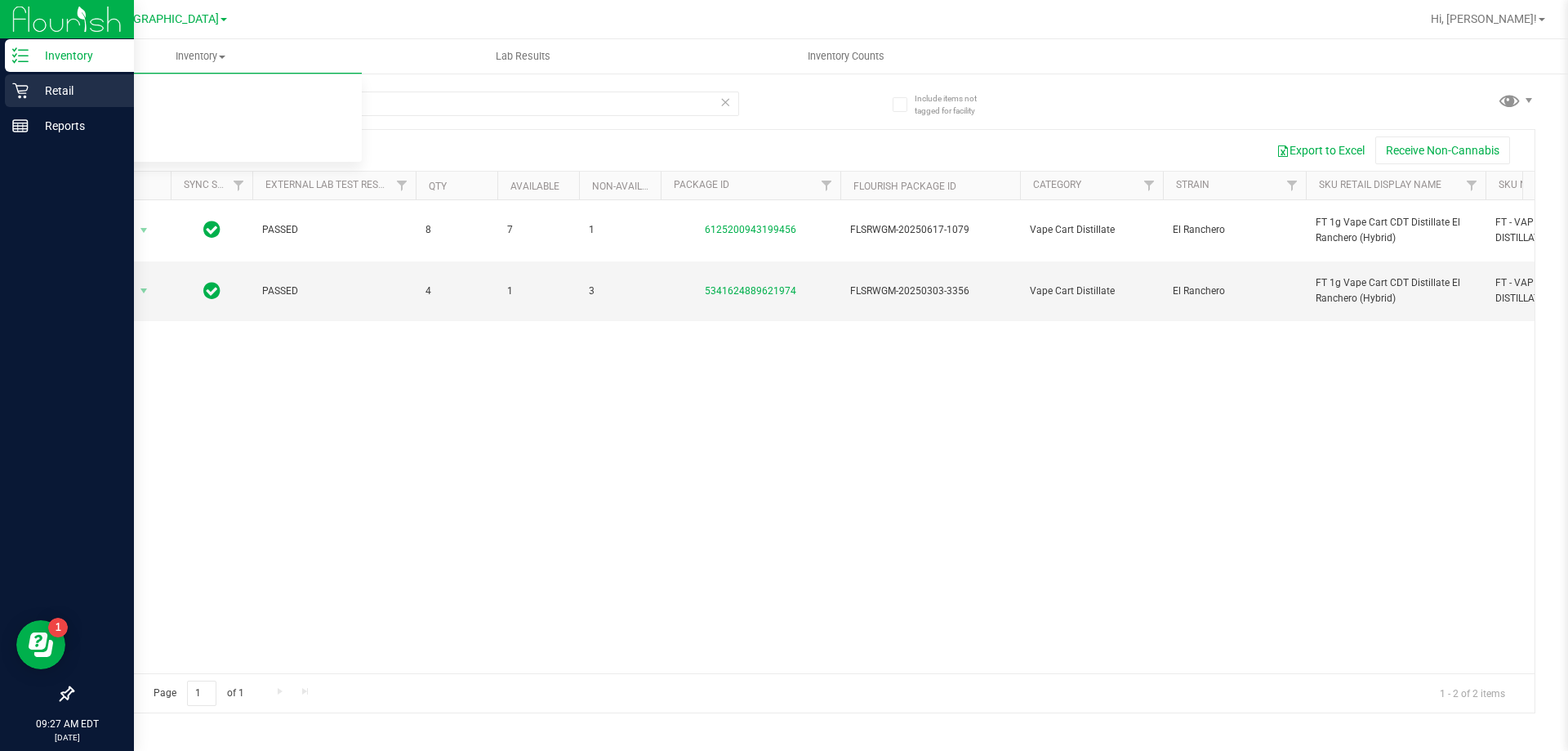
click at [44, 99] on p "Retail" at bounding box center [77, 91] width 98 height 20
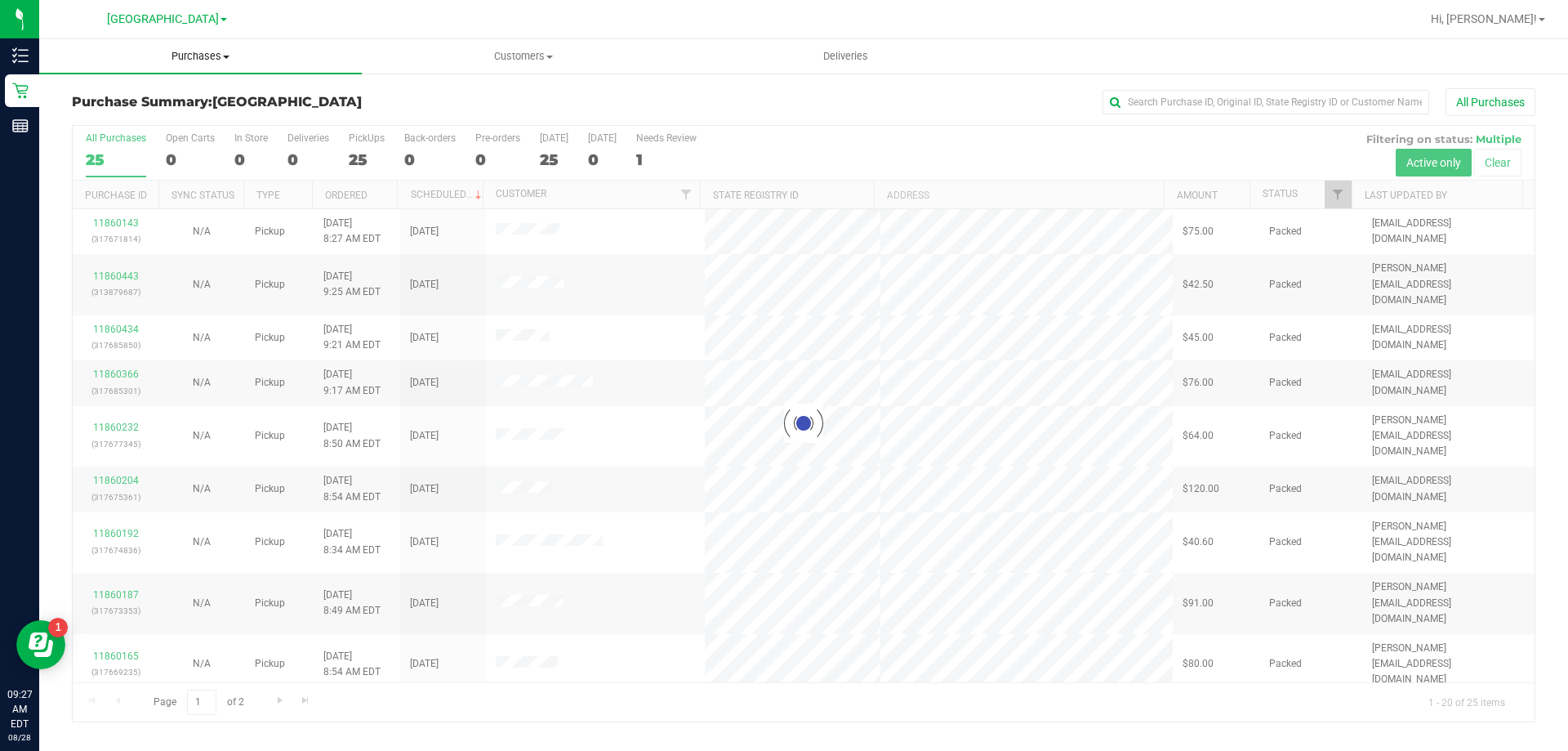
click at [247, 47] on uib-tab-heading "Purchases Summary of purchases Fulfillment All purchases" at bounding box center [200, 56] width 322 height 34
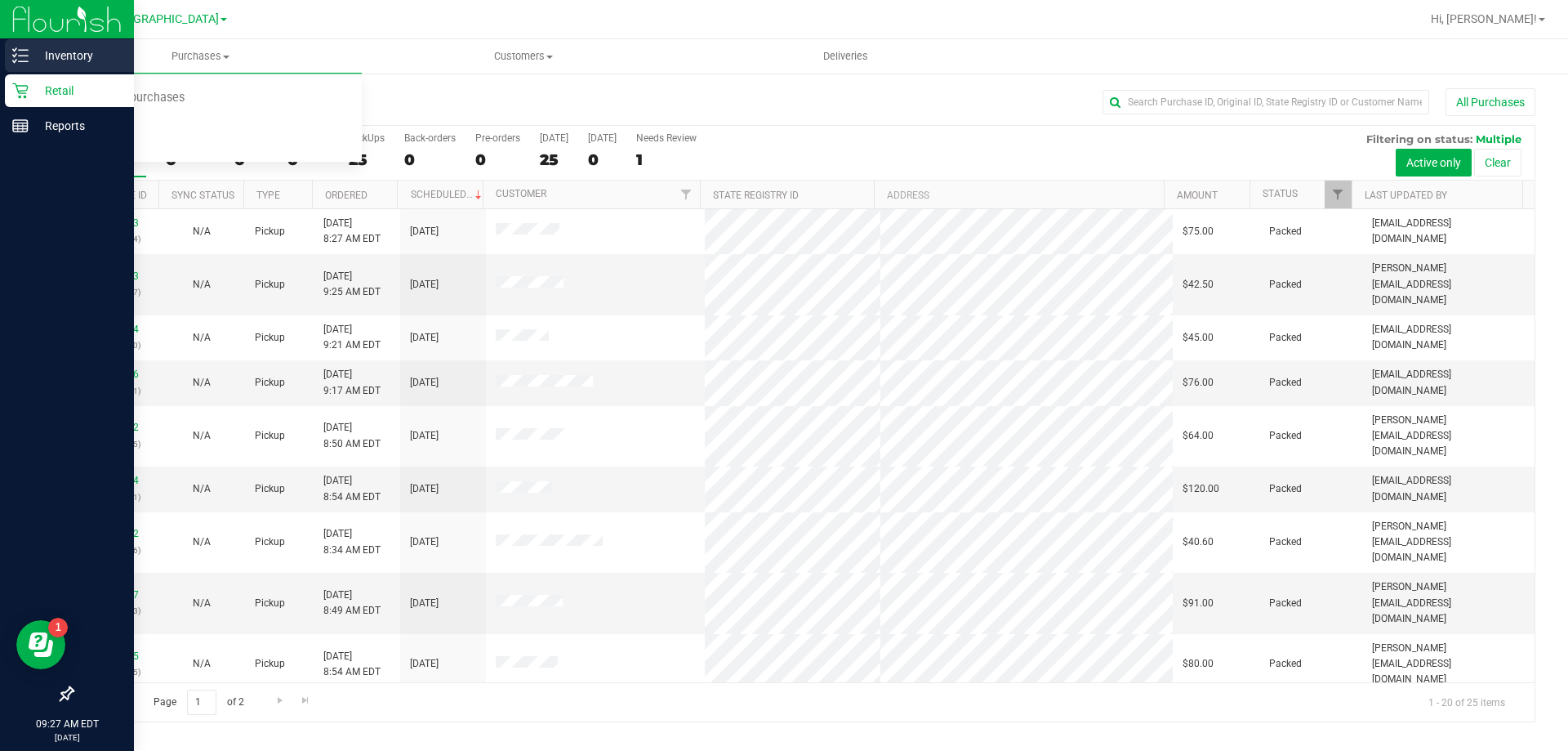
click at [36, 62] on p "Inventory" at bounding box center [77, 55] width 98 height 20
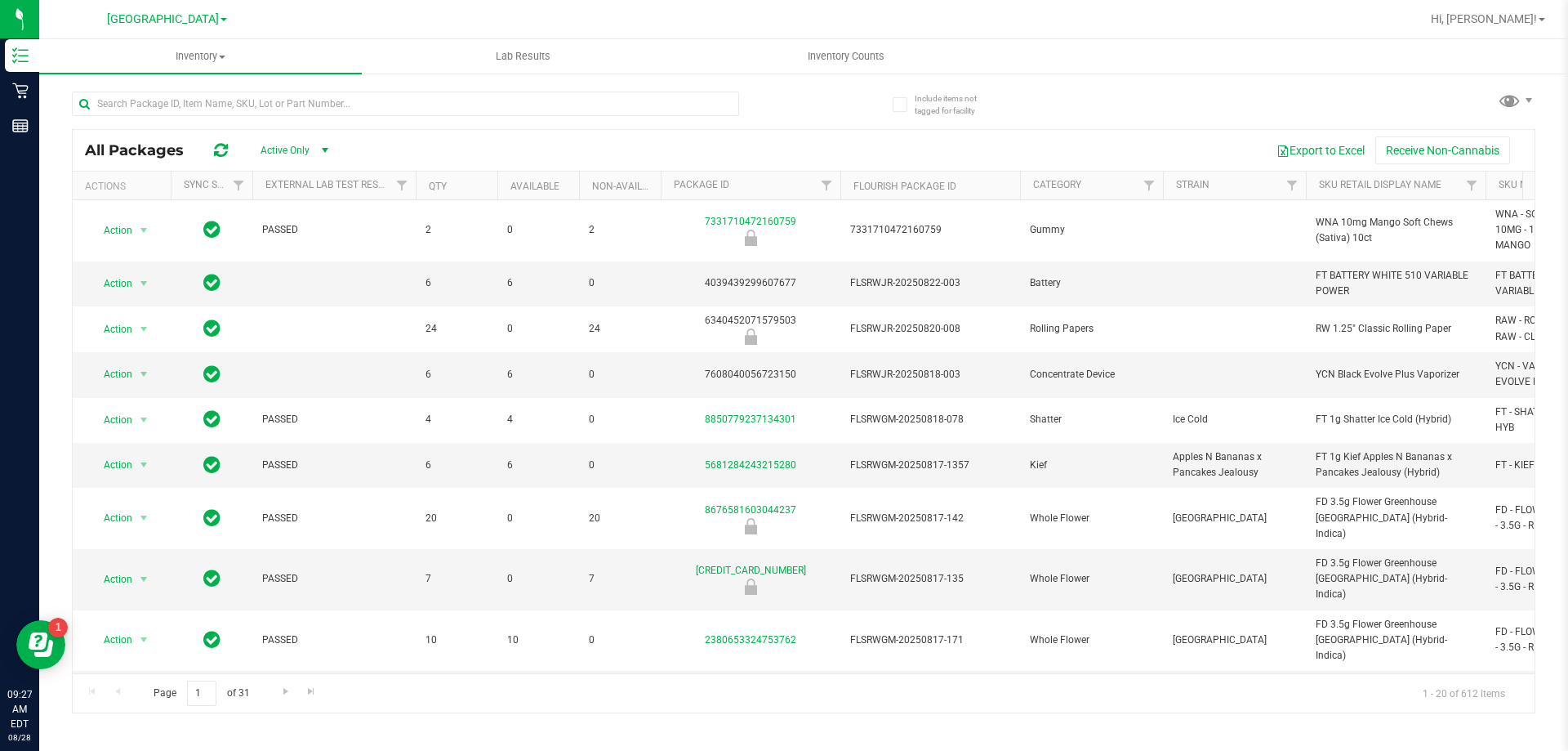
click at [297, 13] on div at bounding box center [856, 19] width 1128 height 32
click at [197, 63] on uib-tab-heading "Inventory All packages All inventory Waste log" at bounding box center [200, 56] width 322 height 34
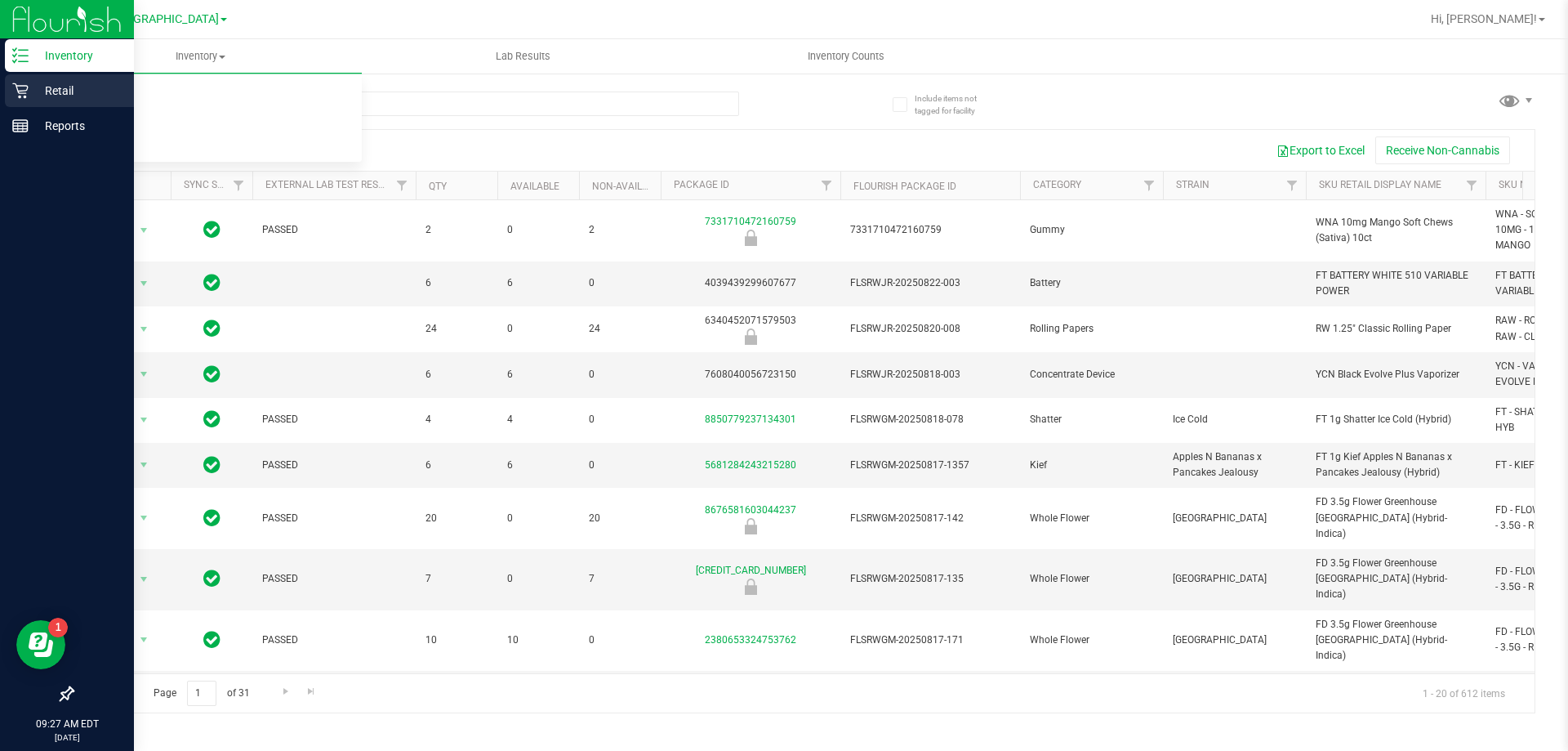
click at [37, 86] on p "Retail" at bounding box center [77, 91] width 98 height 20
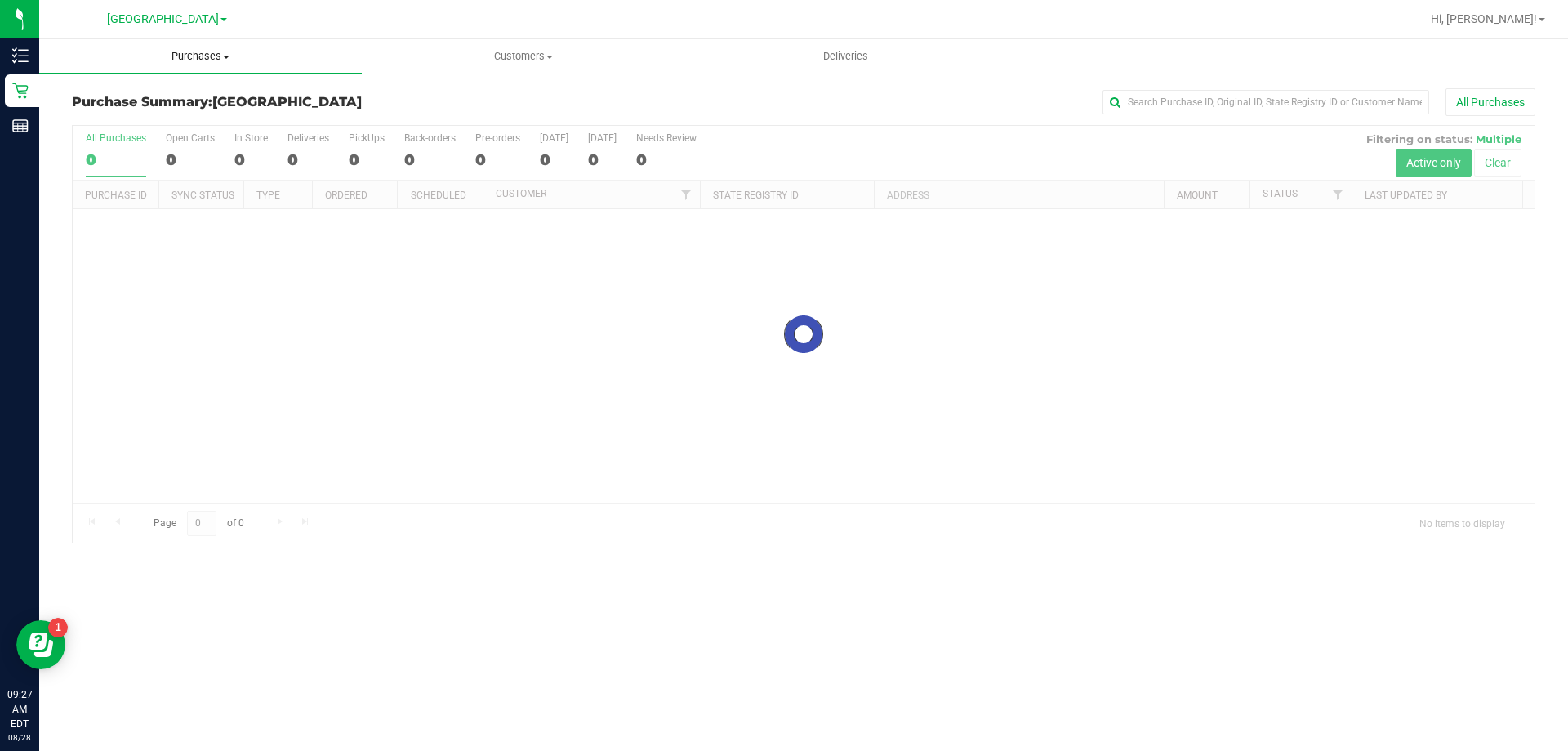
click at [221, 62] on span "Purchases" at bounding box center [200, 56] width 322 height 15
click at [152, 121] on li "Fulfillment" at bounding box center [200, 118] width 322 height 20
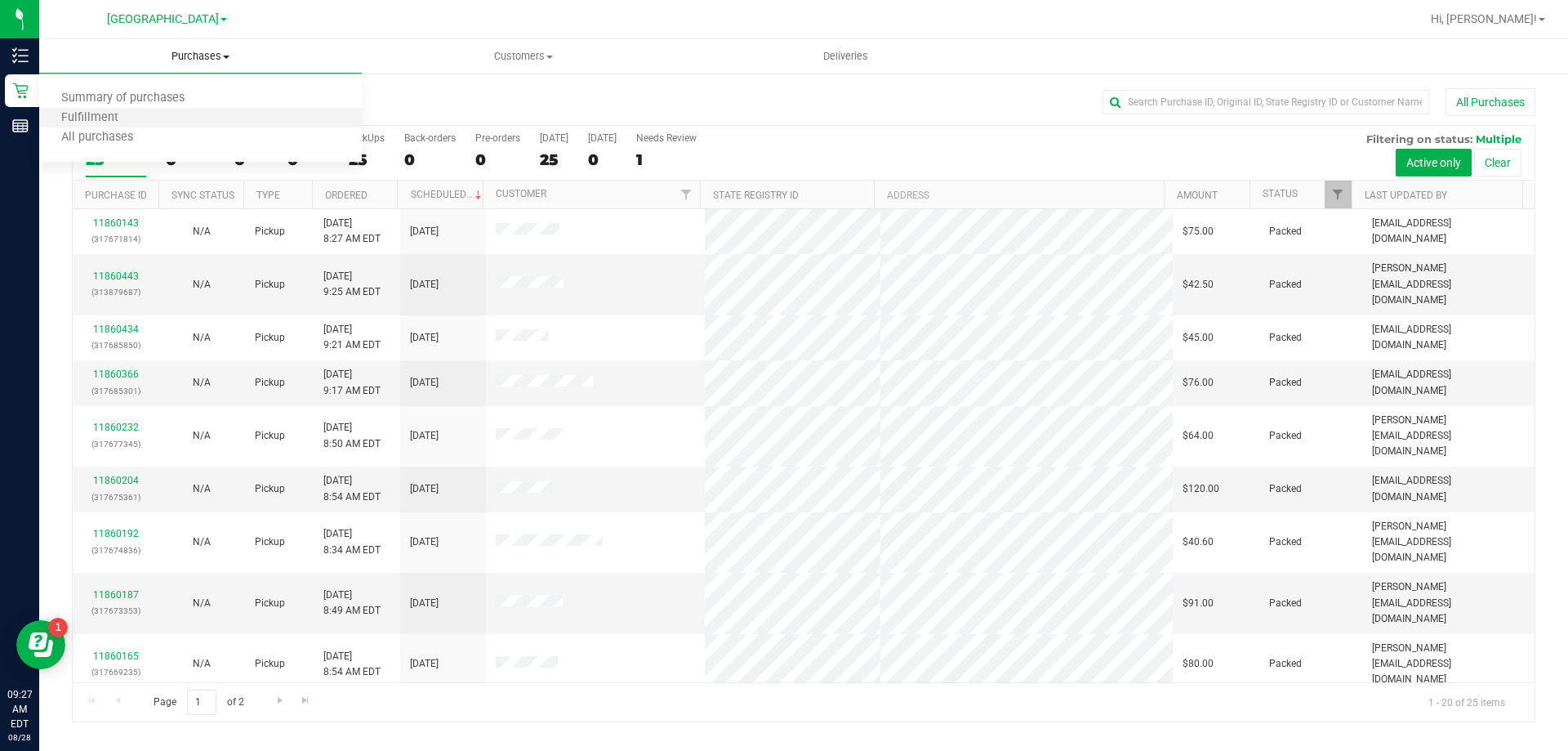
click at [139, 120] on li "Fulfillment" at bounding box center [200, 118] width 322 height 20
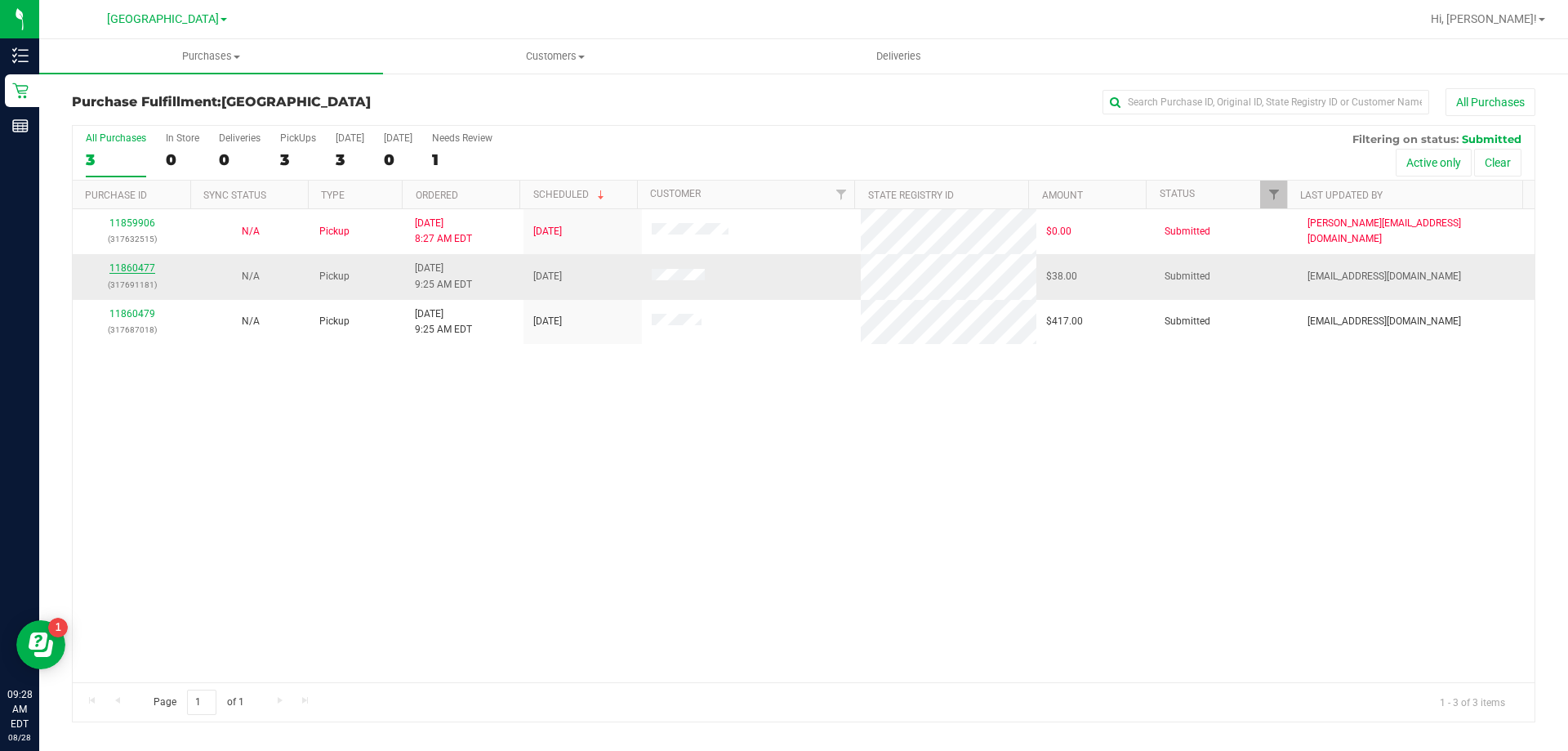
click at [119, 269] on link "11860477" at bounding box center [132, 268] width 45 height 11
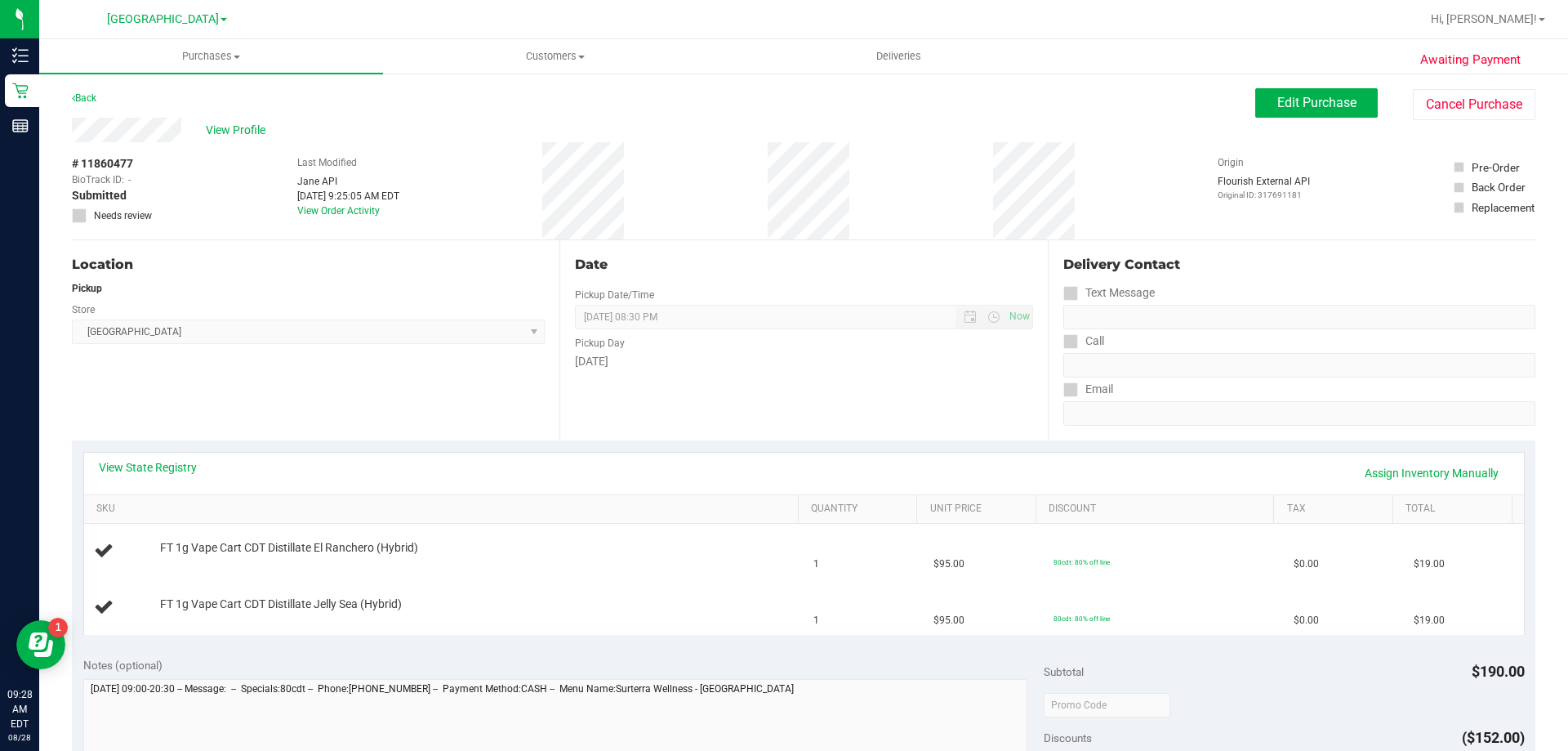
click at [697, 198] on div "# 11860477 BioTrack ID: - Submitted Needs review Last Modified [PERSON_NAME] AP…" at bounding box center [803, 191] width 1463 height 98
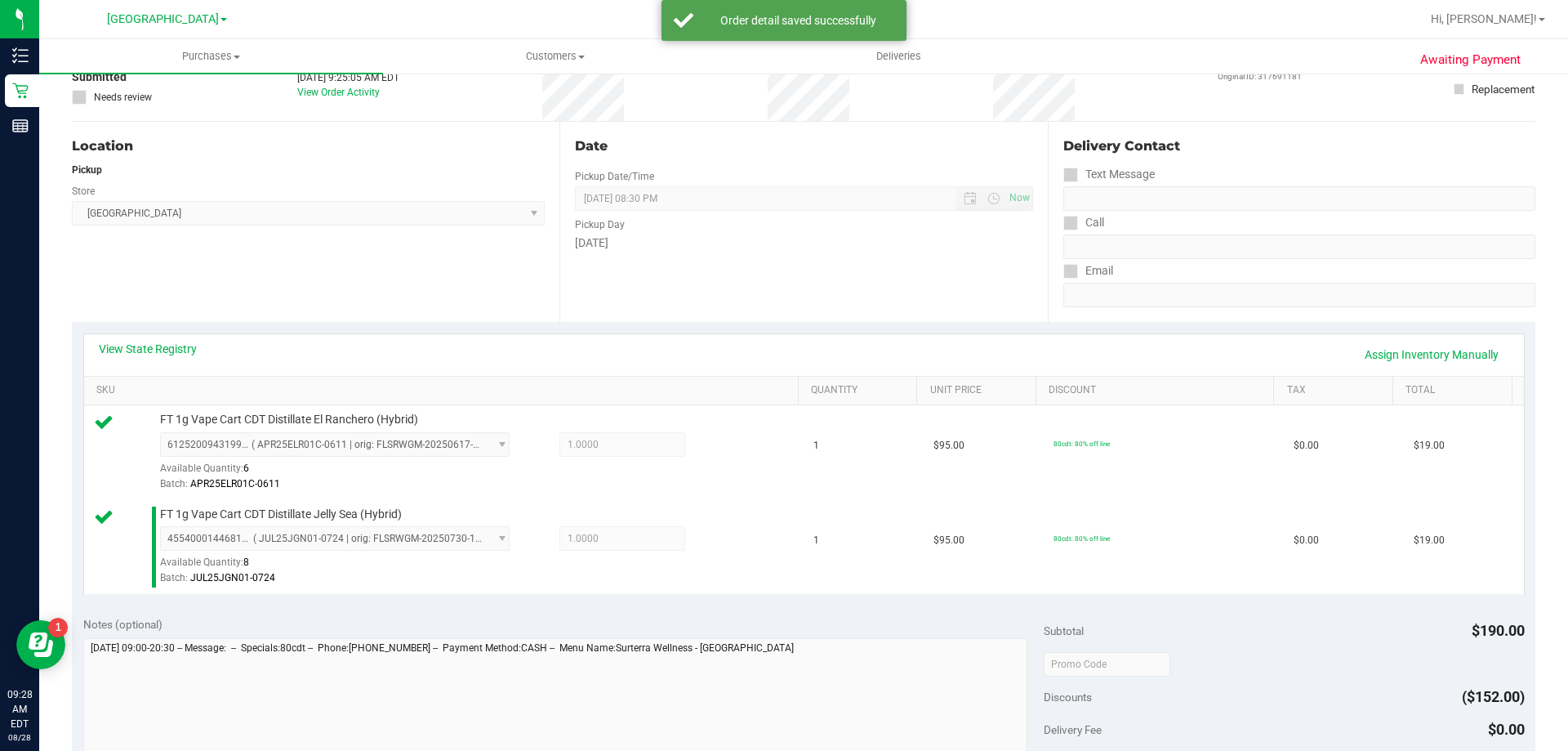
scroll to position [245, 0]
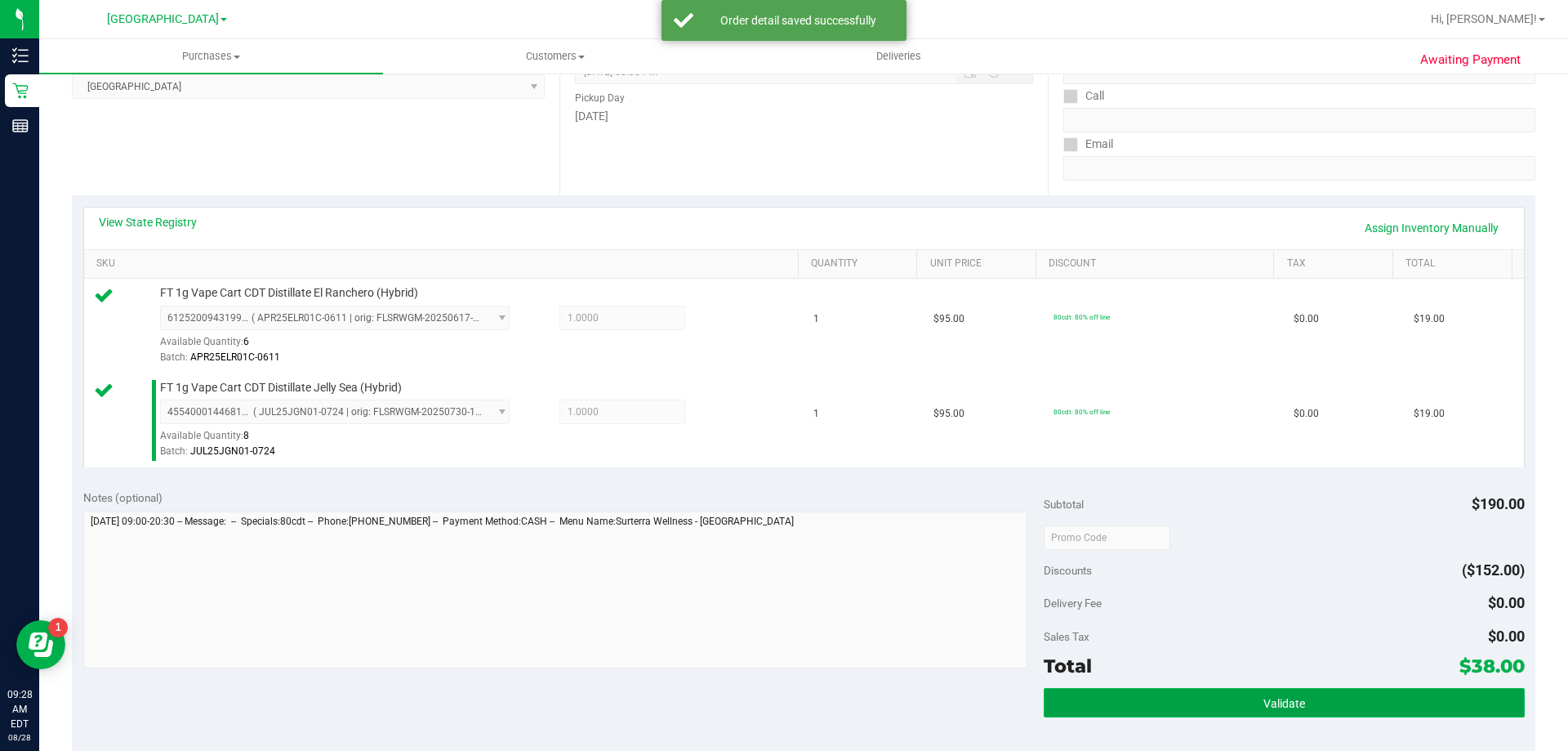
click at [1235, 716] on button "Validate" at bounding box center [1284, 702] width 480 height 29
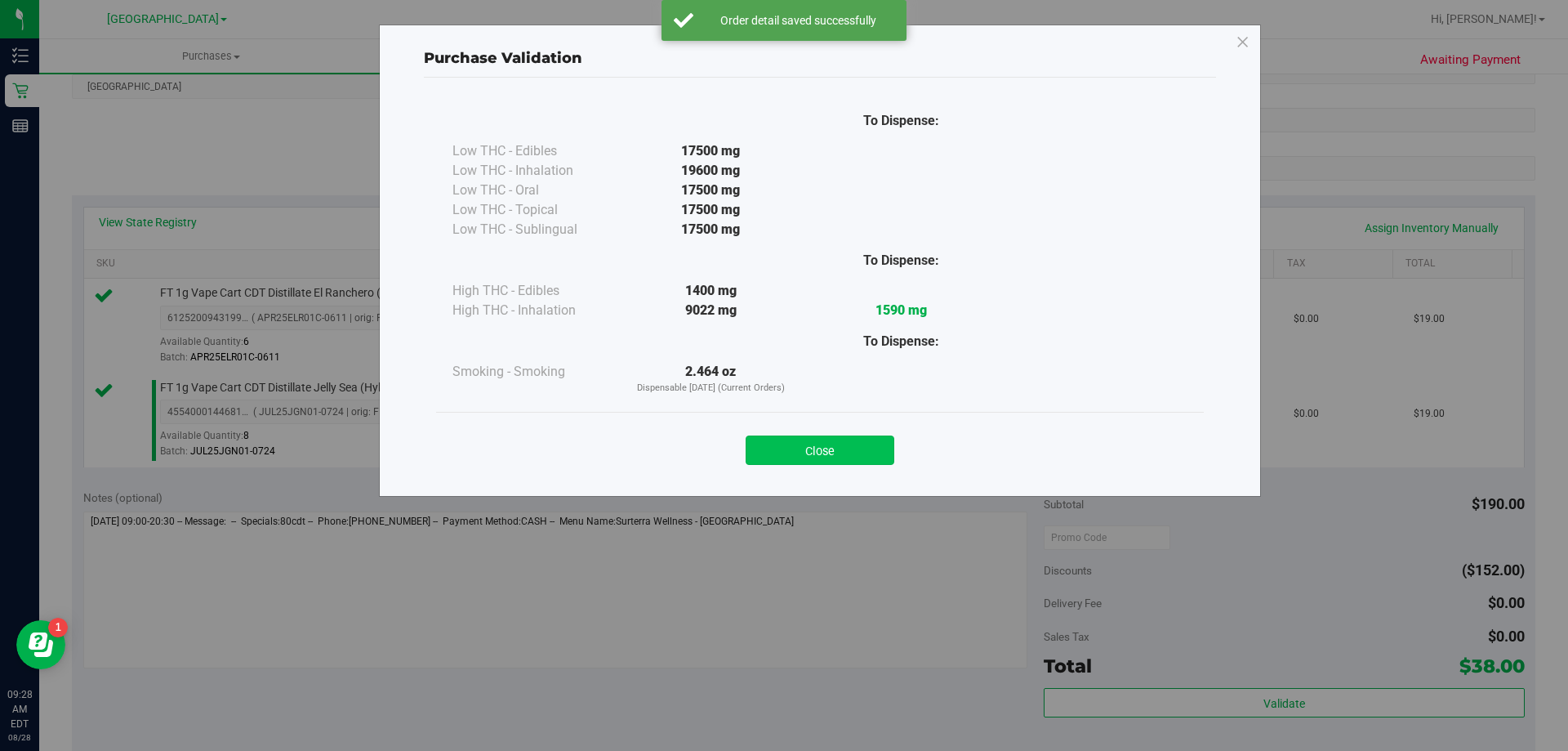
click at [827, 457] on button "Close" at bounding box center [820, 450] width 149 height 29
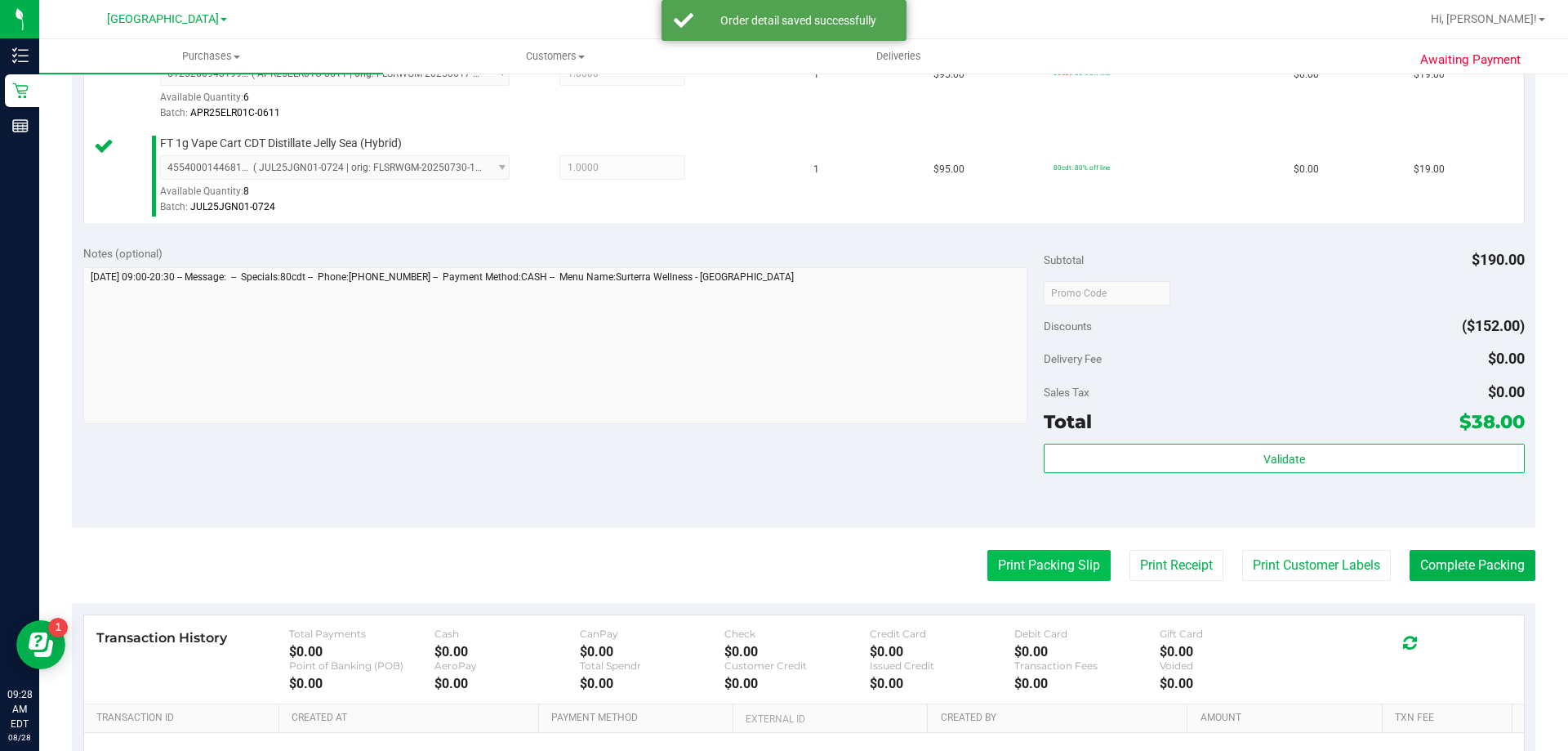
scroll to position [490, 0]
click at [1050, 566] on button "Print Packing Slip" at bounding box center [1049, 565] width 123 height 31
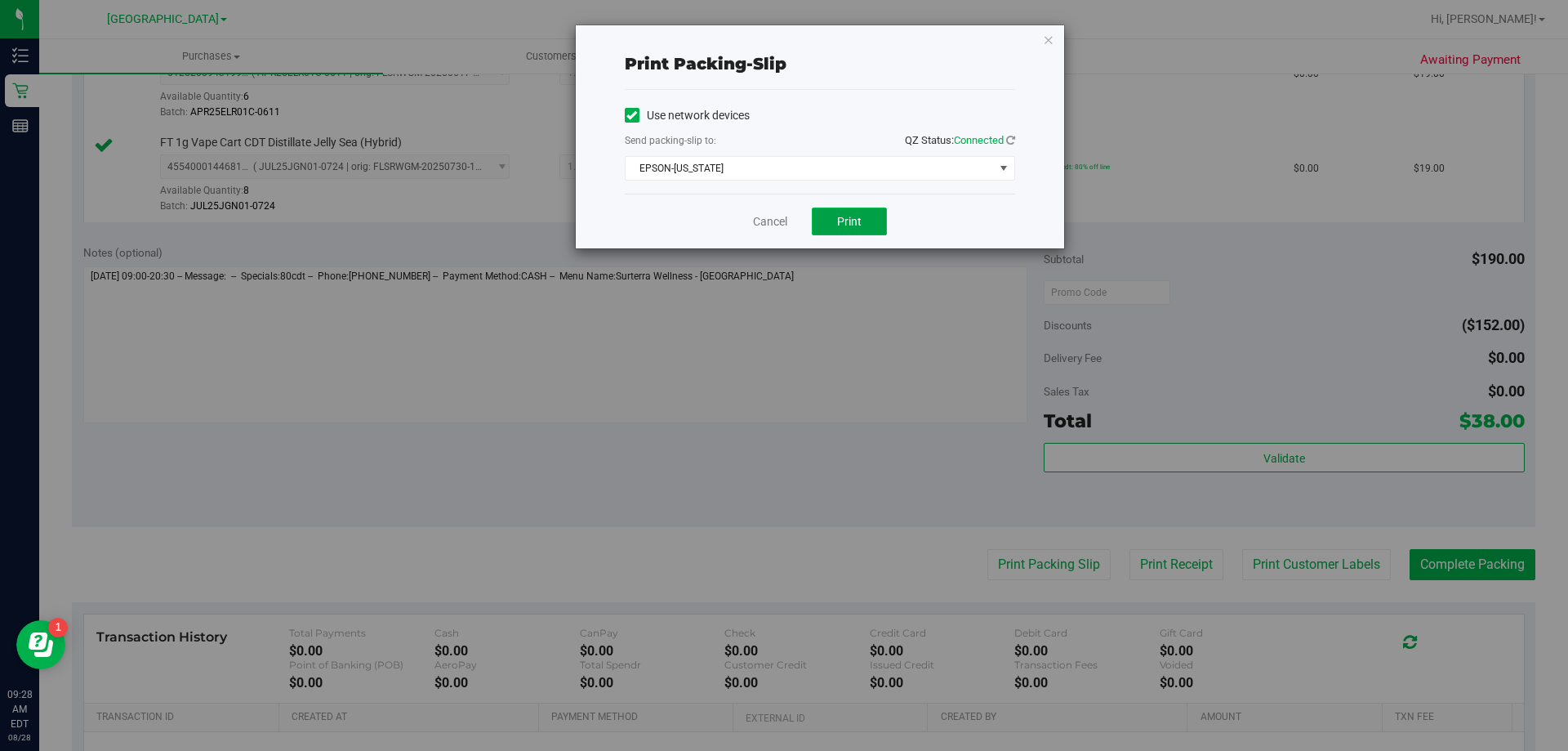
click at [837, 219] on span "Print" at bounding box center [849, 221] width 25 height 13
click at [759, 223] on link "Cancel" at bounding box center [770, 222] width 34 height 17
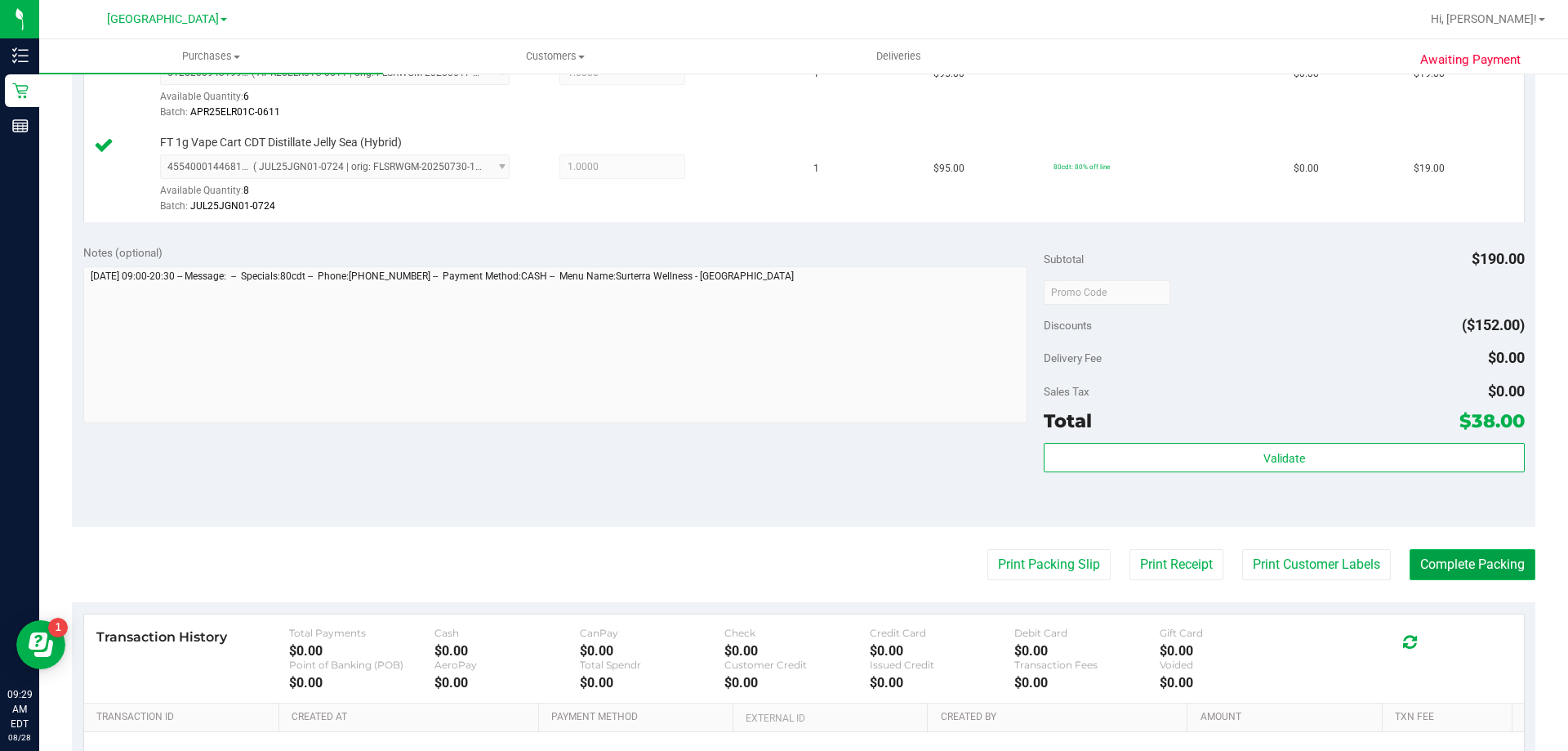
click at [1445, 564] on button "Complete Packing" at bounding box center [1471, 565] width 126 height 31
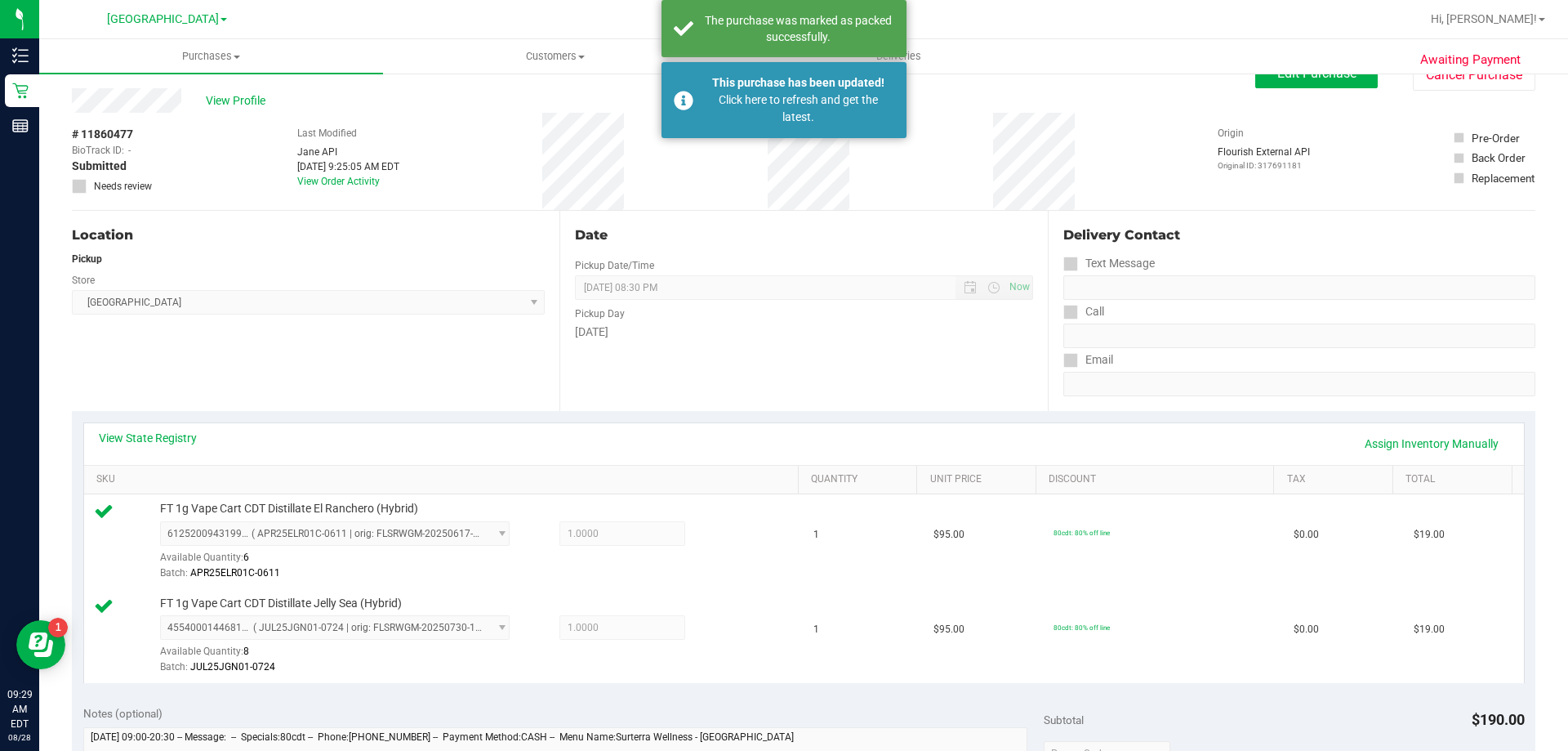
scroll to position [0, 0]
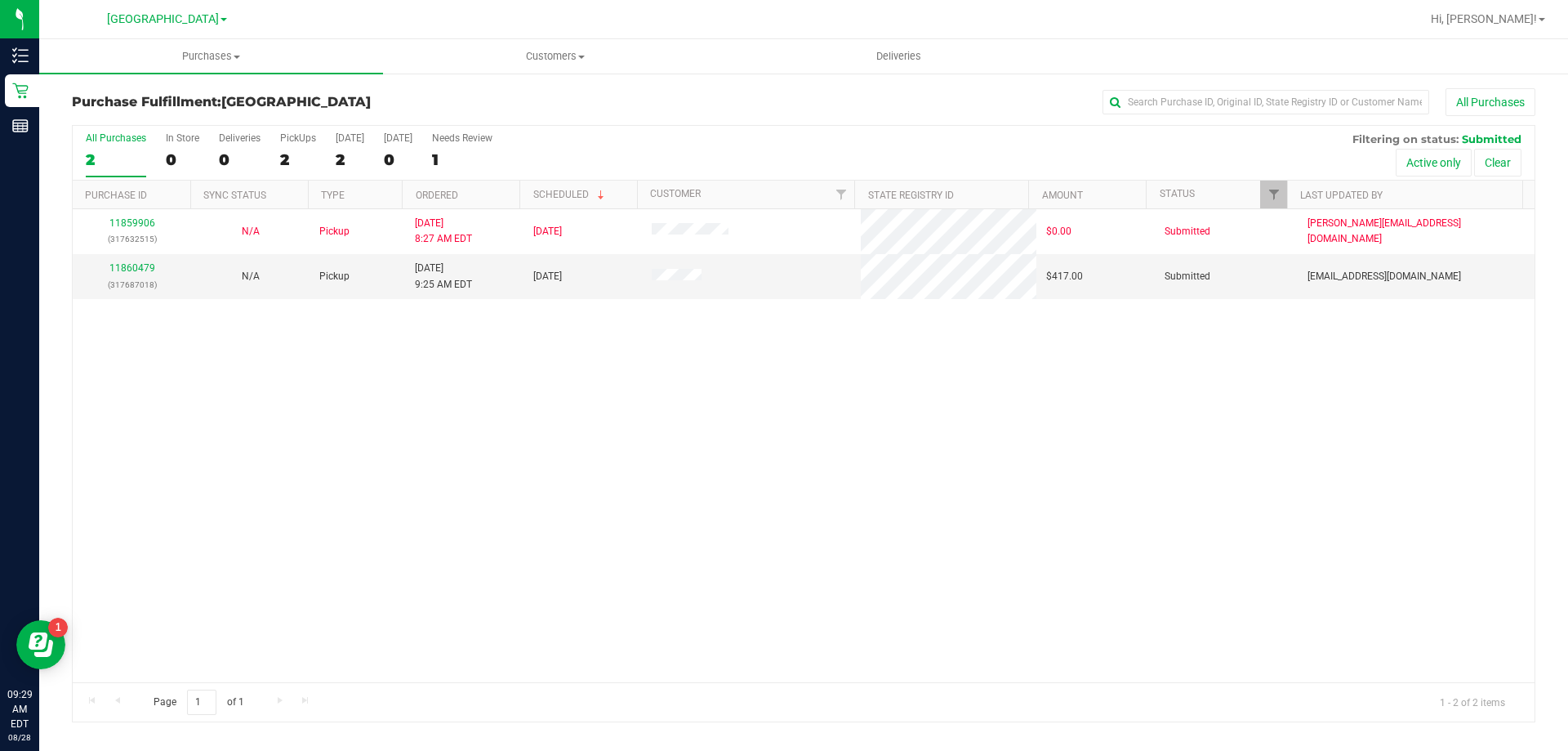
click at [522, 103] on h3 "Purchase Fulfillment: [GEOGRAPHIC_DATA]" at bounding box center [315, 102] width 487 height 15
click at [138, 263] on link "11860479" at bounding box center [132, 268] width 45 height 11
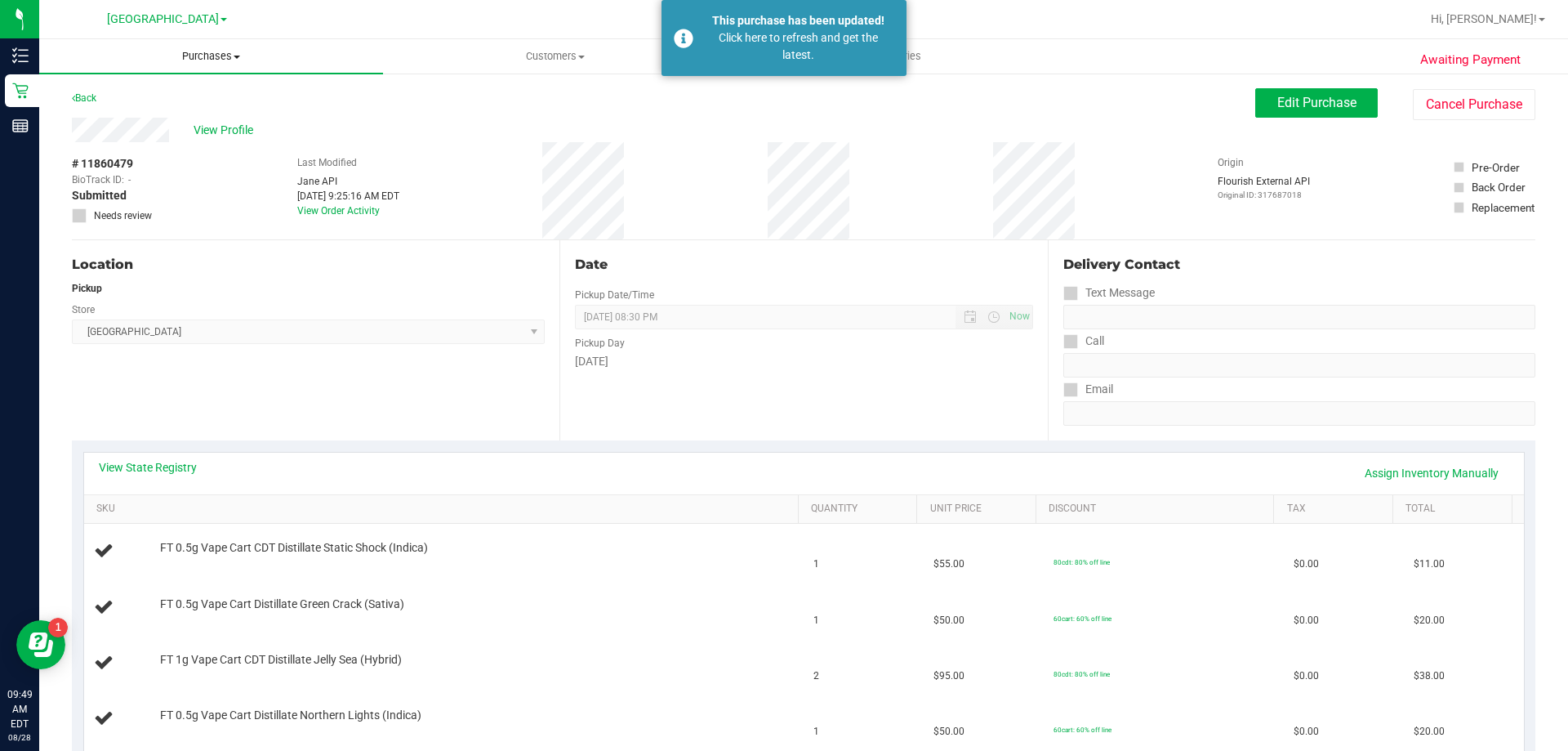
click at [191, 45] on uib-tab-heading "Purchases Summary of purchases Fulfillment All purchases" at bounding box center [211, 56] width 344 height 34
click at [188, 113] on li "Fulfillment" at bounding box center [211, 118] width 344 height 20
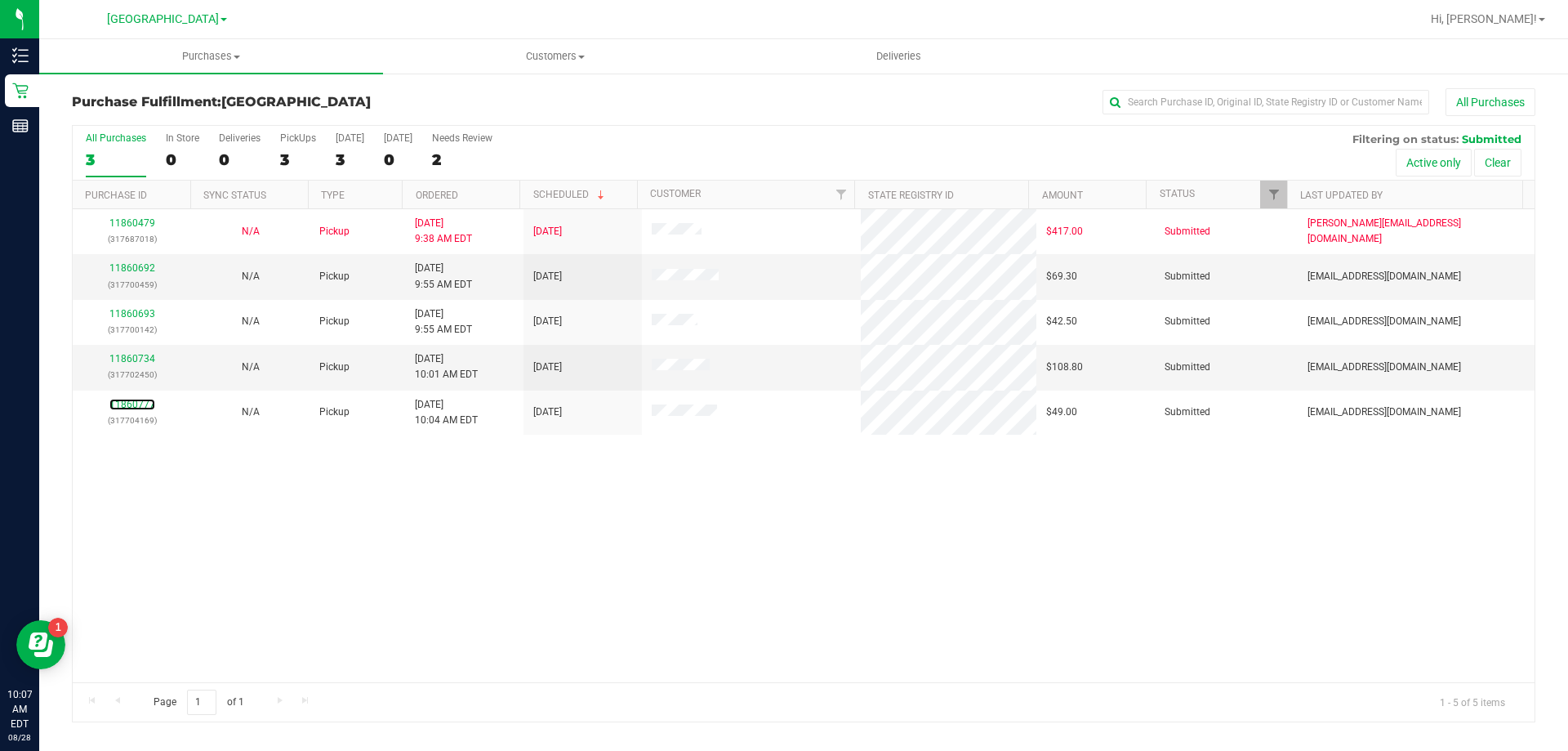
click at [125, 405] on link "11860777" at bounding box center [132, 404] width 45 height 11
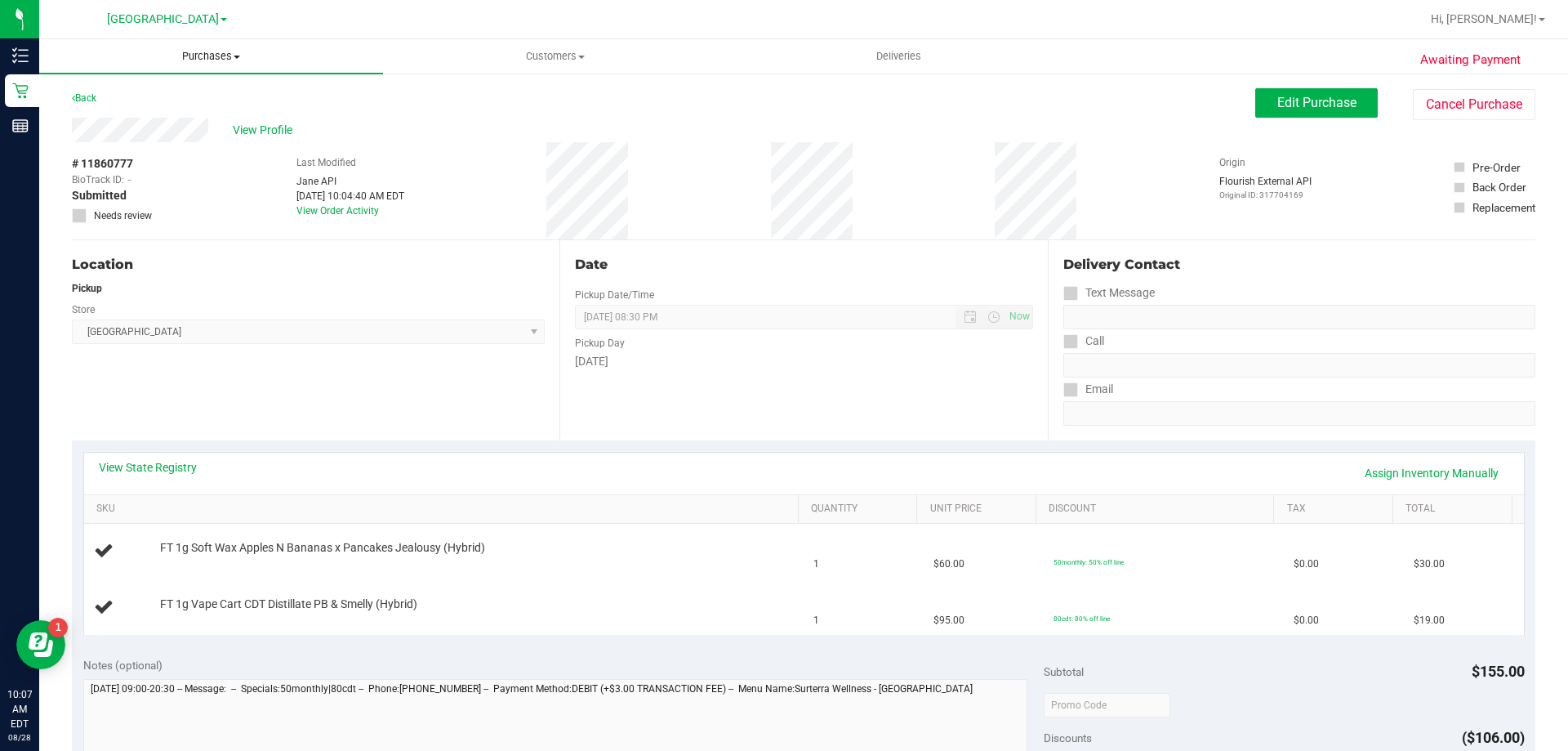
click at [182, 56] on span "Purchases" at bounding box center [211, 56] width 344 height 15
click at [167, 113] on li "Fulfillment" at bounding box center [211, 118] width 344 height 20
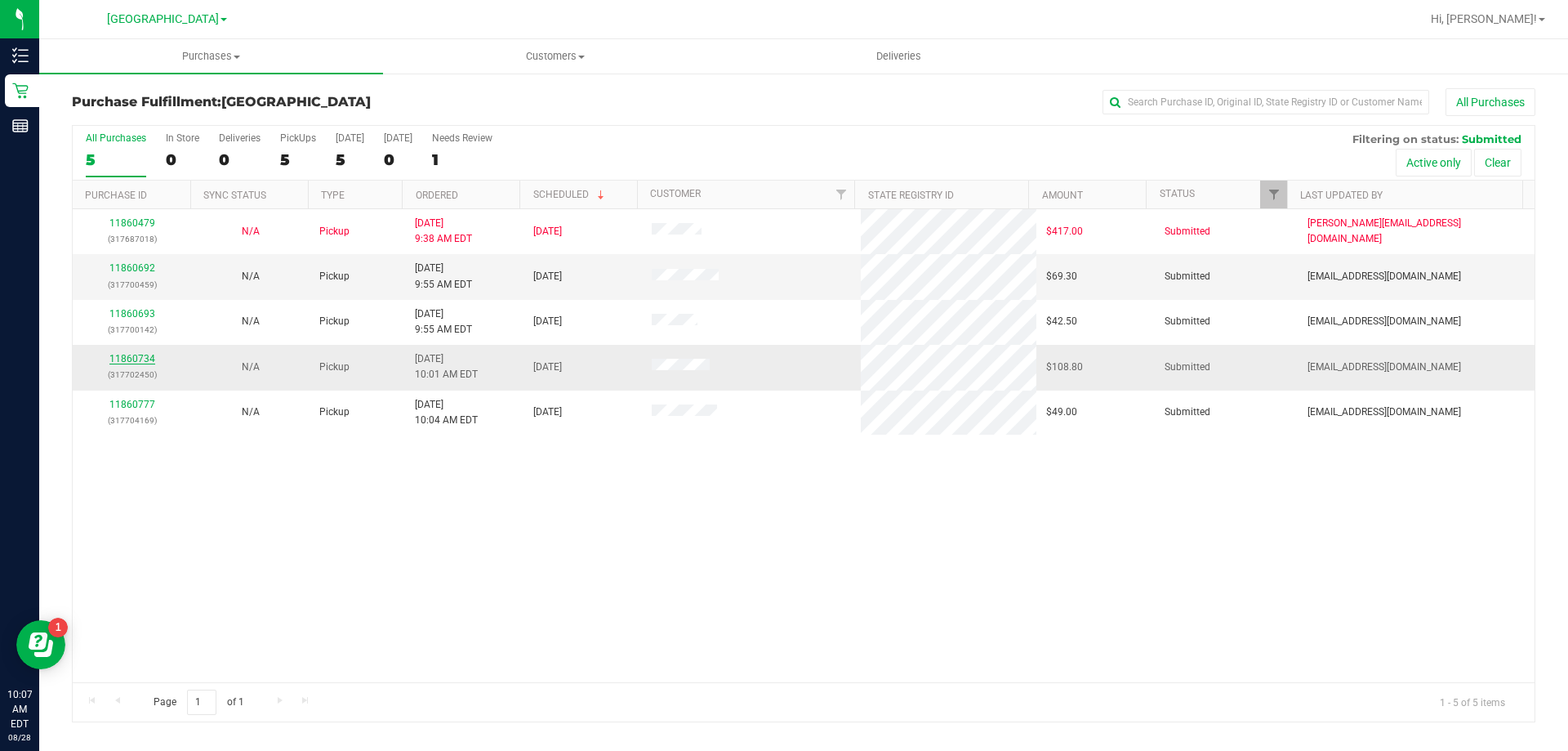
click at [142, 354] on link "11860734" at bounding box center [132, 358] width 45 height 11
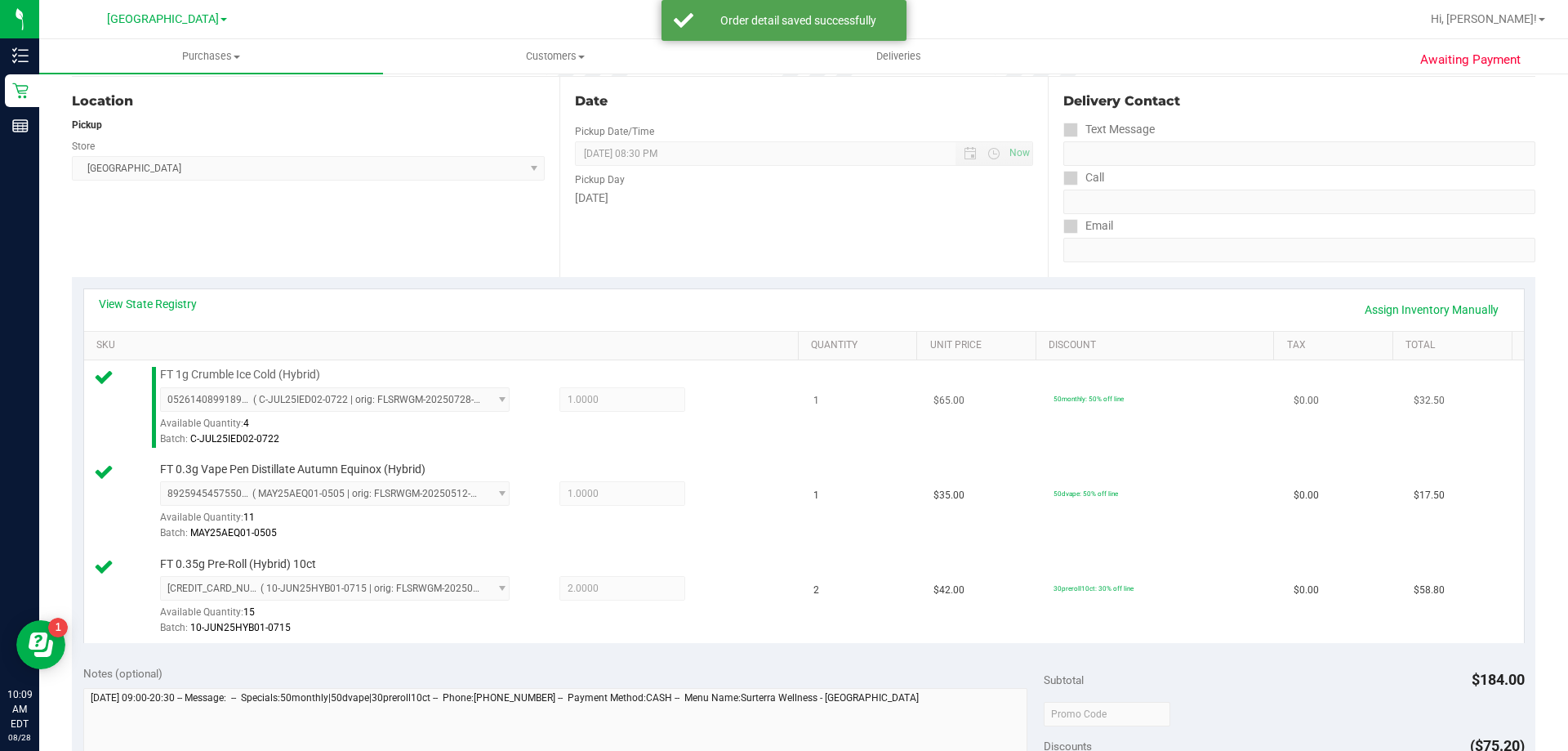
scroll to position [572, 0]
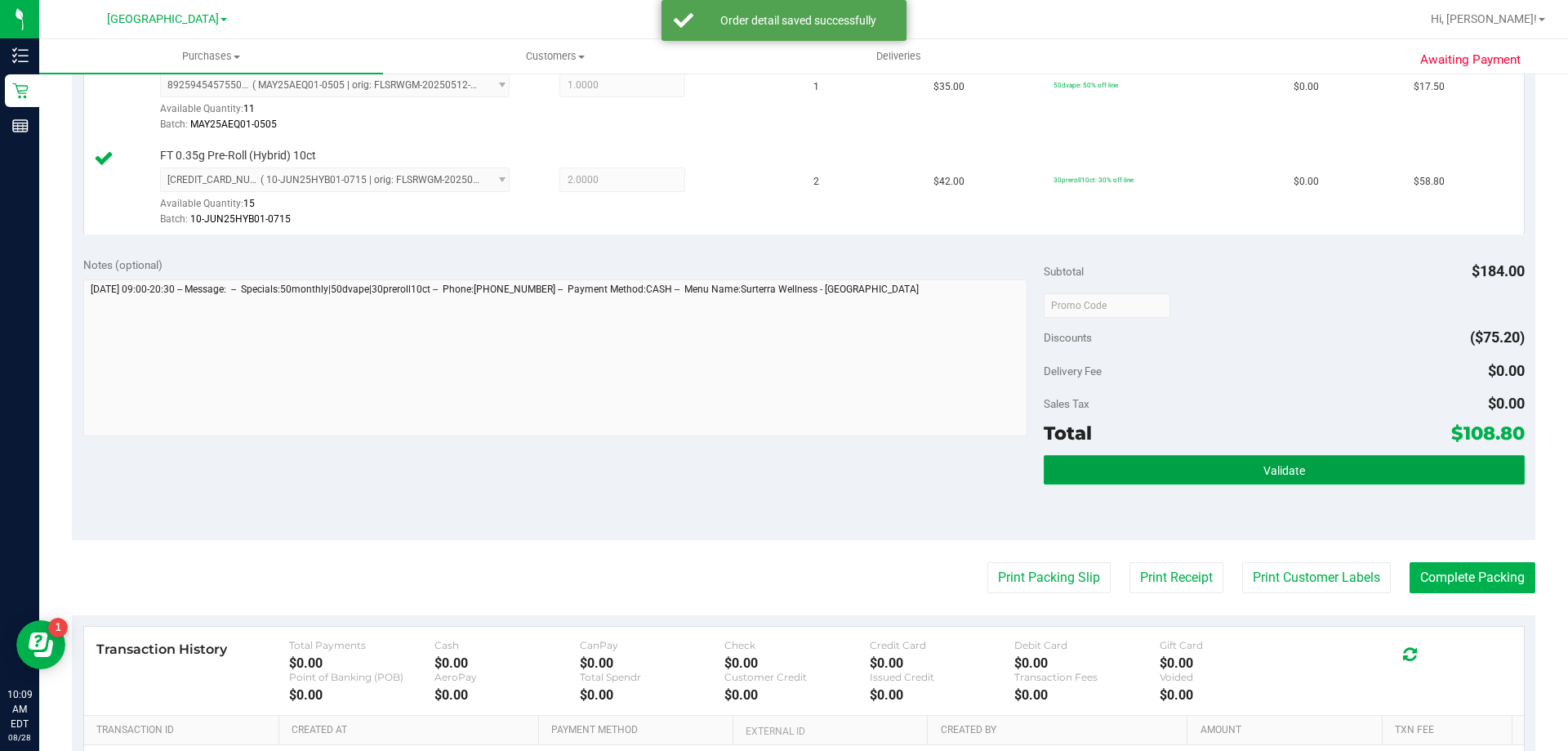
click at [1105, 481] on button "Validate" at bounding box center [1284, 470] width 480 height 29
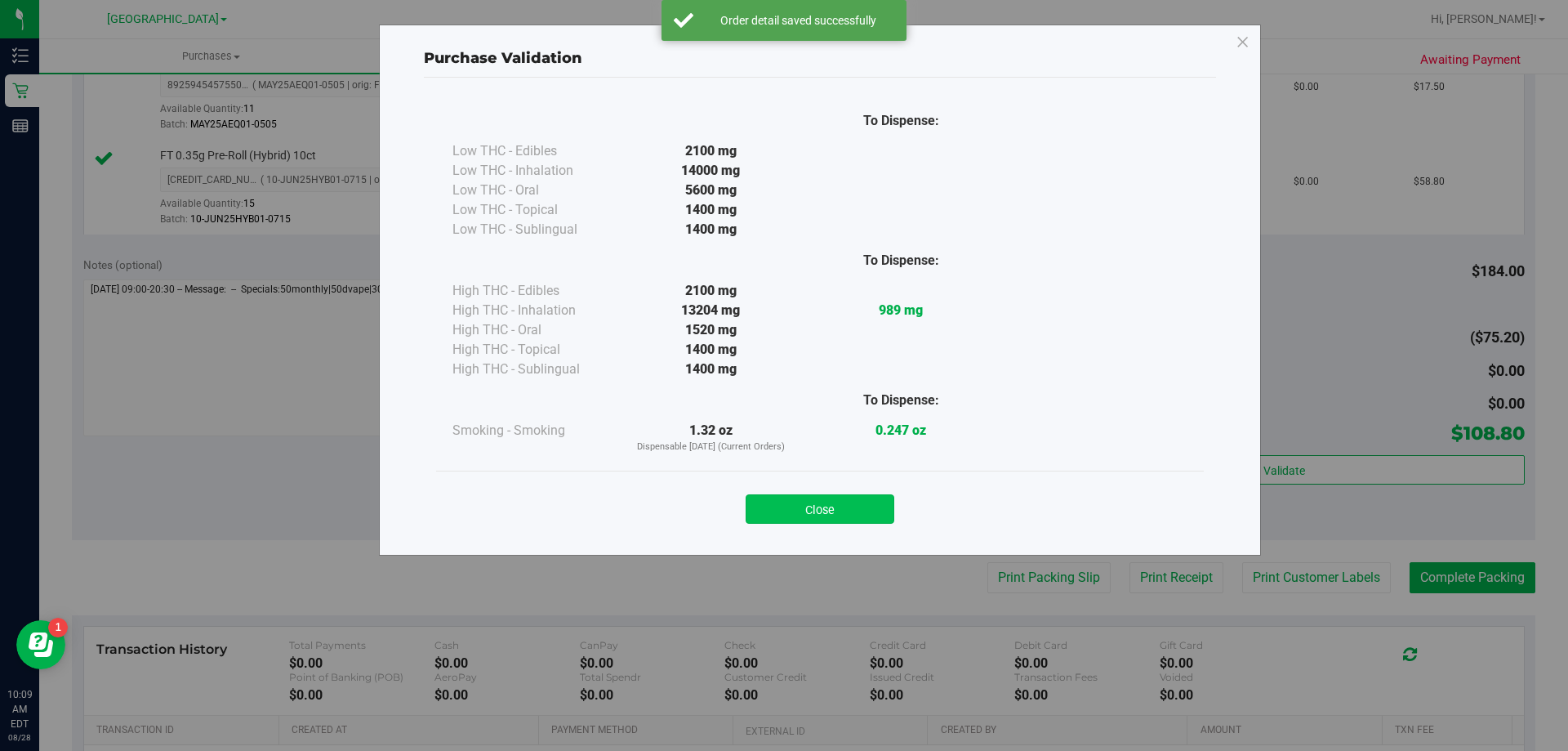
click at [870, 500] on button "Close" at bounding box center [820, 509] width 149 height 29
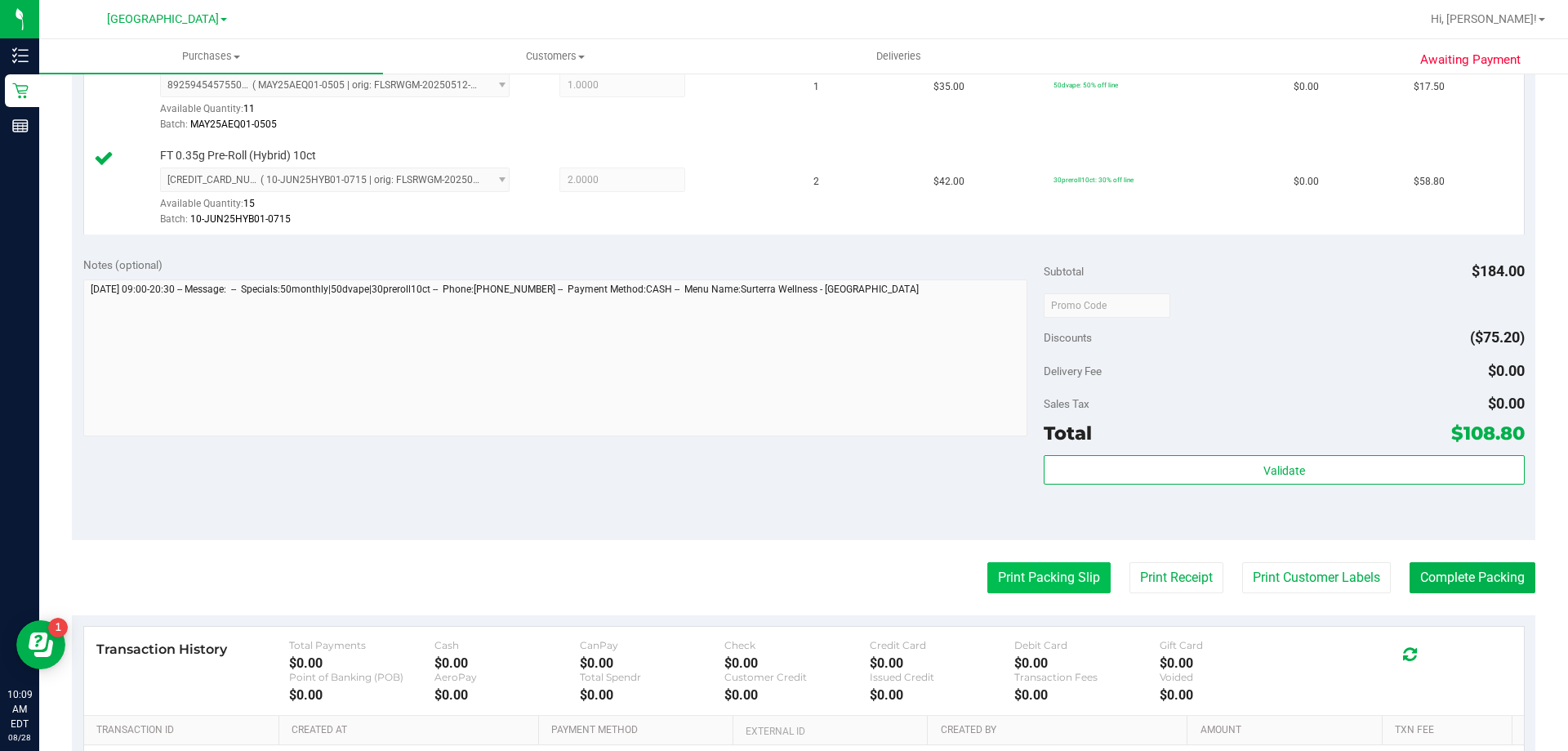
click at [1052, 566] on button "Print Packing Slip" at bounding box center [1049, 577] width 123 height 31
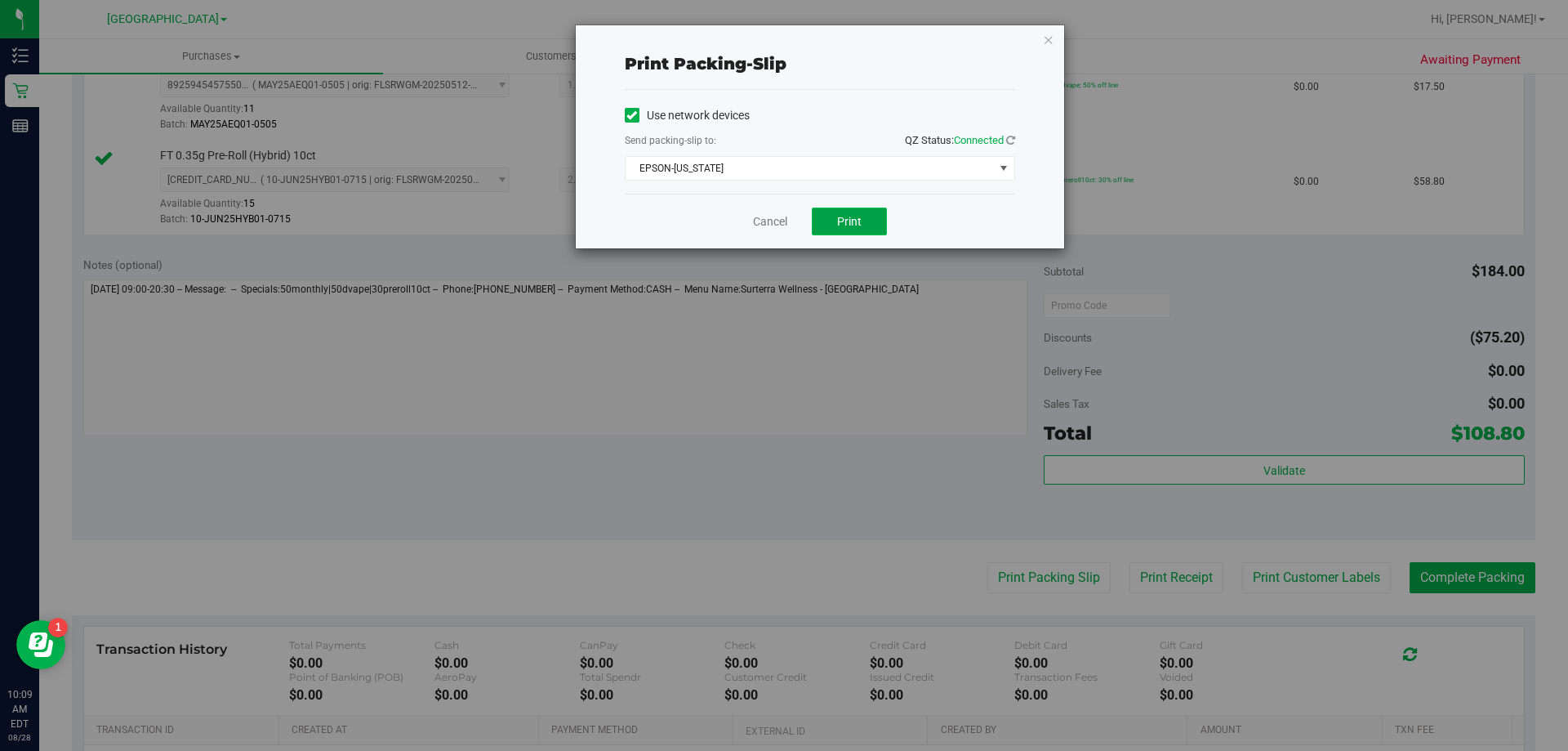
click at [835, 217] on button "Print" at bounding box center [849, 222] width 75 height 27
click at [781, 213] on link "Cancel" at bounding box center [770, 222] width 34 height 17
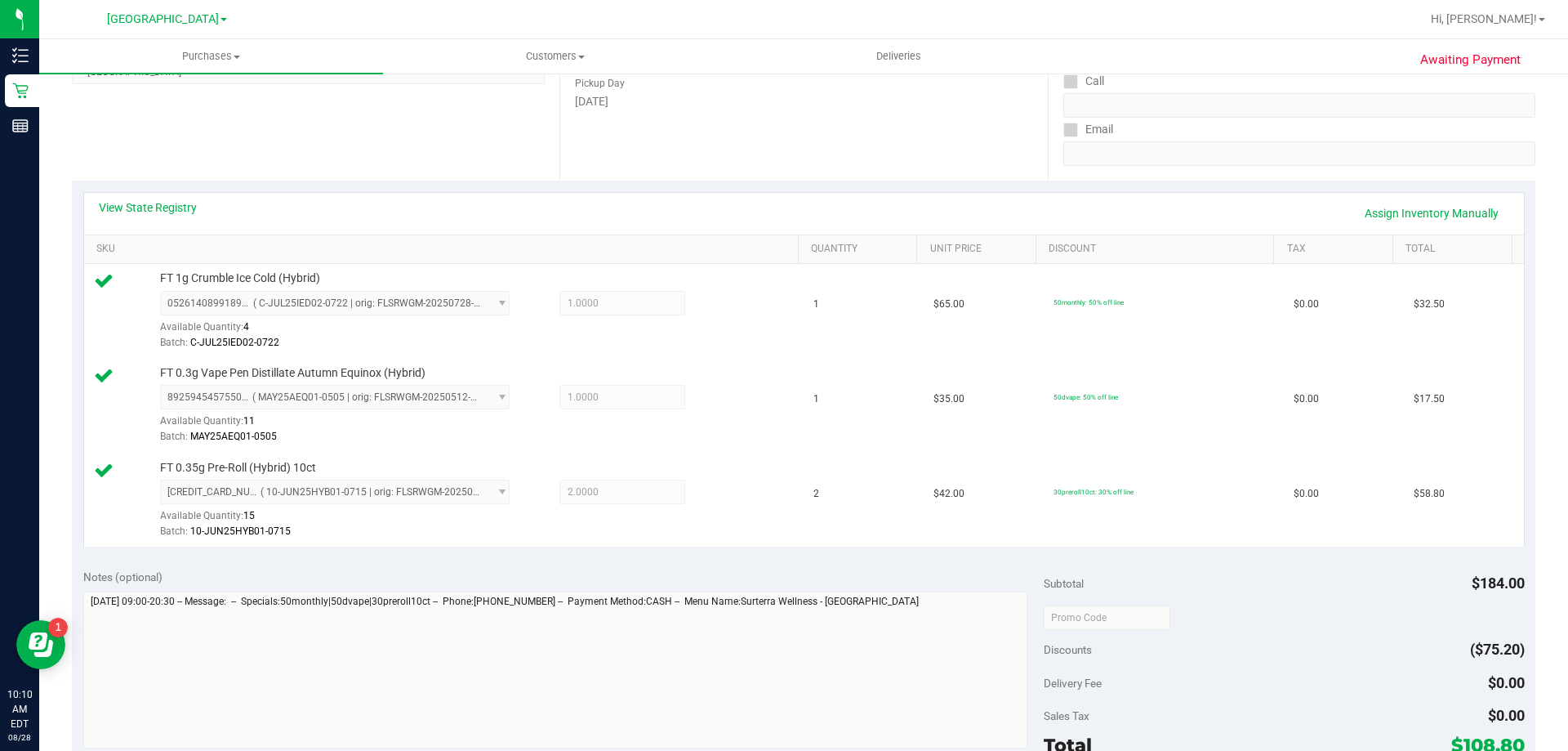
scroll to position [409, 0]
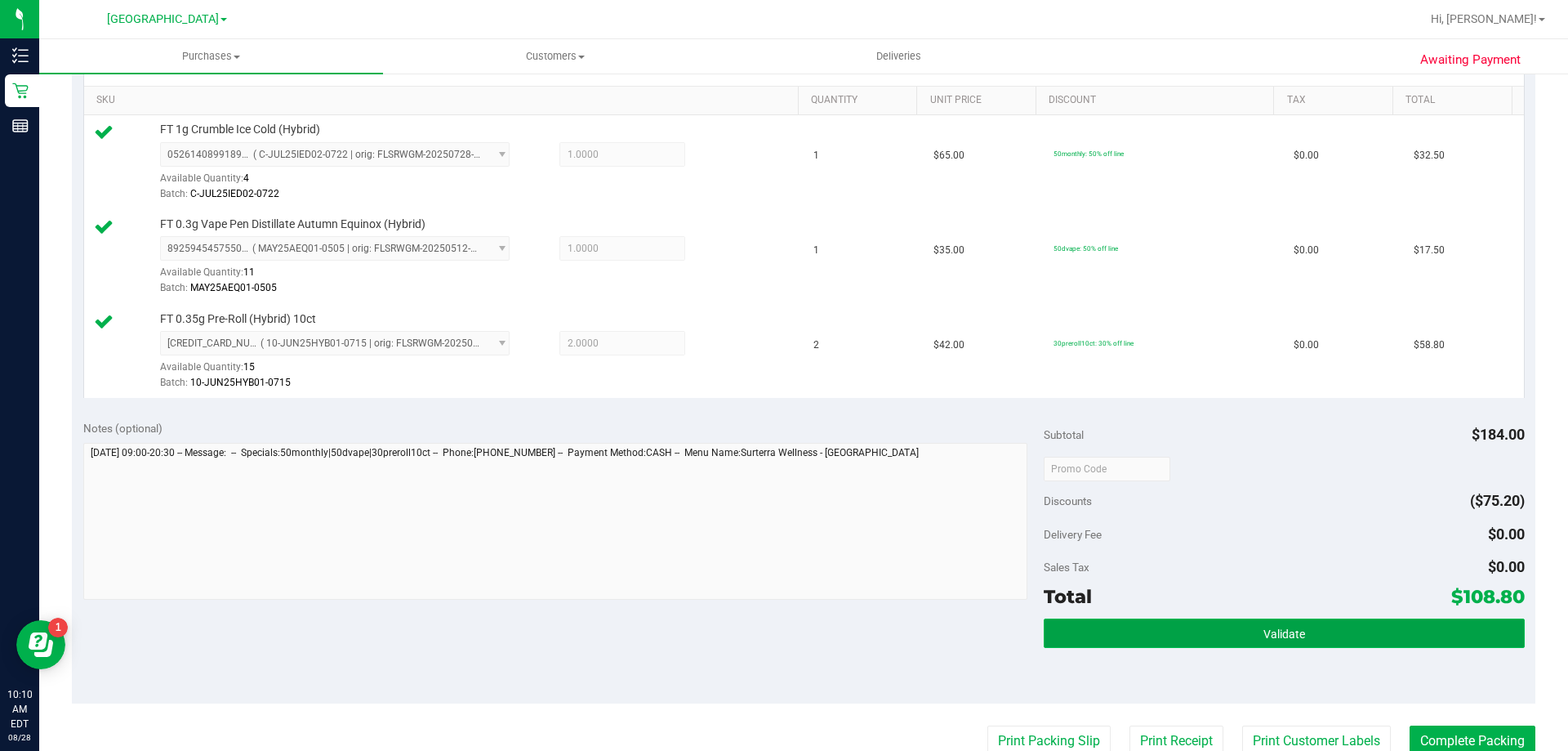
click at [1197, 619] on button "Validate" at bounding box center [1284, 633] width 480 height 29
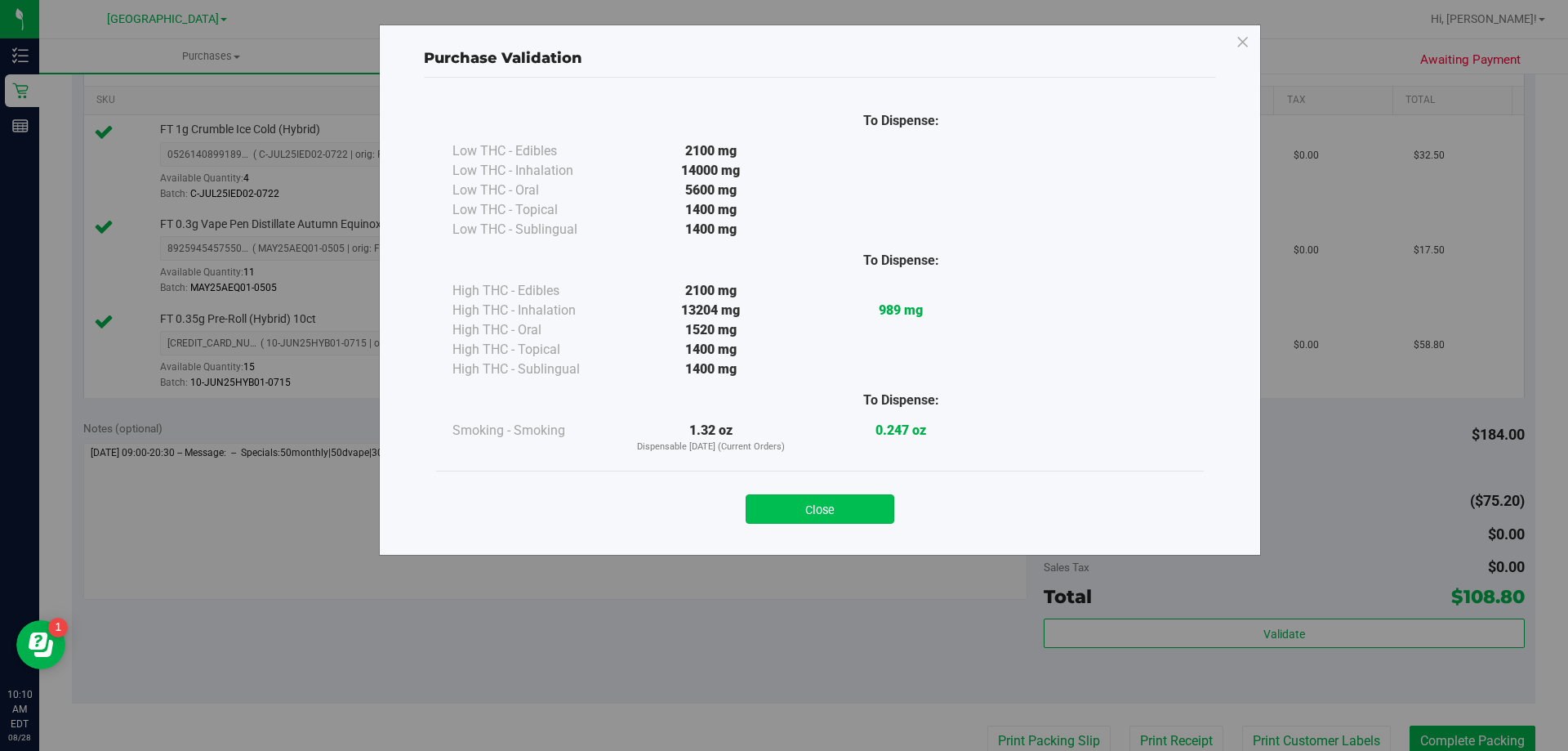
click at [820, 517] on button "Close" at bounding box center [820, 509] width 149 height 29
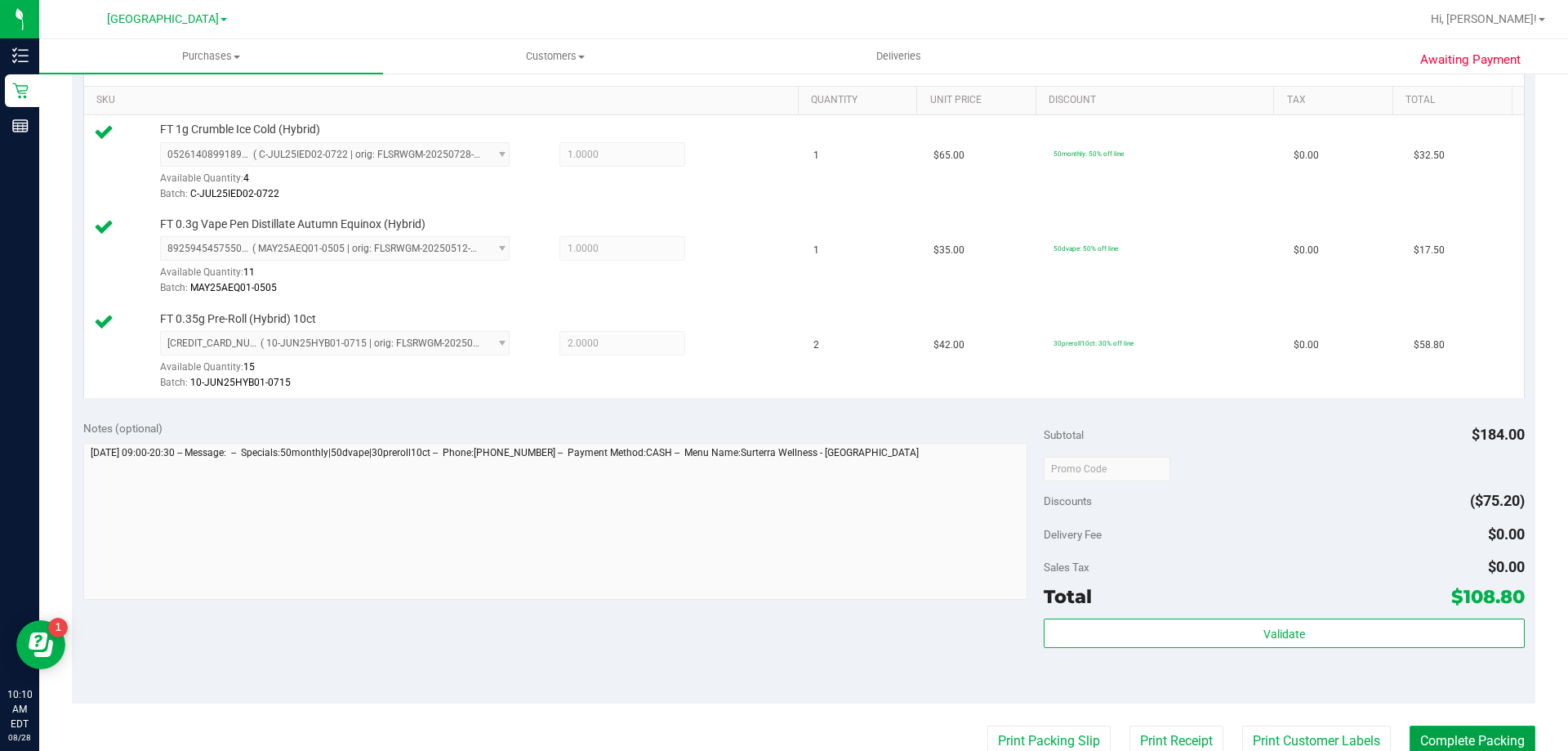
click at [1424, 736] on button "Complete Packing" at bounding box center [1471, 741] width 126 height 31
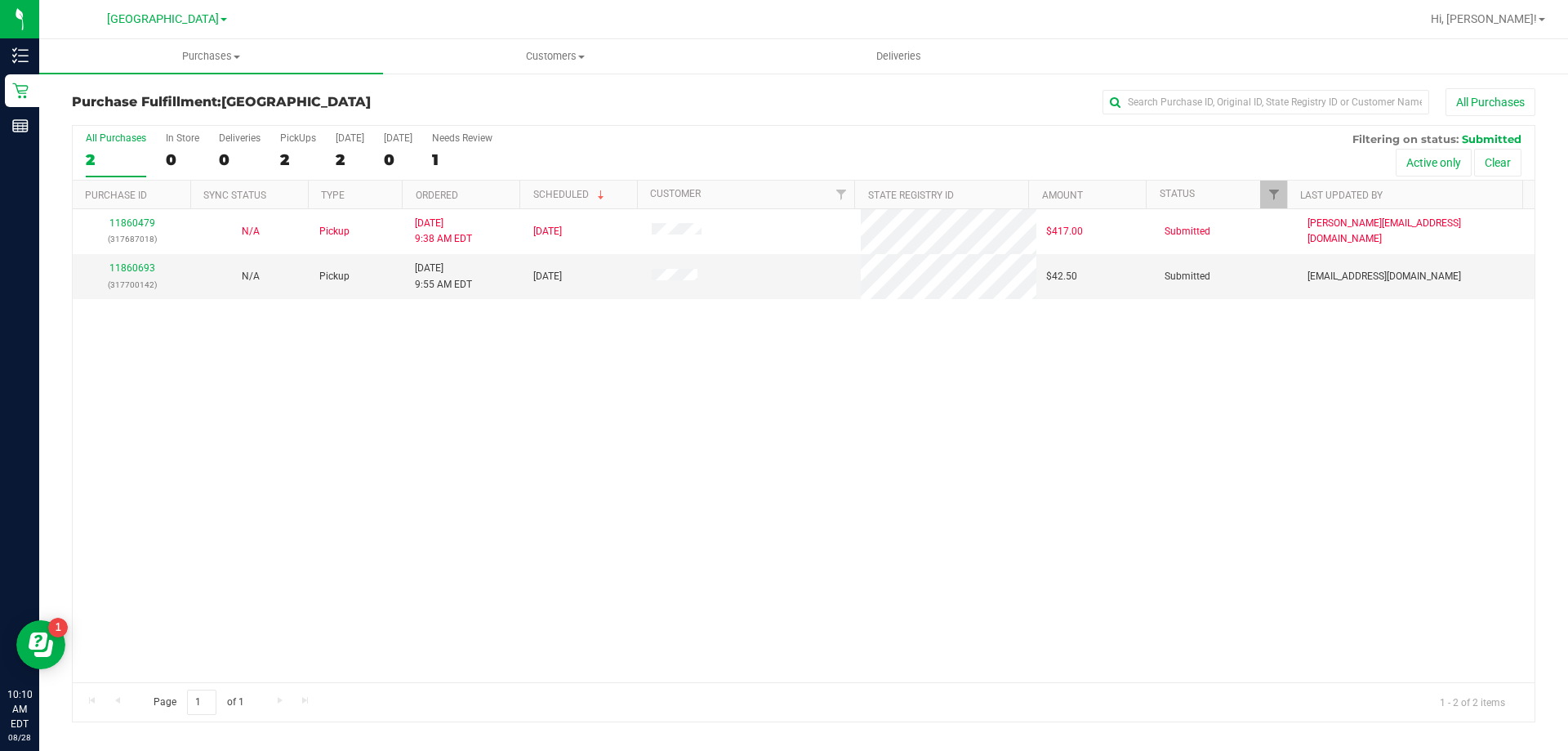
click at [680, 123] on div "Purchase Fulfillment: [GEOGRAPHIC_DATA] All Purchases" at bounding box center [803, 106] width 1463 height 36
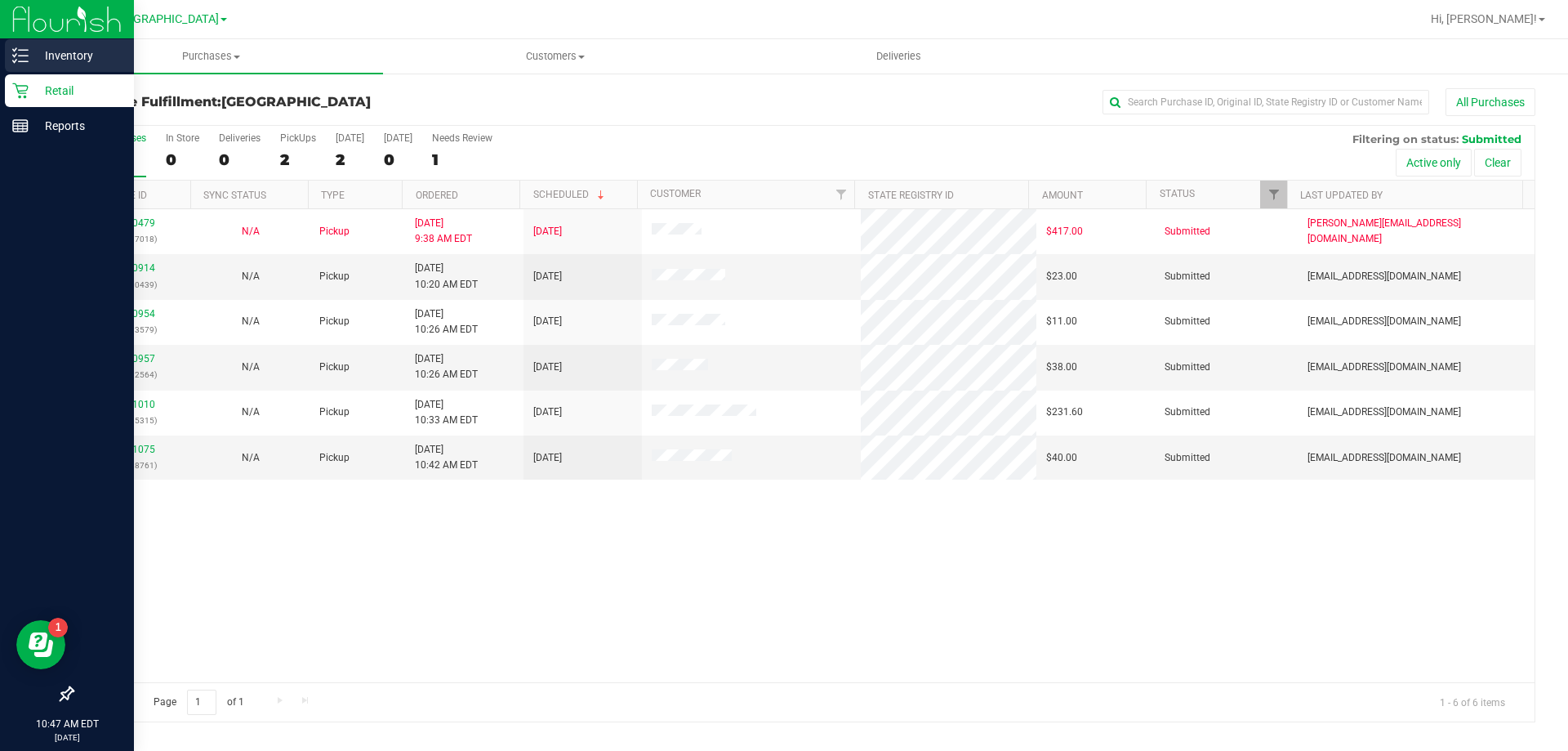
click at [49, 59] on p "Inventory" at bounding box center [77, 55] width 98 height 20
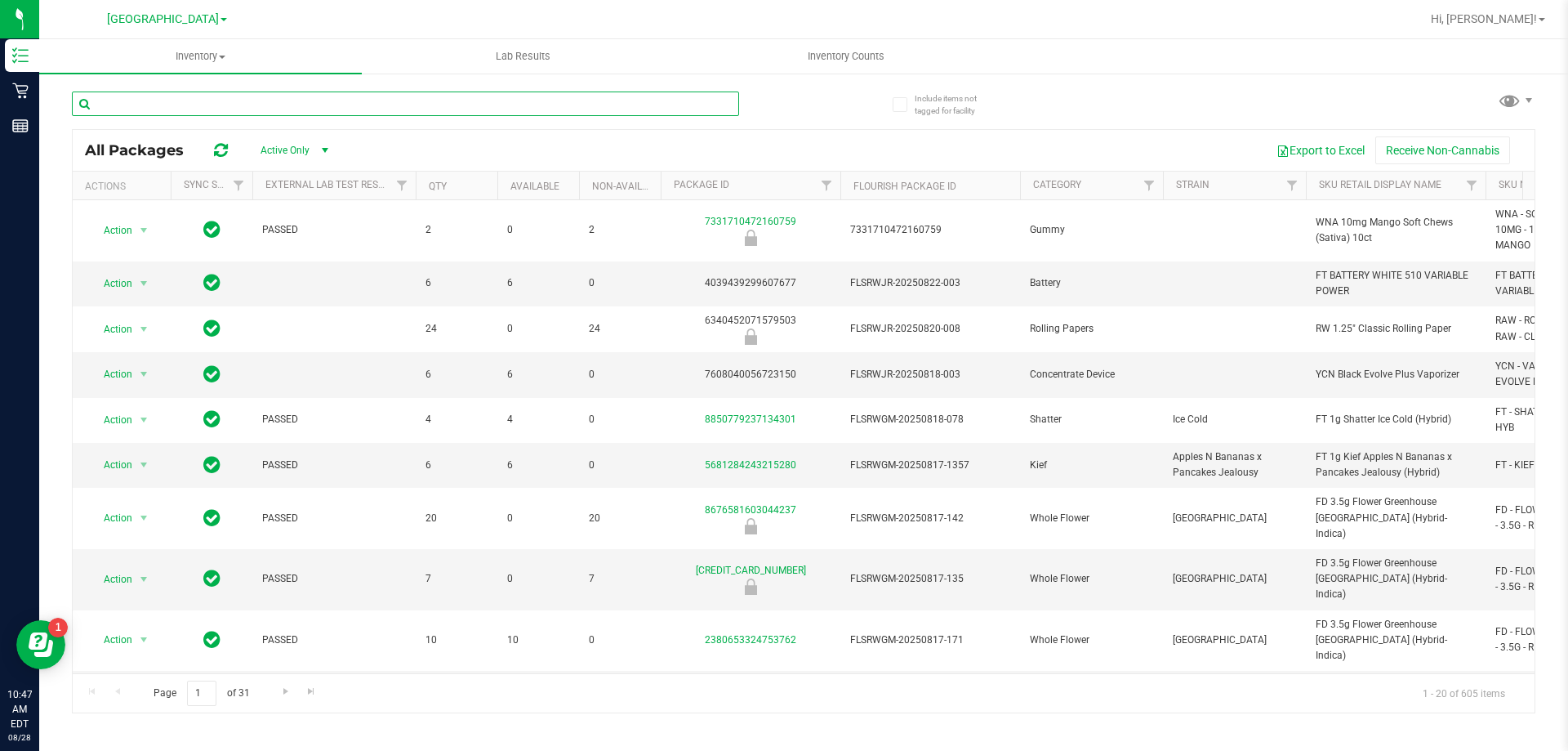
click at [192, 111] on input "text" at bounding box center [405, 103] width 667 height 25
type input "acg"
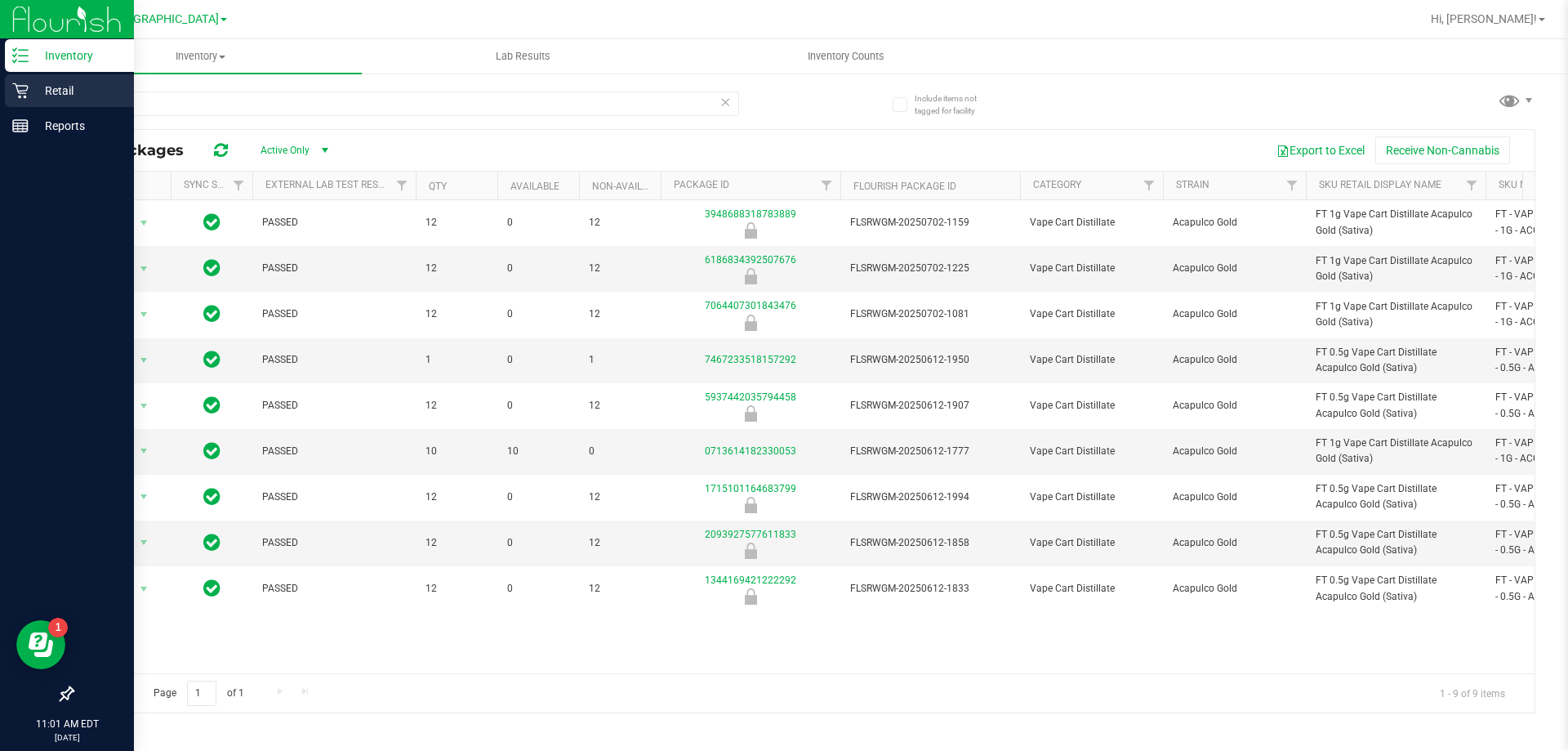
click at [32, 99] on p "Retail" at bounding box center [77, 91] width 98 height 20
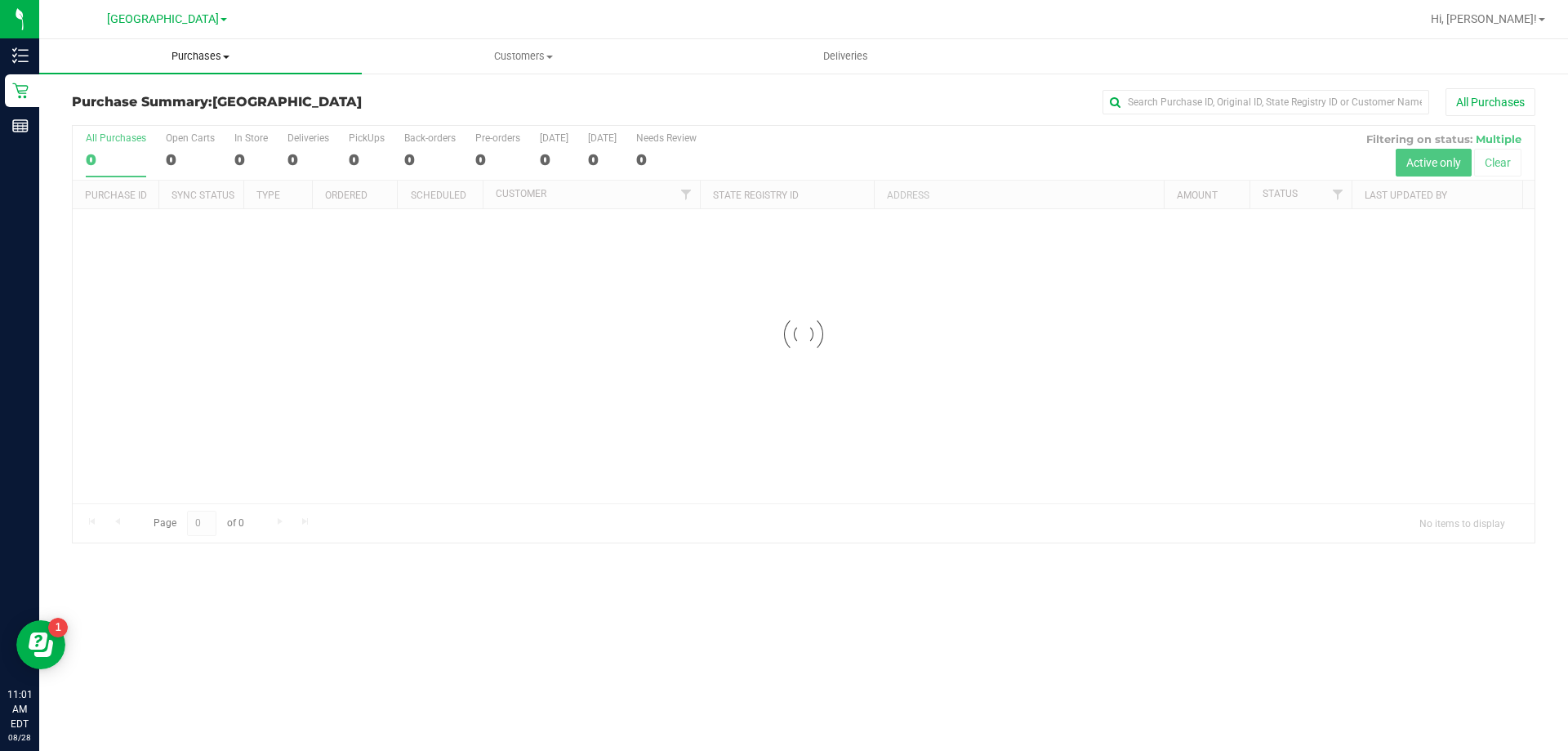
click at [180, 60] on span "Purchases" at bounding box center [200, 56] width 322 height 15
click at [178, 118] on li "Fulfillment" at bounding box center [200, 118] width 322 height 20
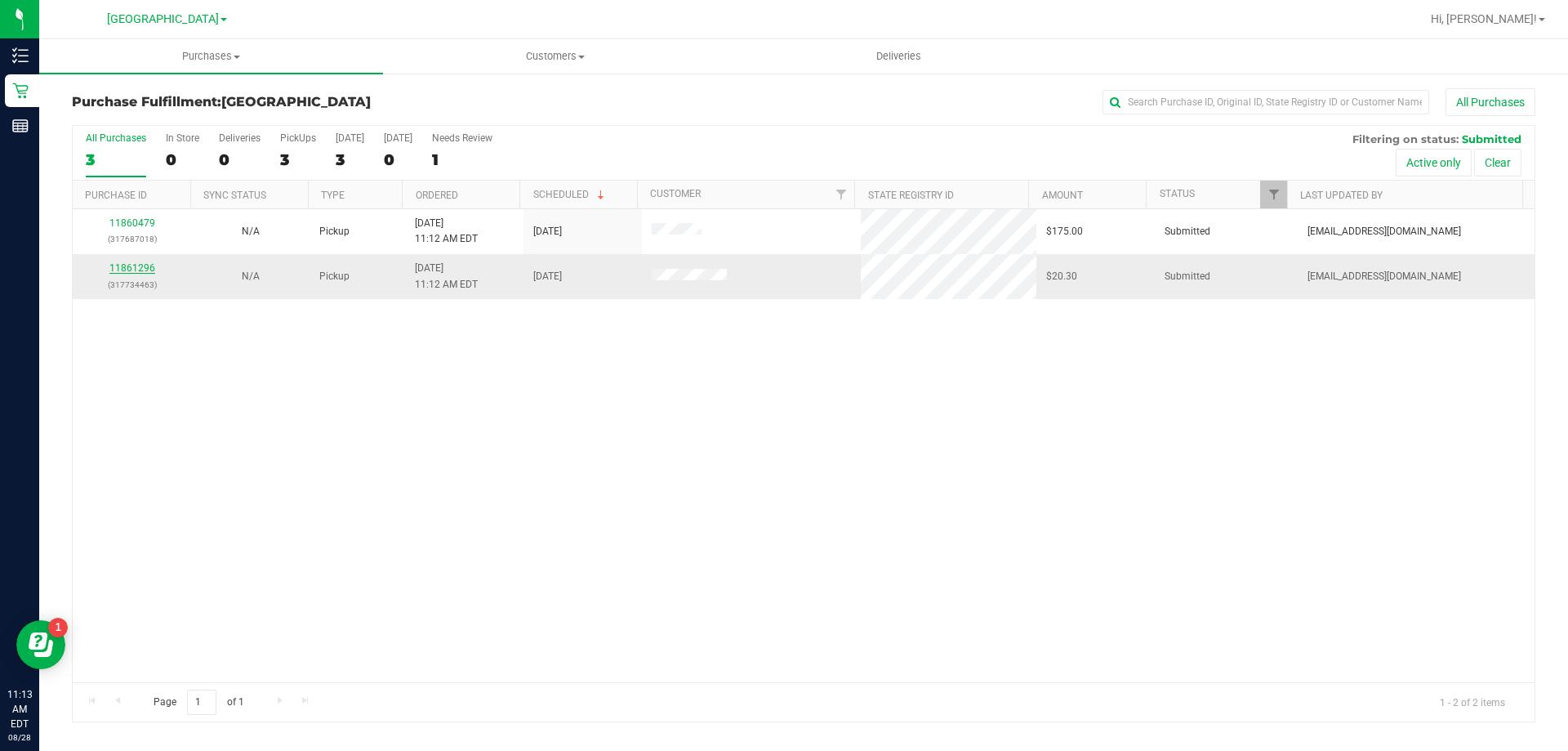
click at [144, 270] on link "11861296" at bounding box center [132, 268] width 45 height 11
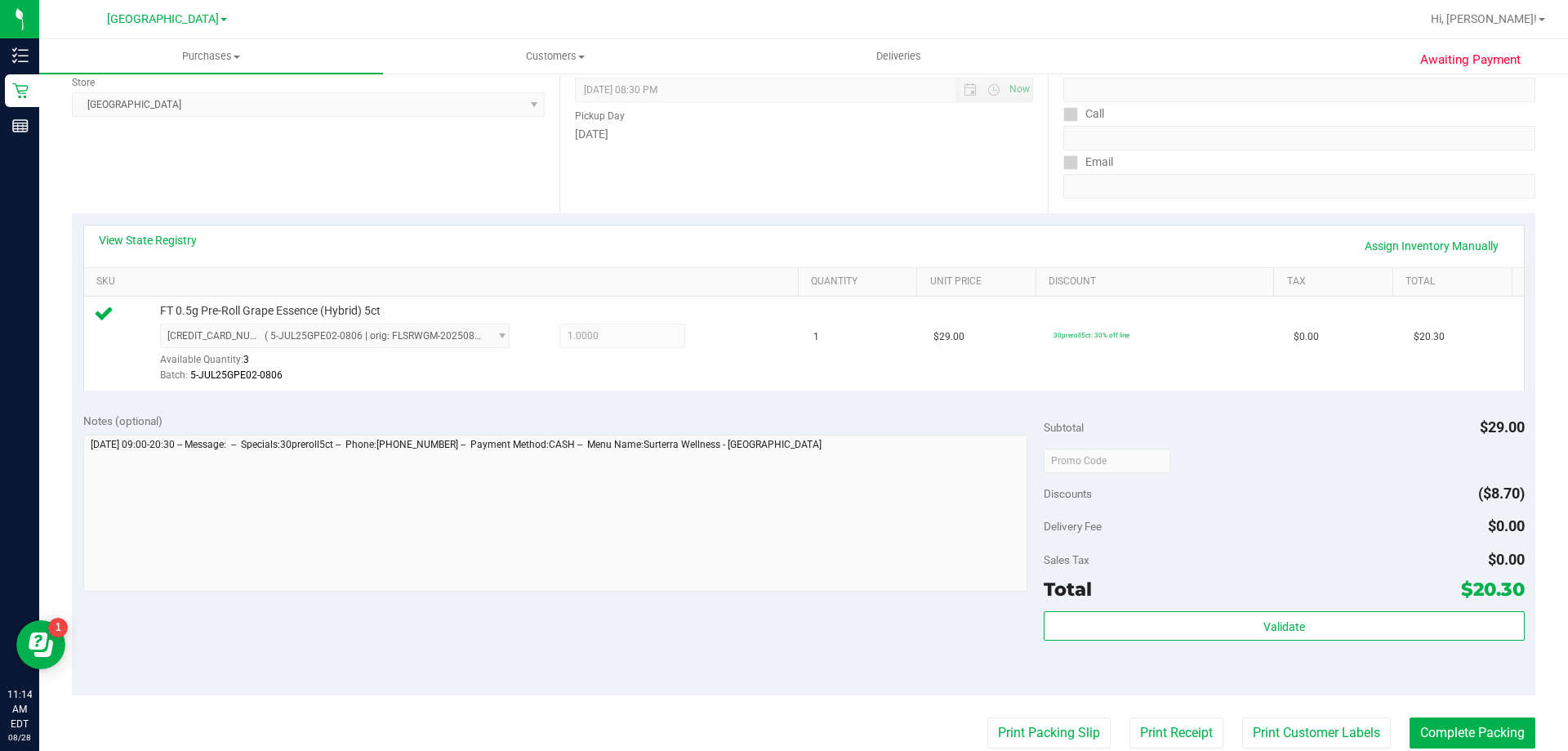
scroll to position [327, 0]
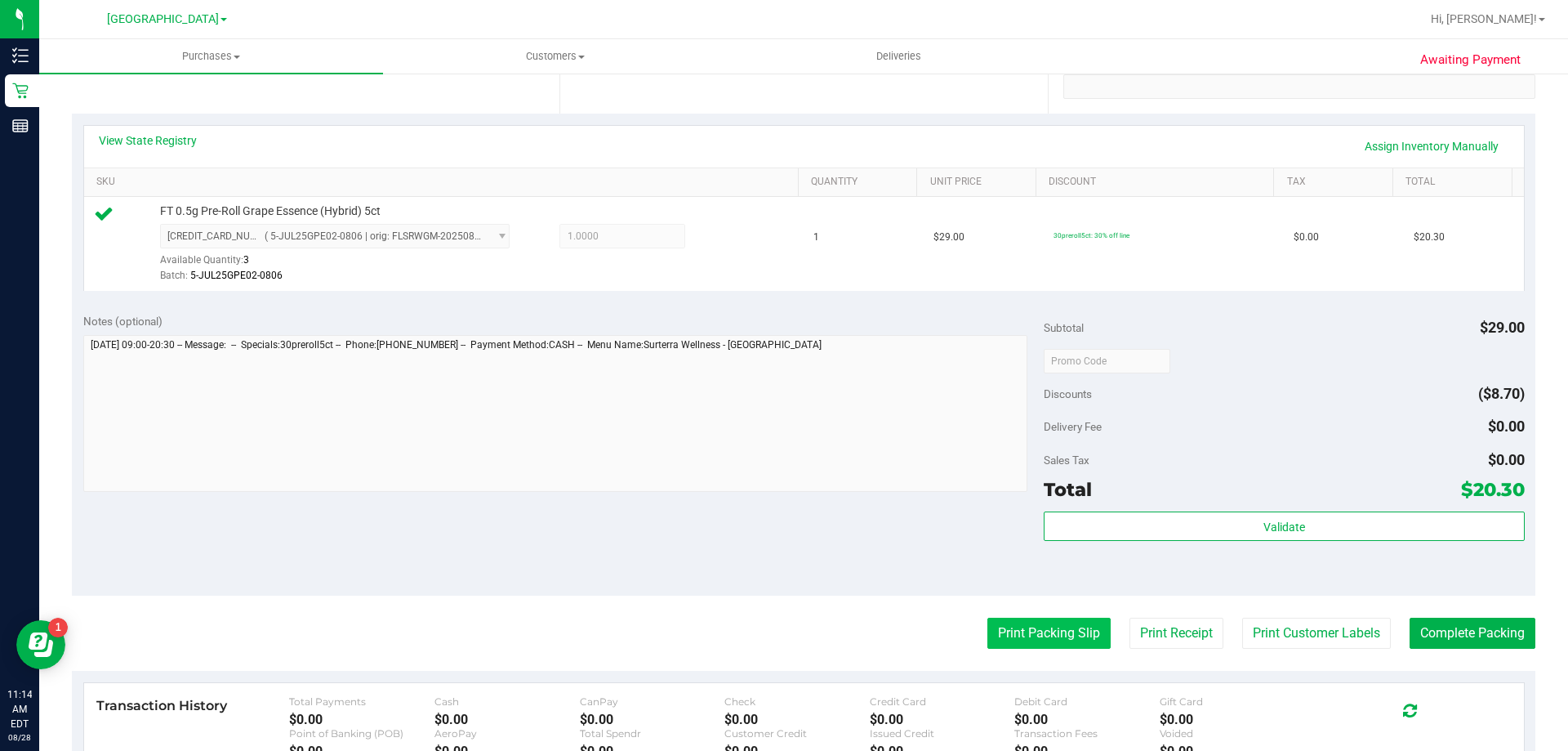
click at [1067, 636] on button "Print Packing Slip" at bounding box center [1049, 633] width 123 height 31
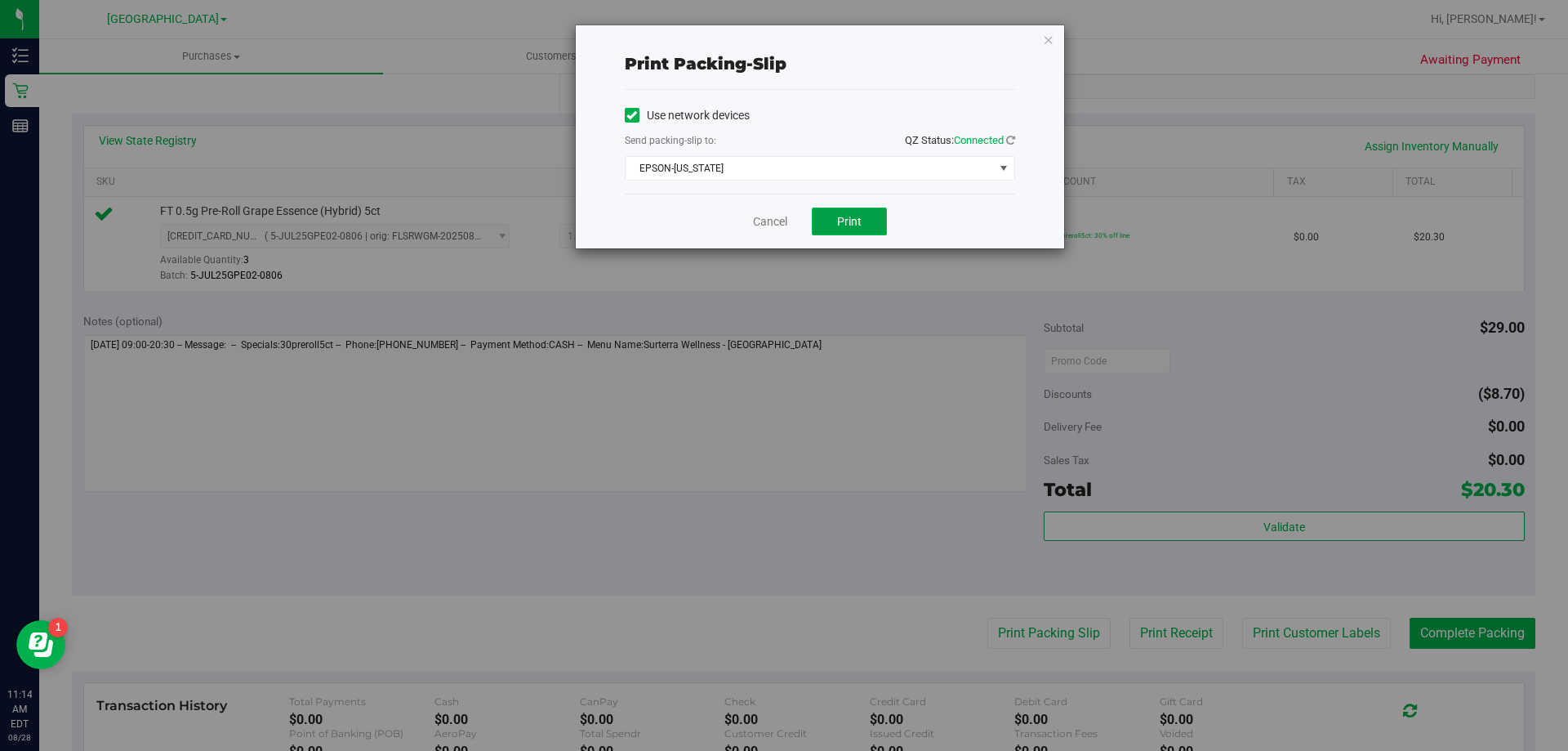
click at [856, 223] on span "Print" at bounding box center [849, 221] width 25 height 13
click at [753, 222] on link "Cancel" at bounding box center [770, 222] width 34 height 17
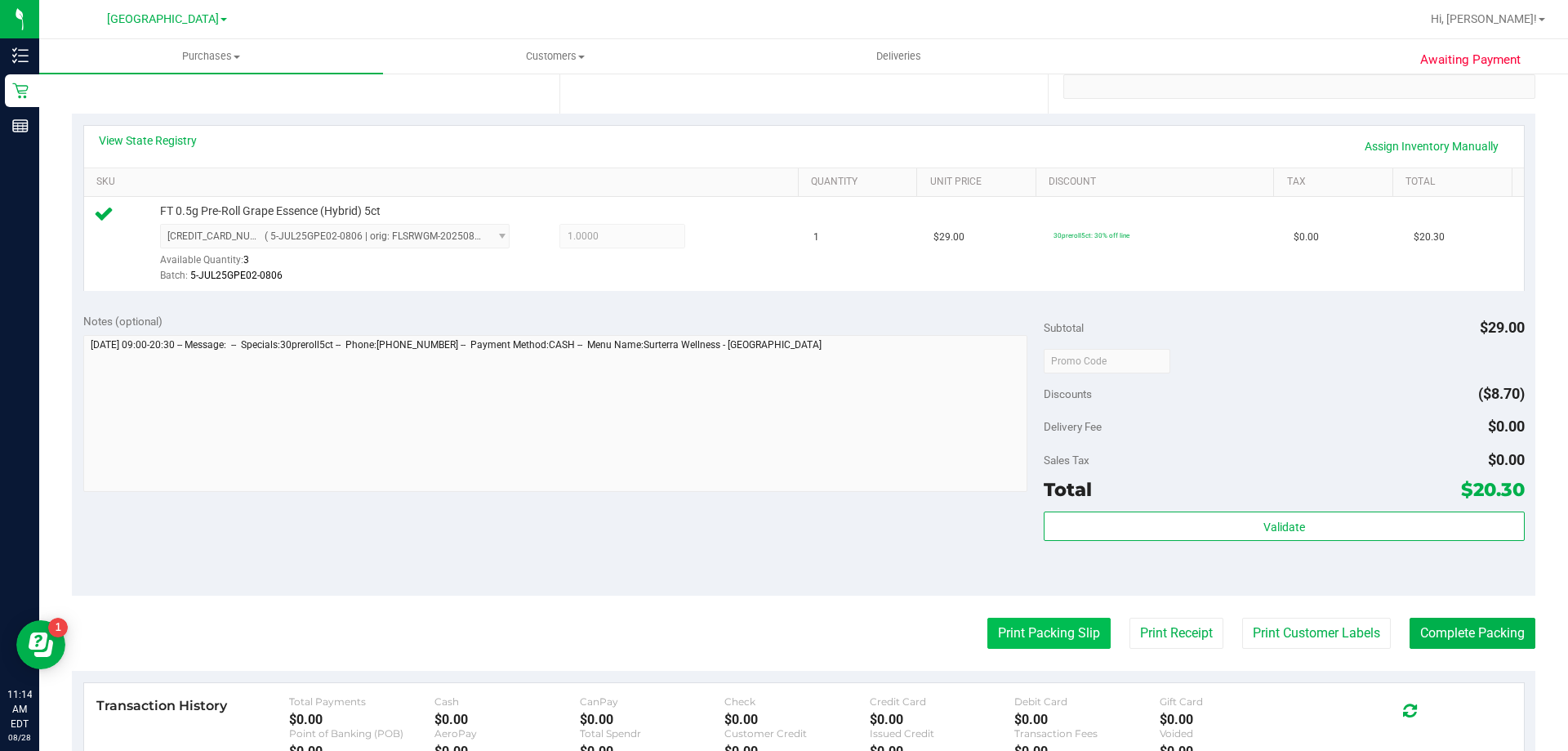
click at [1030, 631] on button "Print Packing Slip" at bounding box center [1049, 633] width 123 height 31
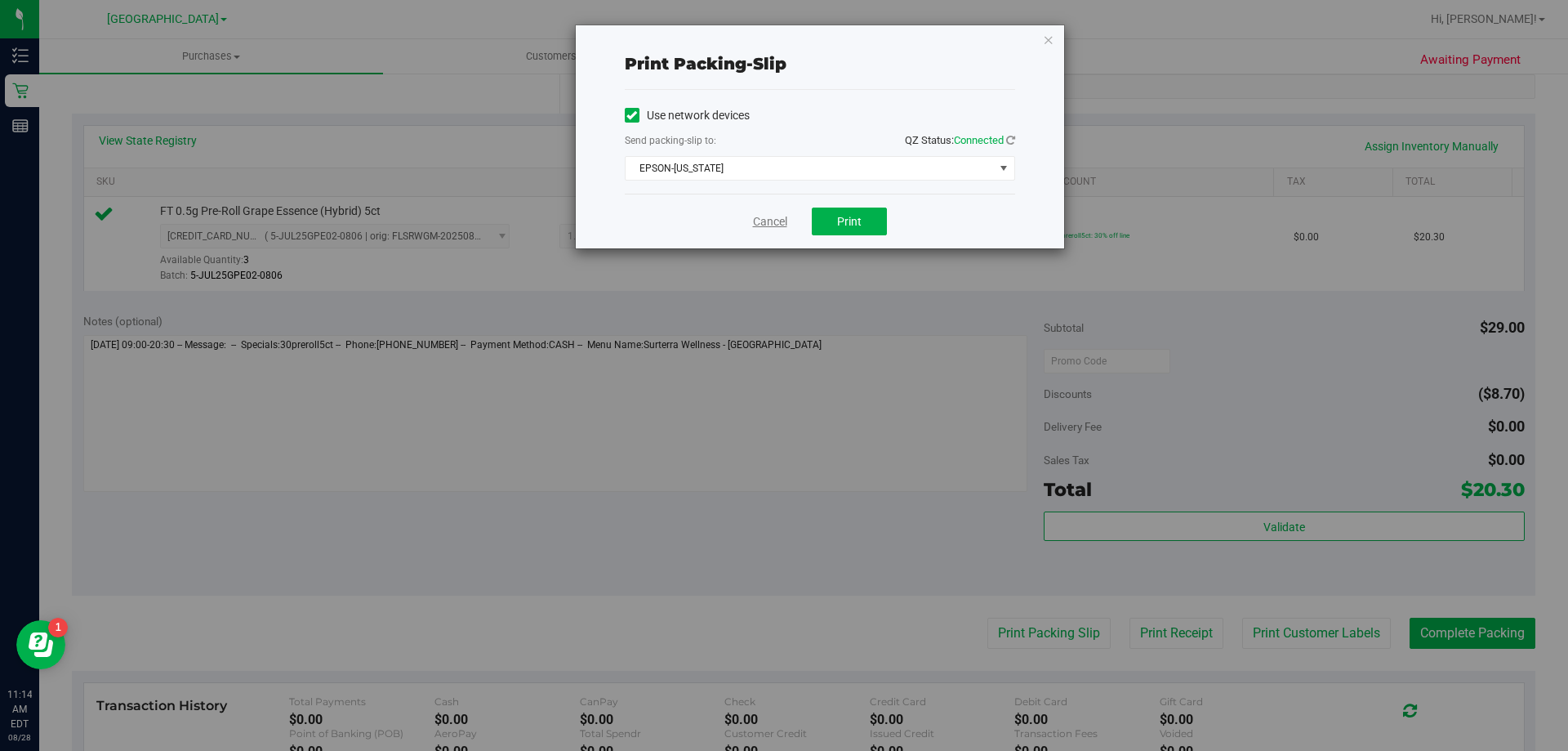
click at [759, 216] on link "Cancel" at bounding box center [770, 222] width 34 height 17
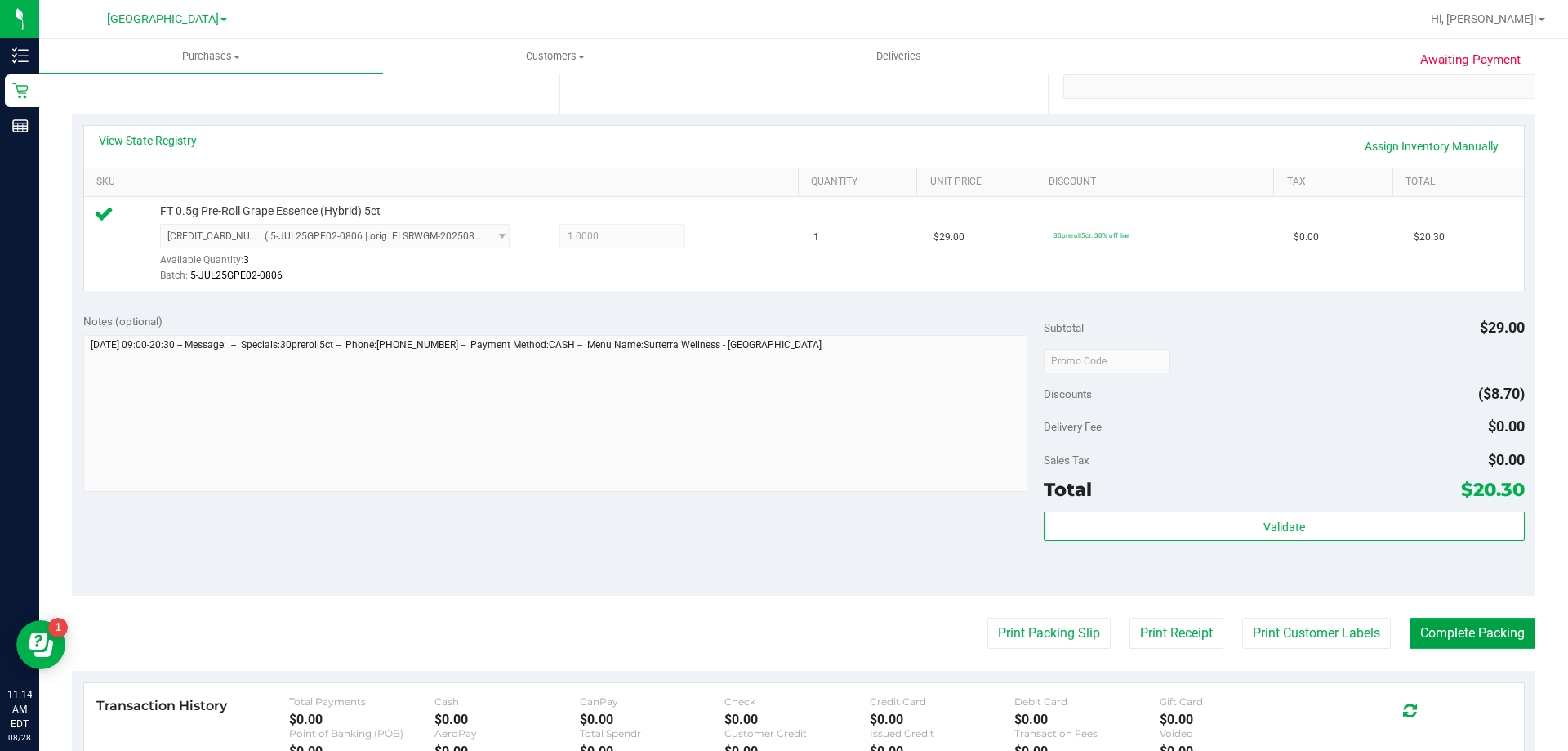
click at [1470, 640] on button "Complete Packing" at bounding box center [1471, 633] width 126 height 31
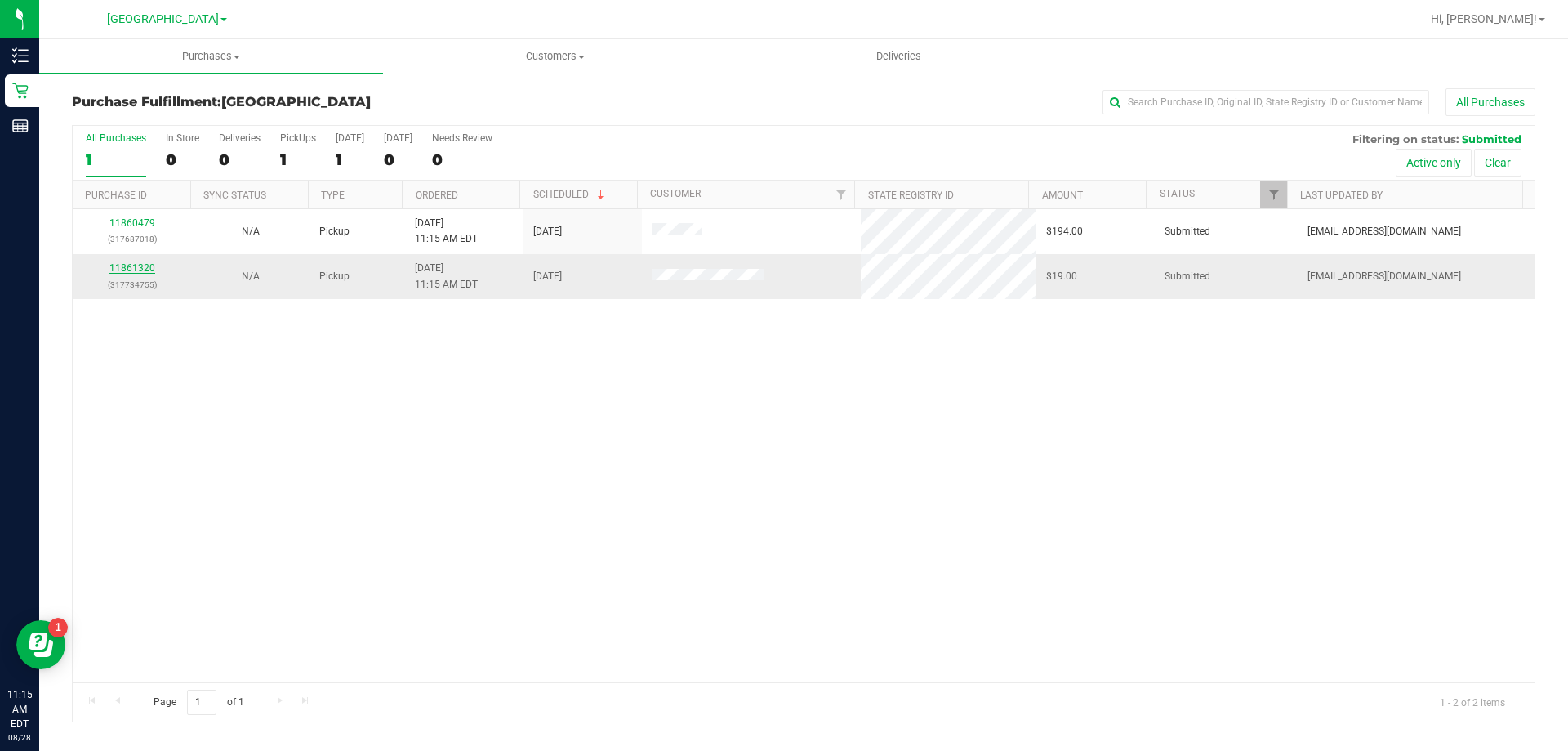
click at [124, 263] on link "11861320" at bounding box center [132, 268] width 45 height 11
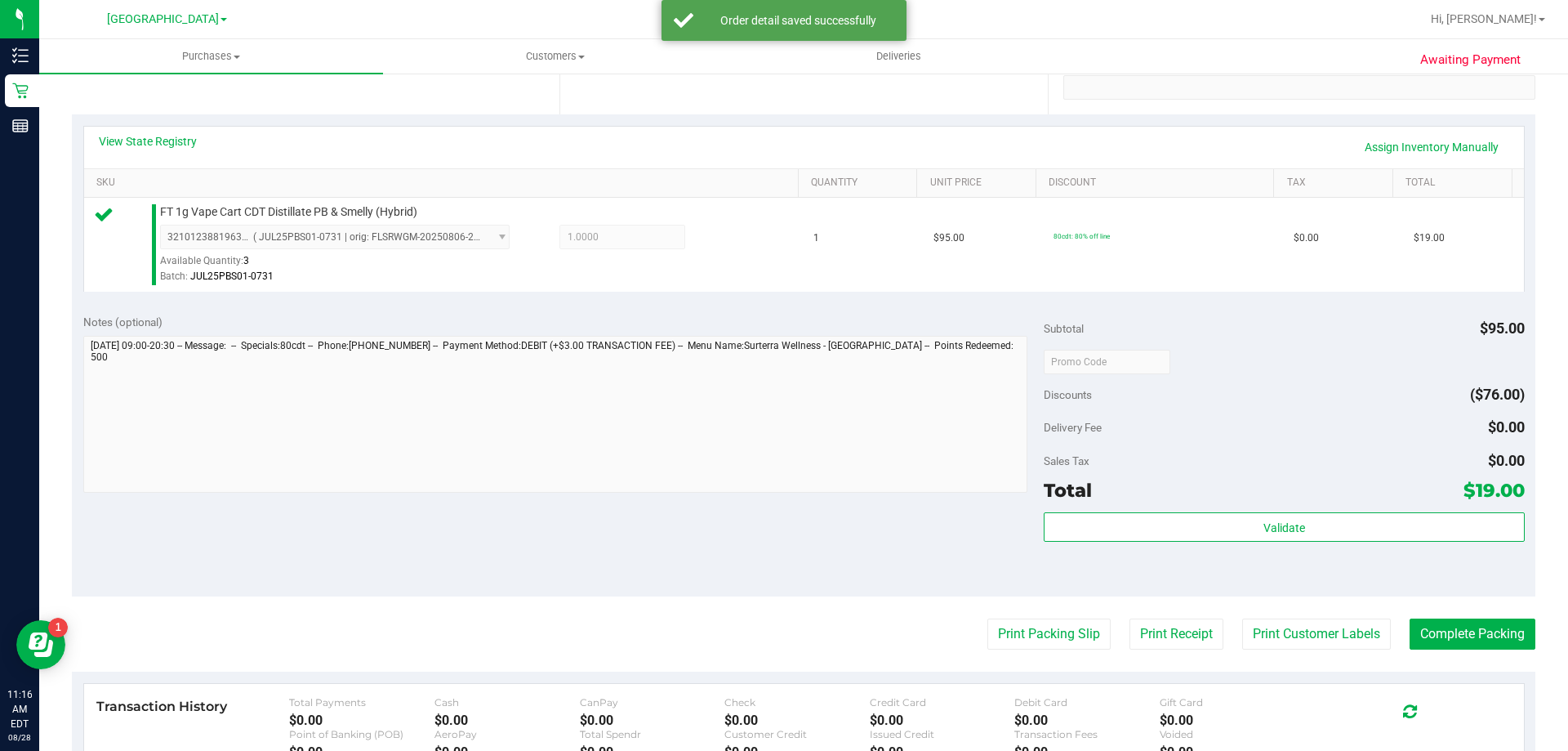
scroll to position [327, 0]
click at [1060, 618] on button "Print Packing Slip" at bounding box center [1049, 633] width 123 height 31
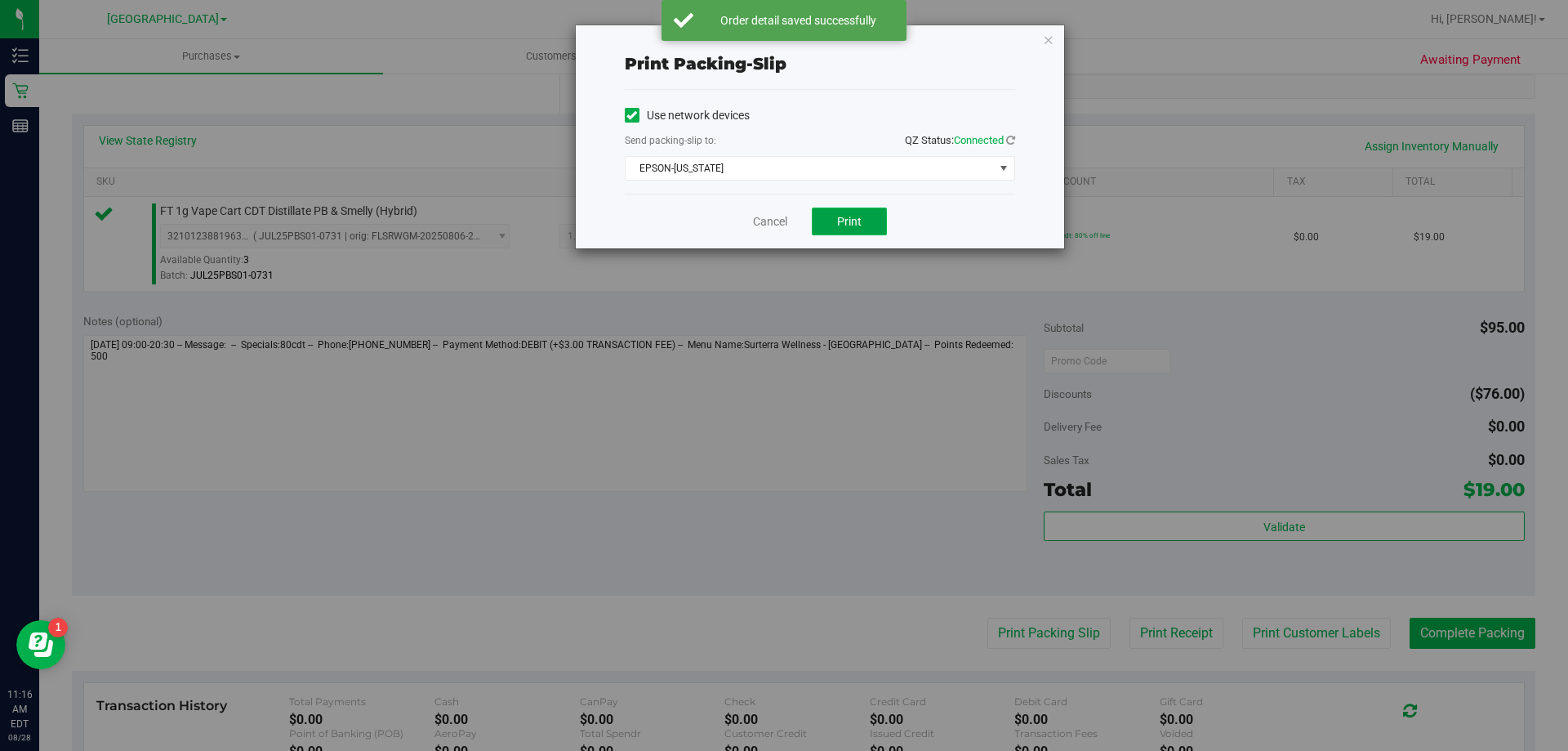
click at [851, 215] on span "Print" at bounding box center [849, 221] width 25 height 13
click at [764, 219] on link "Cancel" at bounding box center [770, 222] width 34 height 17
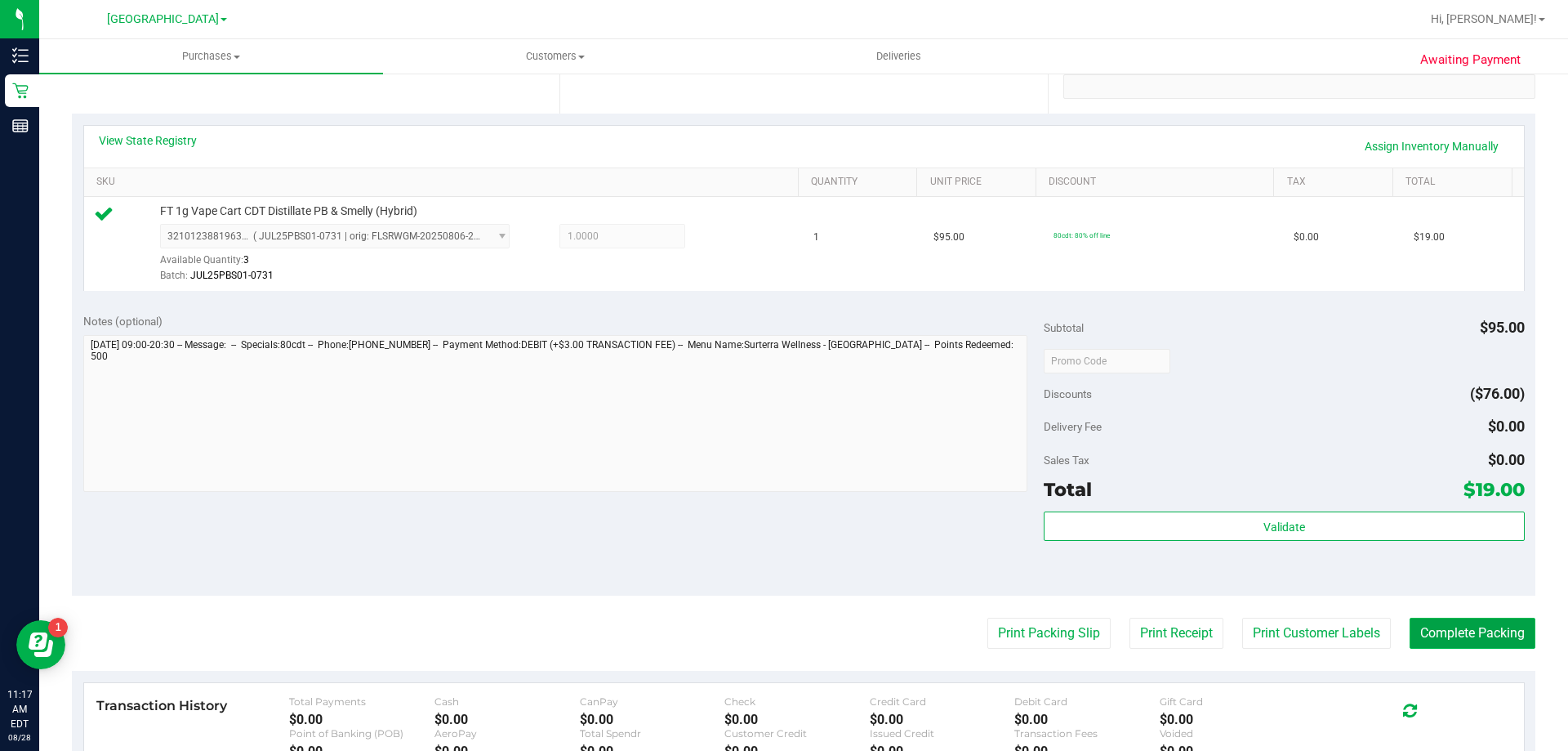
click at [1477, 638] on button "Complete Packing" at bounding box center [1471, 633] width 126 height 31
